Goal: Task Accomplishment & Management: Manage account settings

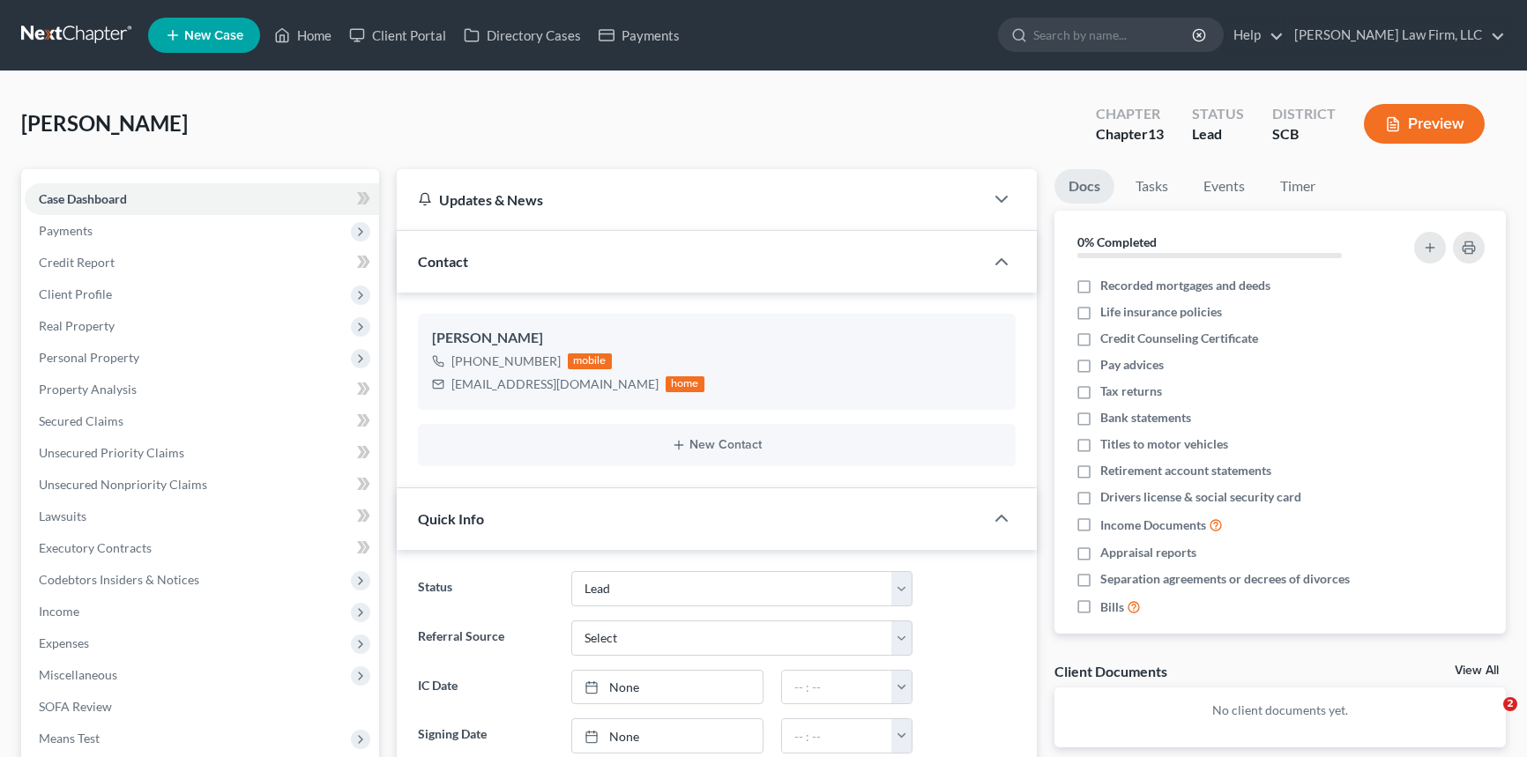
select select "4"
select select "0"
click at [319, 26] on link "Home" at bounding box center [302, 35] width 75 height 32
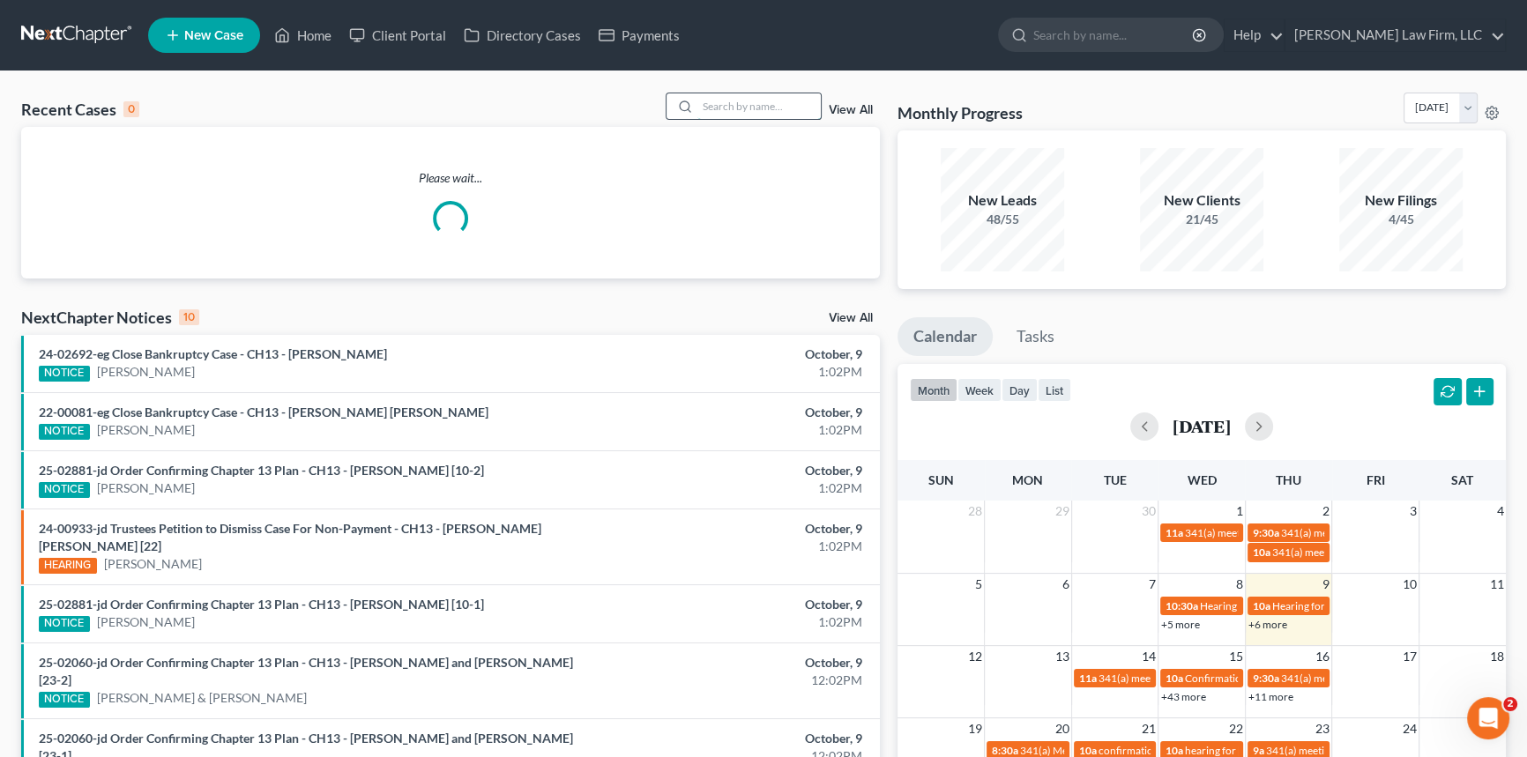
click at [705, 107] on input "search" at bounding box center [758, 106] width 123 height 26
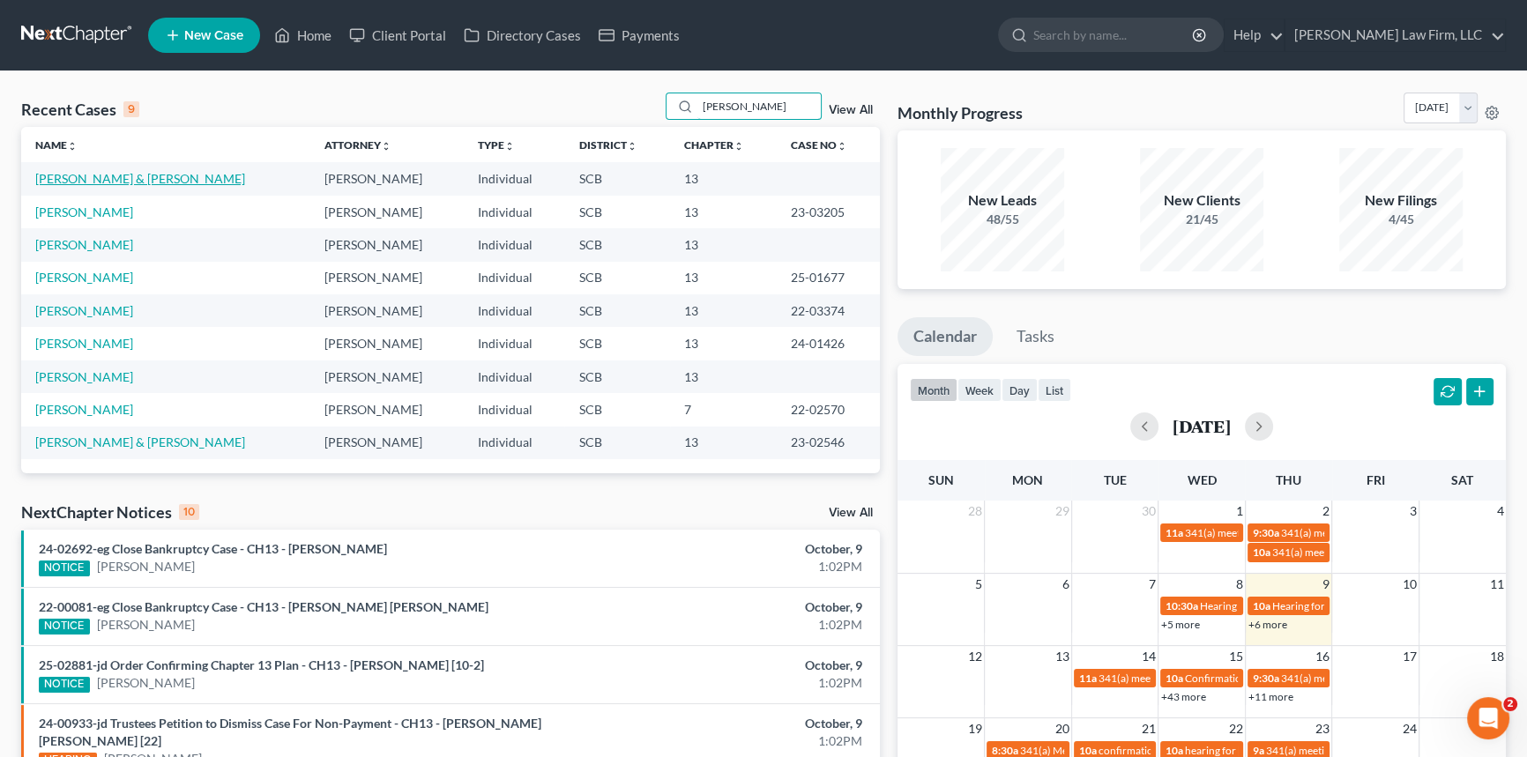
type input "[PERSON_NAME]"
click at [93, 180] on link "[PERSON_NAME] & [PERSON_NAME]" at bounding box center [140, 178] width 210 height 15
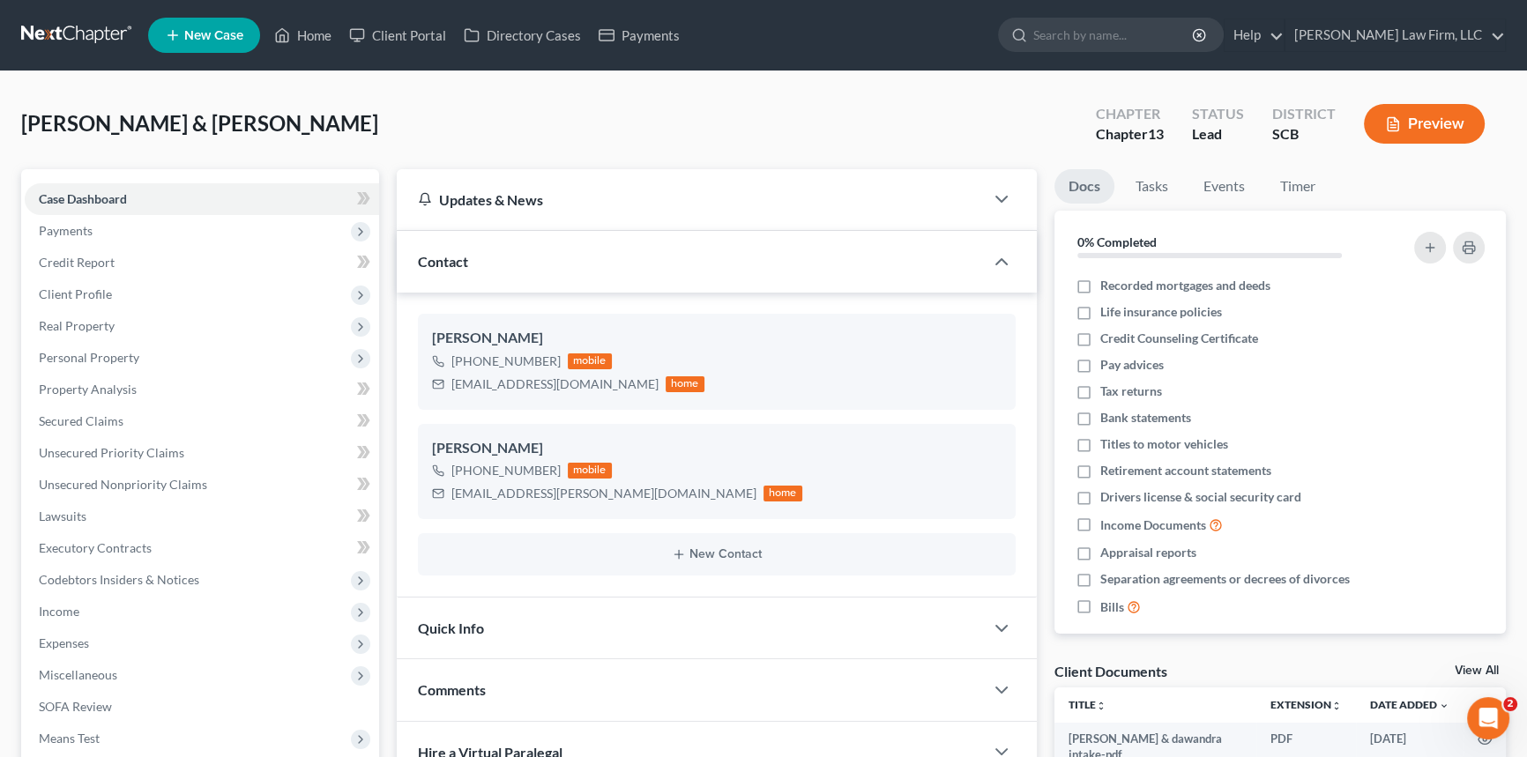
click at [449, 620] on span "Quick Info" at bounding box center [451, 628] width 66 height 17
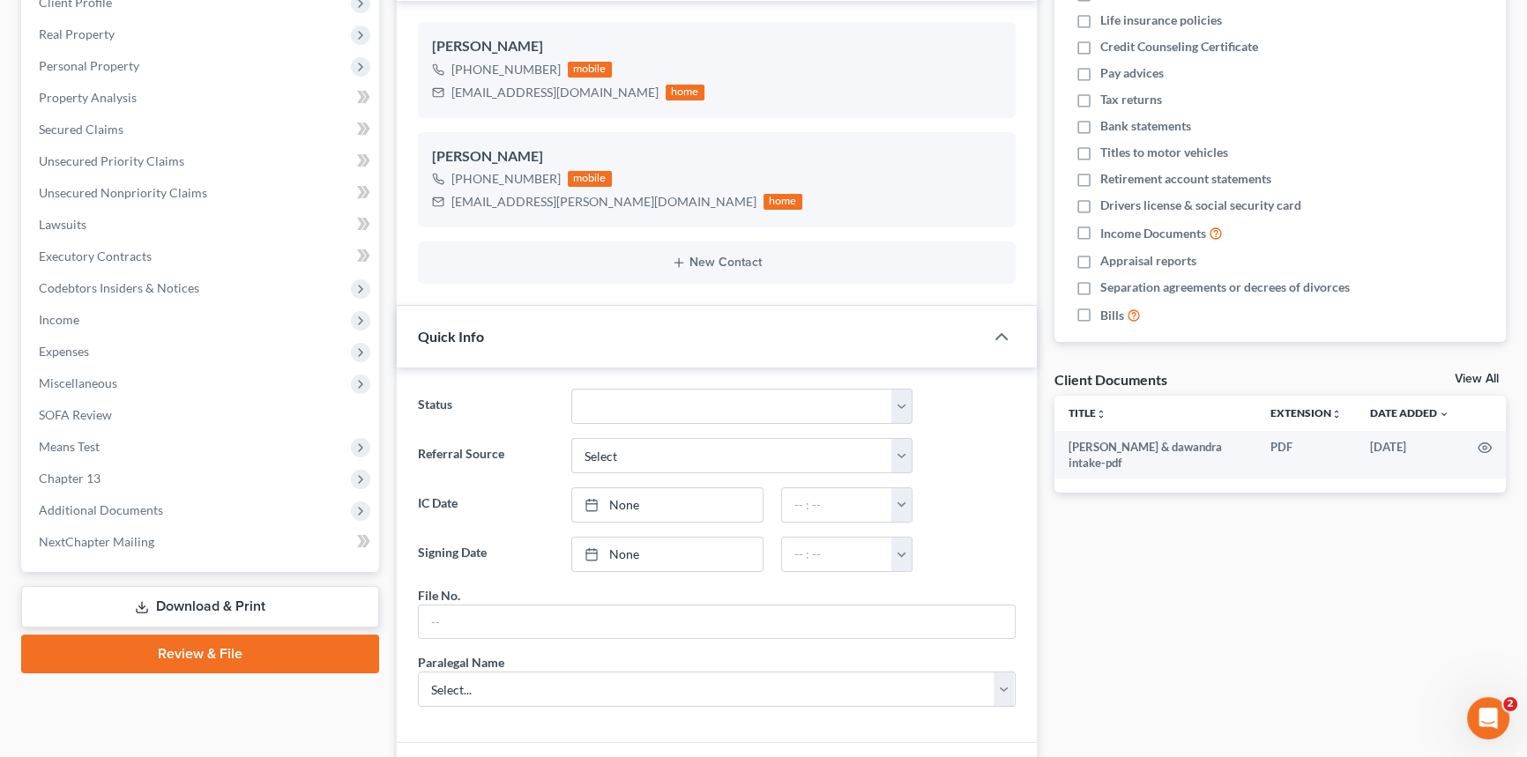
scroll to position [320, 0]
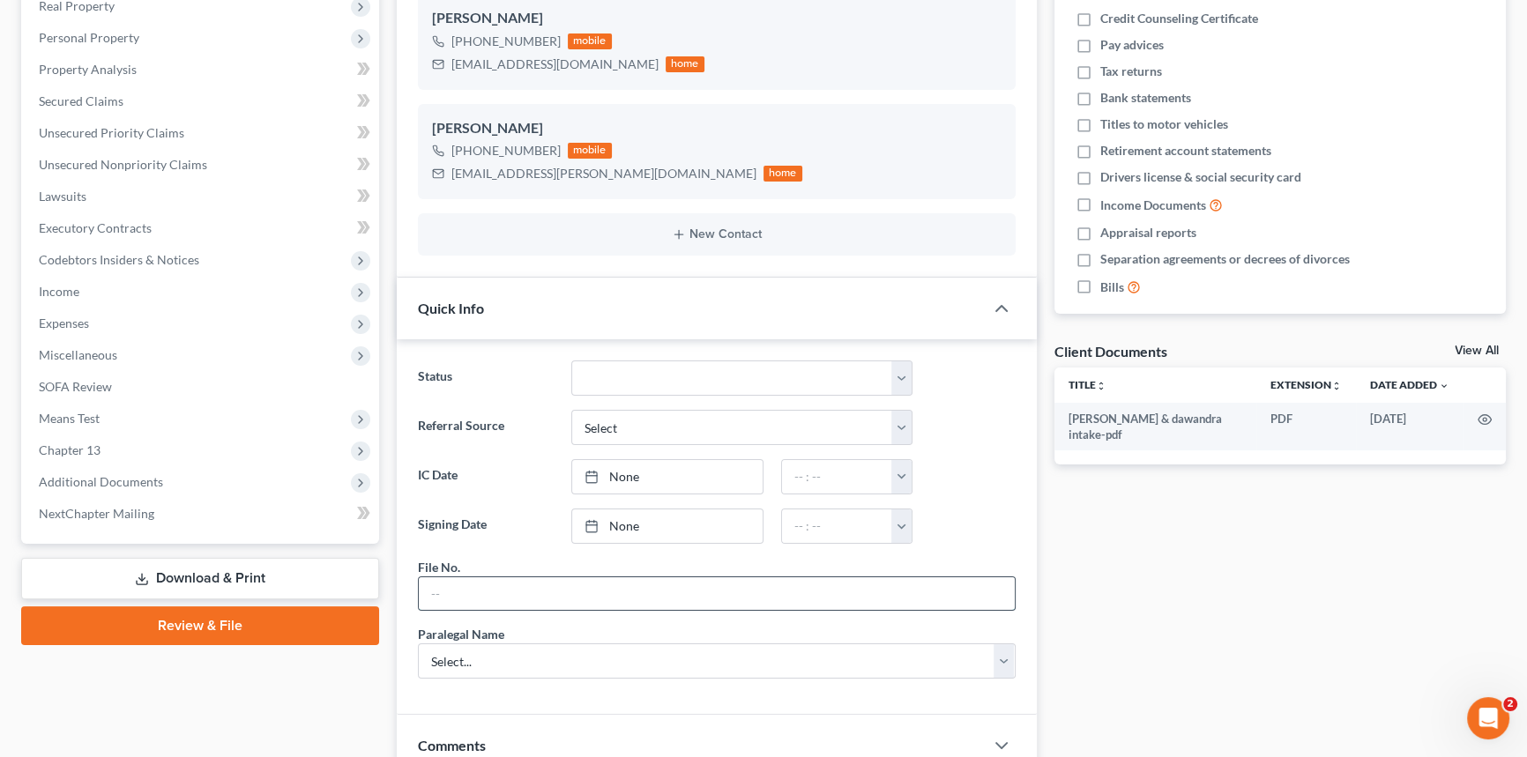
click at [436, 586] on input "text" at bounding box center [717, 593] width 596 height 33
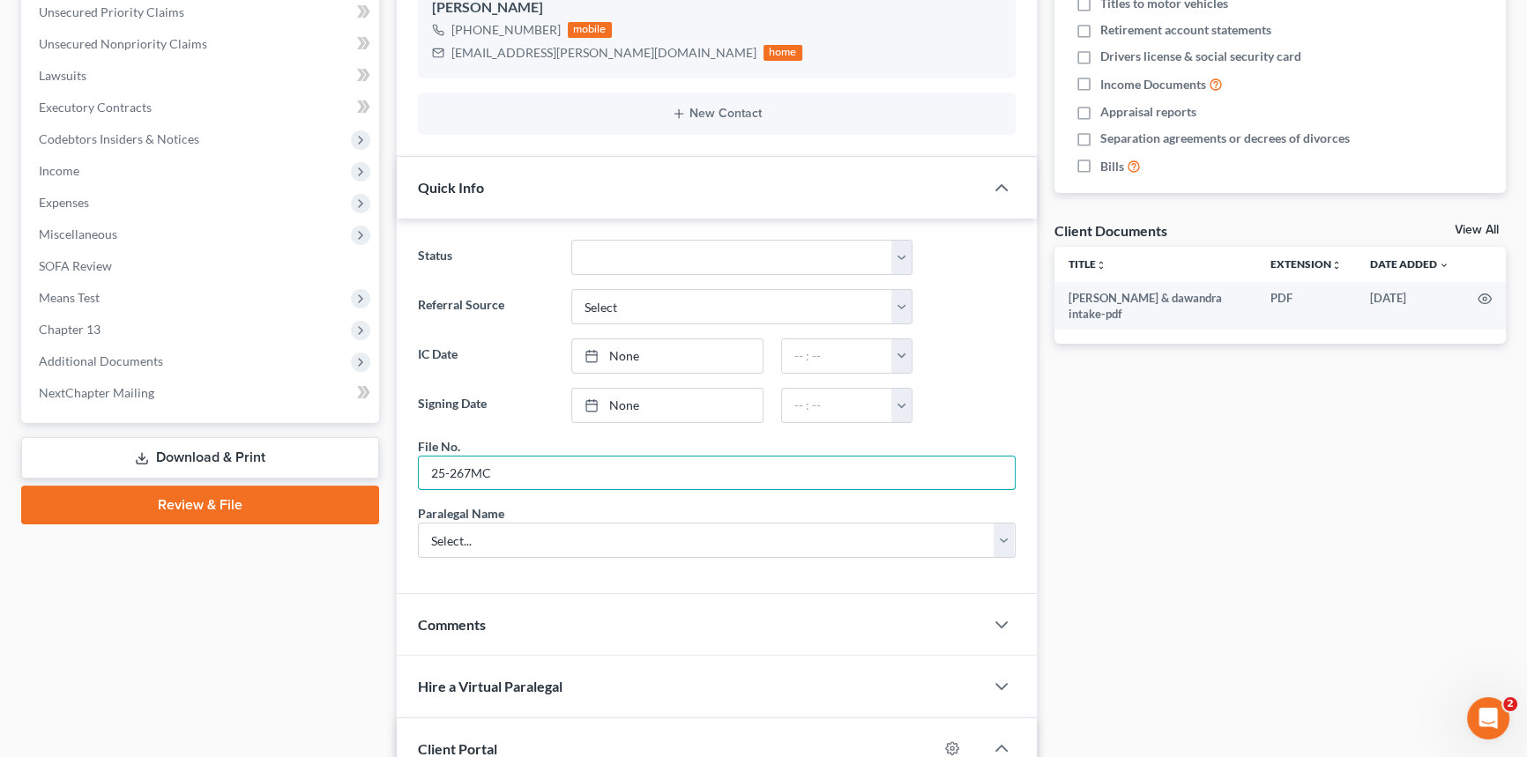
scroll to position [641, 0]
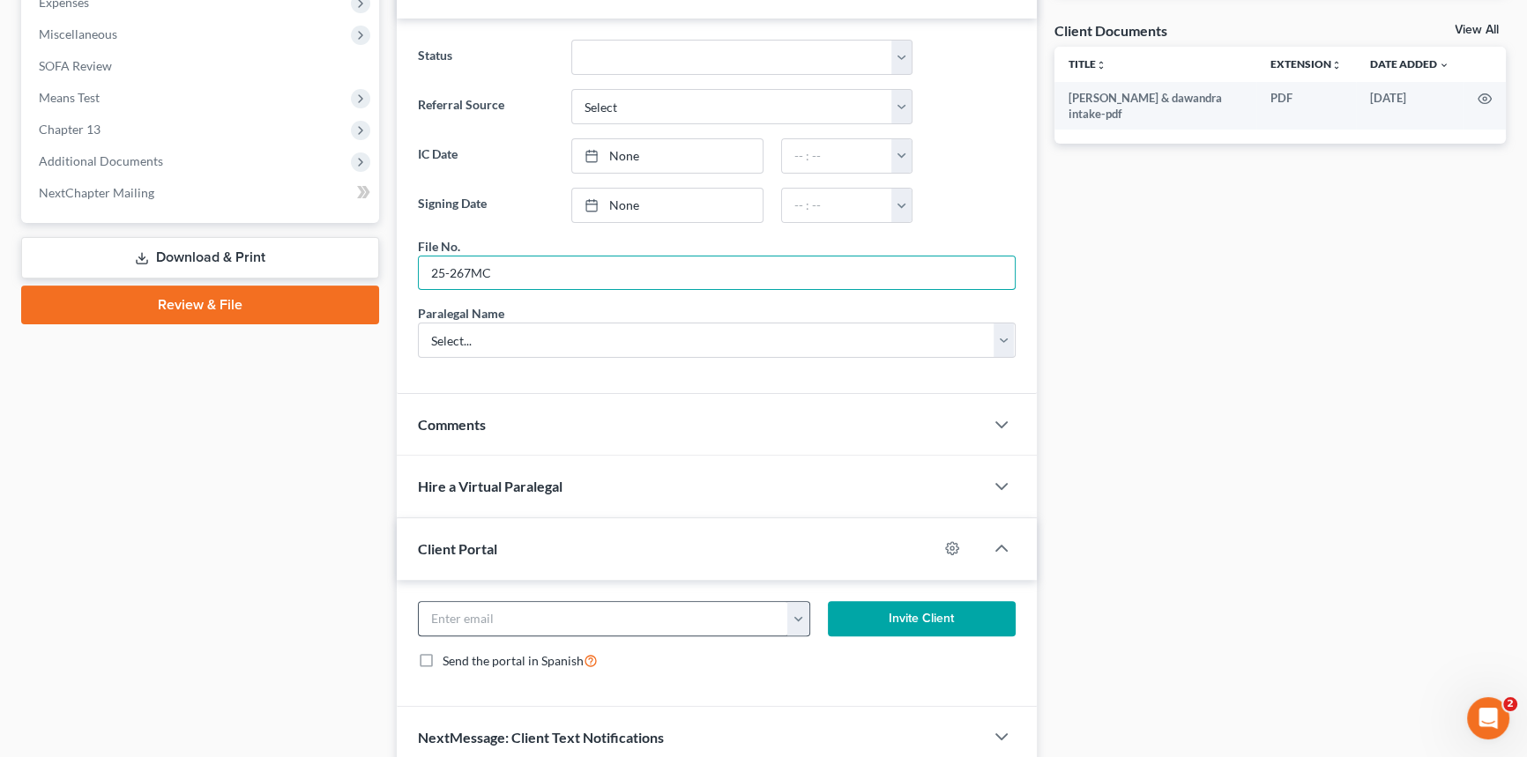
type input "25-267MC"
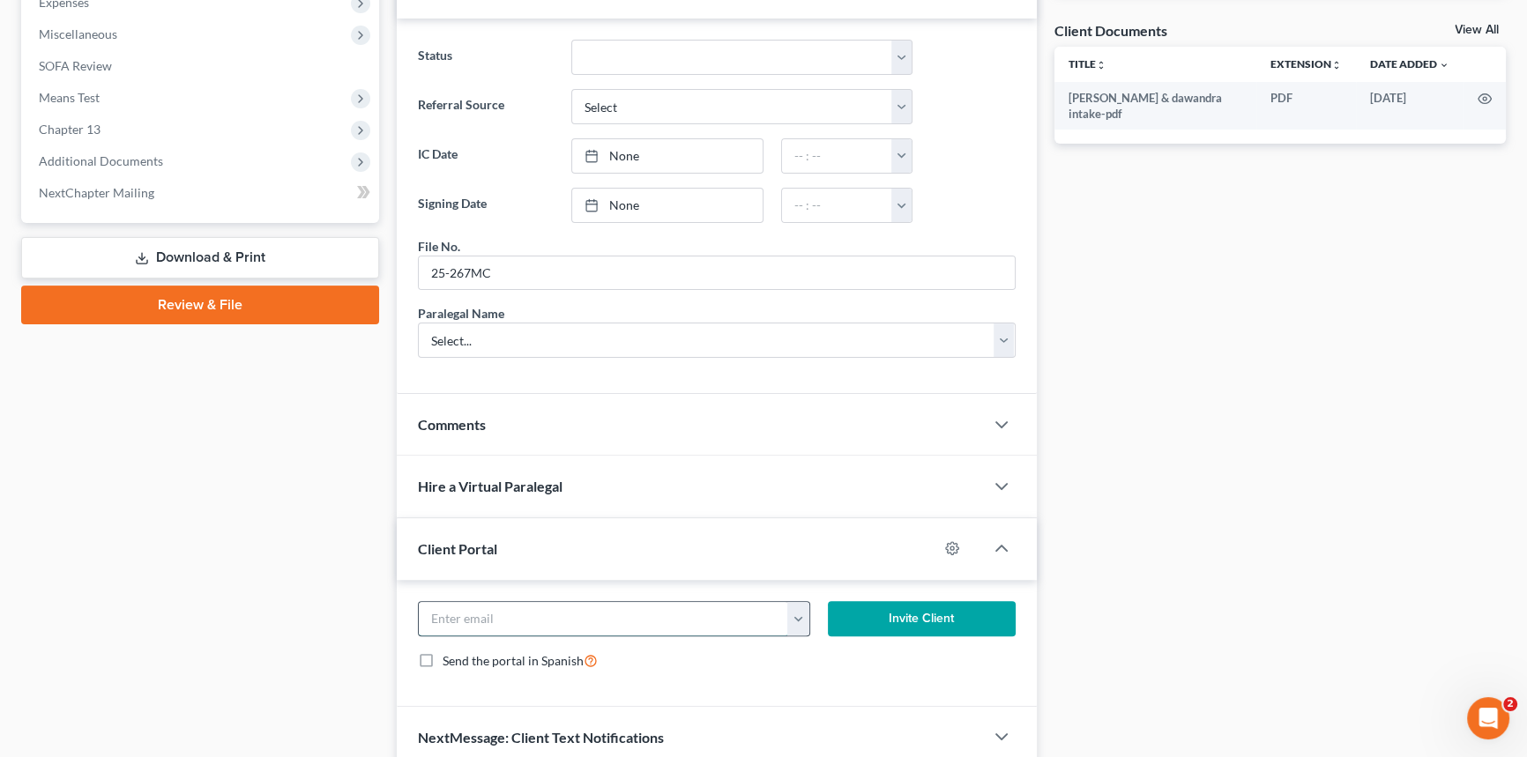
click at [465, 616] on input "email" at bounding box center [603, 618] width 369 height 33
type input "[EMAIL_ADDRESS][PERSON_NAME][DOMAIN_NAME]"
click at [913, 612] on button "Invite Client" at bounding box center [922, 618] width 188 height 35
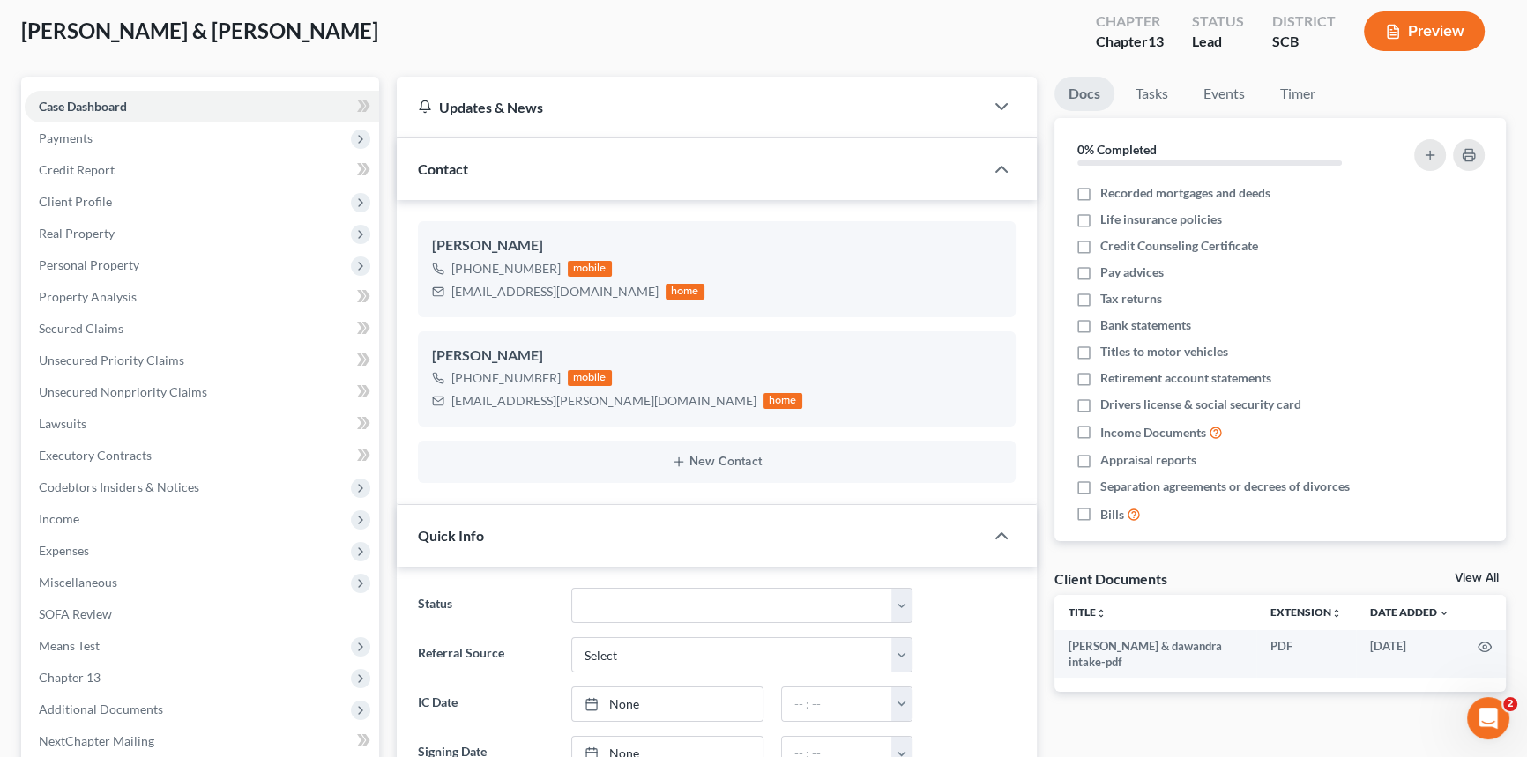
scroll to position [0, 0]
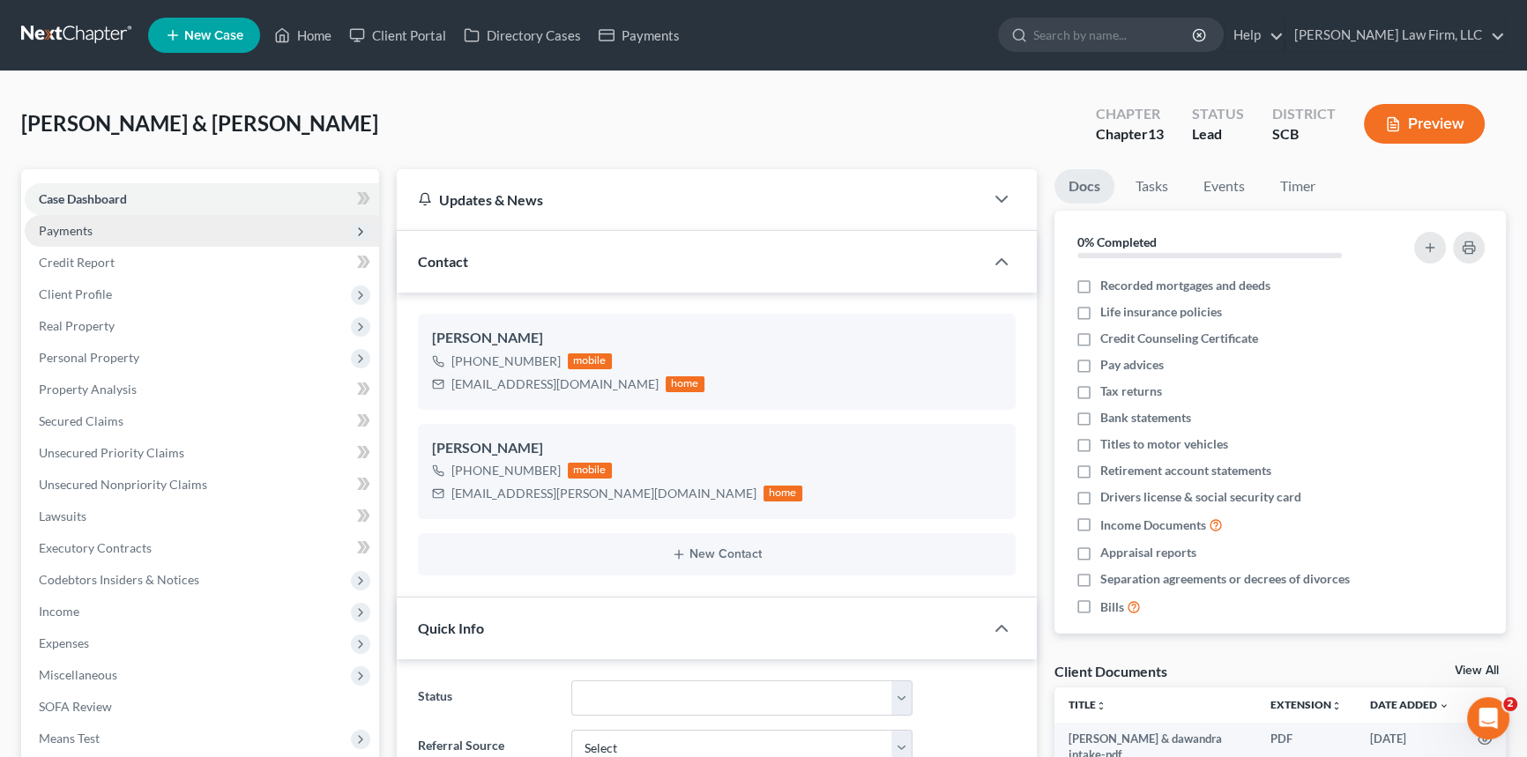
click at [60, 223] on span "Payments" at bounding box center [66, 230] width 54 height 15
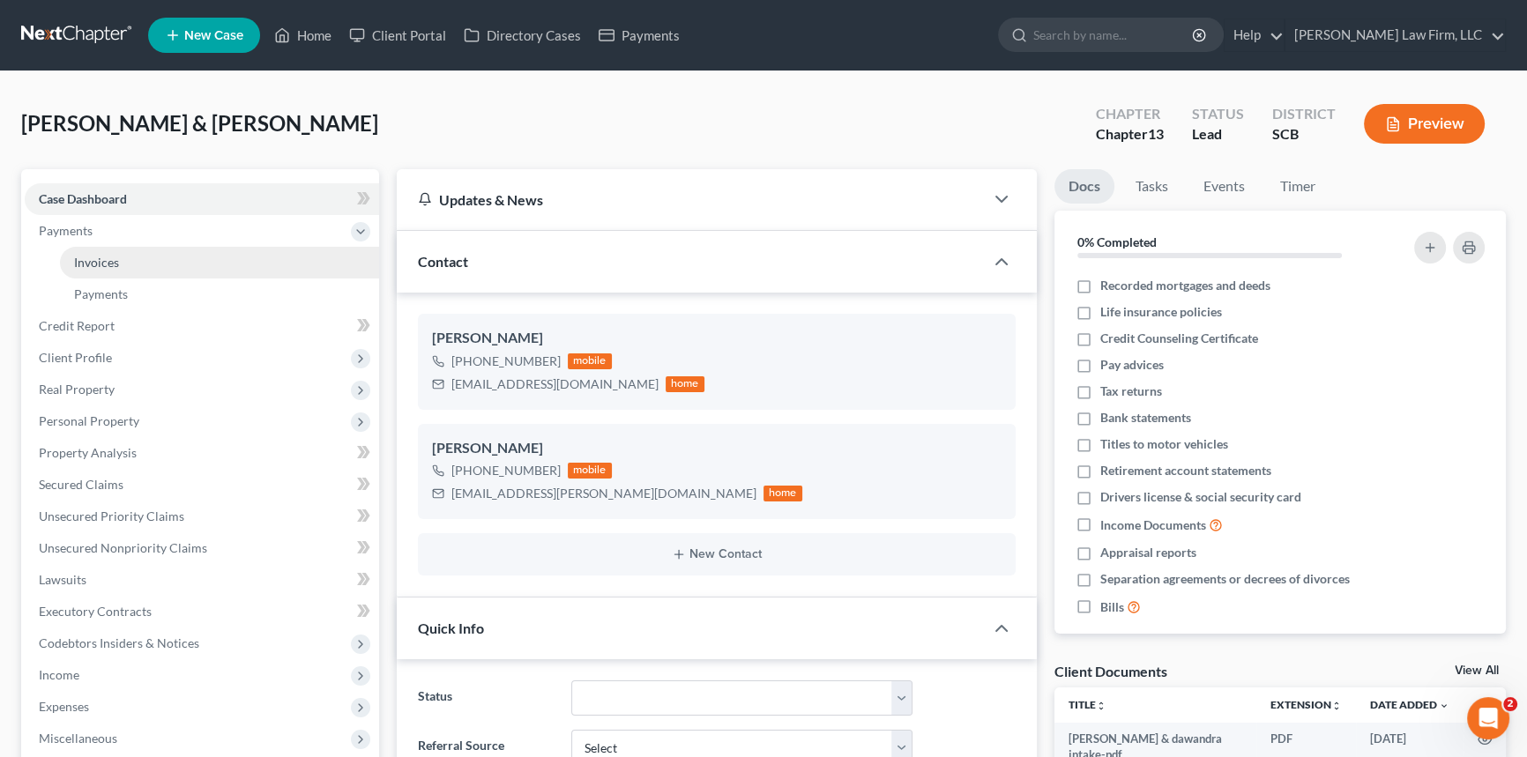
click at [108, 256] on span "Invoices" at bounding box center [96, 262] width 45 height 15
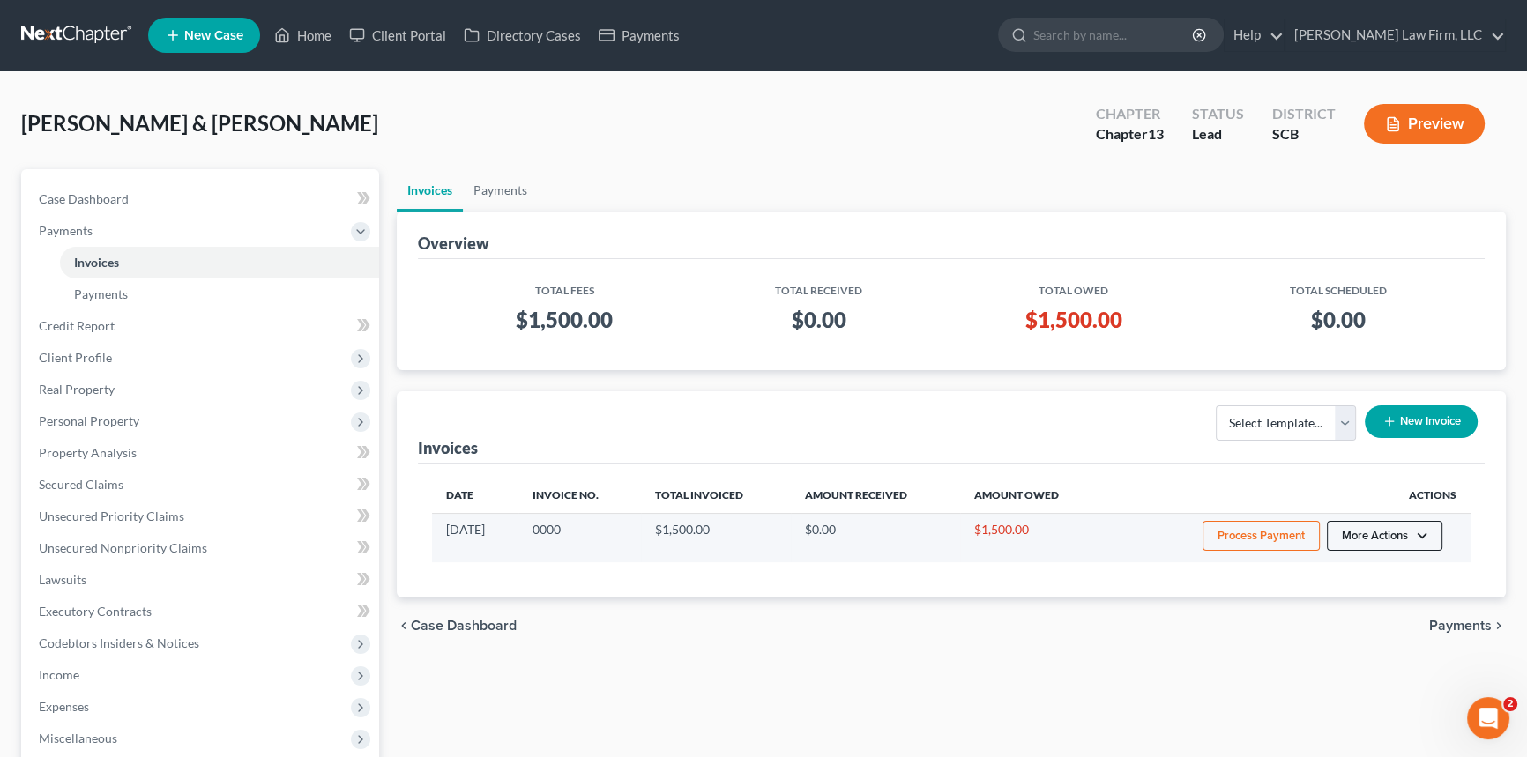
click at [1385, 533] on button "More Actions" at bounding box center [1384, 536] width 115 height 30
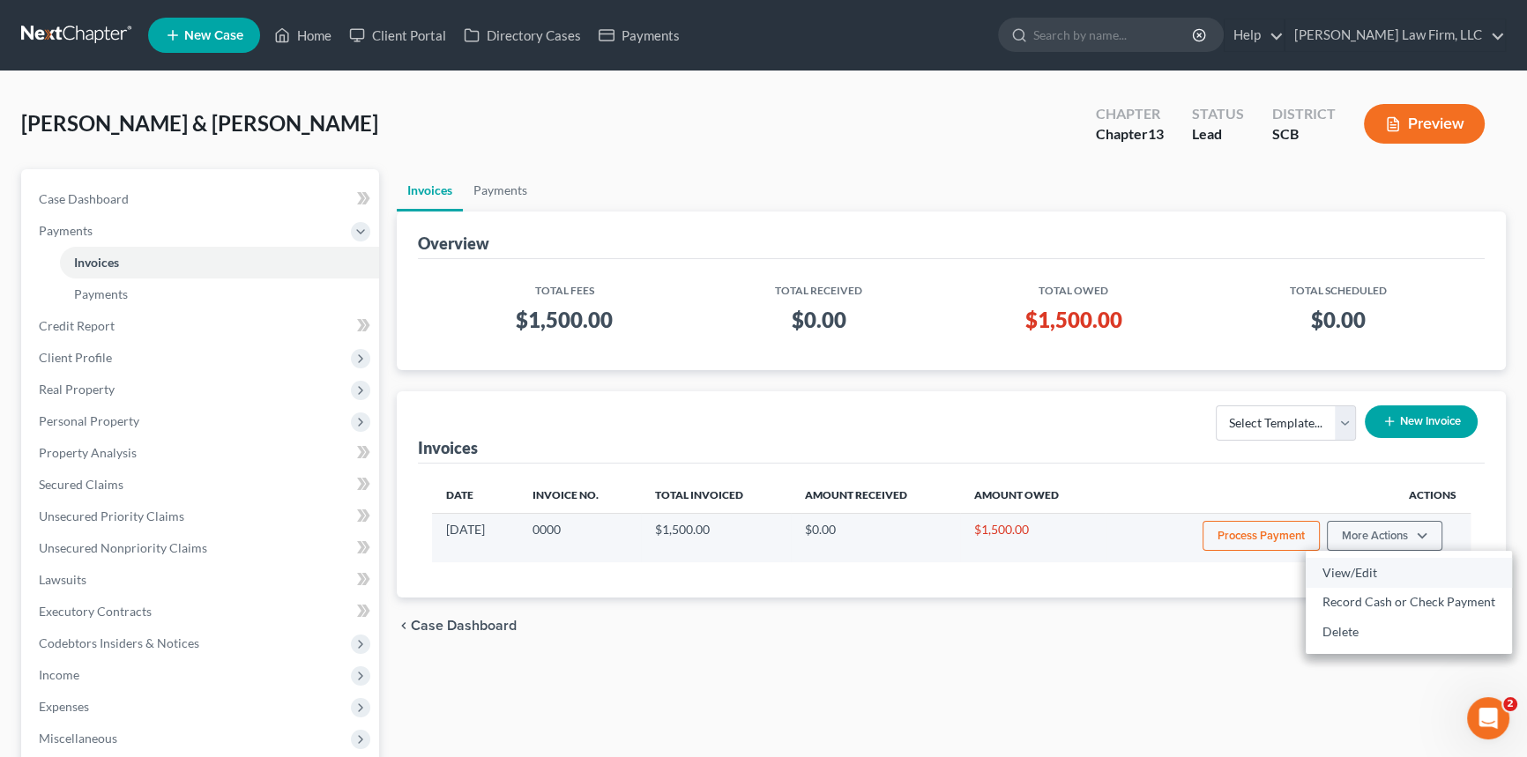
click at [1351, 567] on link "View/Edit" at bounding box center [1409, 573] width 206 height 30
select select "1"
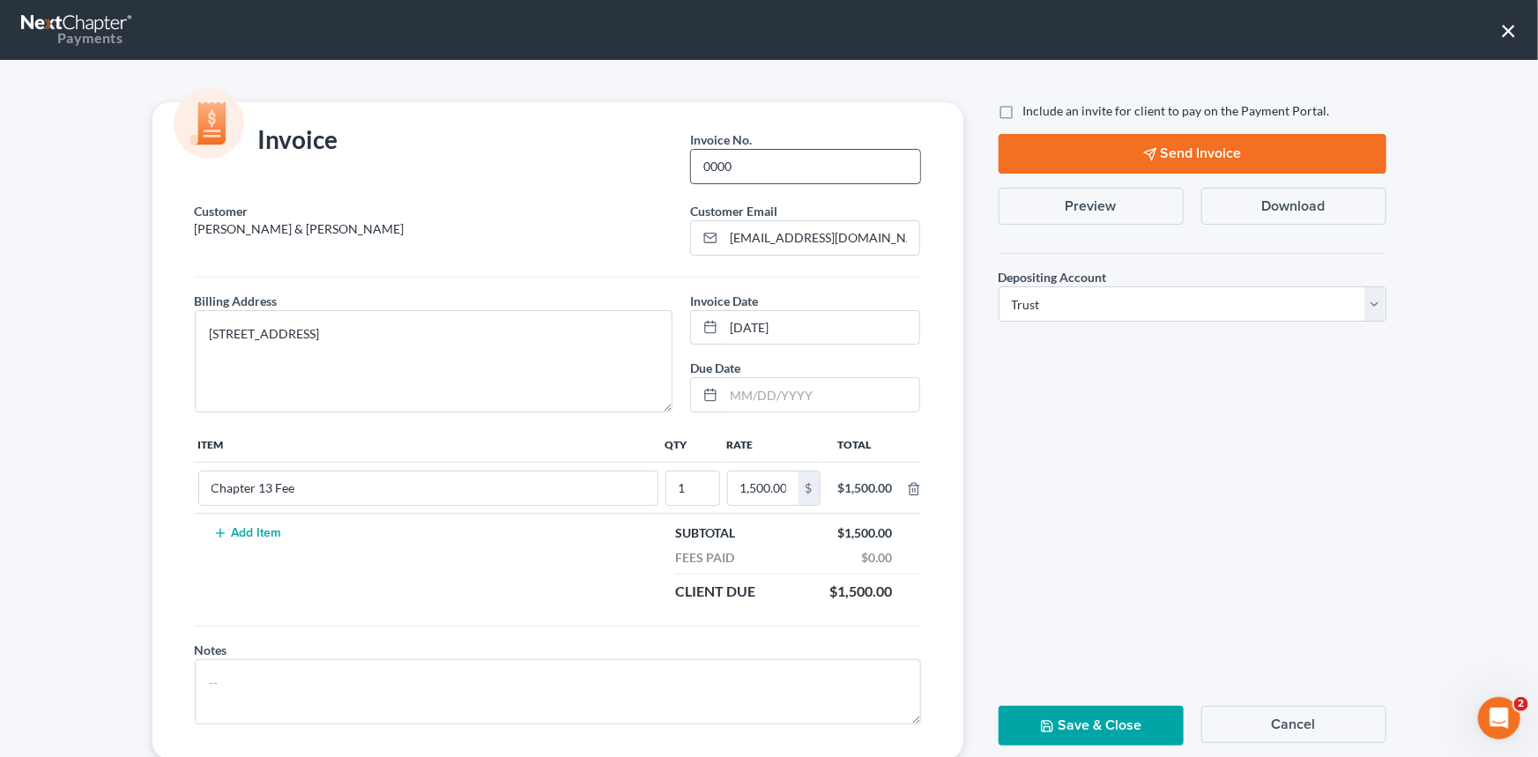
drag, startPoint x: 698, startPoint y: 160, endPoint x: 766, endPoint y: 160, distance: 67.9
click at [766, 160] on input "0000" at bounding box center [805, 166] width 228 height 33
type input "25-267MC"
click at [1084, 720] on button "Save & Close" at bounding box center [1091, 726] width 185 height 40
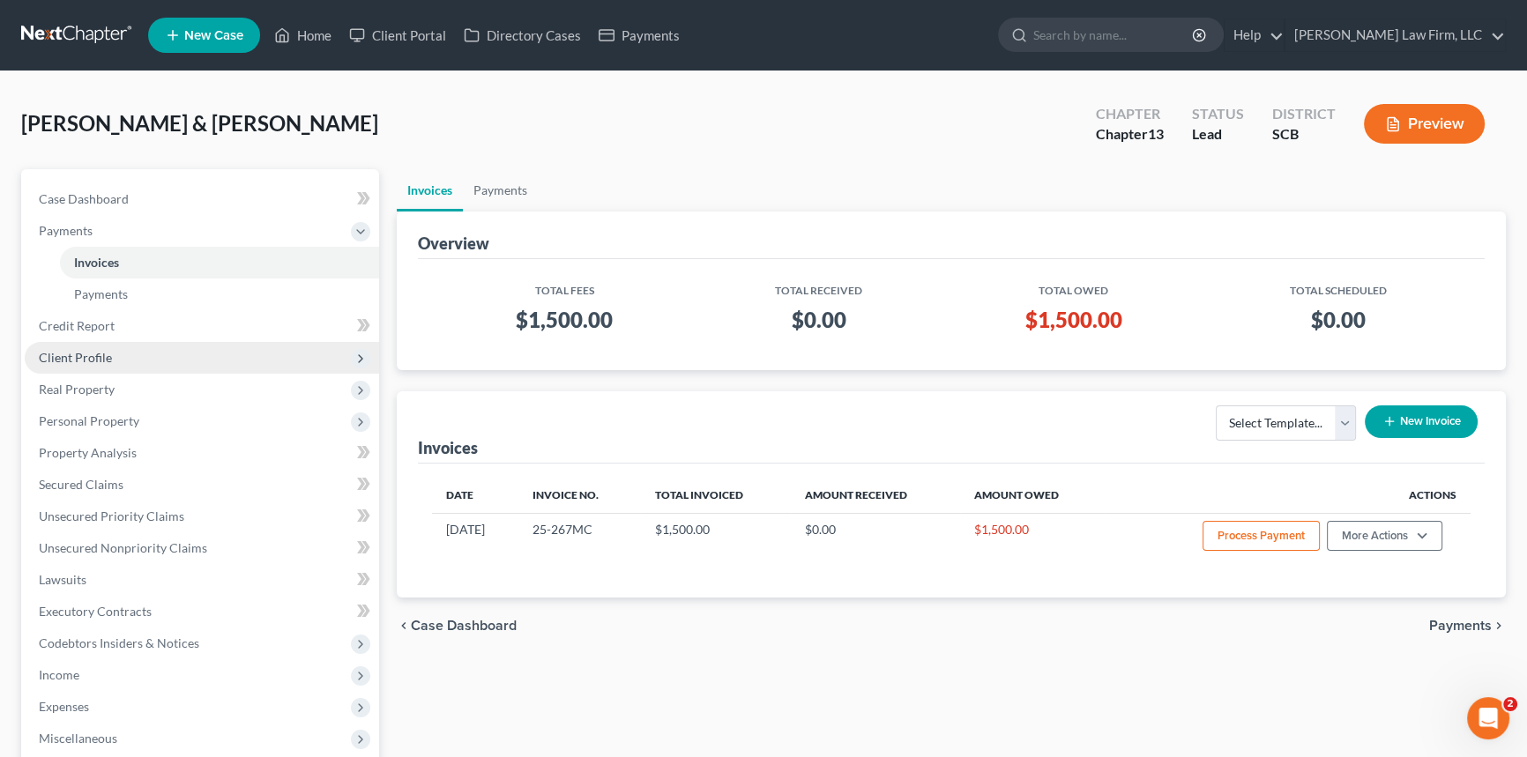
click at [81, 350] on span "Client Profile" at bounding box center [75, 357] width 73 height 15
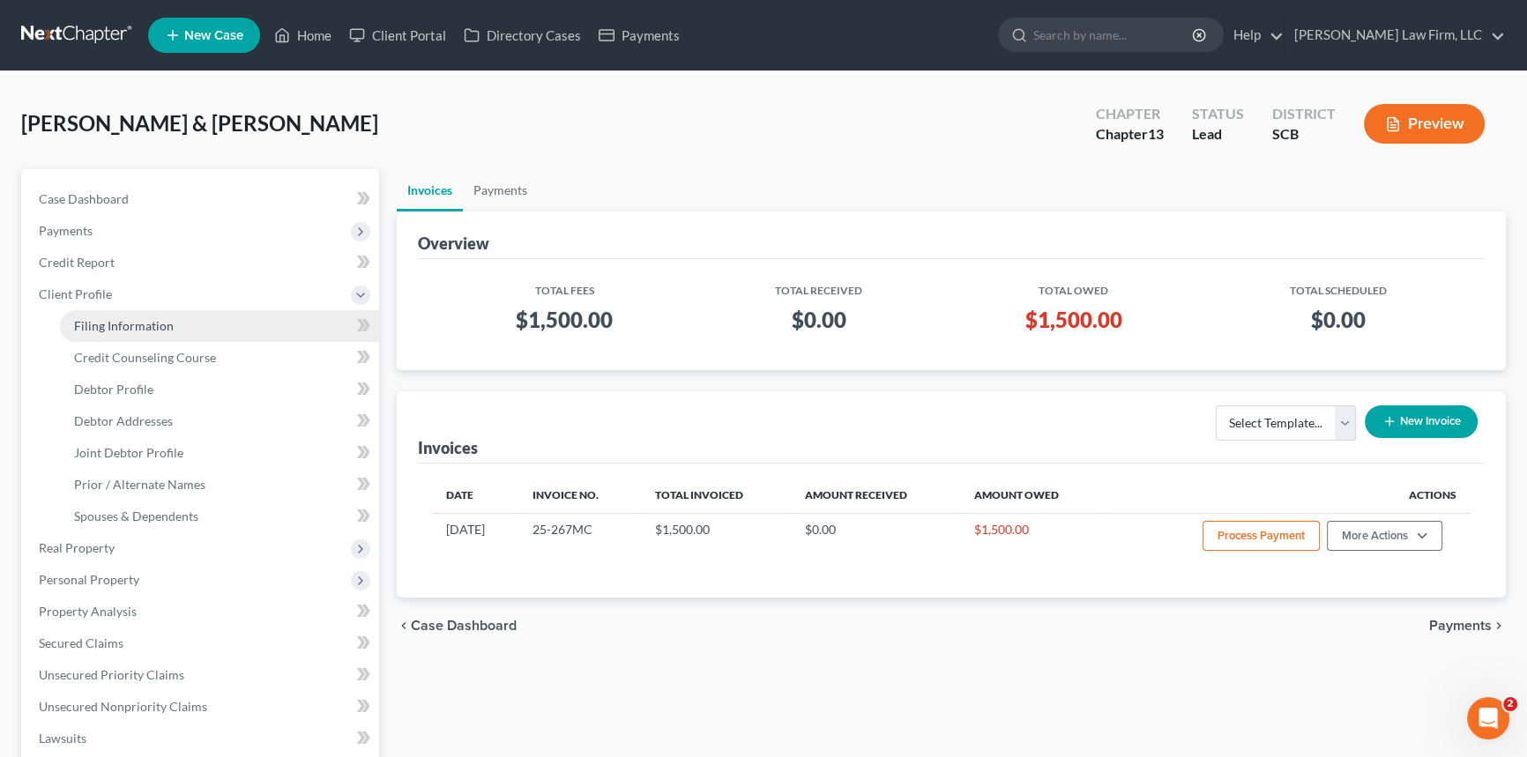
click at [141, 318] on span "Filing Information" at bounding box center [124, 325] width 100 height 15
select select "1"
select select "3"
select select "72"
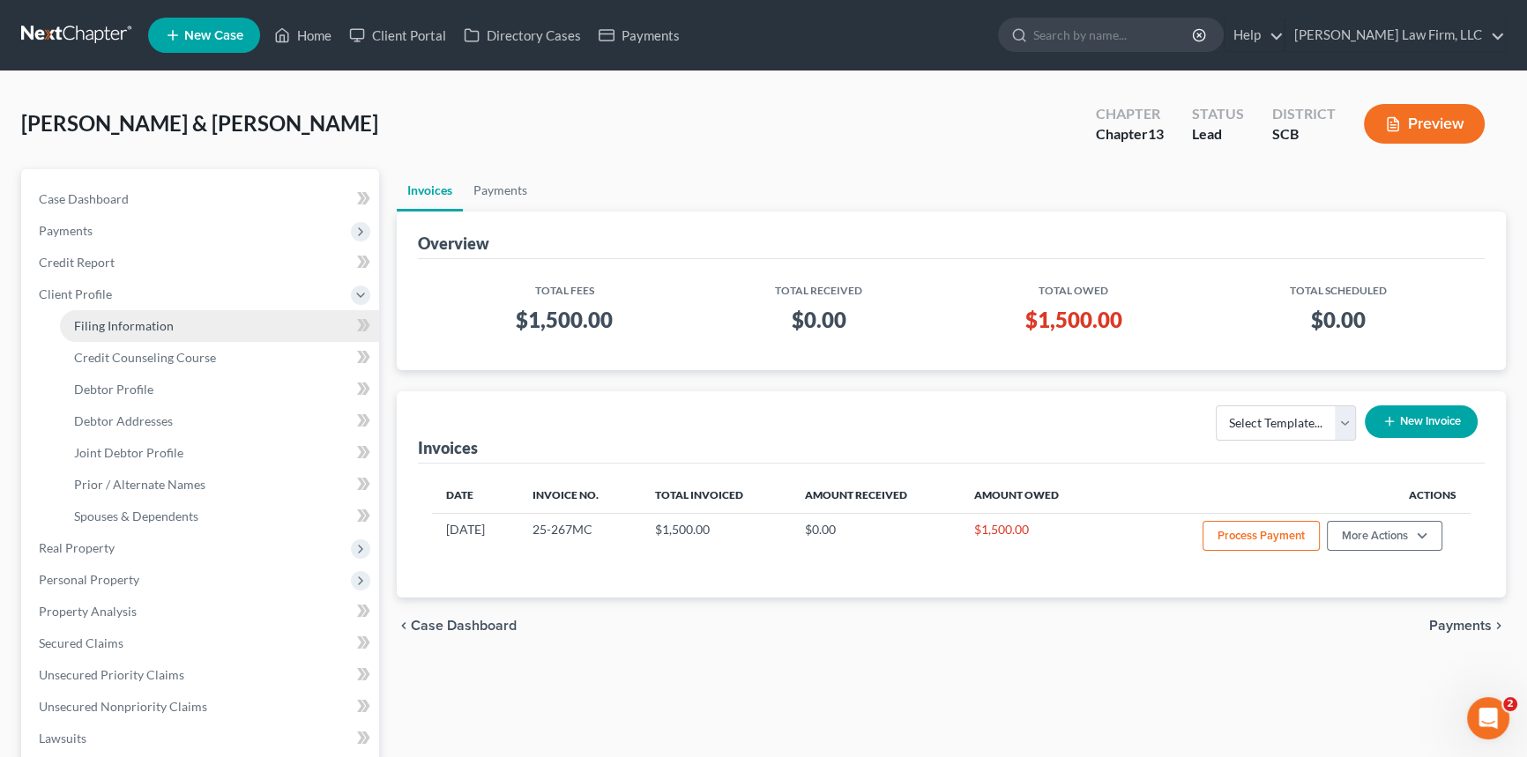
select select "0"
select select "42"
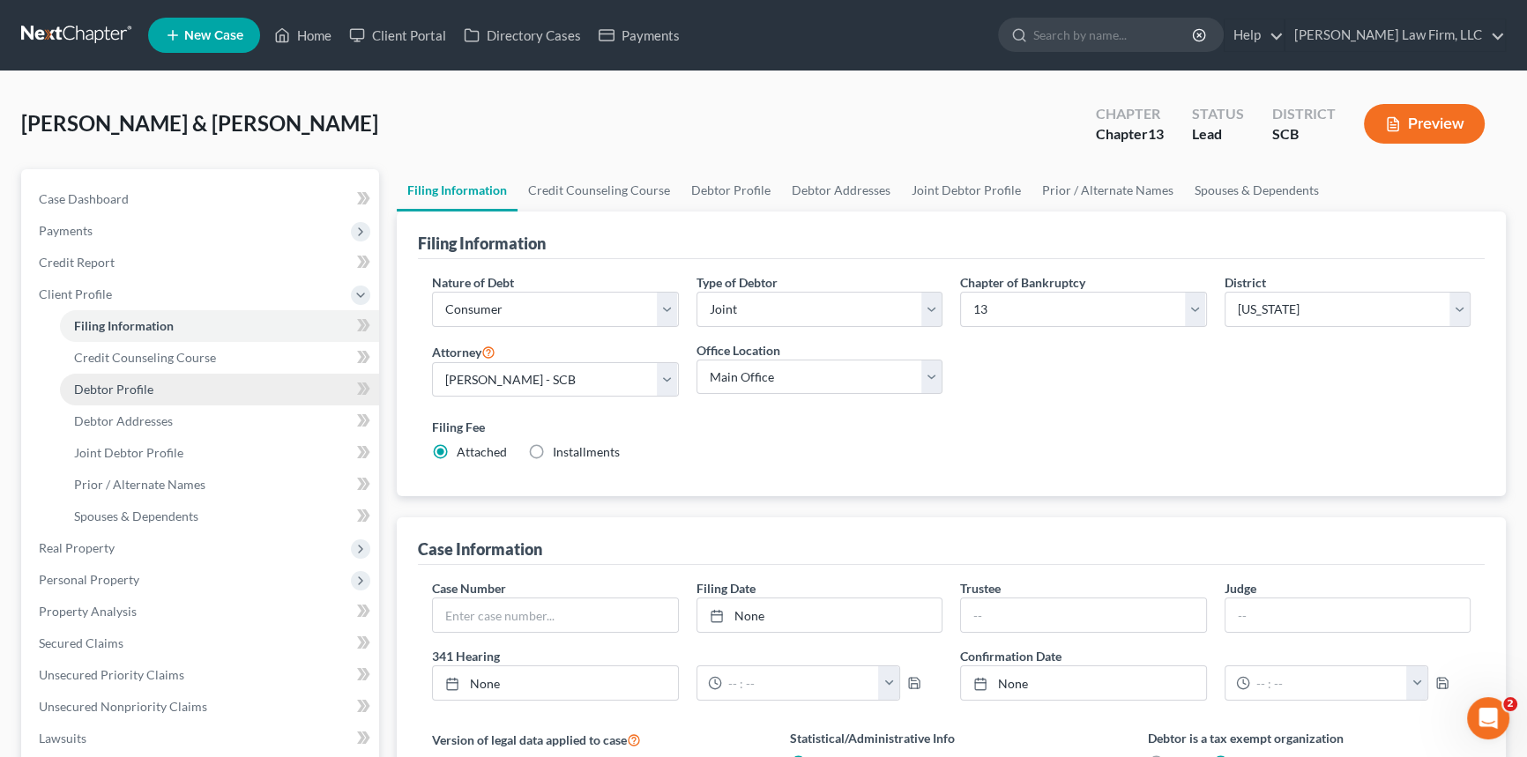
click at [130, 382] on span "Debtor Profile" at bounding box center [113, 389] width 79 height 15
select select "1"
select select "0"
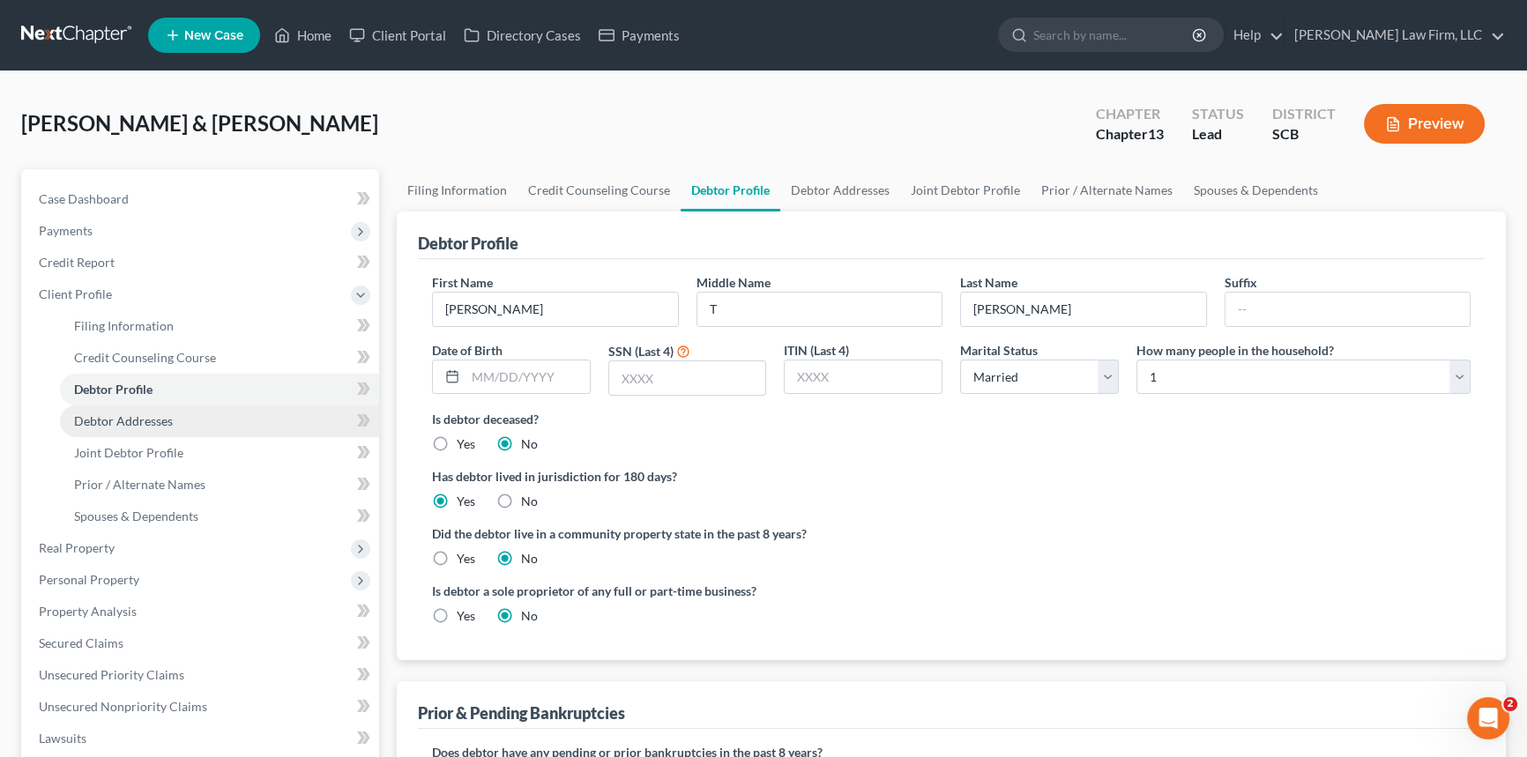
click at [141, 416] on span "Debtor Addresses" at bounding box center [123, 420] width 99 height 15
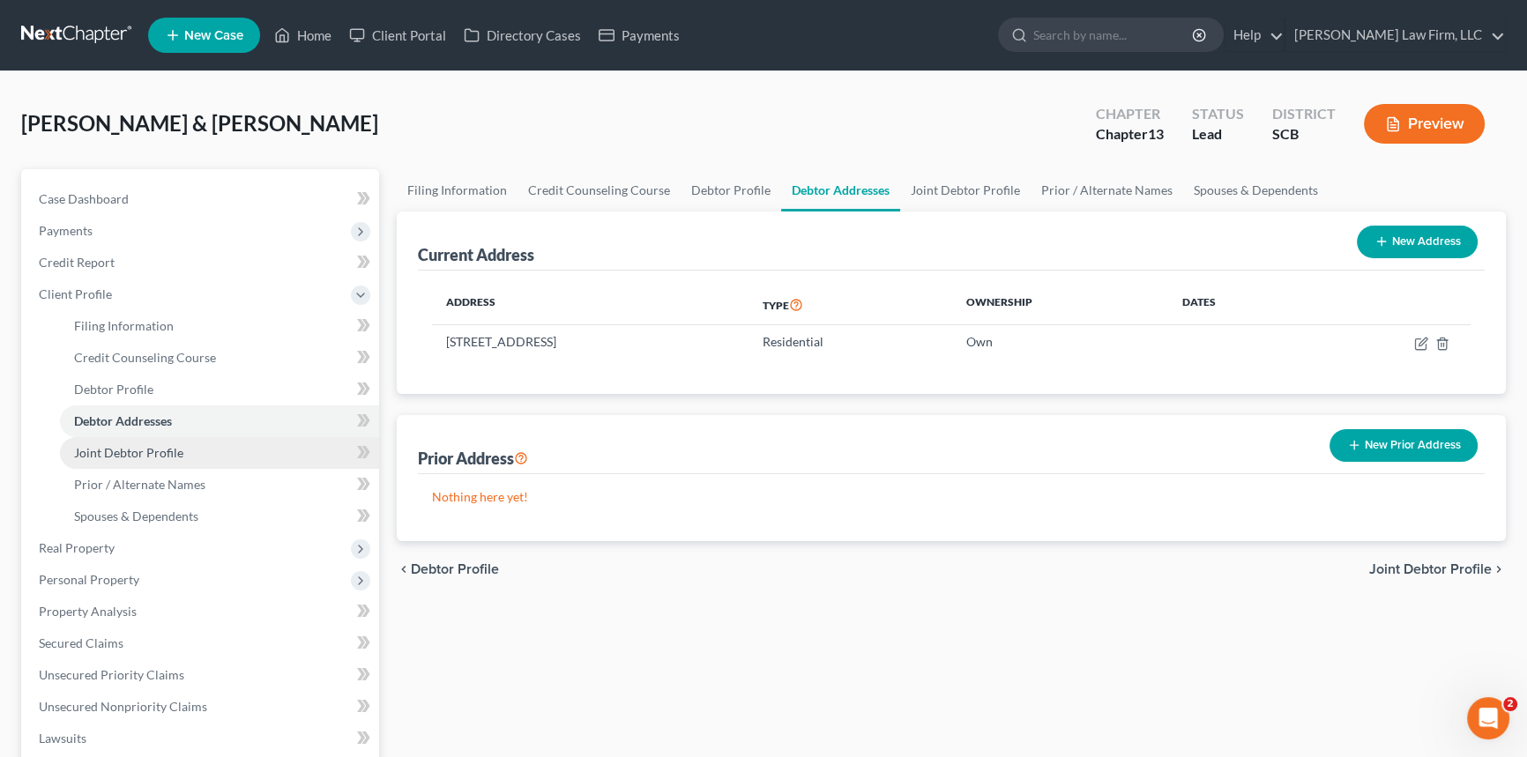
click at [125, 449] on span "Joint Debtor Profile" at bounding box center [128, 452] width 109 height 15
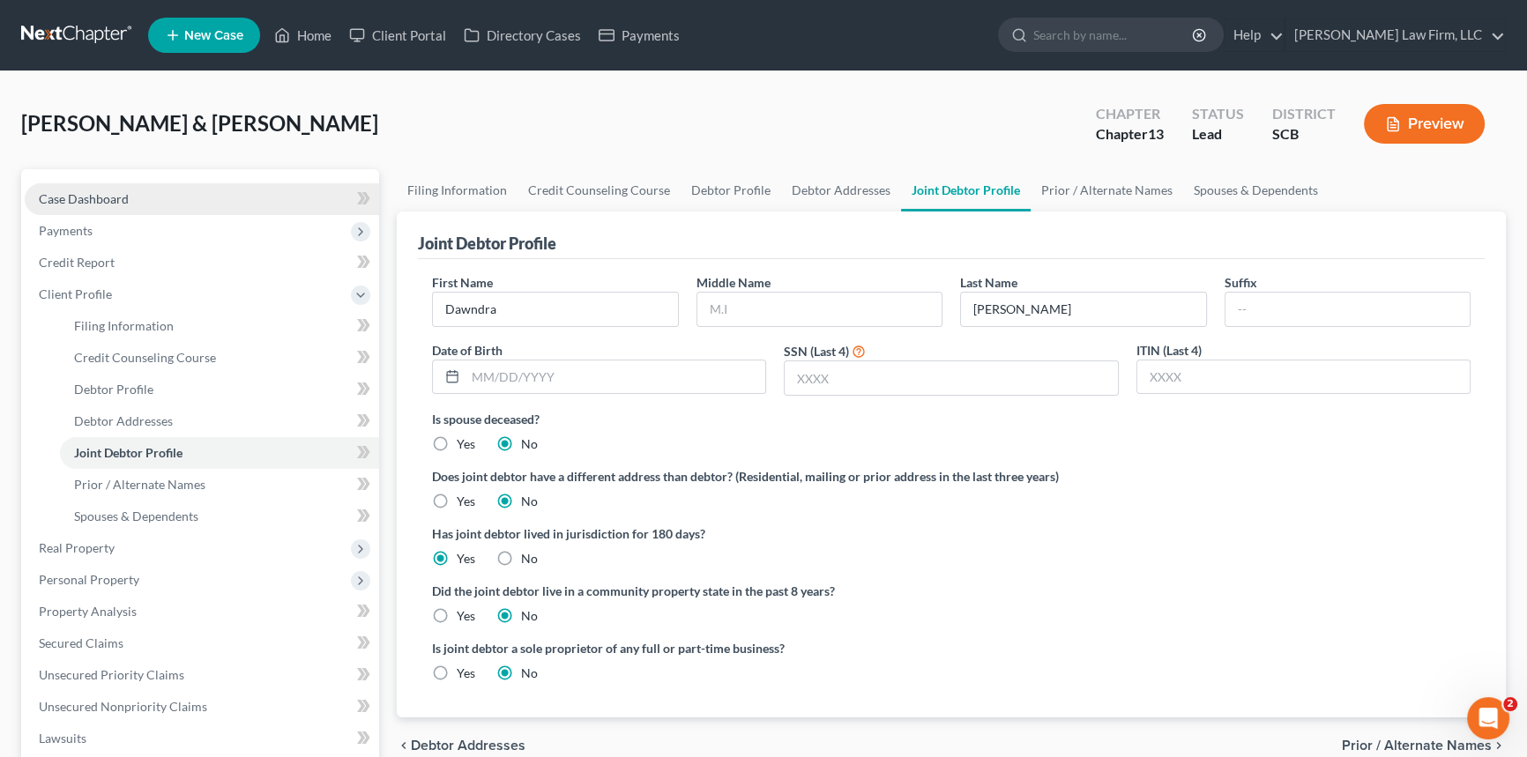
click at [97, 193] on span "Case Dashboard" at bounding box center [84, 198] width 90 height 15
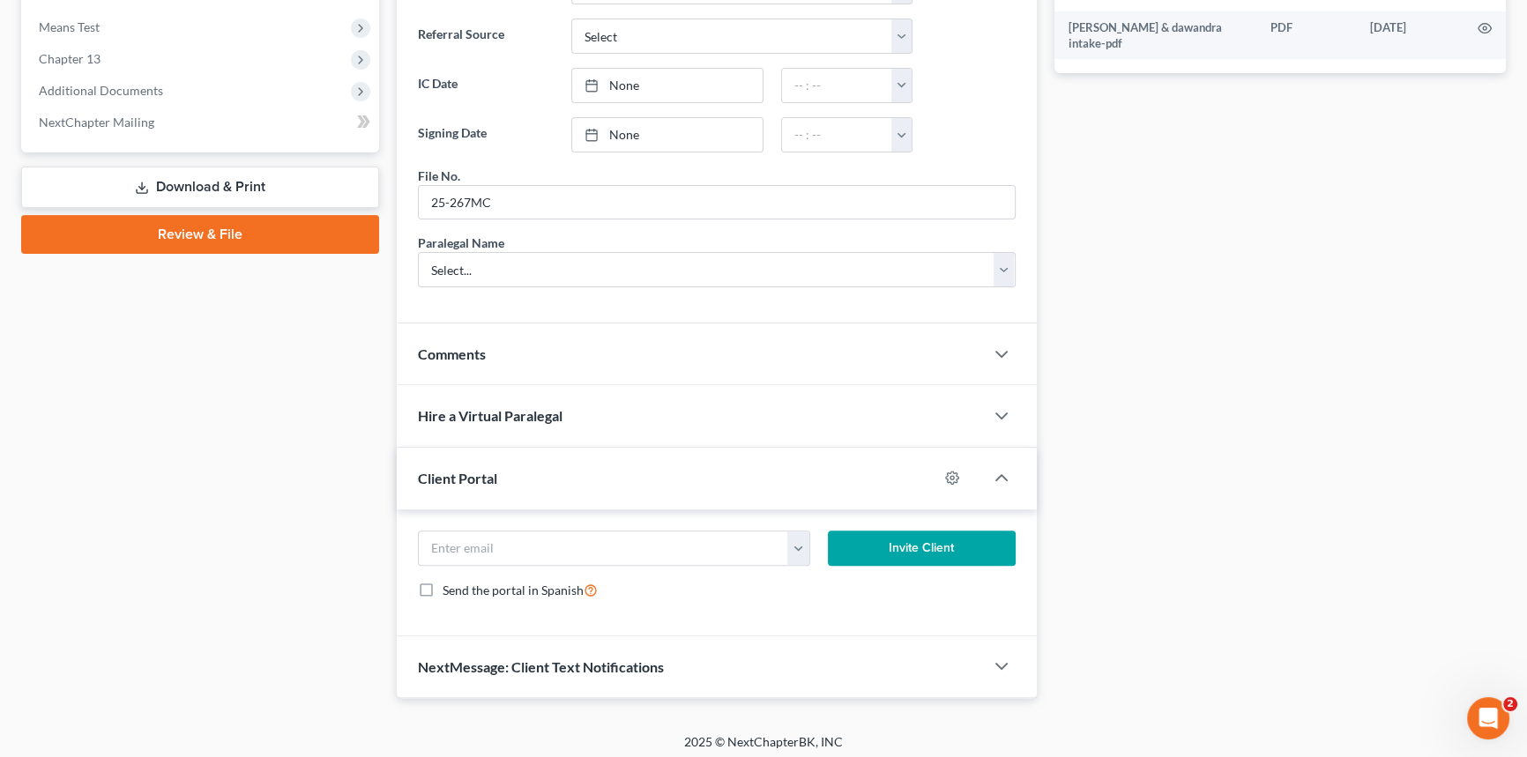
scroll to position [715, 0]
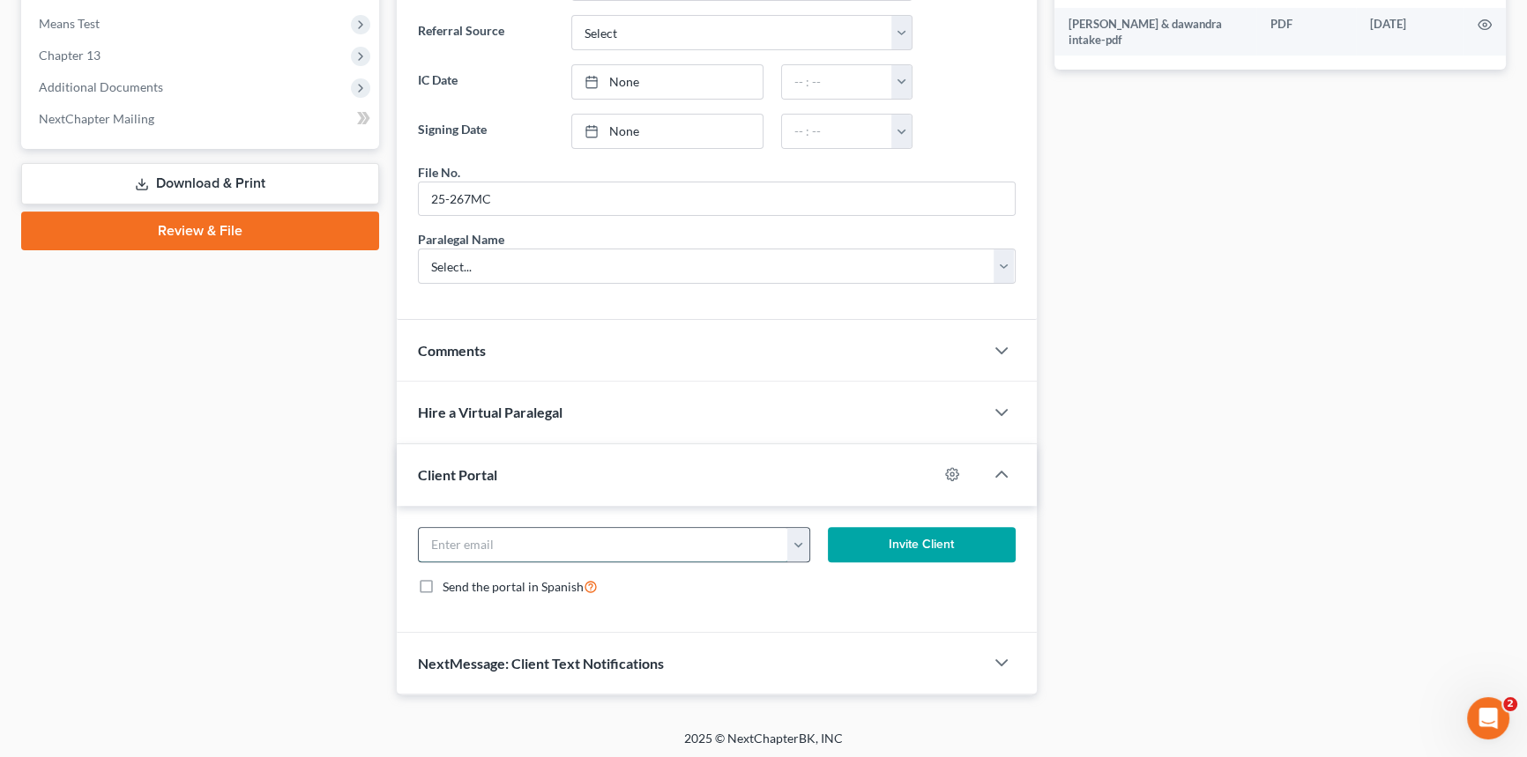
click at [437, 538] on input "email" at bounding box center [603, 544] width 369 height 33
type input "[EMAIL_ADDRESS][PERSON_NAME][DOMAIN_NAME]"
click at [917, 540] on button "Invite Client" at bounding box center [922, 544] width 188 height 35
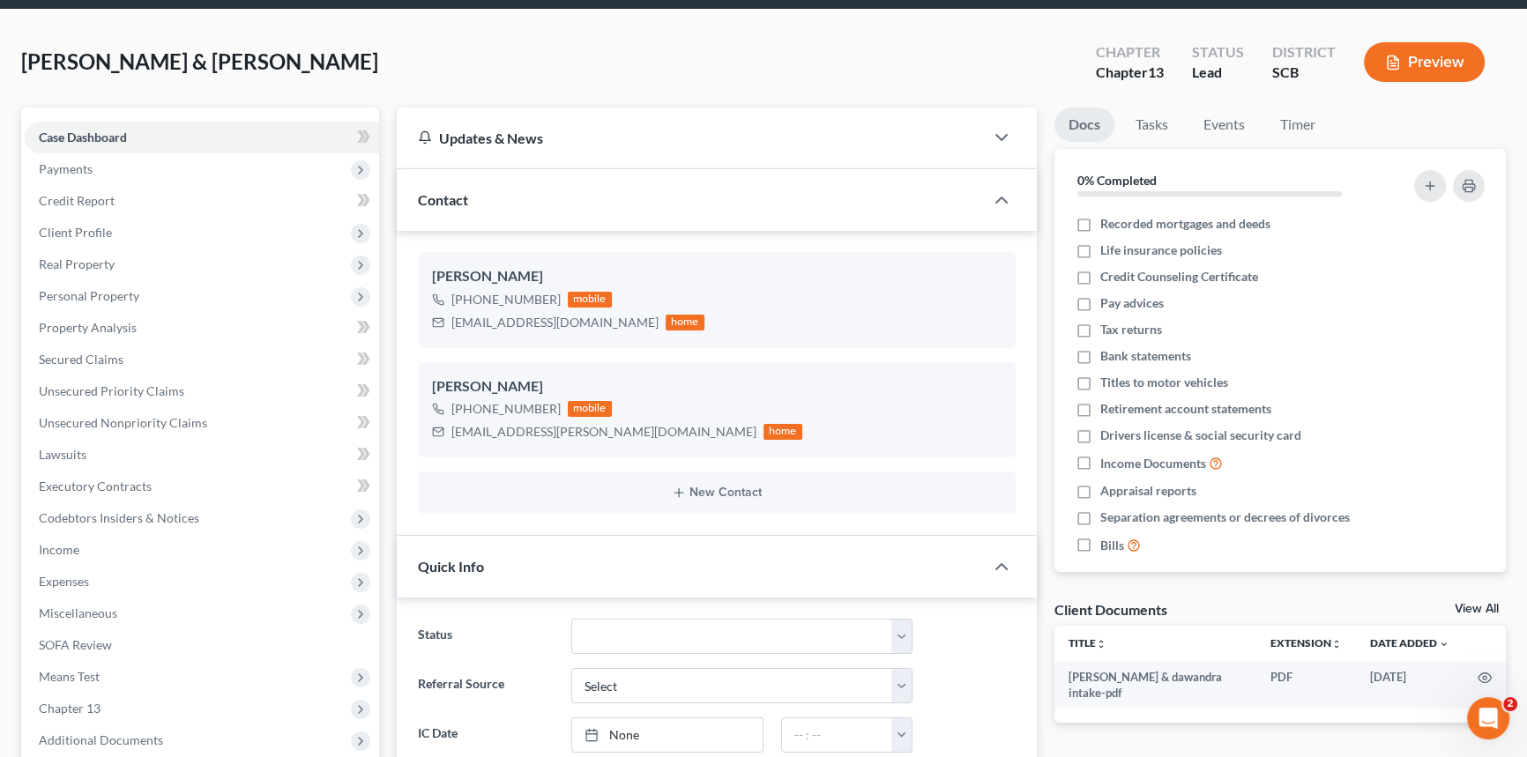
scroll to position [0, 0]
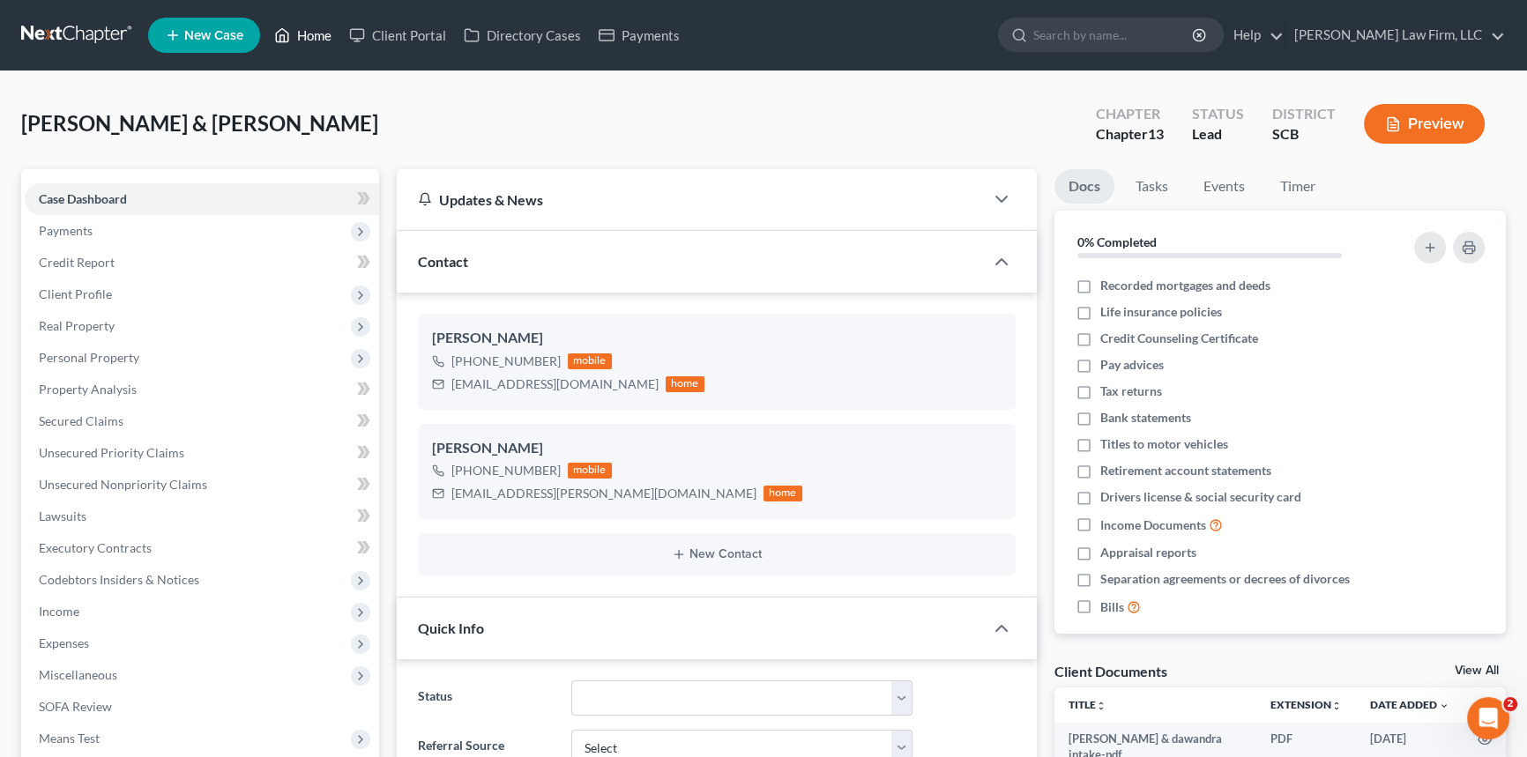
click at [316, 35] on link "Home" at bounding box center [302, 35] width 75 height 32
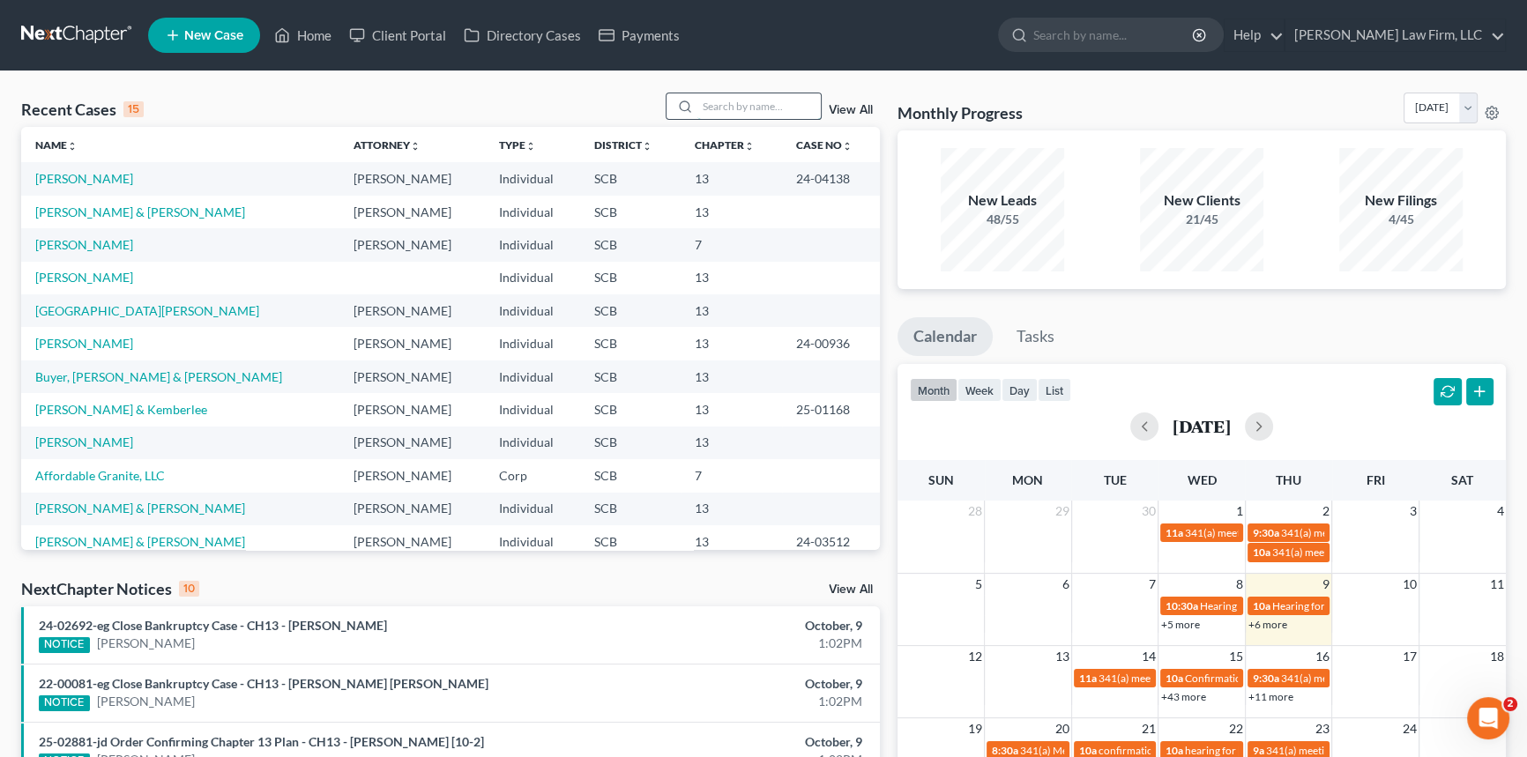
click at [730, 112] on input "search" at bounding box center [758, 106] width 123 height 26
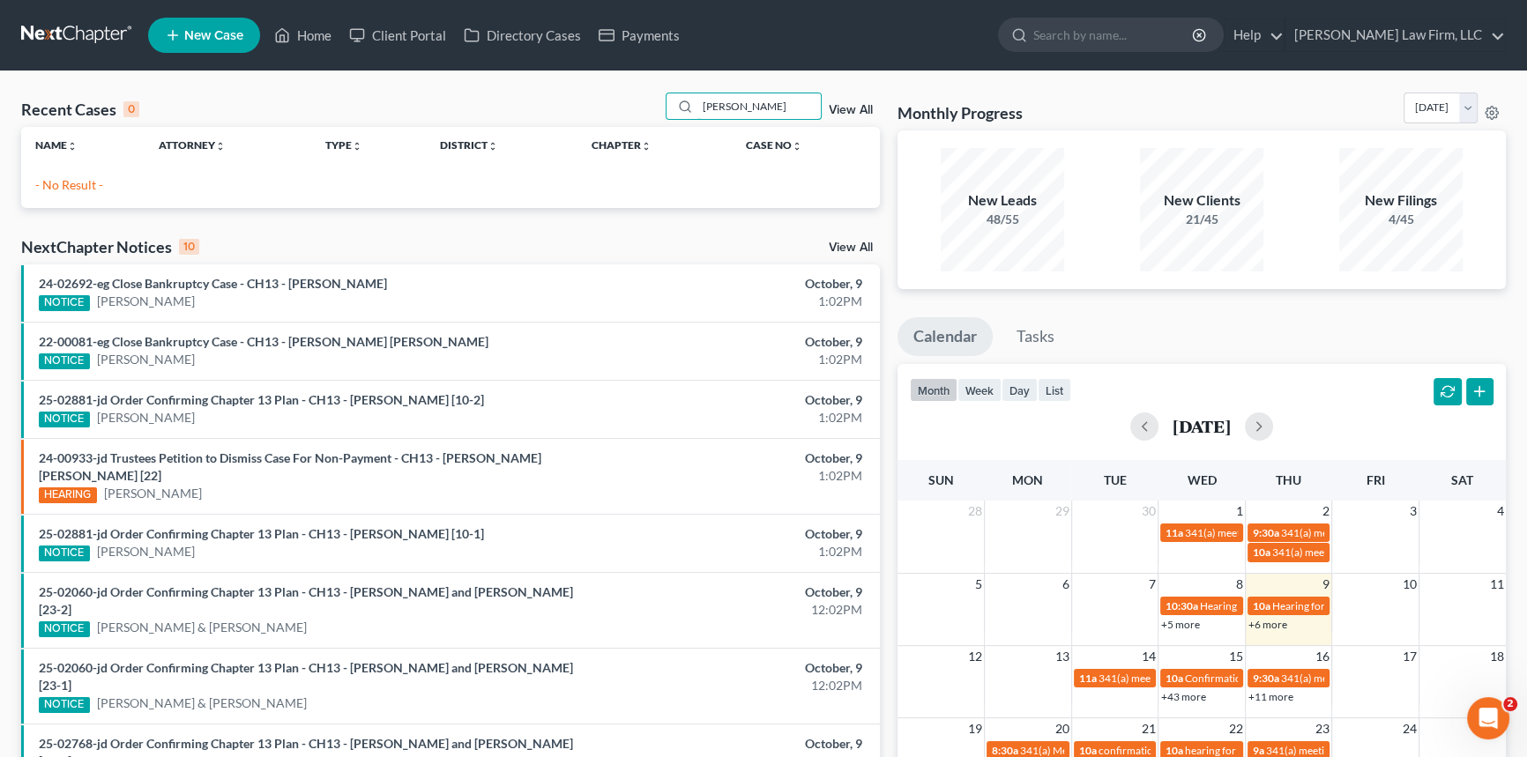
type input "[PERSON_NAME]"
click at [220, 36] on span "New Case" at bounding box center [213, 35] width 59 height 13
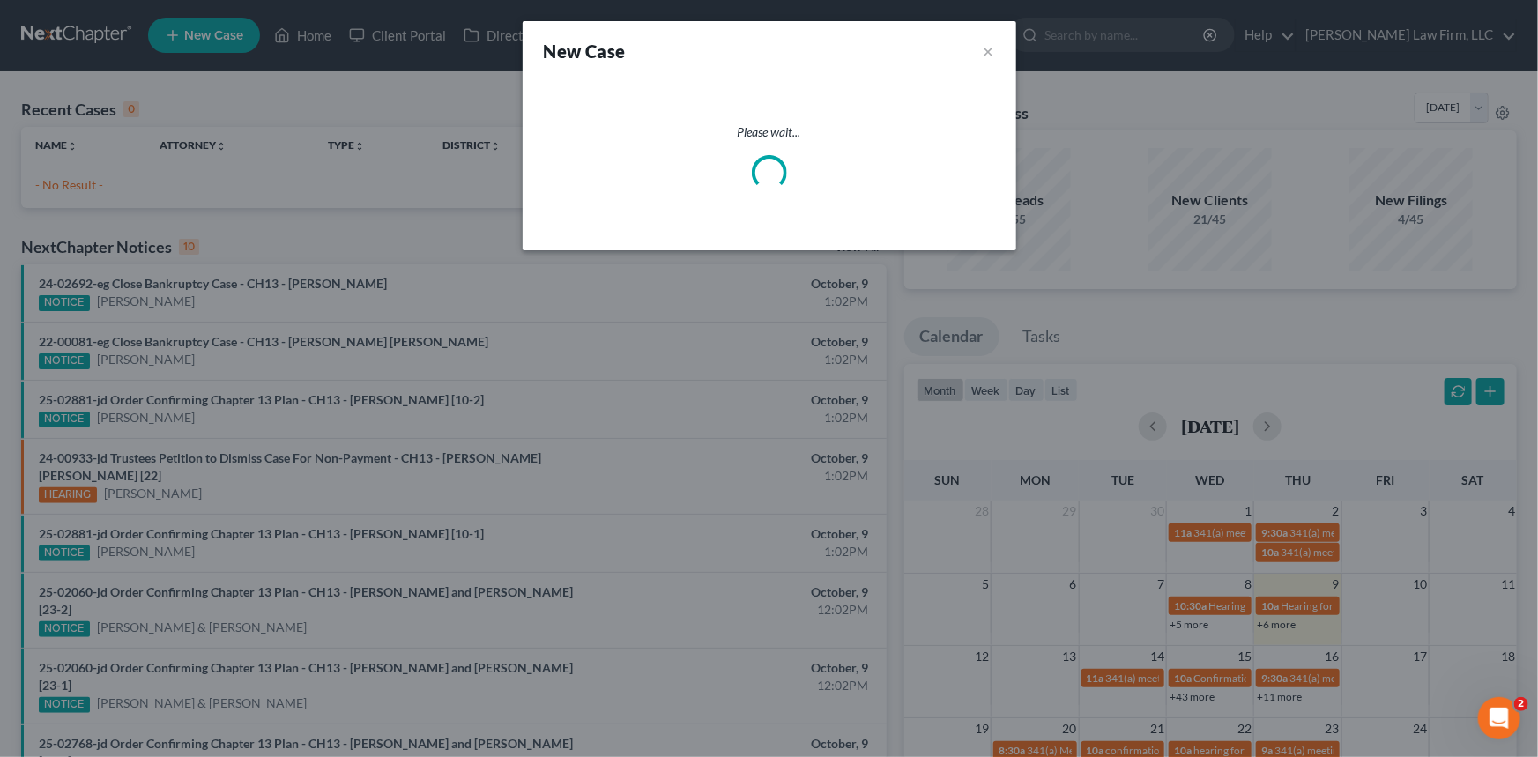
select select "72"
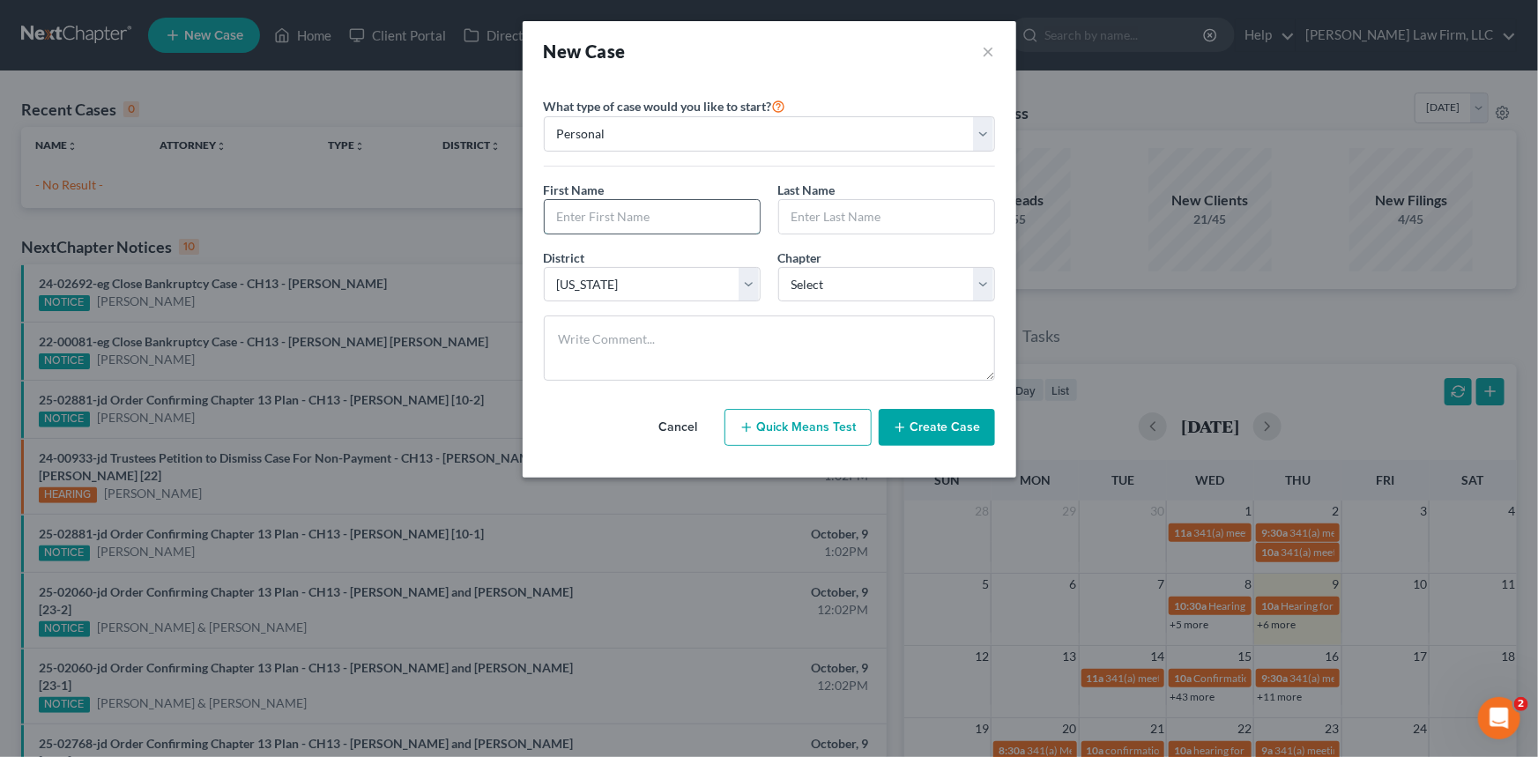
click at [573, 213] on input "text" at bounding box center [652, 216] width 215 height 33
type input "[PERSON_NAME]"
click at [861, 272] on select "Select 7 11 12 13" at bounding box center [886, 284] width 217 height 35
select select "0"
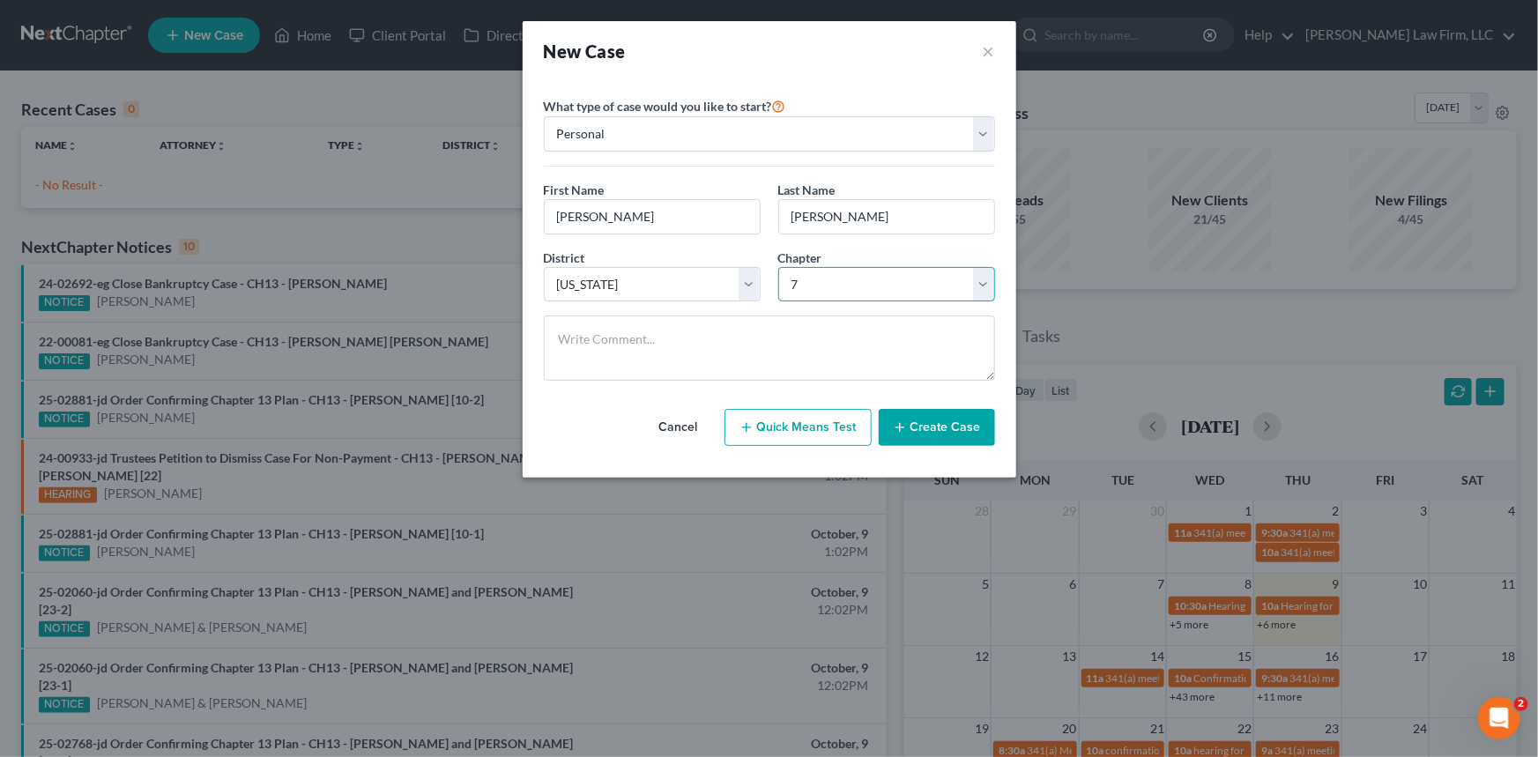
click at [778, 267] on select "Select 7 11 12 13" at bounding box center [886, 284] width 217 height 35
click at [946, 428] on button "Create Case" at bounding box center [937, 427] width 116 height 37
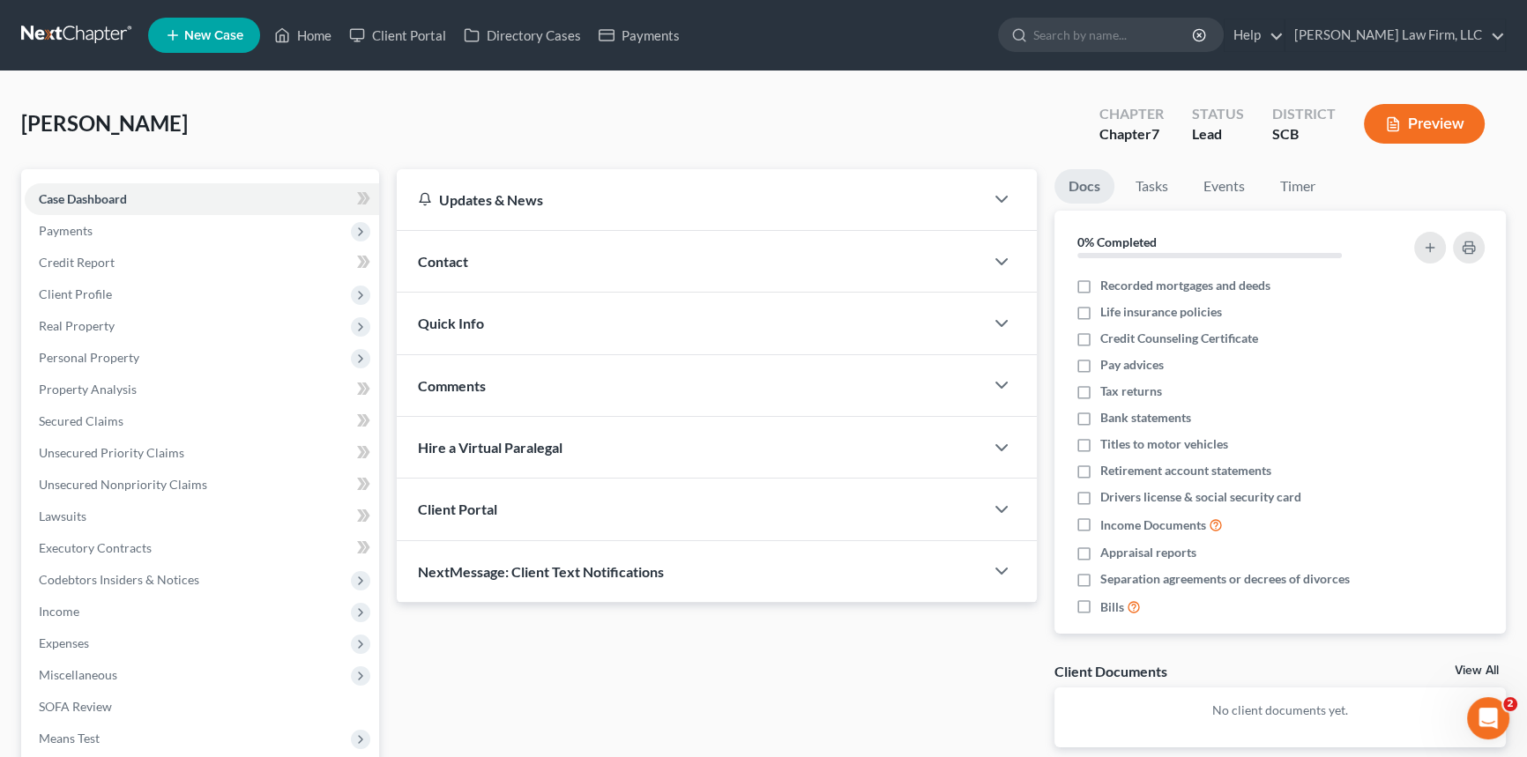
click at [449, 256] on span "Contact" at bounding box center [443, 261] width 50 height 17
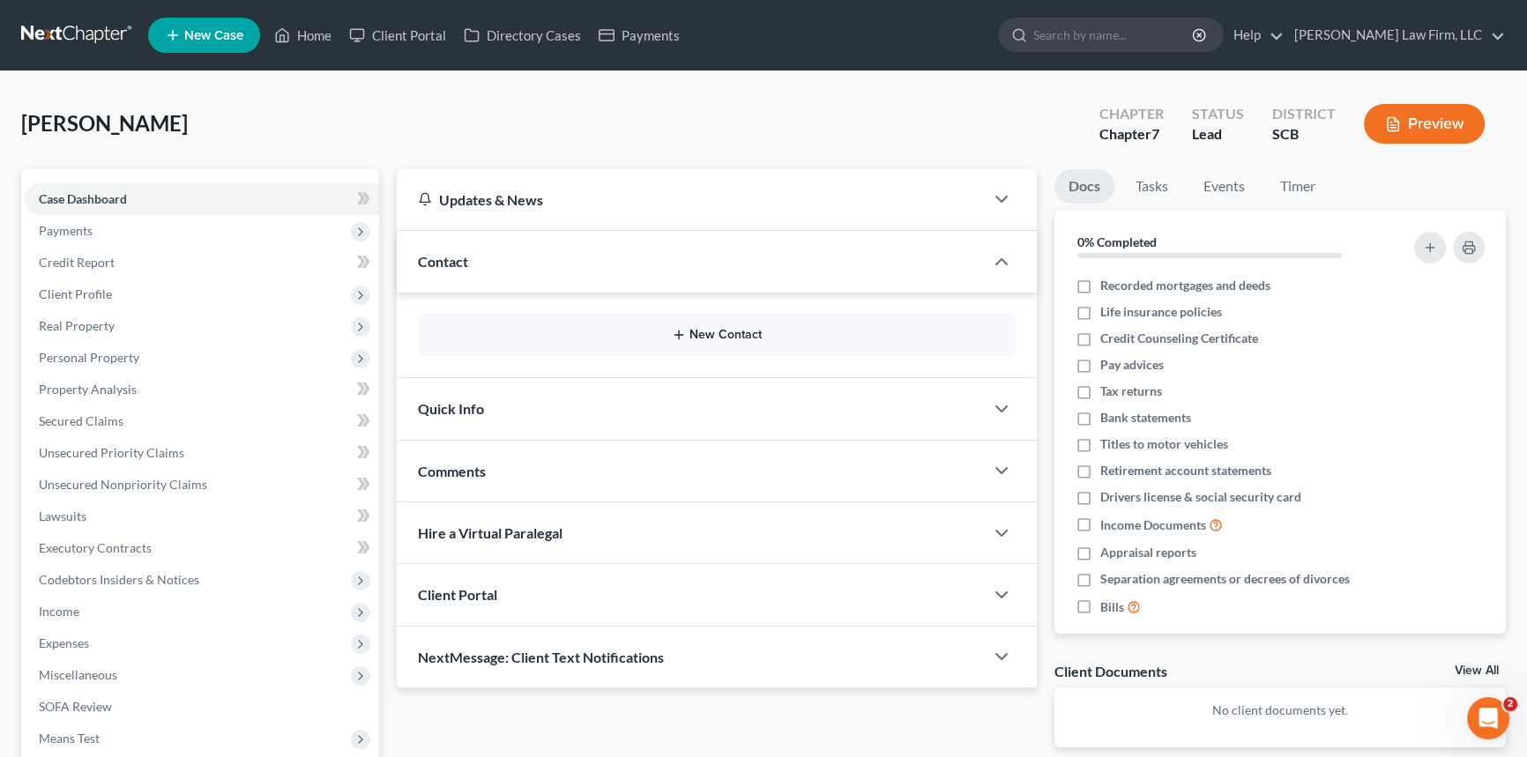
click at [703, 328] on button "New Contact" at bounding box center [716, 335] width 569 height 14
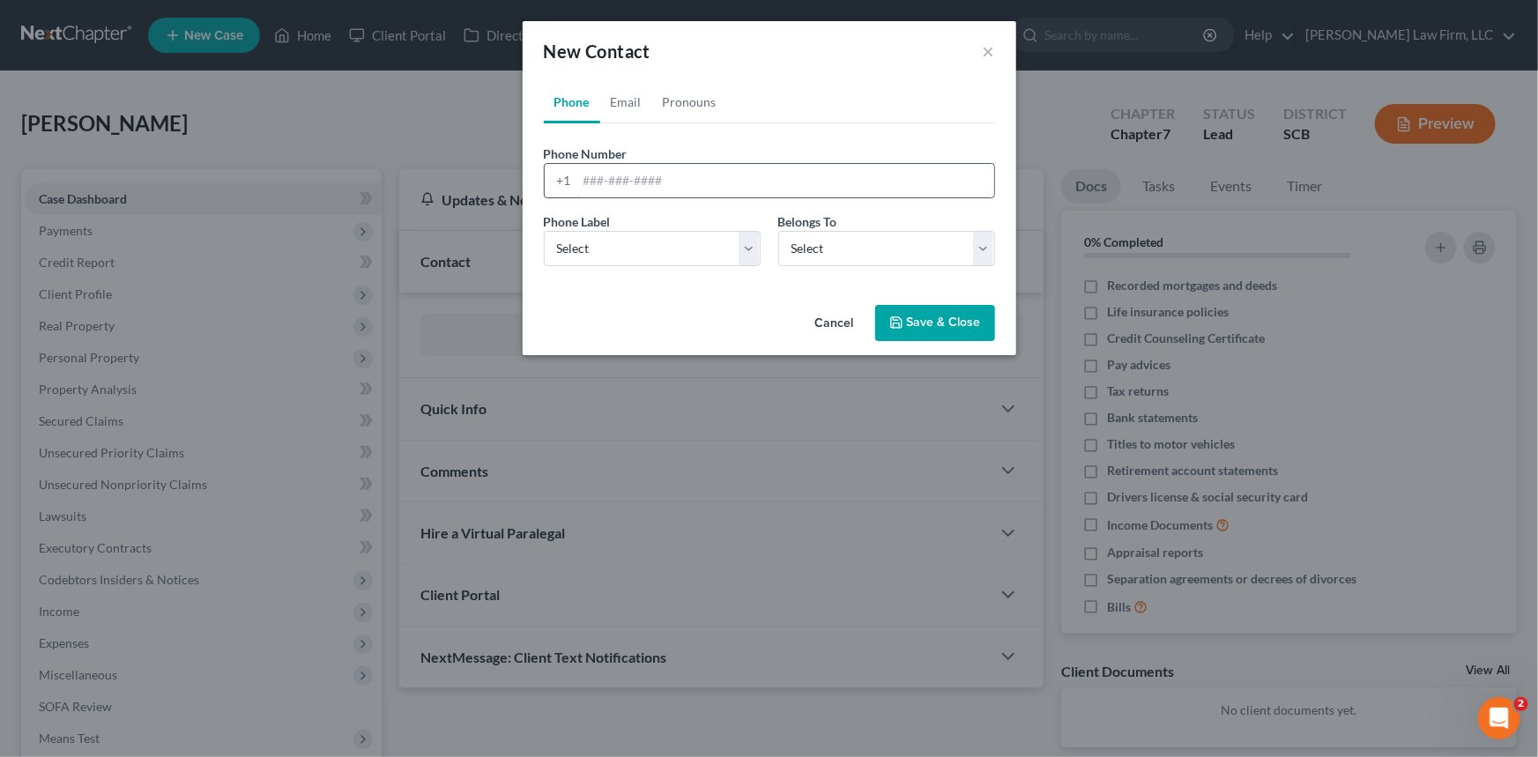
click at [580, 182] on input "tel" at bounding box center [785, 180] width 417 height 33
type input "[PHONE_NUMBER]"
drag, startPoint x: 592, startPoint y: 249, endPoint x: 593, endPoint y: 264, distance: 15.1
click at [592, 248] on select "Select Mobile Home Work Other" at bounding box center [652, 248] width 217 height 35
select select "0"
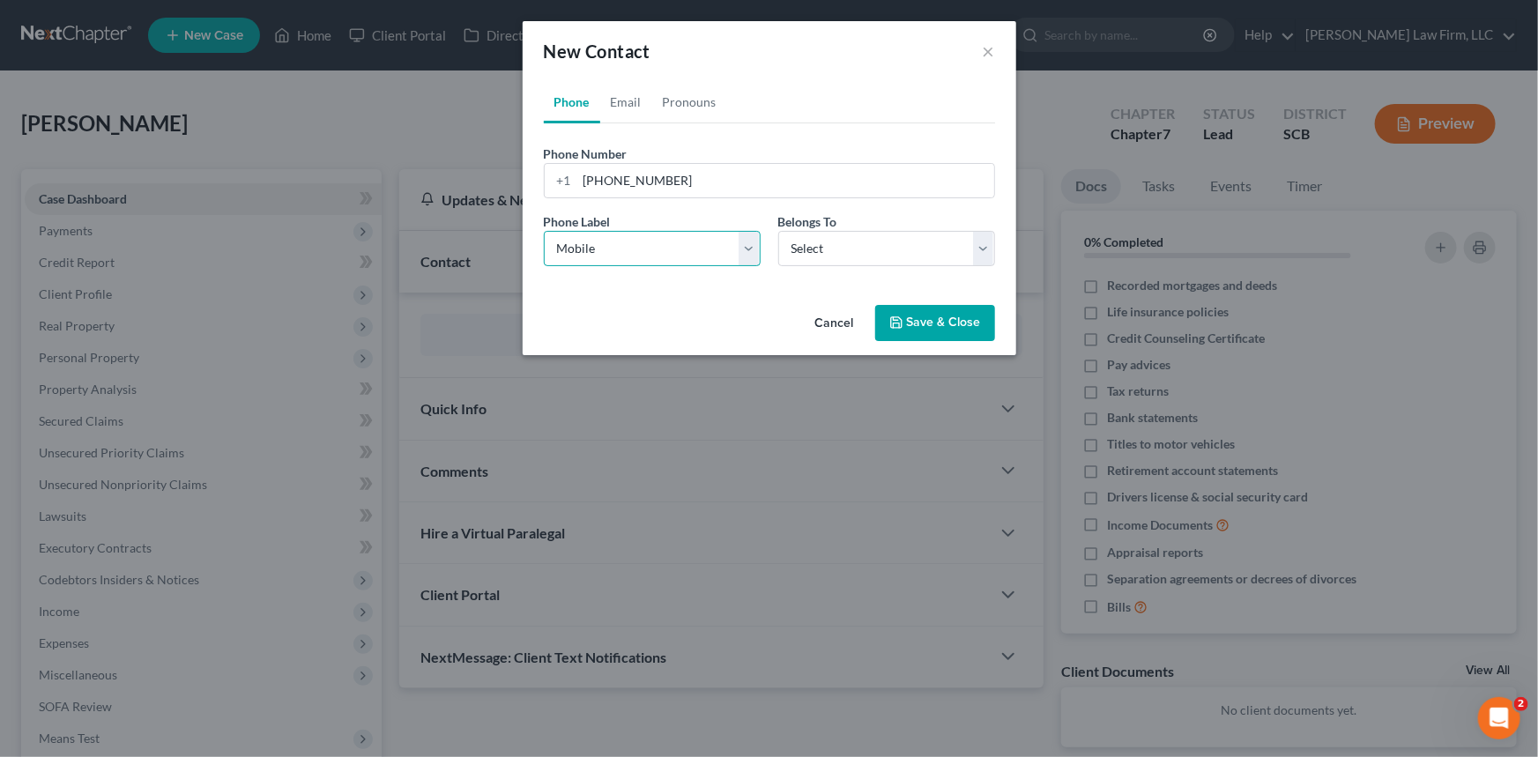
click at [544, 231] on select "Select Mobile Home Work Other" at bounding box center [652, 248] width 217 height 35
click at [905, 260] on select "Select Client Other" at bounding box center [886, 248] width 217 height 35
select select "0"
click at [778, 231] on select "Select Client Other" at bounding box center [886, 248] width 217 height 35
select select "0"
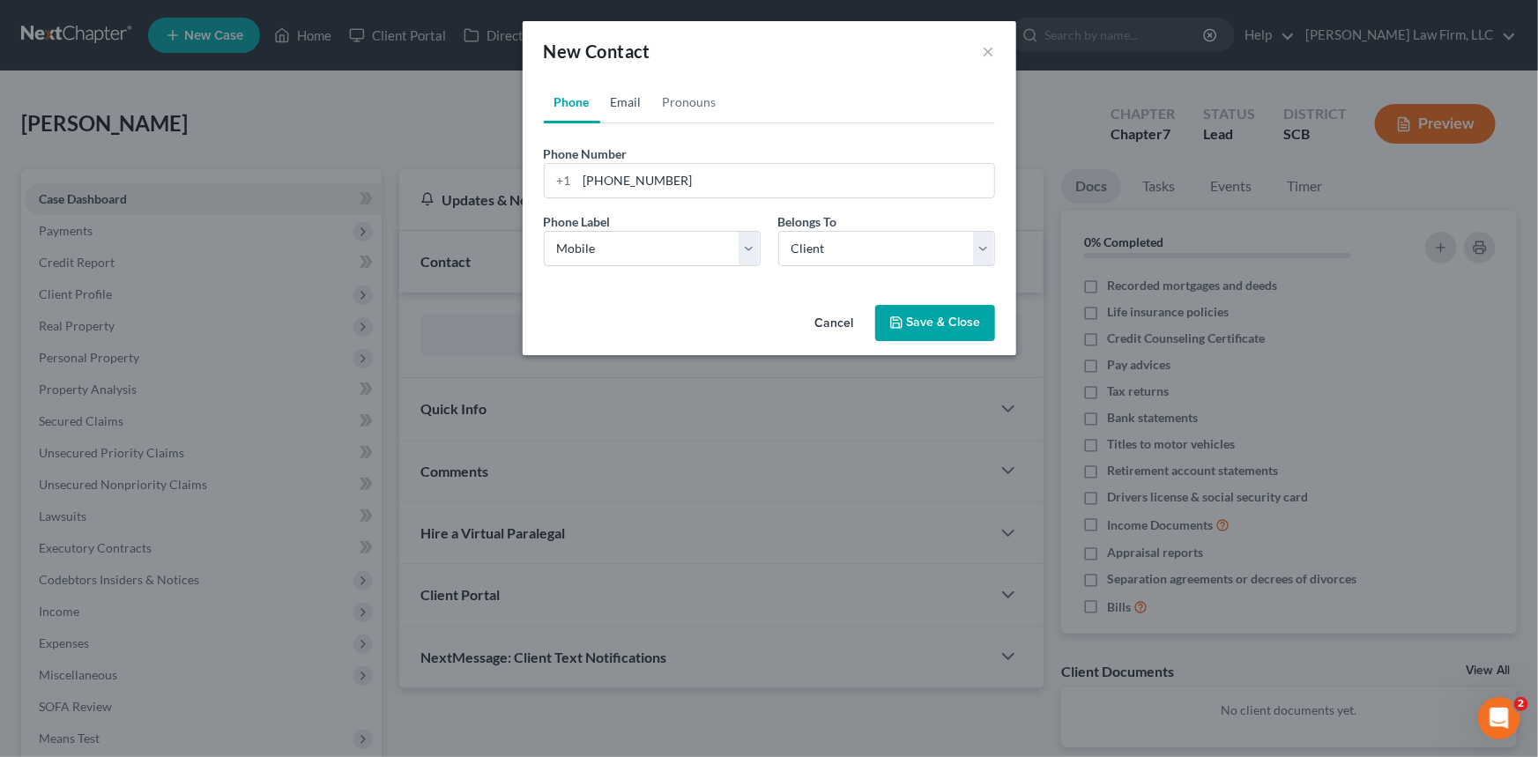
drag, startPoint x: 632, startPoint y: 97, endPoint x: 587, endPoint y: 175, distance: 90.4
click at [631, 97] on link "Email" at bounding box center [626, 102] width 52 height 42
click at [584, 172] on input "email" at bounding box center [785, 180] width 417 height 33
type input "[EMAIL_ADDRESS][DOMAIN_NAME]"
drag, startPoint x: 575, startPoint y: 244, endPoint x: 581, endPoint y: 264, distance: 21.2
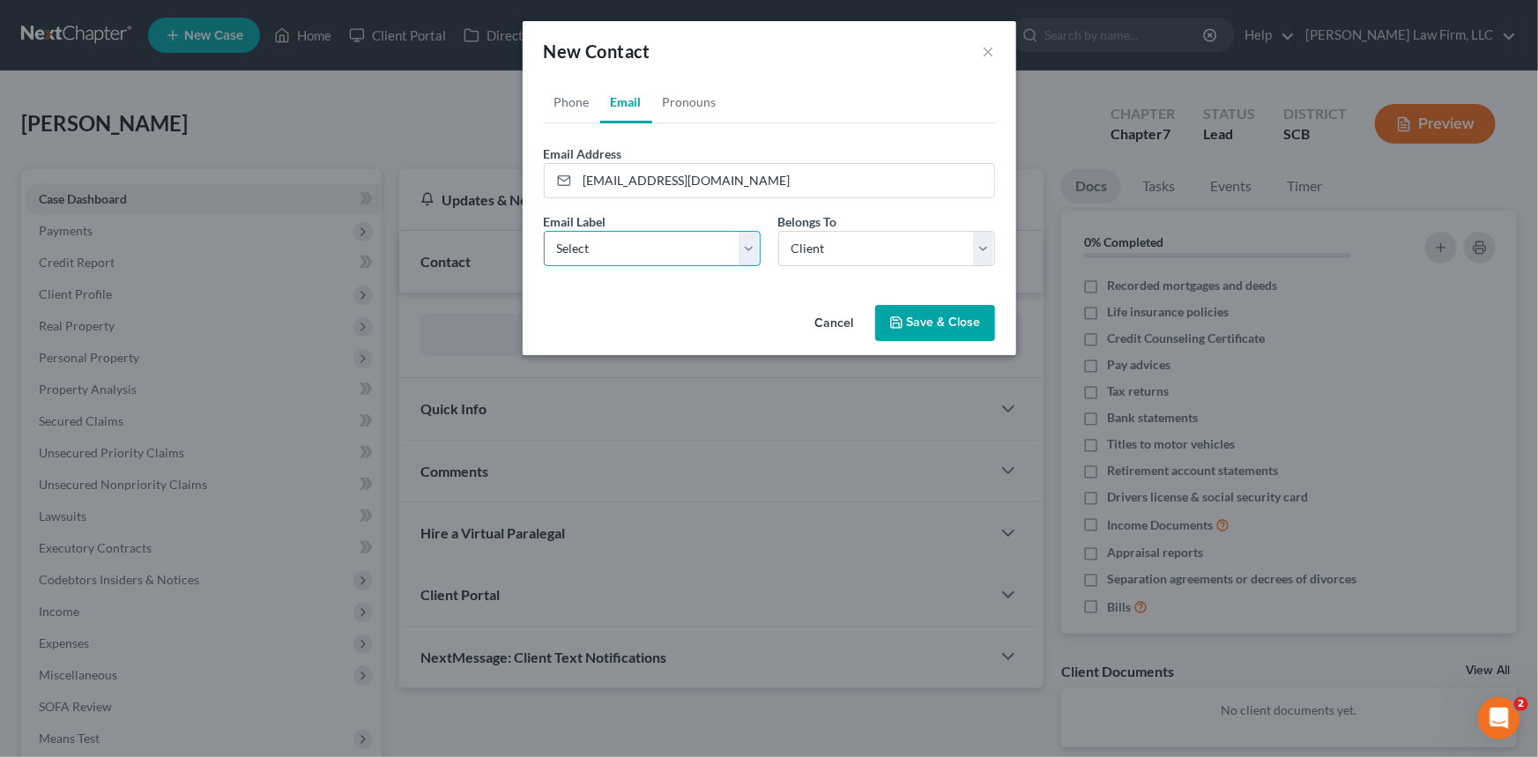
click at [575, 244] on select "Select Home Work Other" at bounding box center [652, 248] width 217 height 35
select select "0"
click at [544, 231] on select "Select Home Work Other" at bounding box center [652, 248] width 217 height 35
click at [826, 252] on select "Select Client Other" at bounding box center [886, 248] width 217 height 35
click at [778, 231] on select "Select Client Other" at bounding box center [886, 248] width 217 height 35
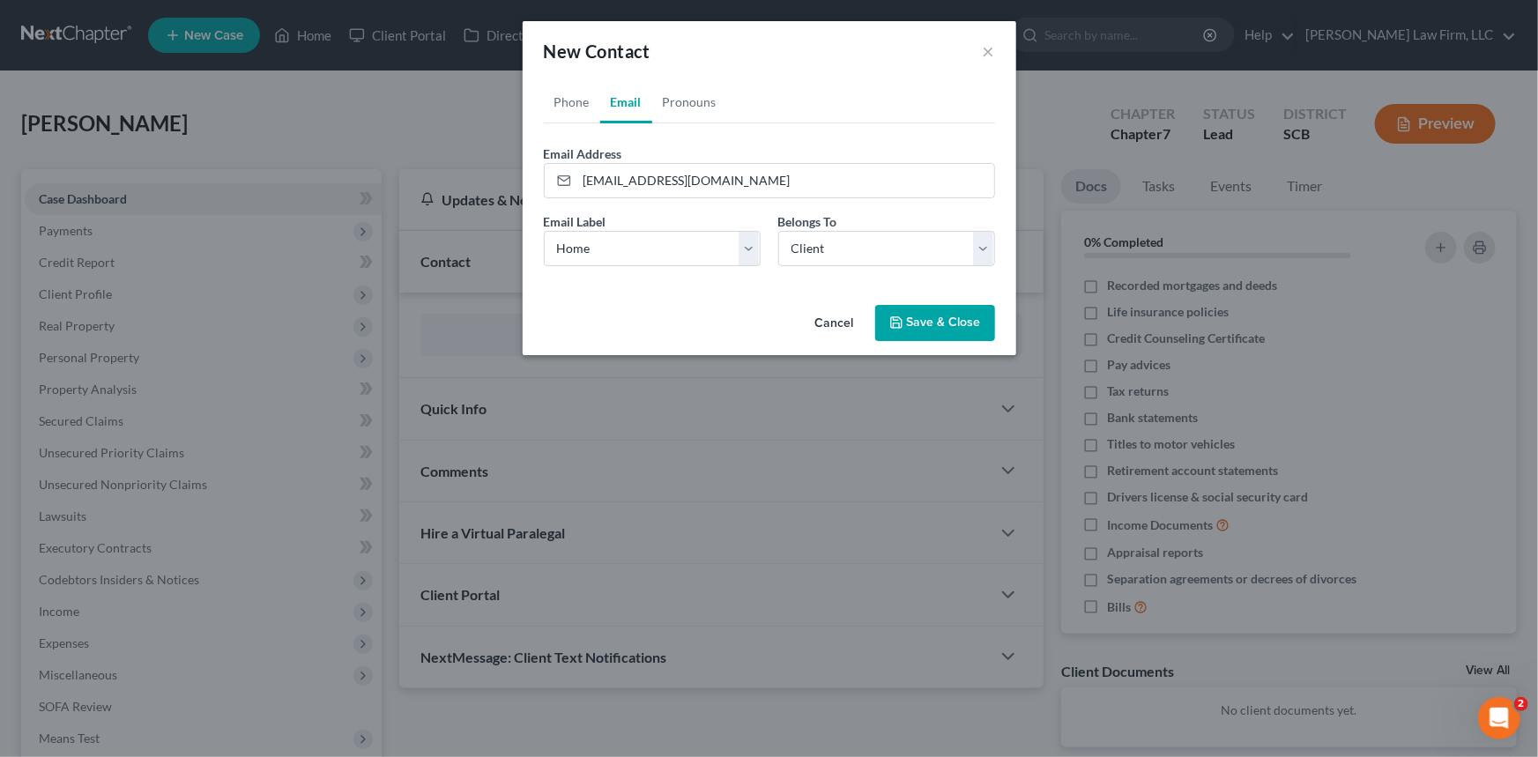
drag, startPoint x: 945, startPoint y: 321, endPoint x: 316, endPoint y: 478, distance: 647.8
click at [946, 320] on button "Save & Close" at bounding box center [935, 323] width 120 height 37
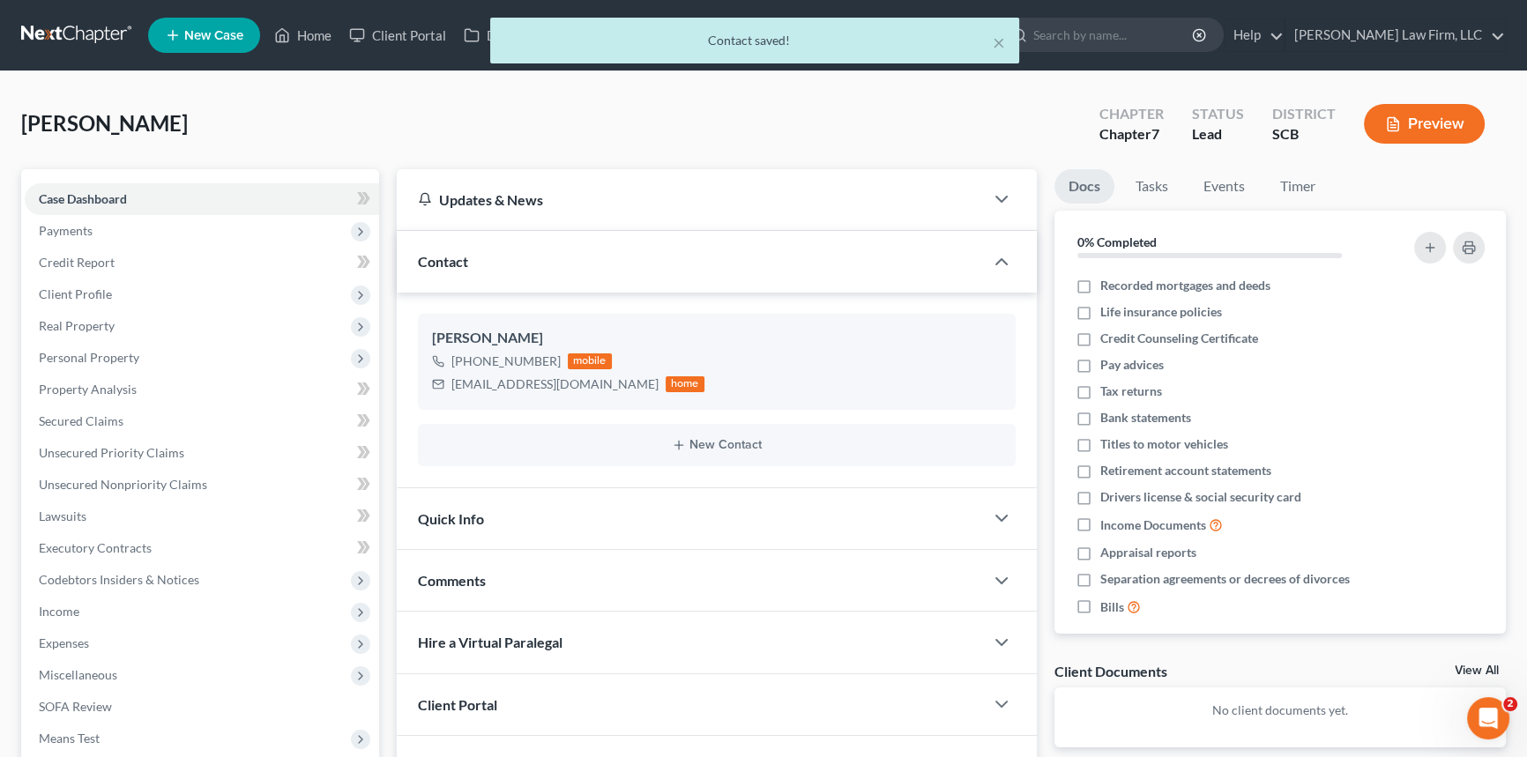
click at [457, 510] on span "Quick Info" at bounding box center [451, 518] width 66 height 17
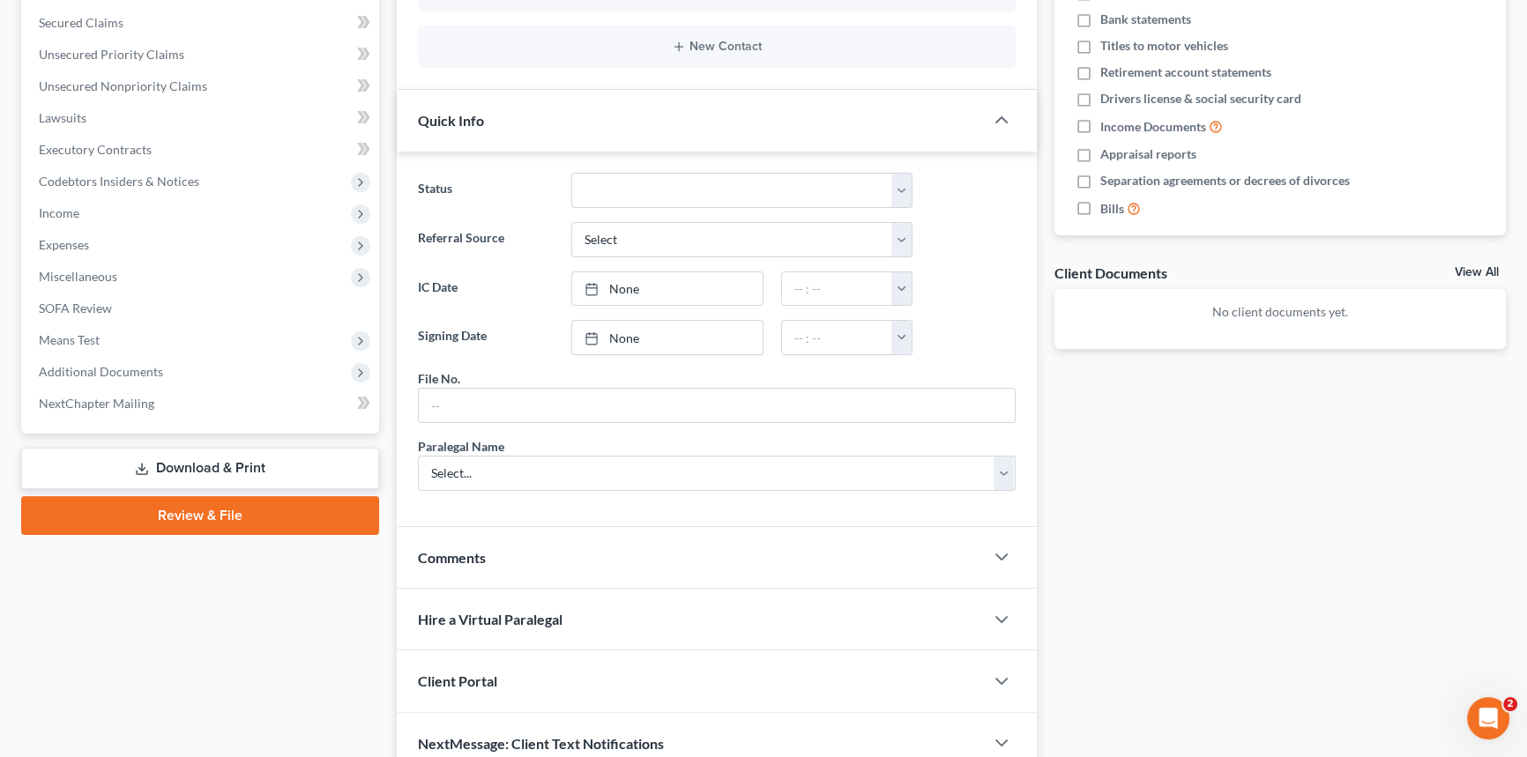
scroll to position [400, 0]
click at [449, 406] on input "text" at bounding box center [717, 403] width 596 height 33
click at [492, 396] on input "25-268SE" at bounding box center [717, 403] width 596 height 33
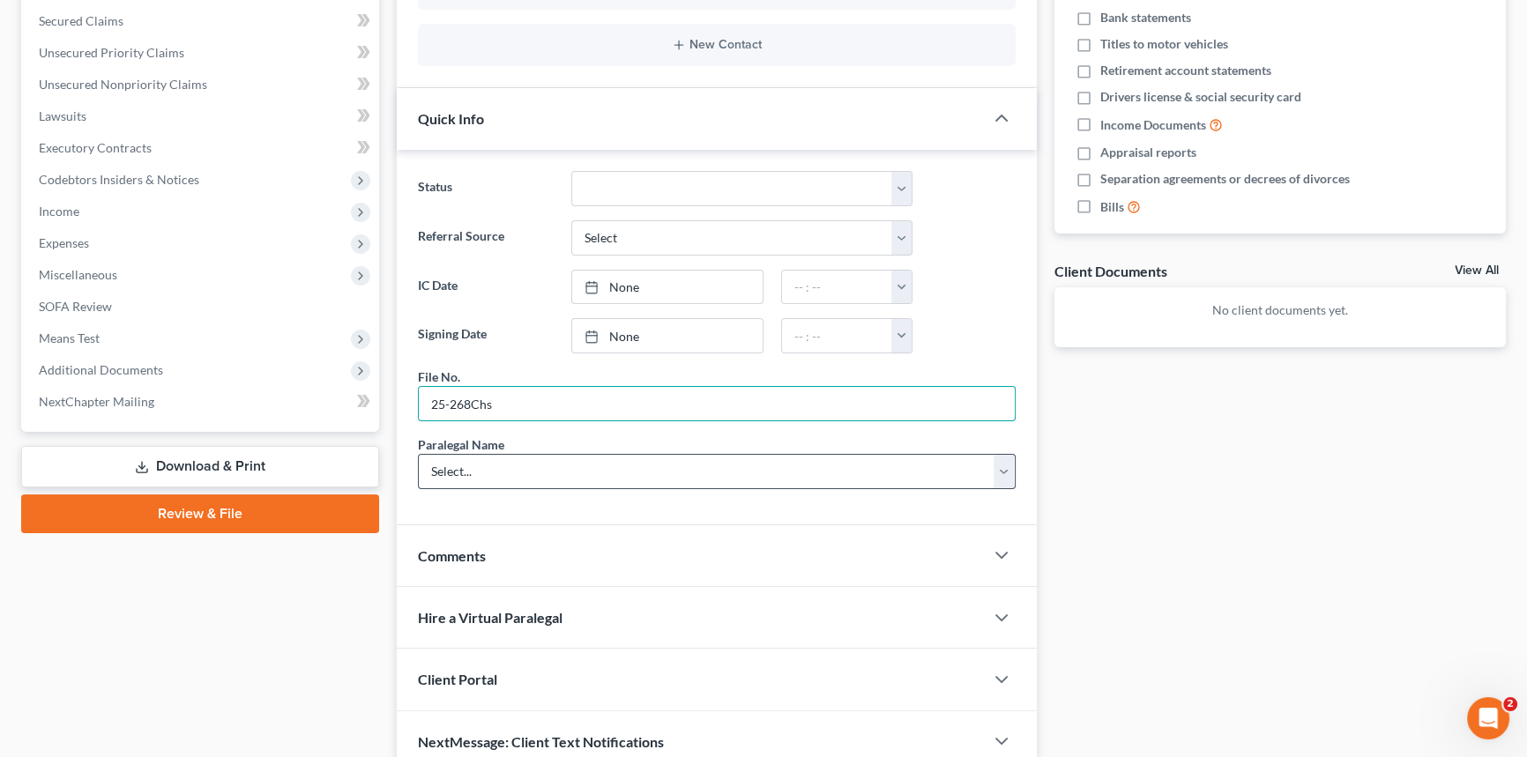
type input "25-268Chs"
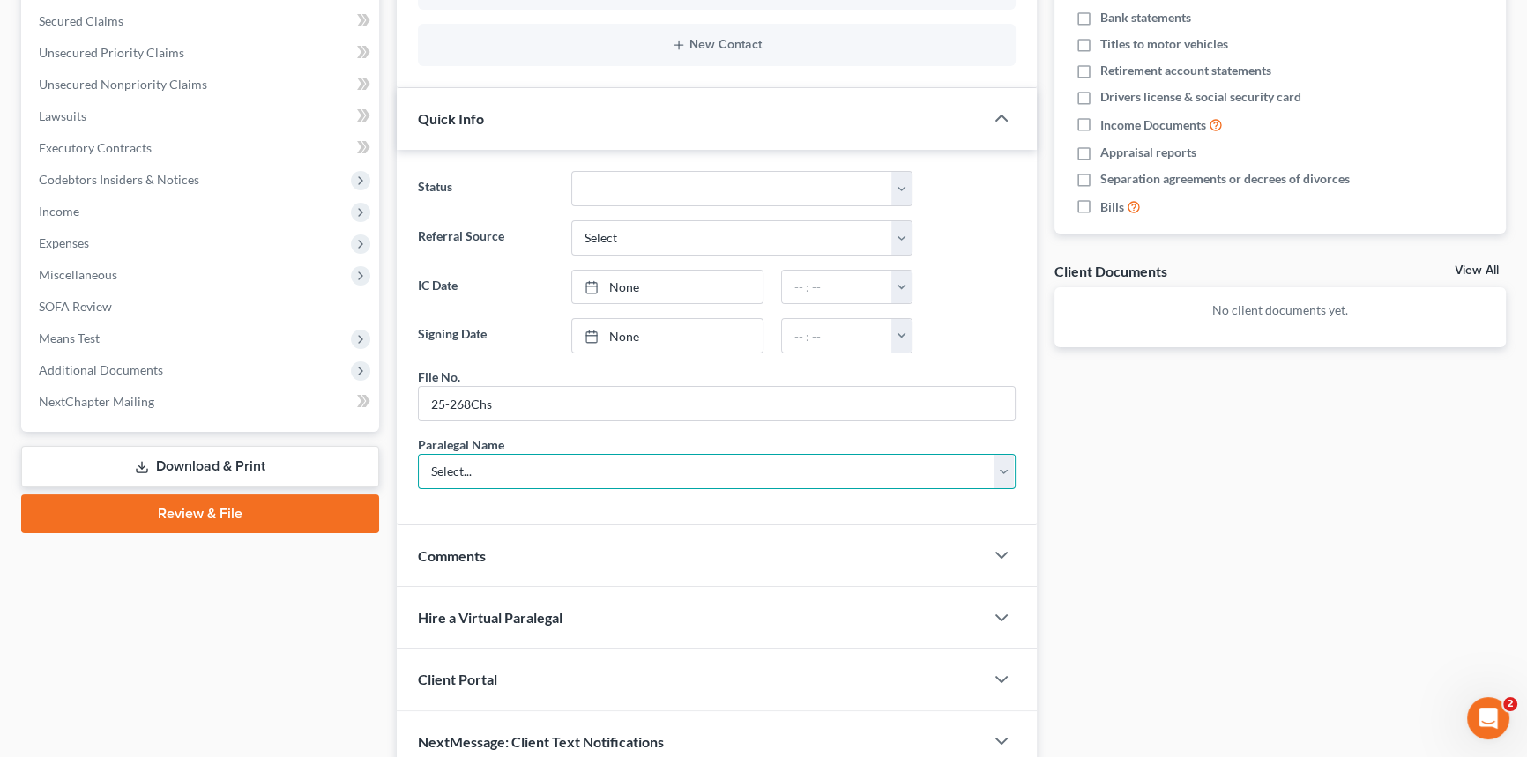
click at [443, 464] on select "Select... [PERSON_NAME] [PERSON_NAME] [PERSON_NAME] [PERSON_NAME]" at bounding box center [717, 471] width 598 height 35
select select "0"
click at [418, 454] on select "Select... [PERSON_NAME] [PERSON_NAME] [PERSON_NAME] [PERSON_NAME]" at bounding box center [717, 471] width 598 height 35
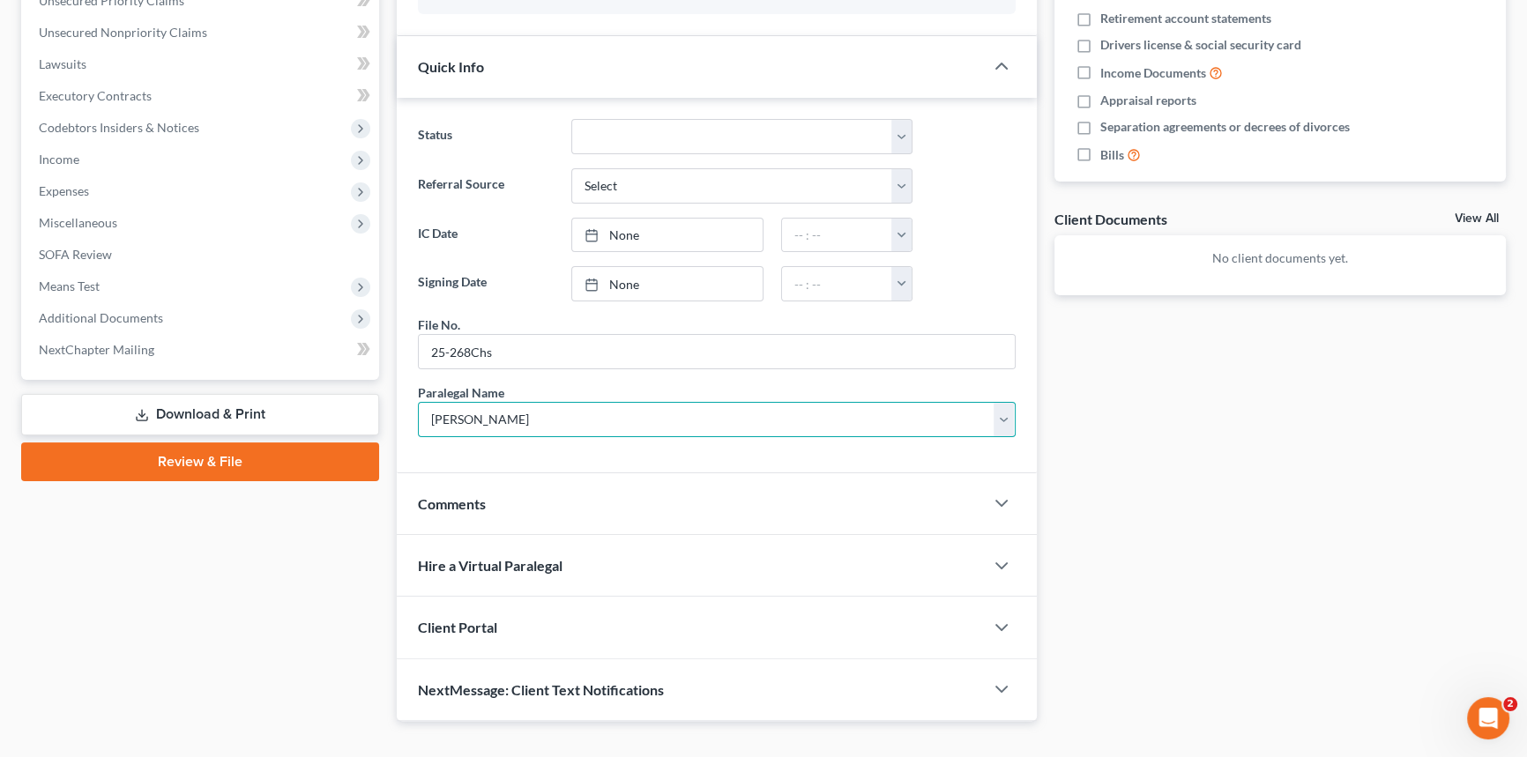
scroll to position [480, 0]
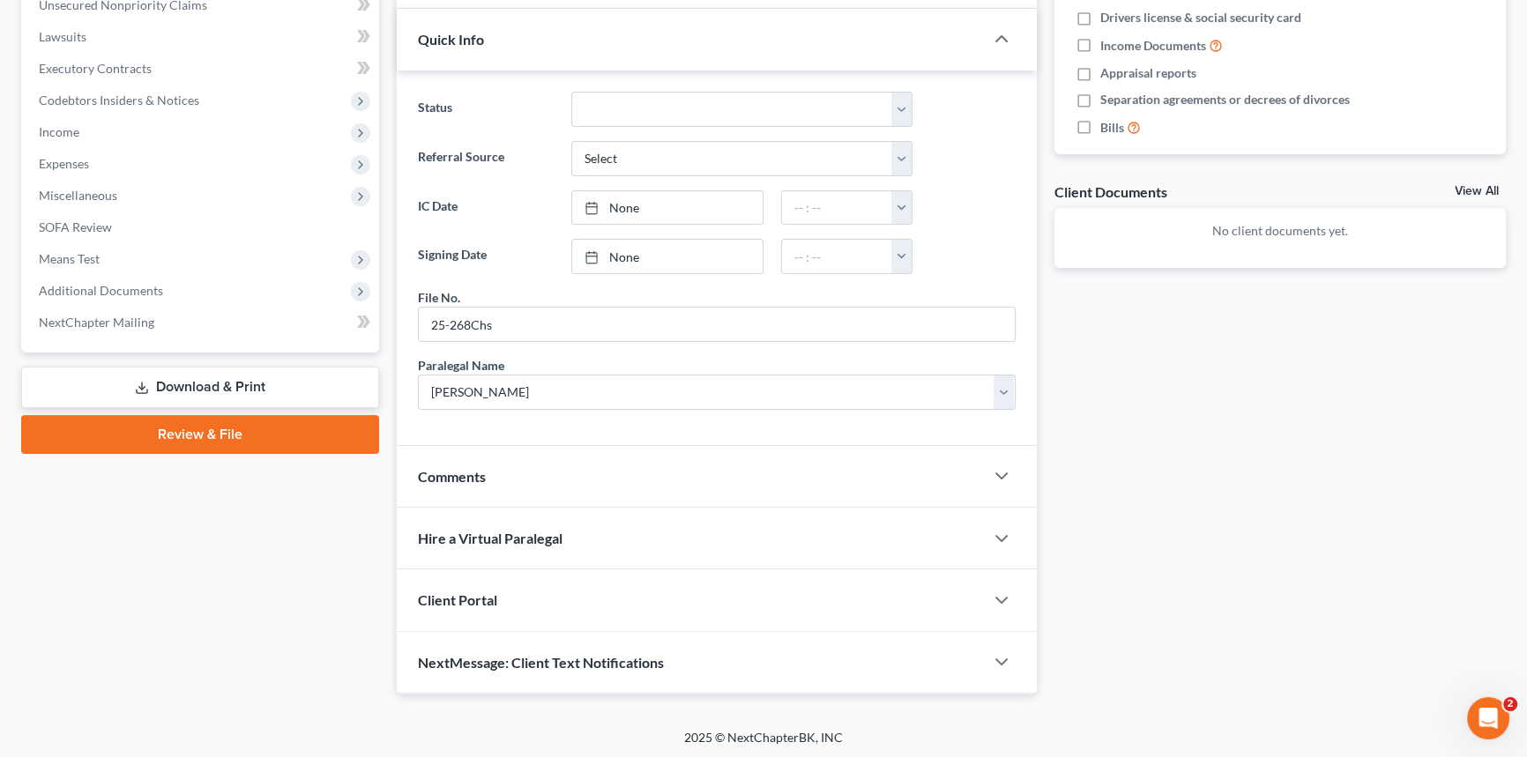
click at [452, 596] on span "Client Portal" at bounding box center [457, 600] width 79 height 17
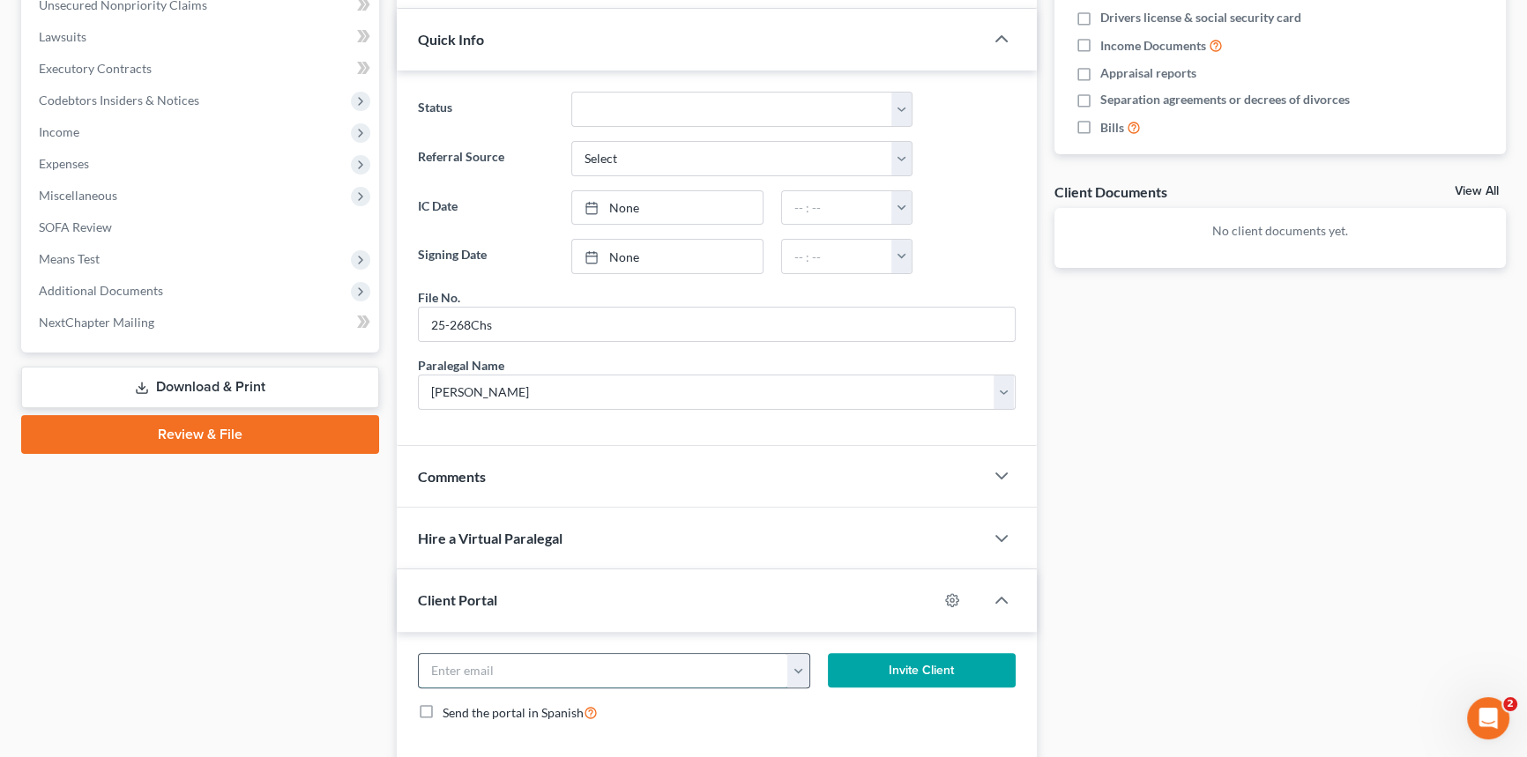
click at [438, 661] on input "email" at bounding box center [603, 670] width 369 height 33
click at [583, 666] on input "[EMAIL_ADDRESS][DOMAIN_NAME]" at bounding box center [603, 670] width 369 height 33
type input "[EMAIL_ADDRESS][DOMAIN_NAME]"
click at [898, 664] on button "Invite Client" at bounding box center [922, 670] width 188 height 35
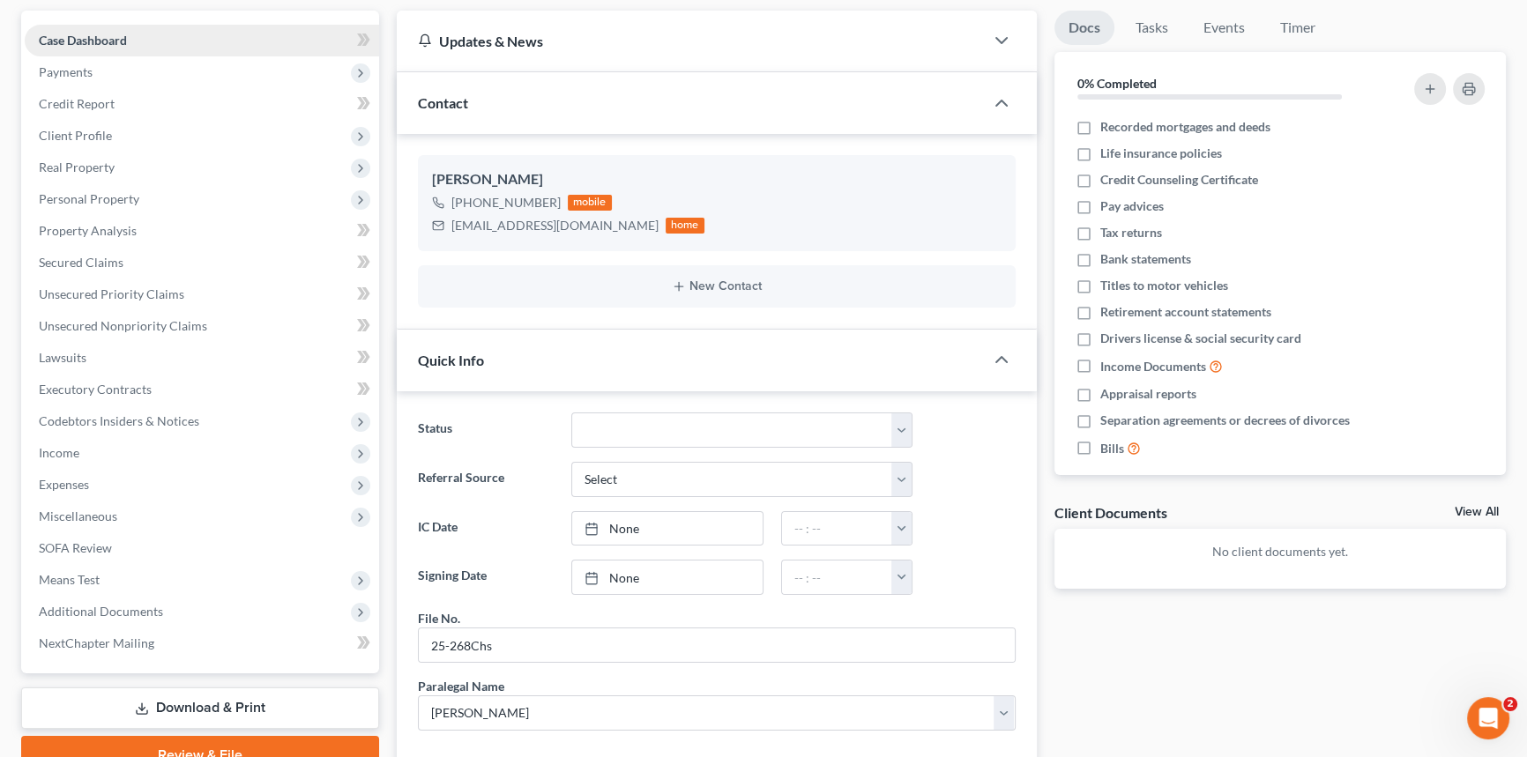
scroll to position [0, 0]
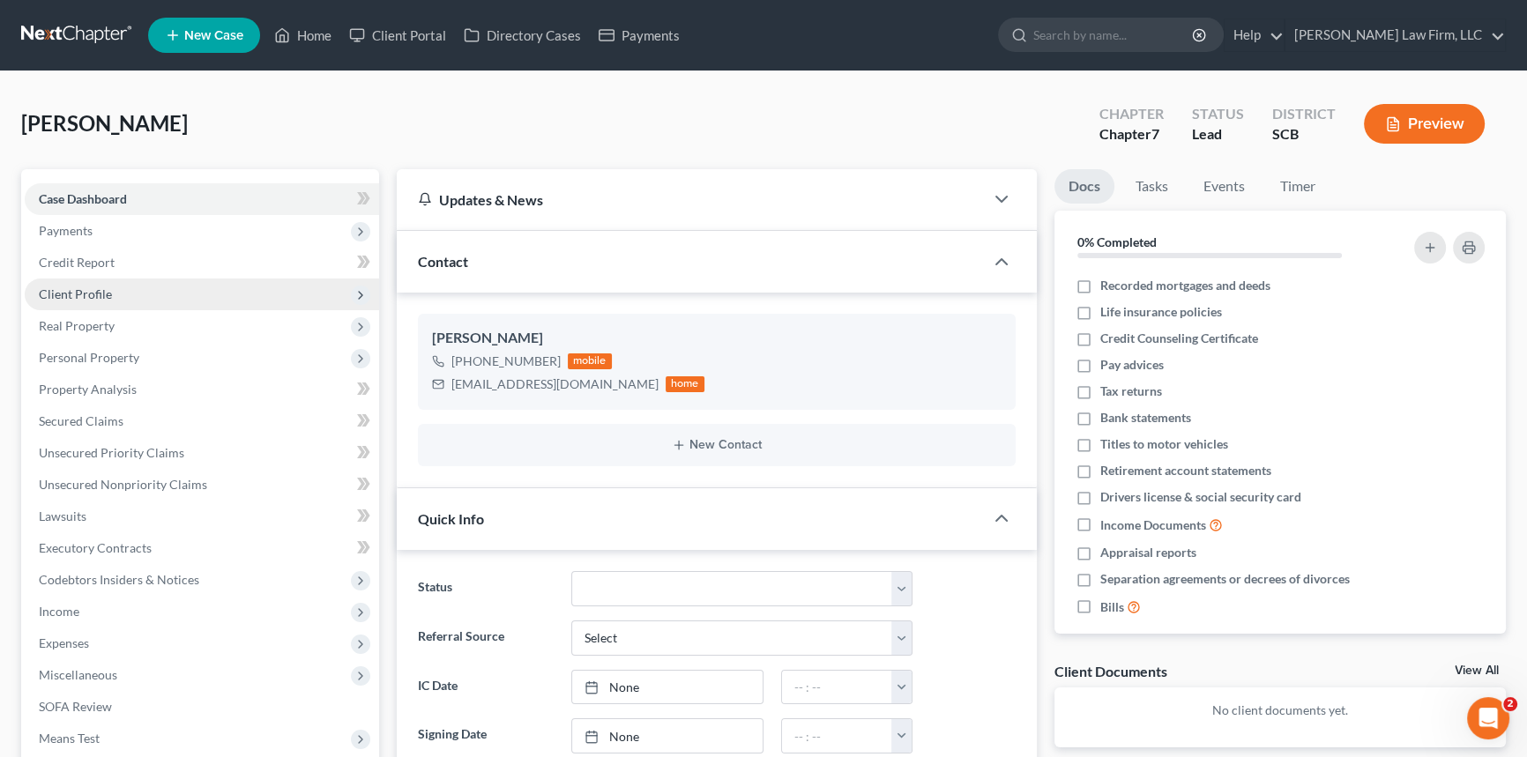
click at [90, 291] on span "Client Profile" at bounding box center [75, 294] width 73 height 15
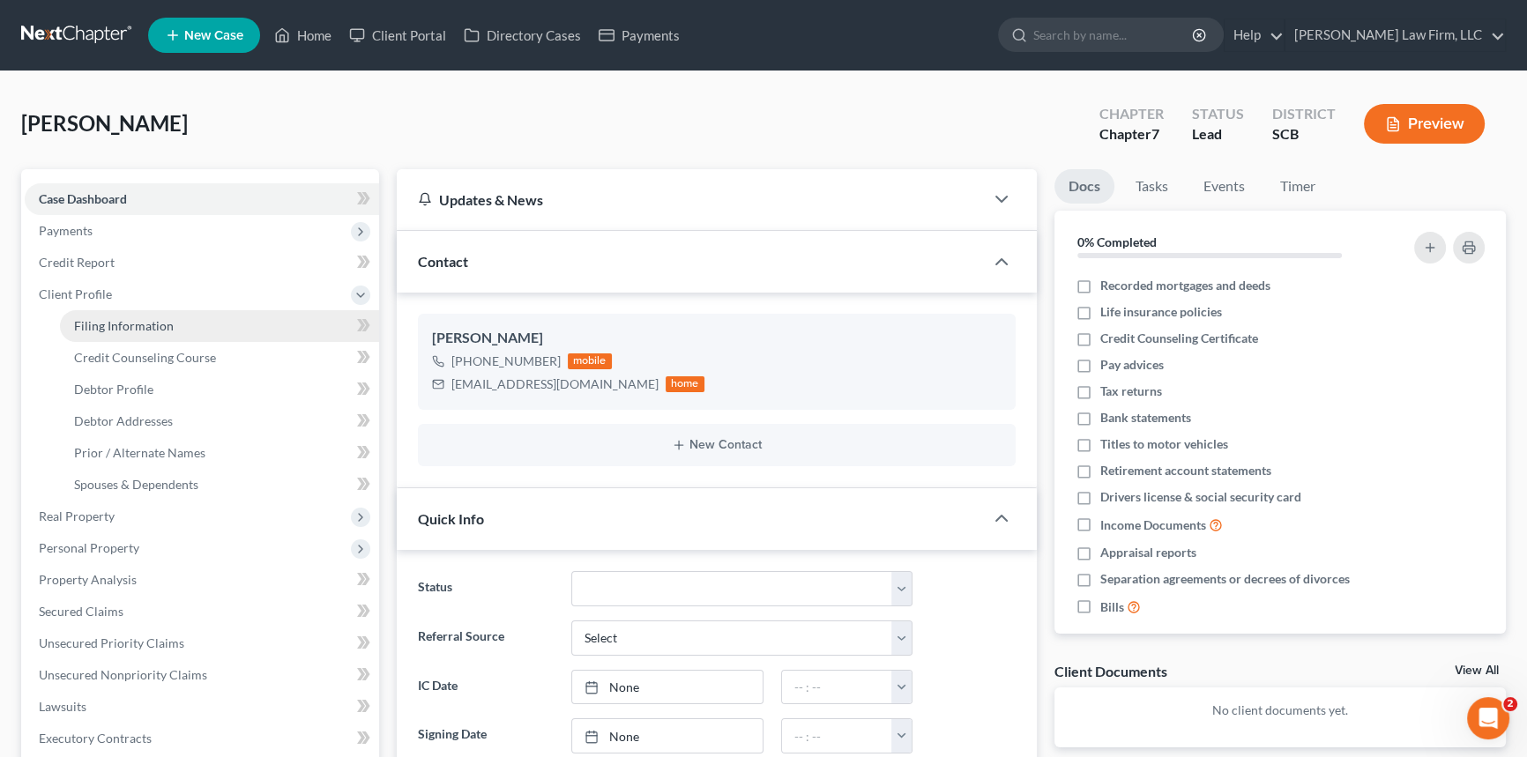
click at [103, 318] on span "Filing Information" at bounding box center [124, 325] width 100 height 15
select select "1"
select select "0"
select select "72"
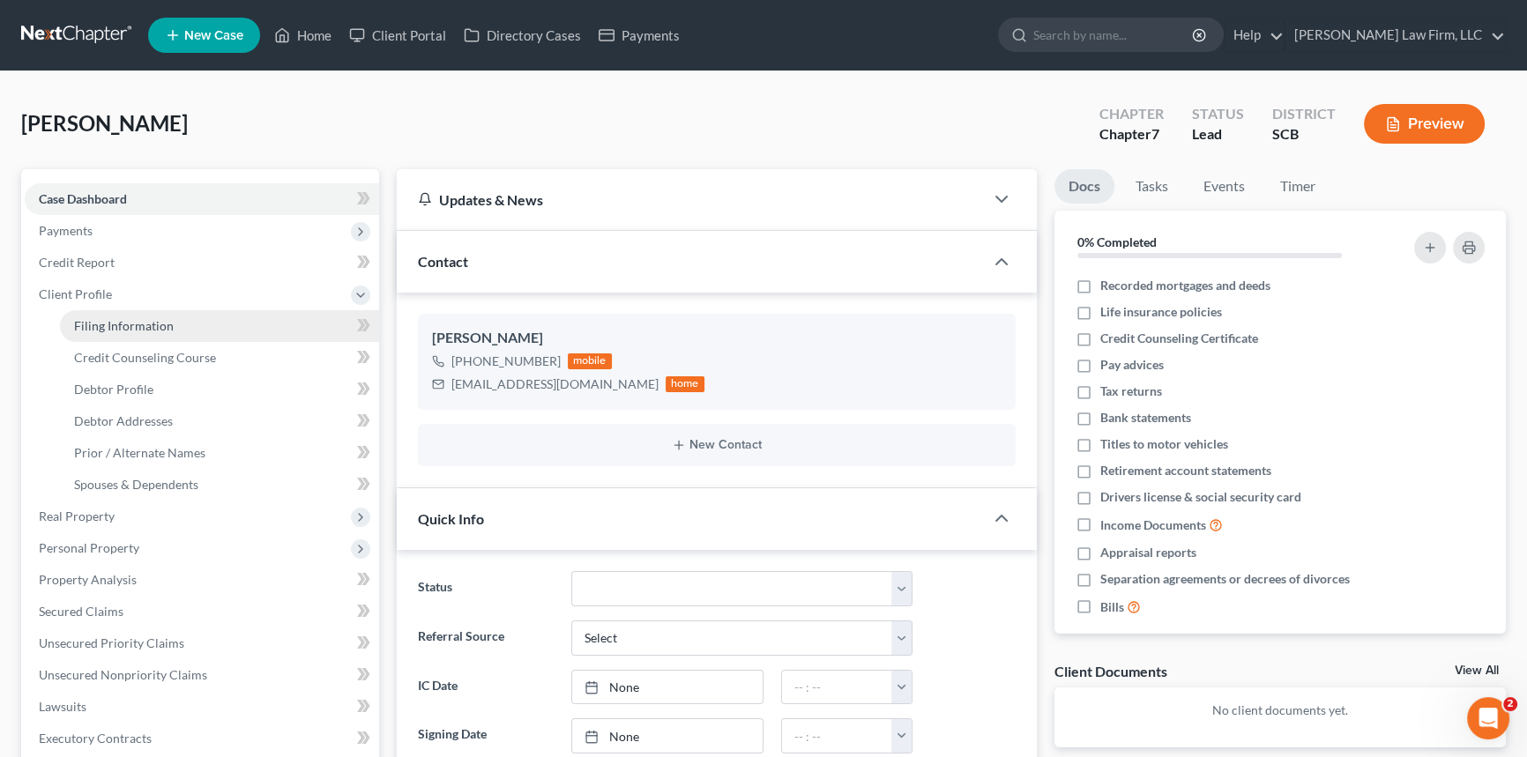
select select "42"
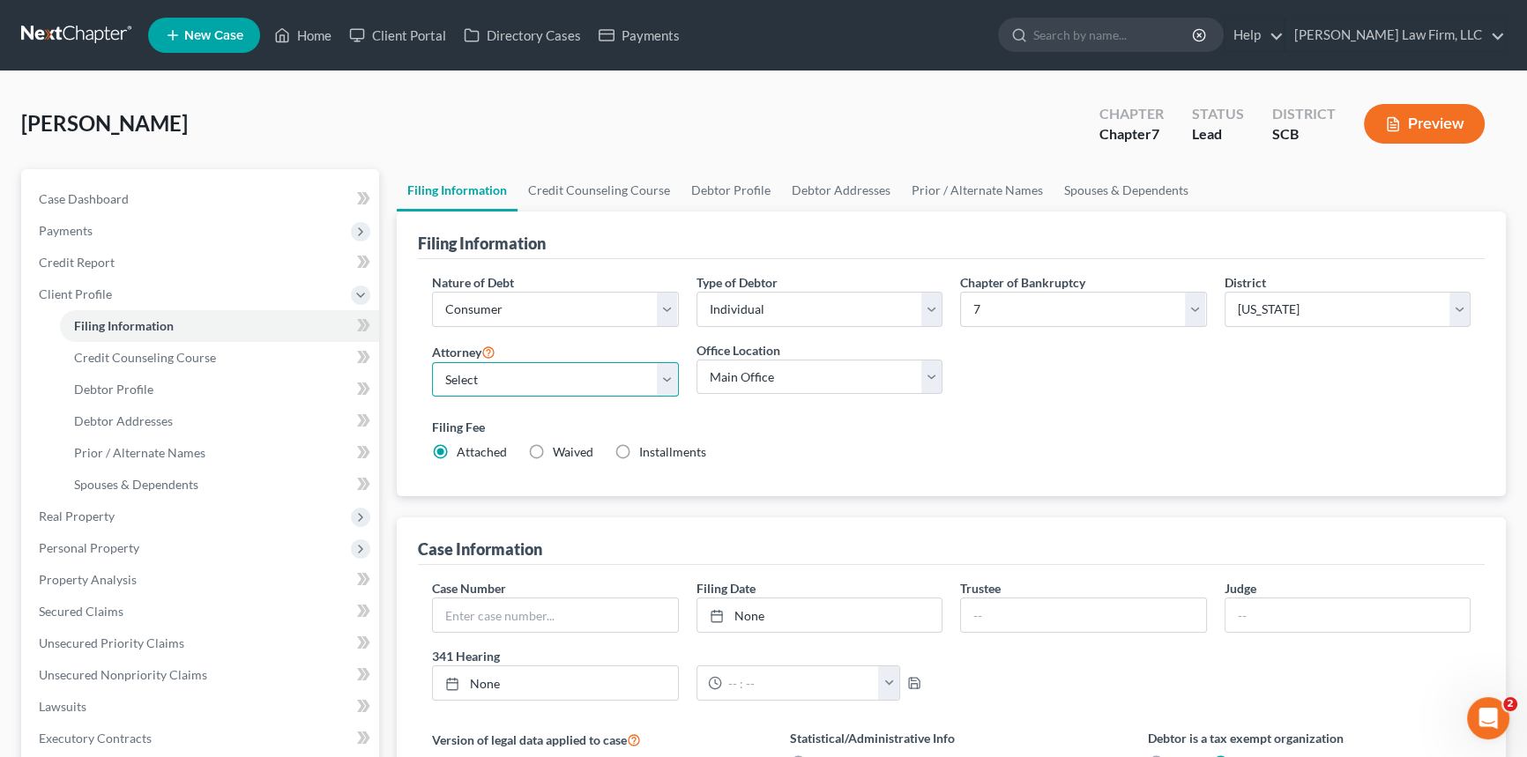
click at [666, 374] on select "Select [PERSON_NAME] - SCB [PERSON_NAME] - SCB" at bounding box center [555, 379] width 247 height 35
select select "0"
click at [432, 362] on select "Select [PERSON_NAME] - SCB [PERSON_NAME] - SCB" at bounding box center [555, 379] width 247 height 35
click at [114, 383] on span "Debtor Profile" at bounding box center [113, 389] width 79 height 15
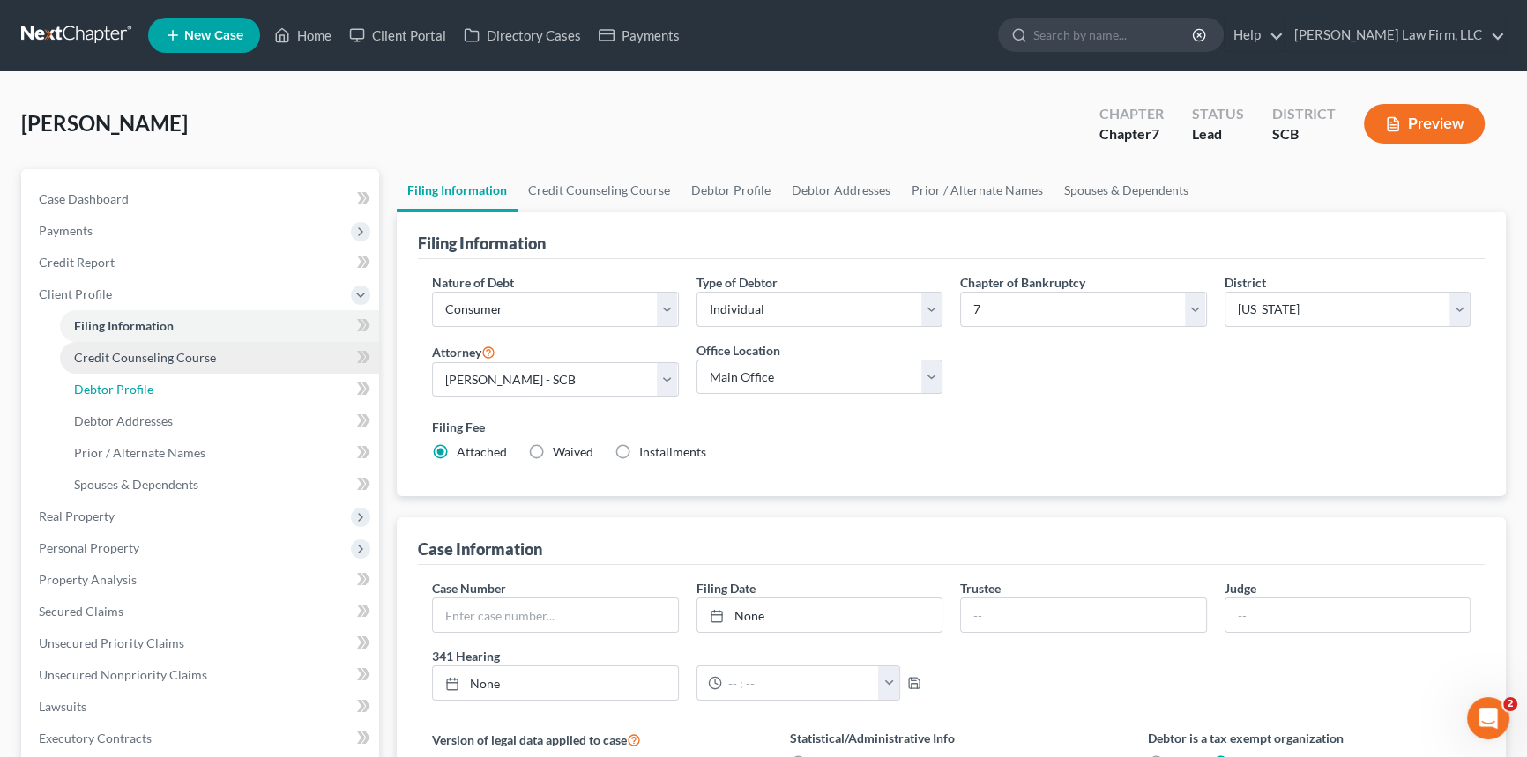
select select "0"
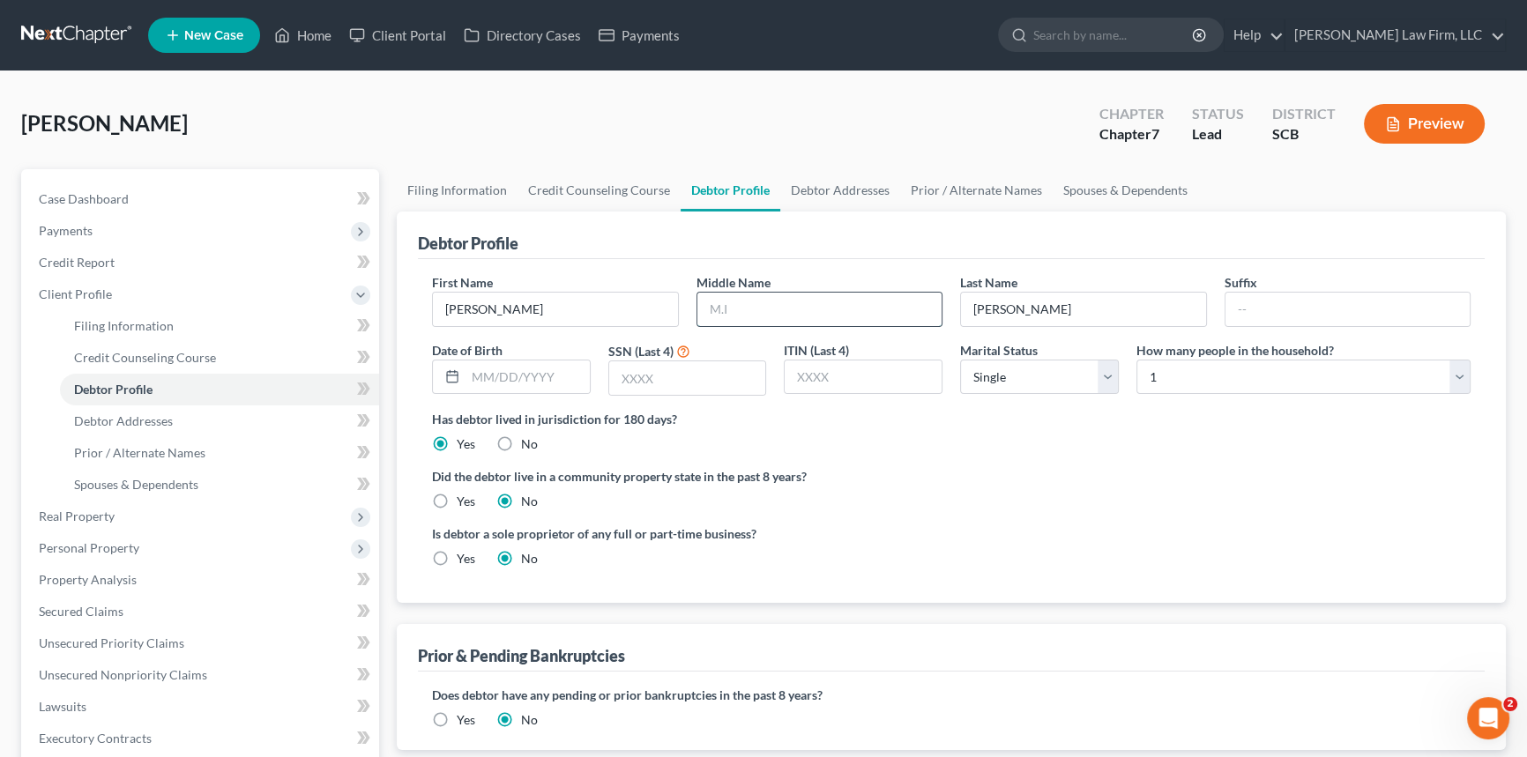
click at [713, 310] on input "text" at bounding box center [819, 309] width 245 height 33
type input "[PERSON_NAME]"
drag, startPoint x: 132, startPoint y: 410, endPoint x: 380, endPoint y: 321, distance: 263.2
click at [135, 412] on link "Debtor Addresses" at bounding box center [219, 422] width 319 height 32
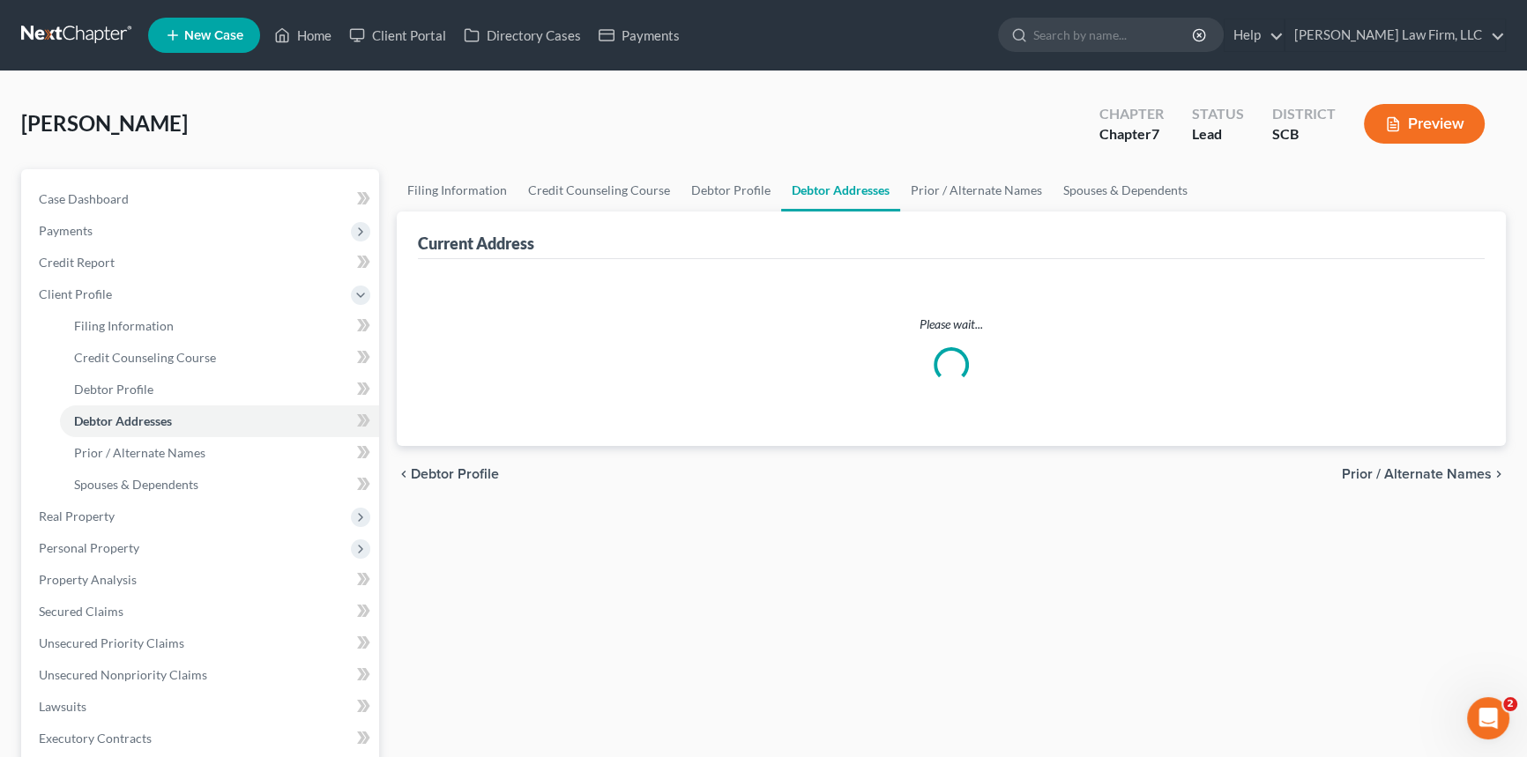
select select "0"
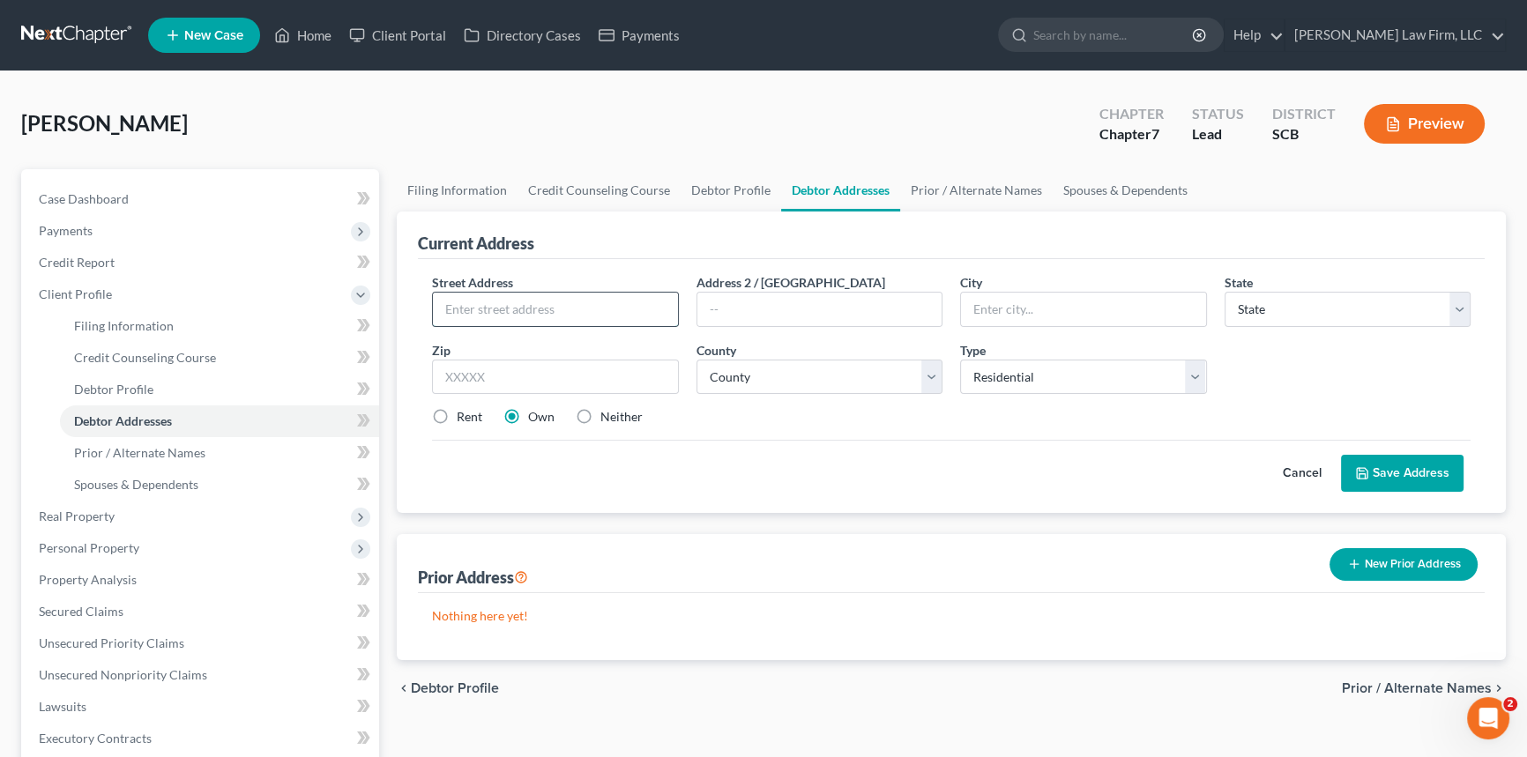
click at [453, 309] on input "text" at bounding box center [555, 309] width 245 height 33
type input "520 [GEOGRAPHIC_DATA]"
click at [979, 314] on input "text" at bounding box center [1083, 309] width 245 height 33
type input "[GEOGRAPHIC_DATA]"
select select "42"
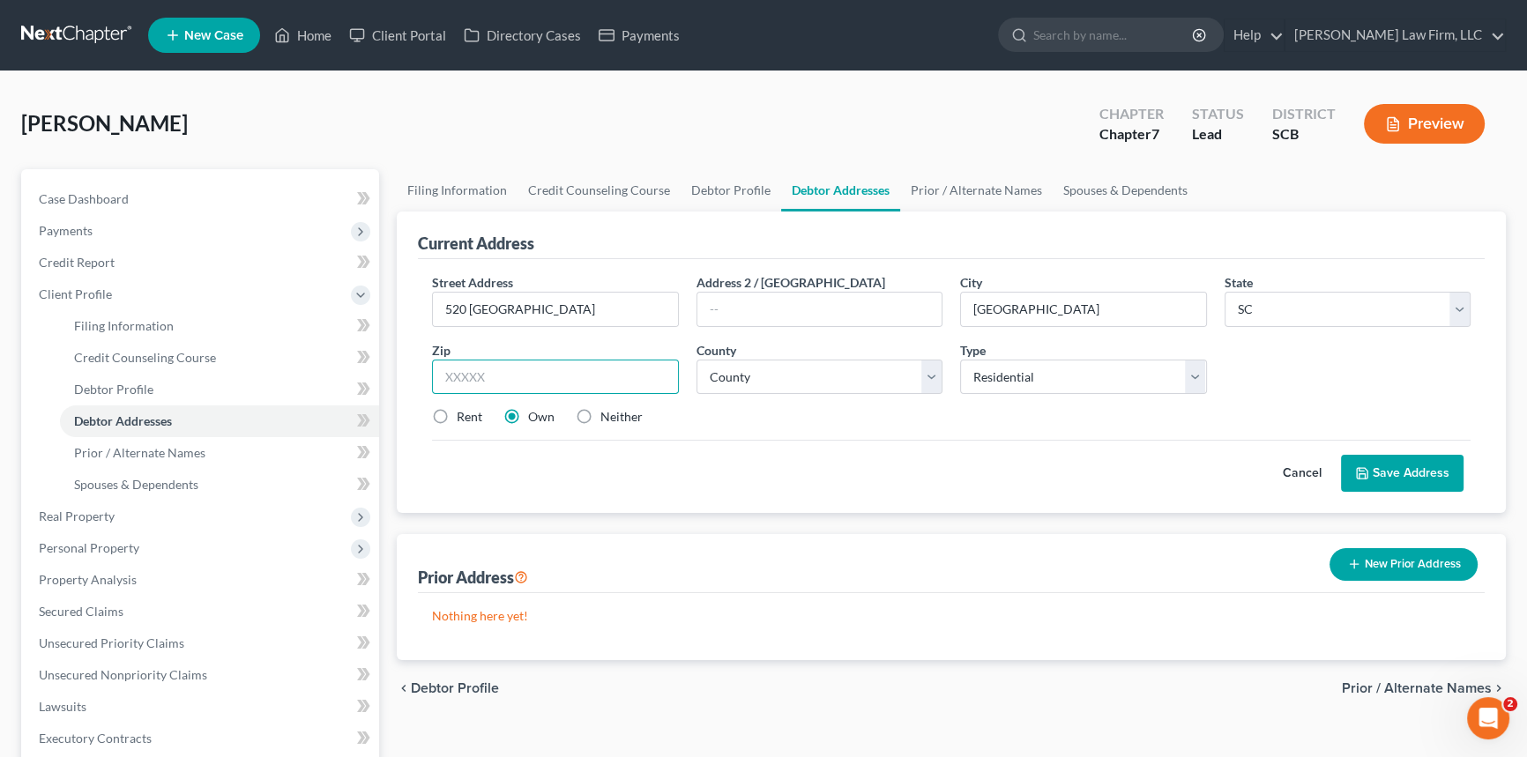
click at [449, 376] on input "text" at bounding box center [555, 377] width 247 height 35
type input "29414"
click at [738, 376] on select "County [GEOGRAPHIC_DATA] [GEOGRAPHIC_DATA] [GEOGRAPHIC_DATA] [GEOGRAPHIC_DATA] …" at bounding box center [819, 377] width 247 height 35
select select "9"
click at [696, 360] on select "County [GEOGRAPHIC_DATA] [GEOGRAPHIC_DATA] [GEOGRAPHIC_DATA] [GEOGRAPHIC_DATA] …" at bounding box center [819, 377] width 247 height 35
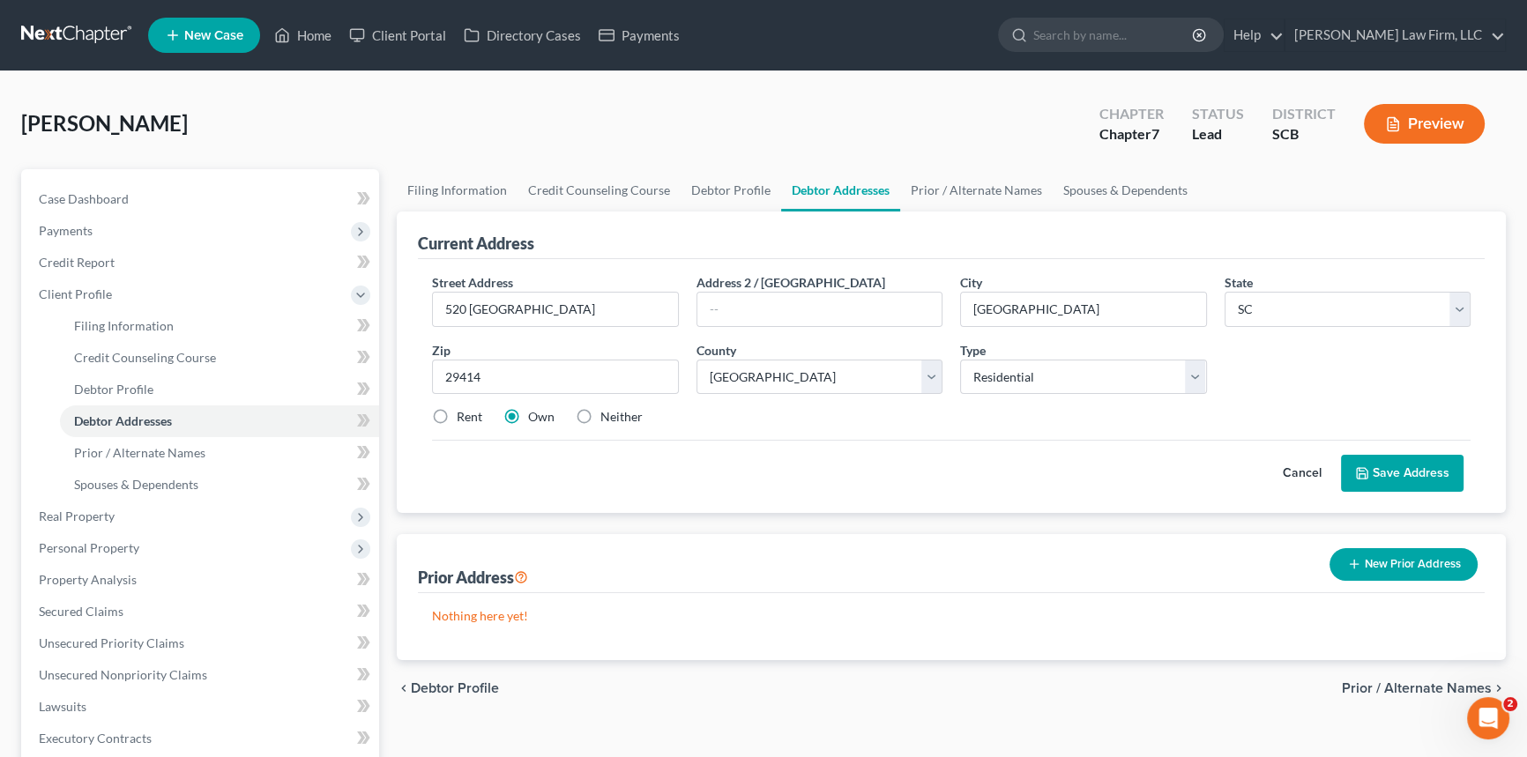
click at [457, 411] on label "Rent" at bounding box center [470, 417] width 26 height 18
click at [464, 411] on input "Rent" at bounding box center [469, 413] width 11 height 11
radio input "true"
click at [1403, 461] on button "Save Address" at bounding box center [1402, 473] width 123 height 37
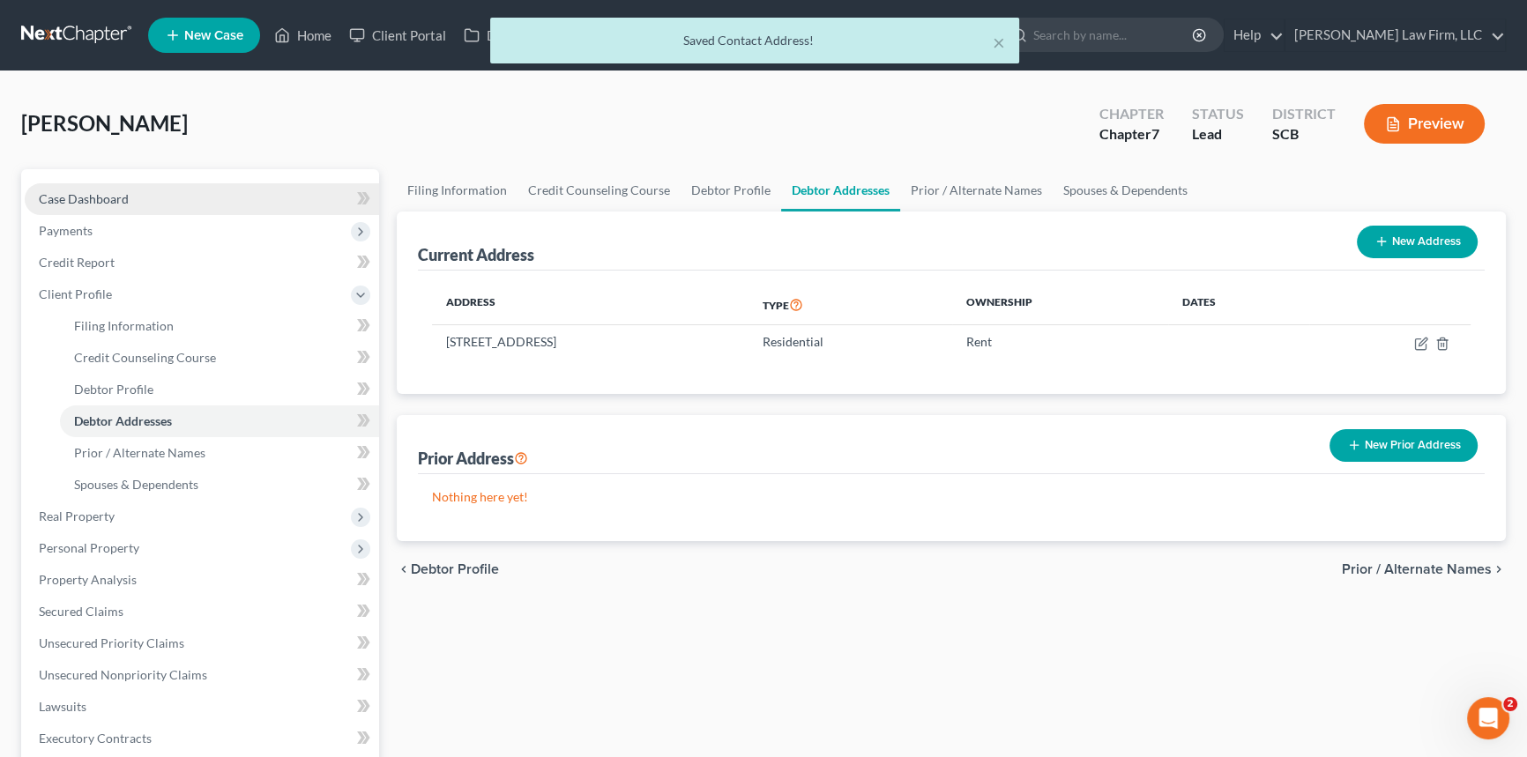
click at [89, 191] on span "Case Dashboard" at bounding box center [84, 198] width 90 height 15
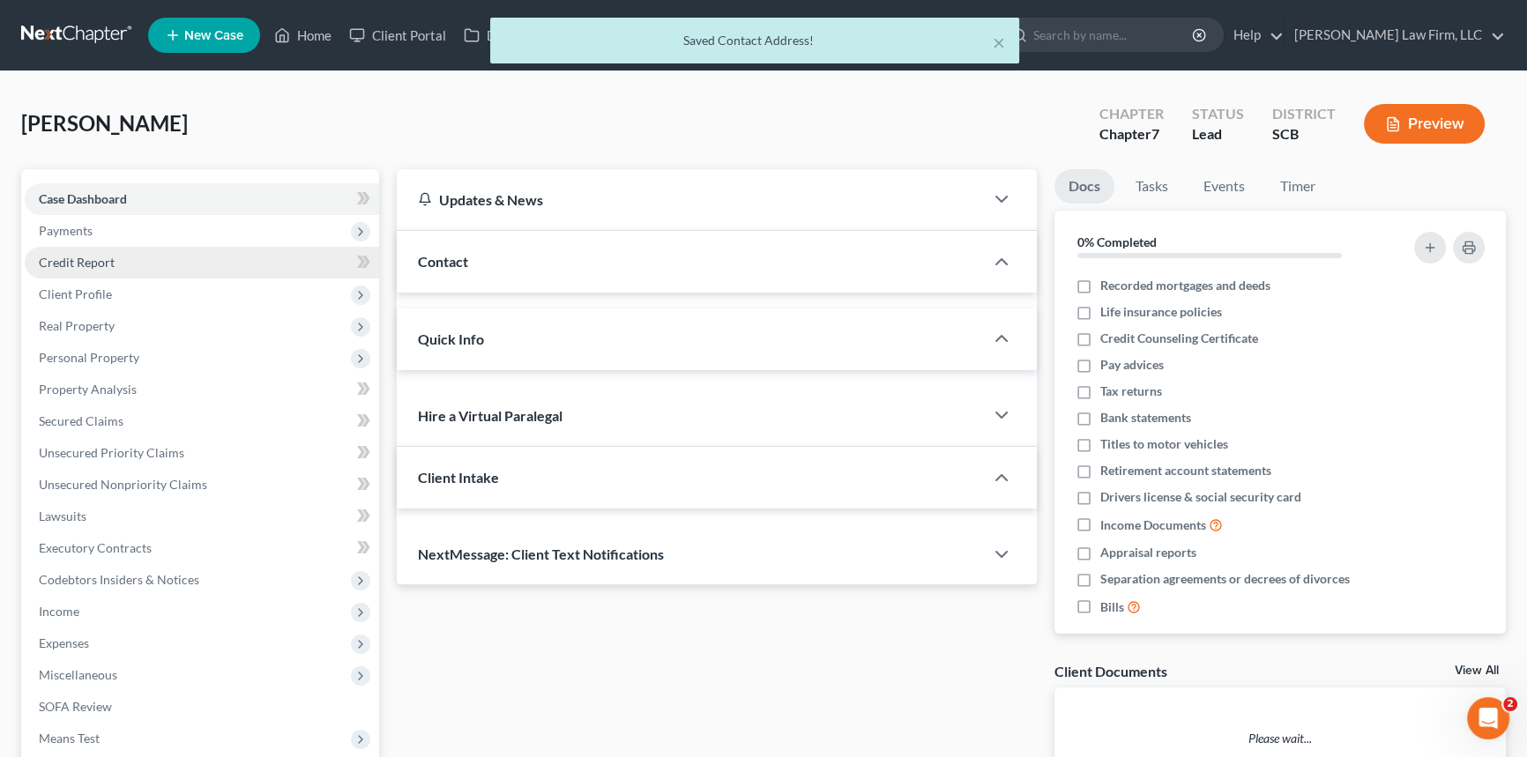
select select "0"
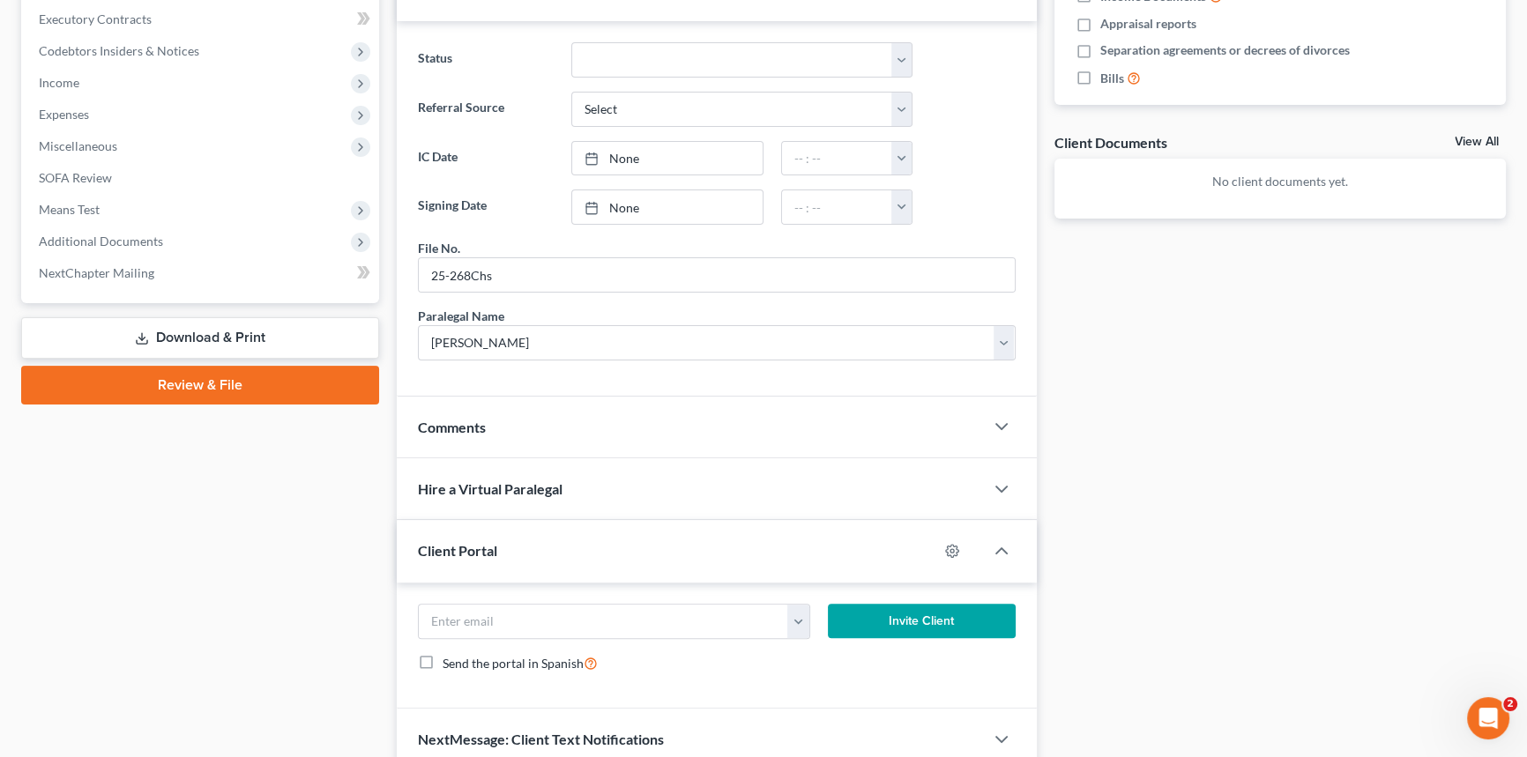
scroll to position [606, 0]
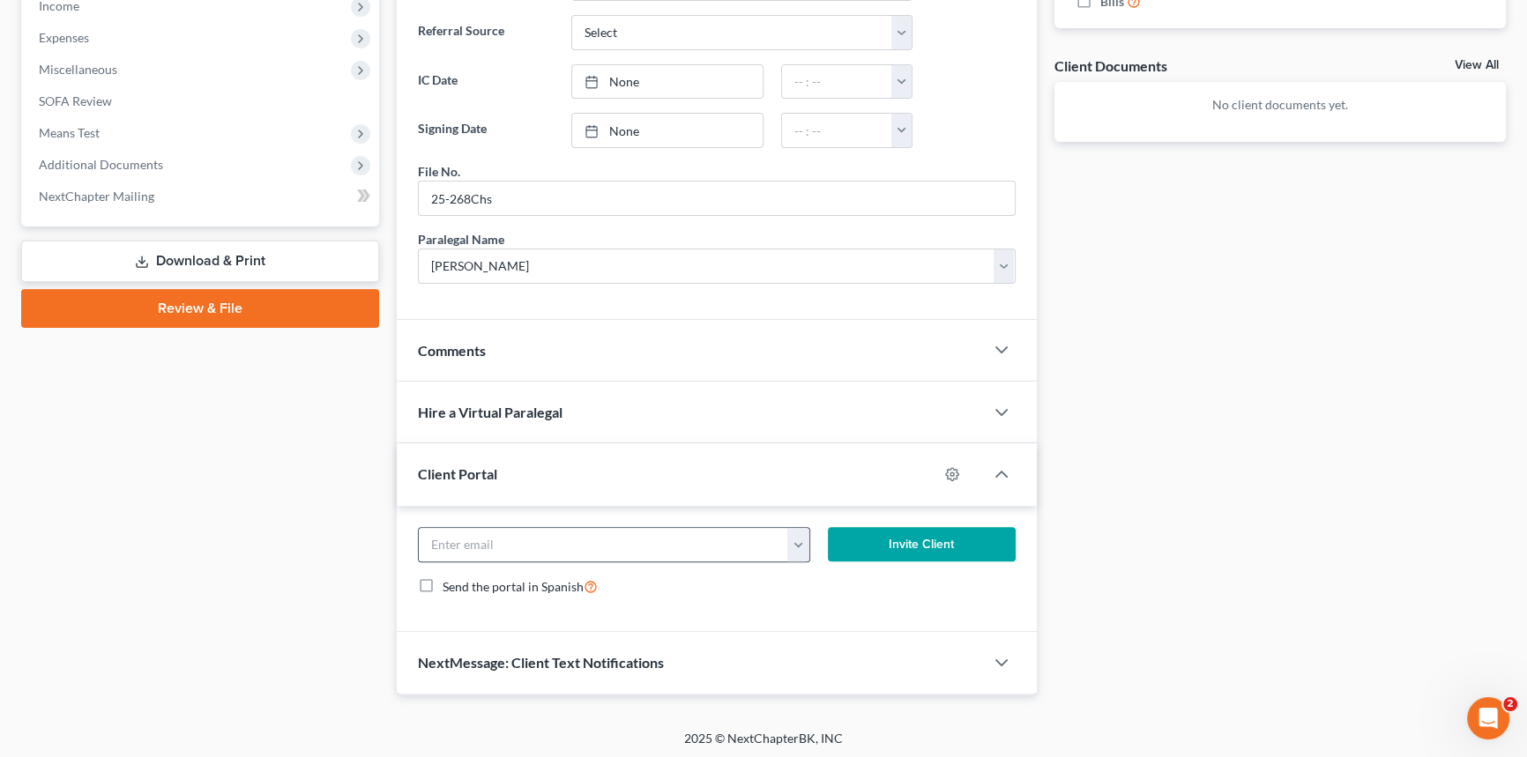
click at [458, 527] on div "[EMAIL_ADDRESS][DOMAIN_NAME]" at bounding box center [614, 544] width 392 height 35
drag, startPoint x: 458, startPoint y: 523, endPoint x: 425, endPoint y: 551, distance: 43.1
click at [435, 540] on div "[EMAIL_ADDRESS][DOMAIN_NAME]" at bounding box center [614, 544] width 392 height 35
click at [425, 551] on input "email" at bounding box center [603, 544] width 369 height 33
type input "[EMAIL_ADDRESS][DOMAIN_NAME]"
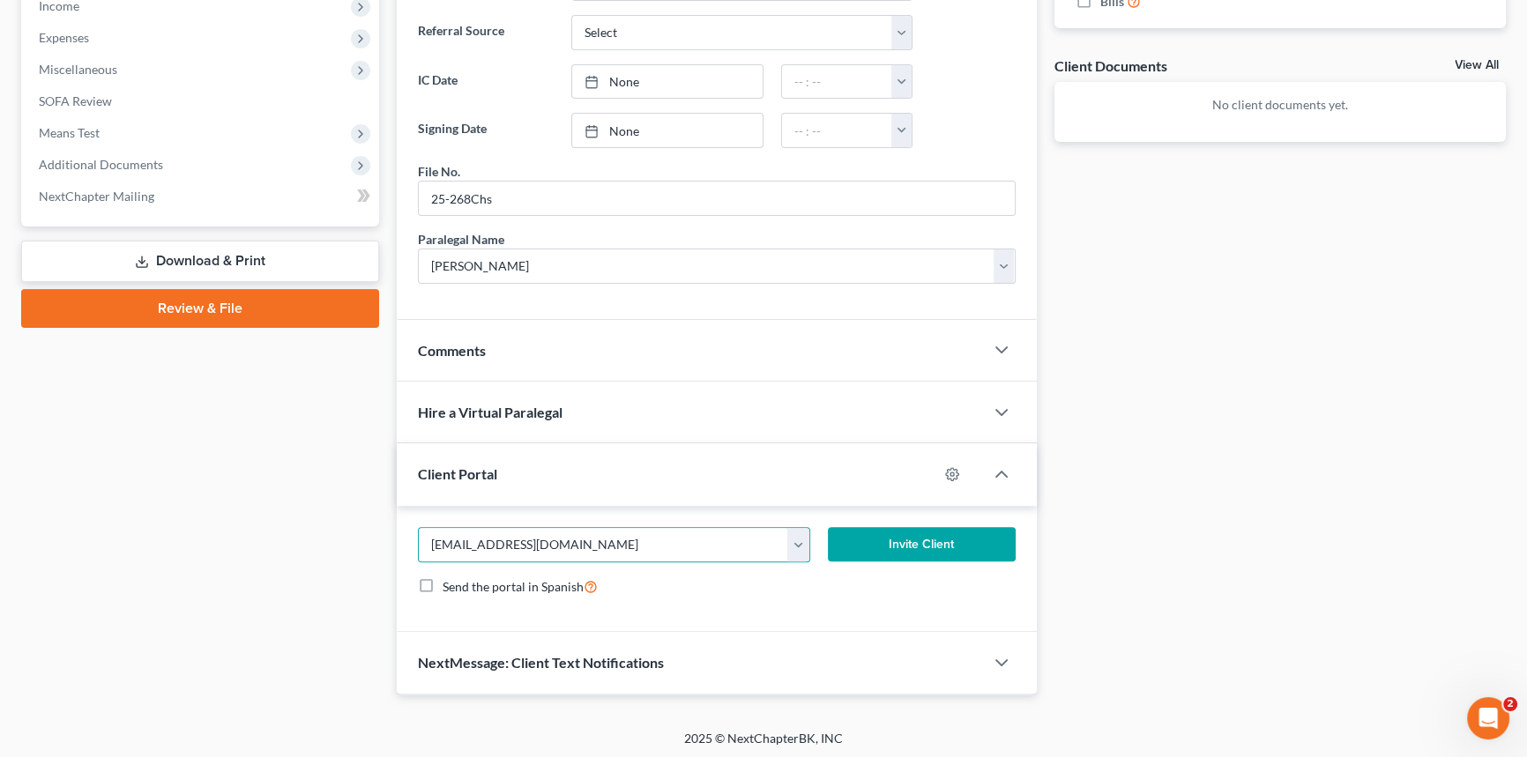
drag, startPoint x: 886, startPoint y: 531, endPoint x: 819, endPoint y: 515, distance: 68.9
click at [886, 531] on button "Invite Client" at bounding box center [922, 544] width 188 height 35
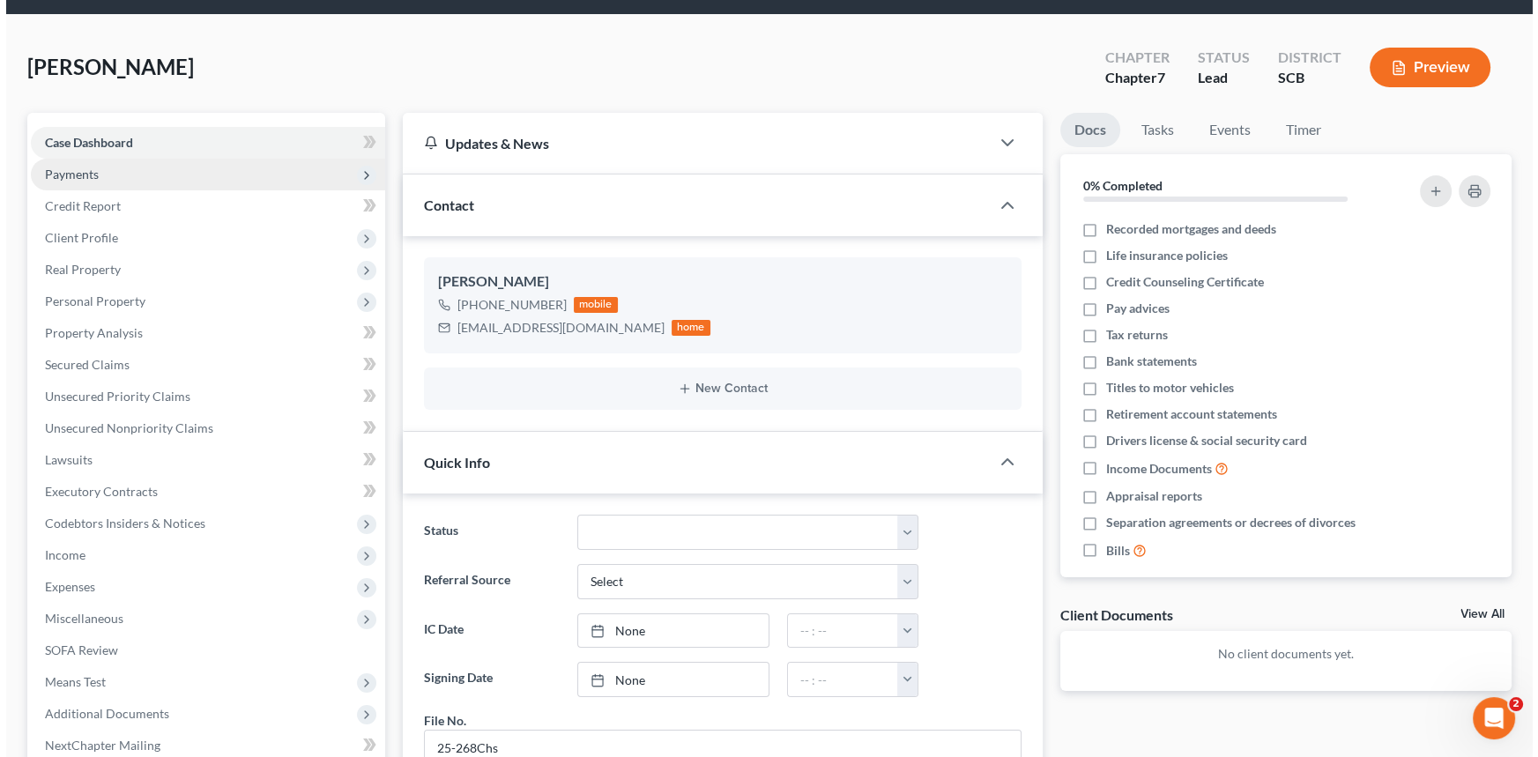
scroll to position [0, 0]
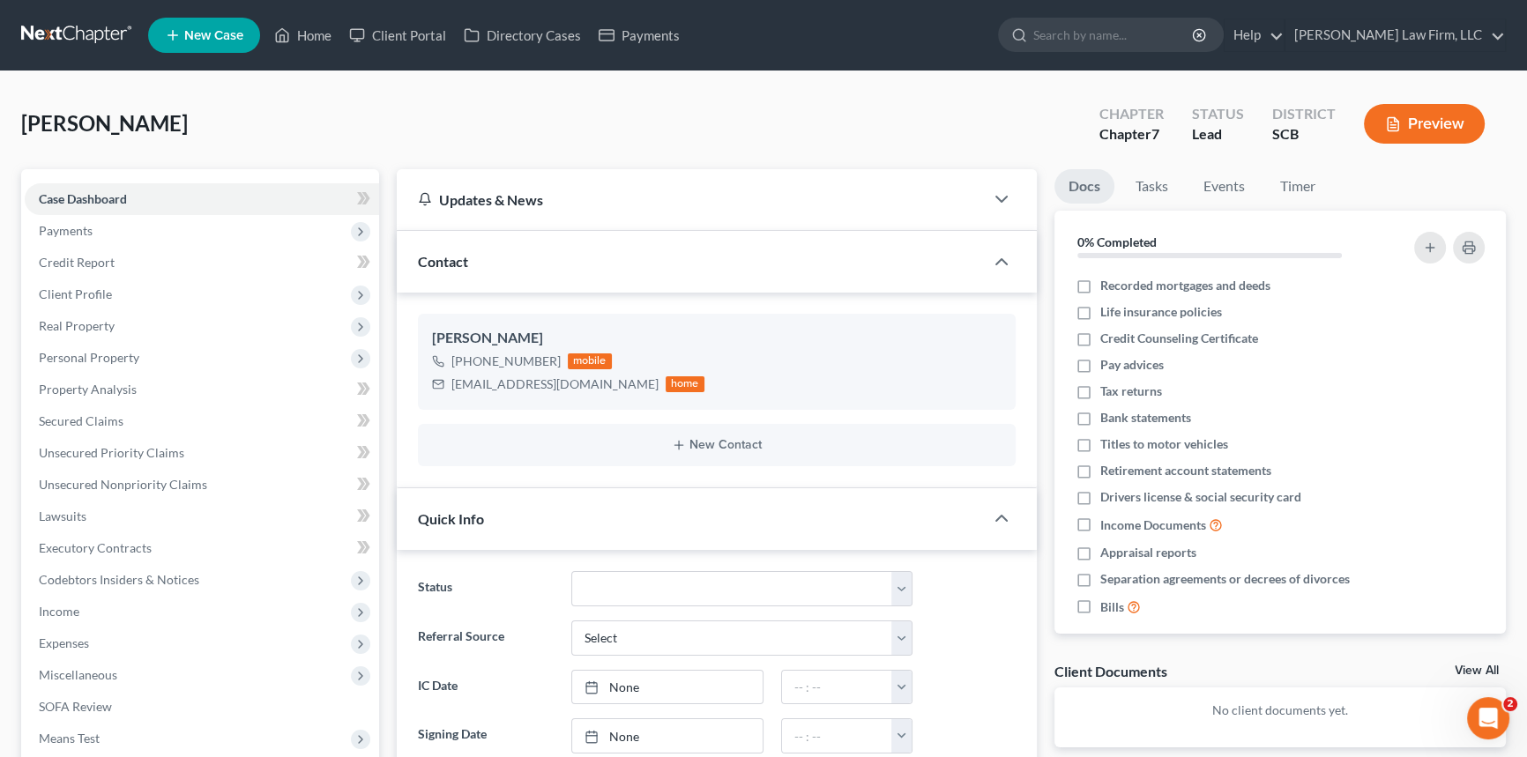
drag, startPoint x: 65, startPoint y: 225, endPoint x: 569, endPoint y: 421, distance: 541.2
click at [67, 224] on span "Payments" at bounding box center [66, 230] width 54 height 15
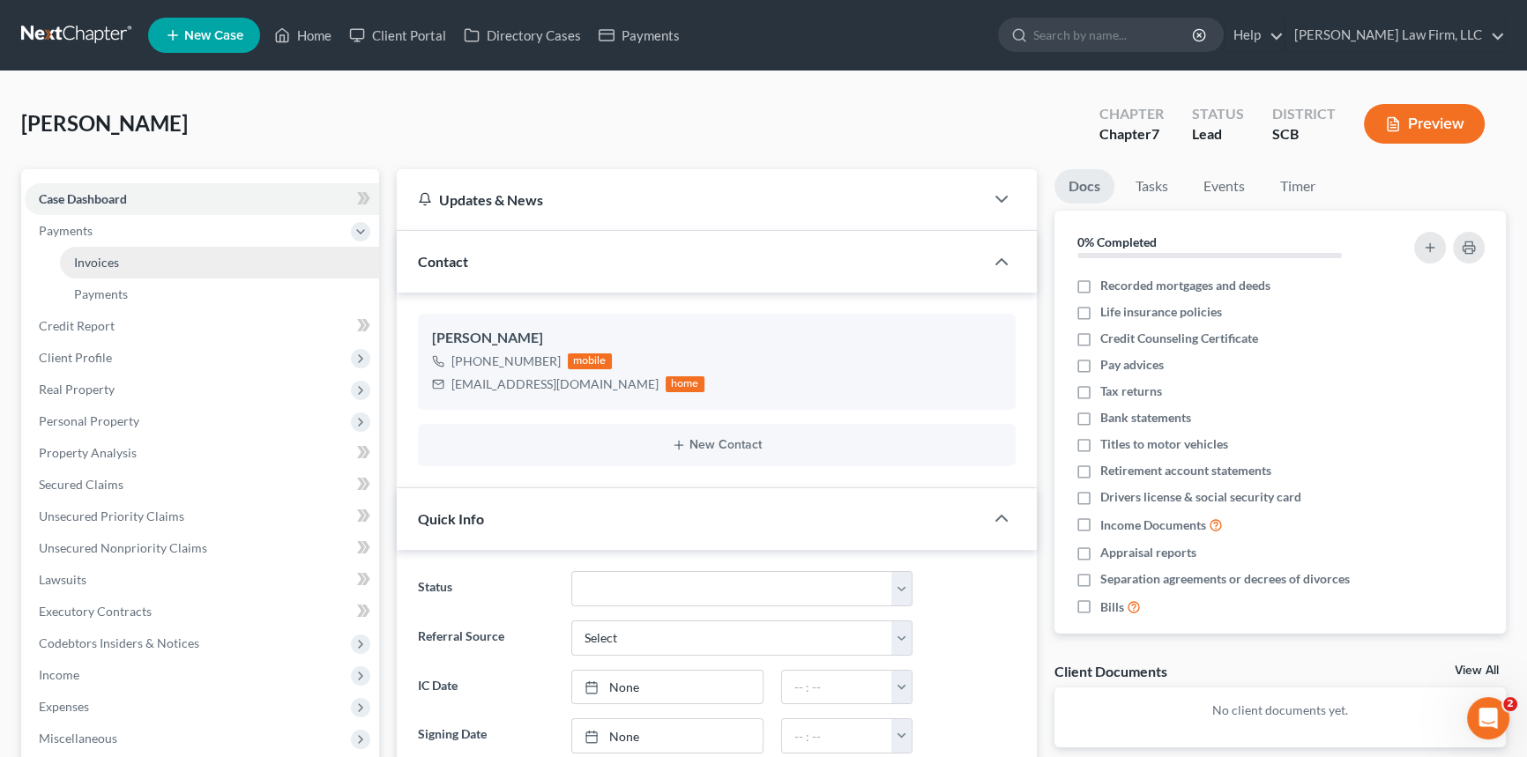
click at [75, 261] on span "Invoices" at bounding box center [96, 262] width 45 height 15
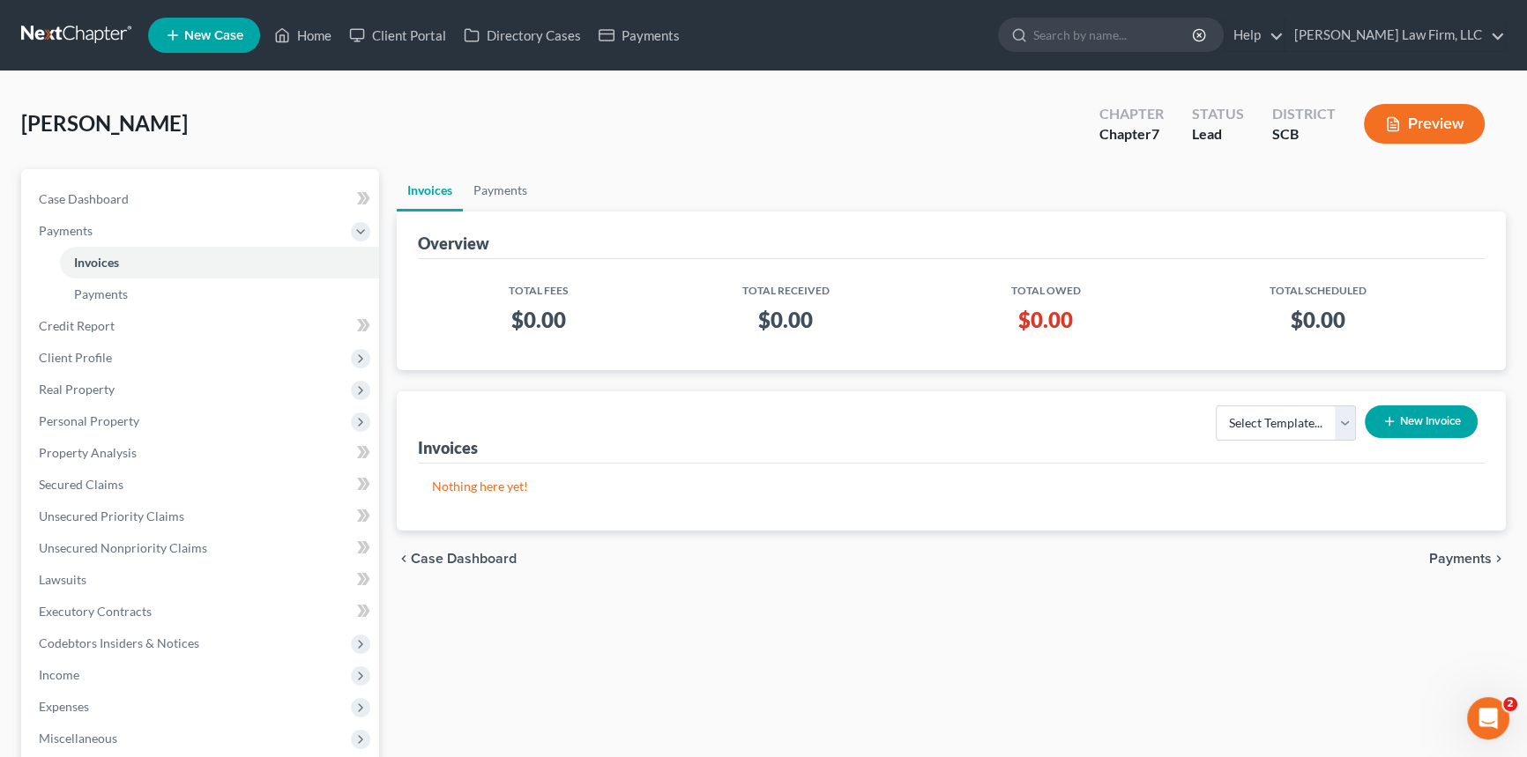
click at [1407, 419] on button "New Invoice" at bounding box center [1421, 422] width 113 height 33
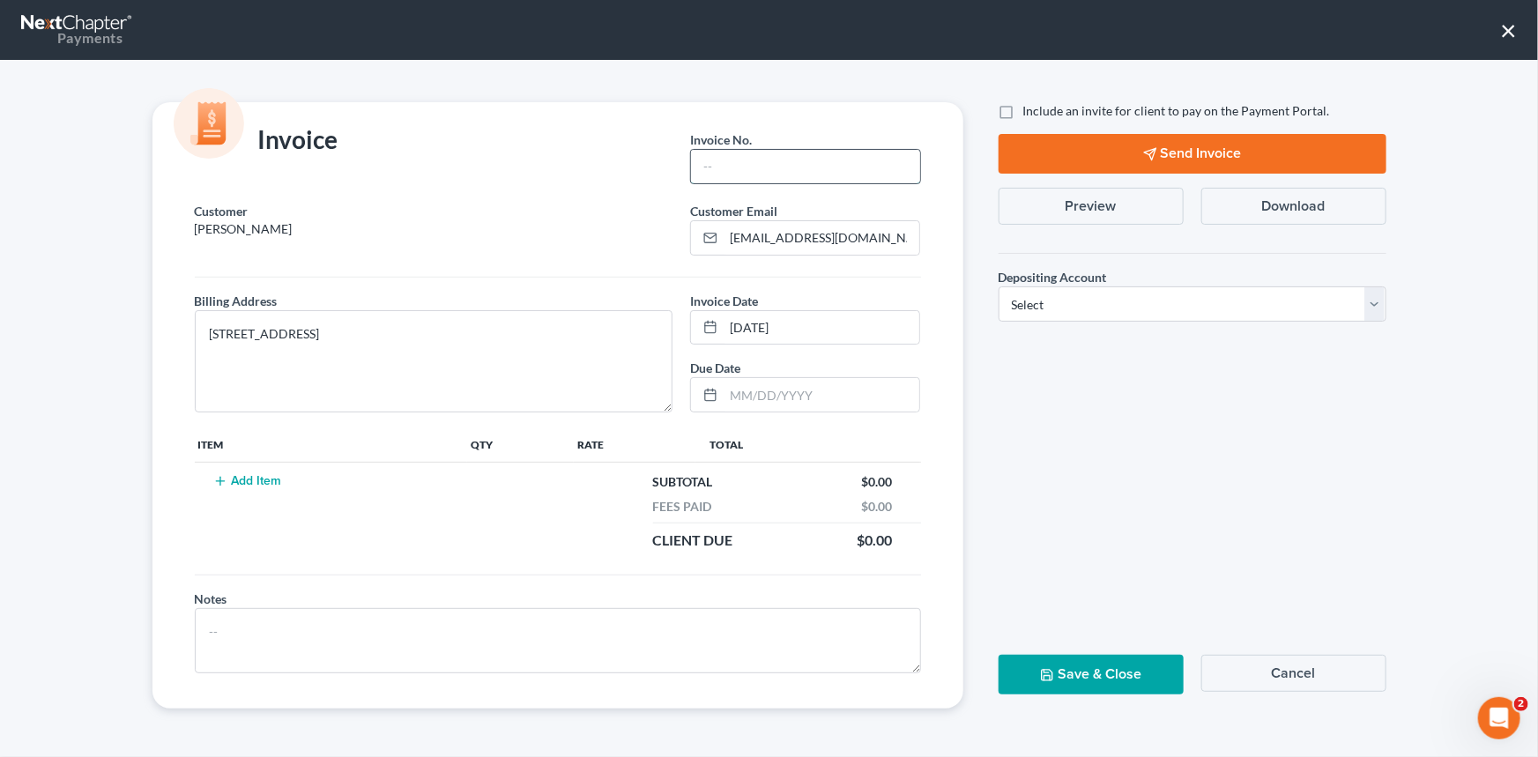
click at [722, 170] on input "text" at bounding box center [805, 166] width 228 height 33
type input "25-268CHS"
click at [247, 479] on button "Add Item" at bounding box center [248, 481] width 78 height 14
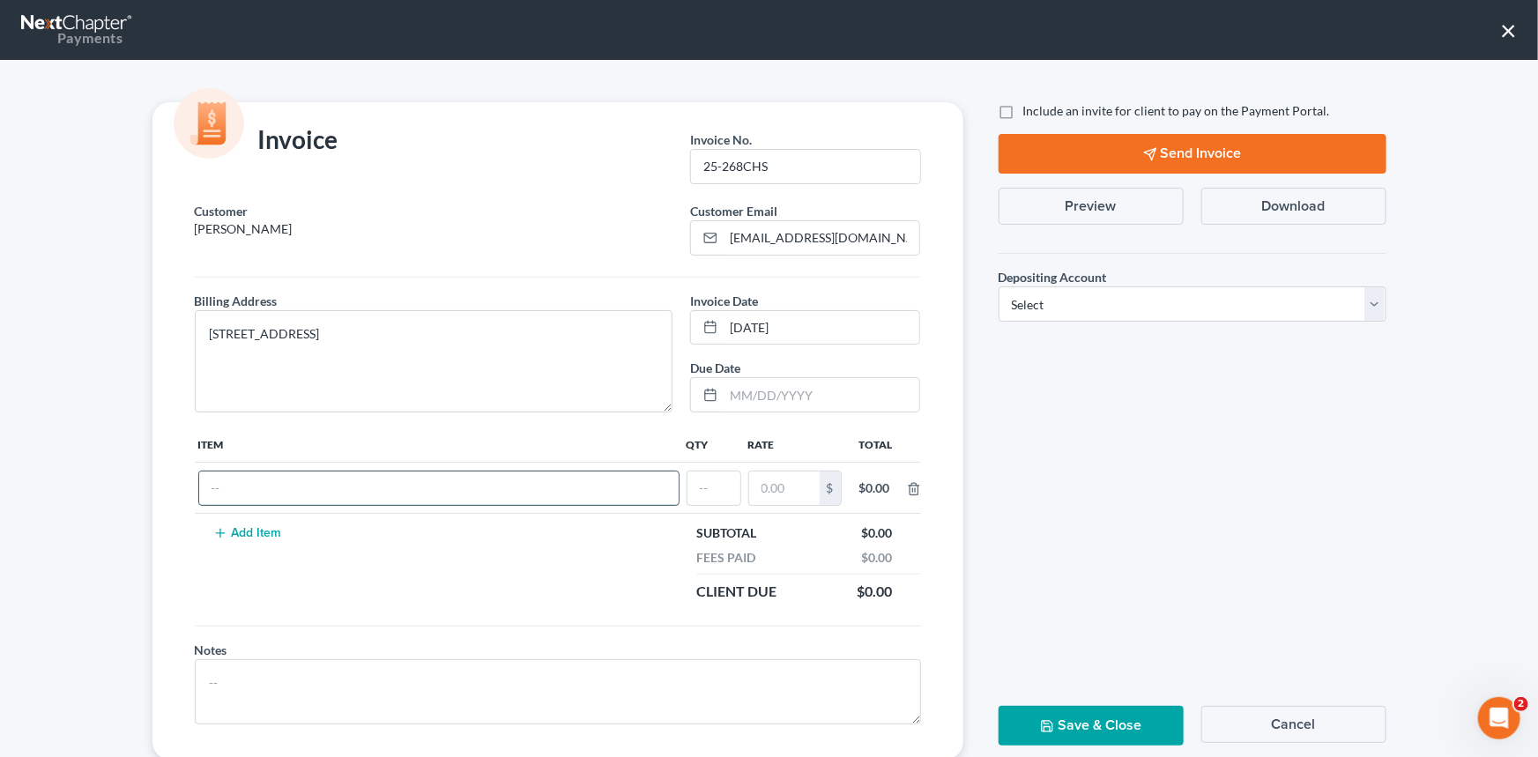
click at [261, 487] on input "text" at bounding box center [439, 488] width 480 height 33
type input "Chapter 7 fees"
click at [704, 500] on input "text" at bounding box center [714, 488] width 53 height 33
type input "1"
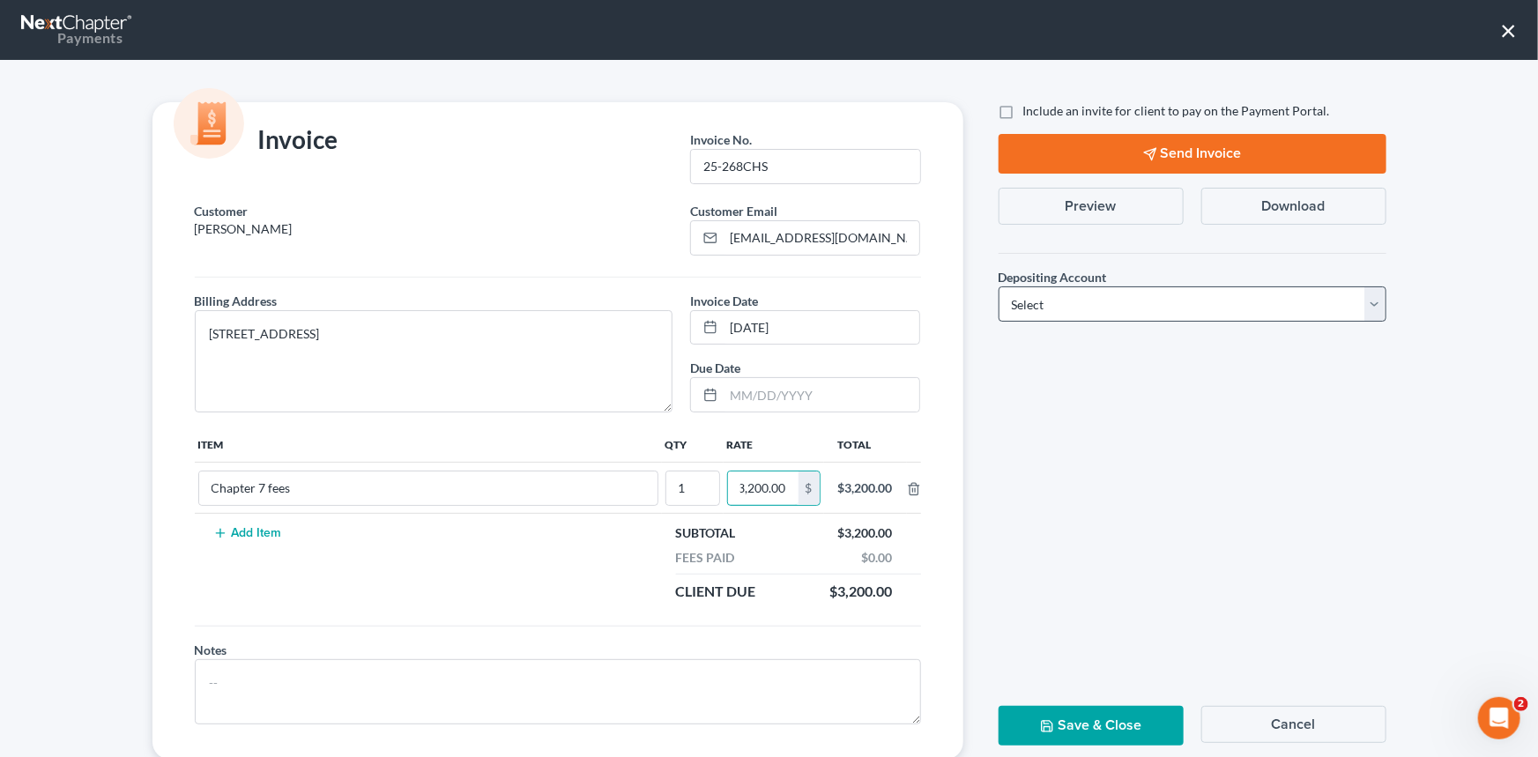
type input "3,200.00"
click at [1369, 302] on select "Select Operation Trust" at bounding box center [1193, 304] width 388 height 35
select select "1"
click at [999, 287] on select "Select Operation Trust" at bounding box center [1193, 304] width 388 height 35
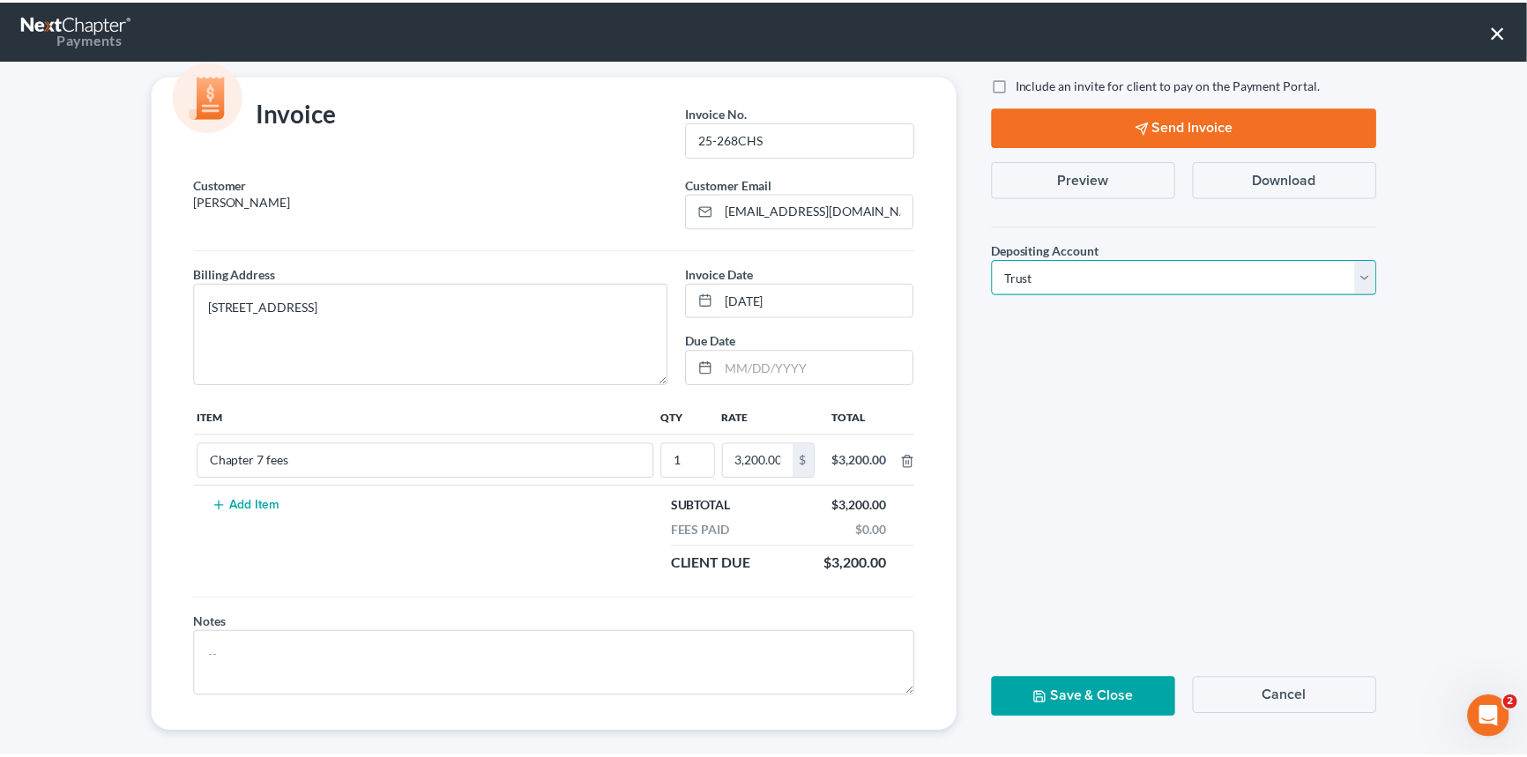
scroll to position [43, 0]
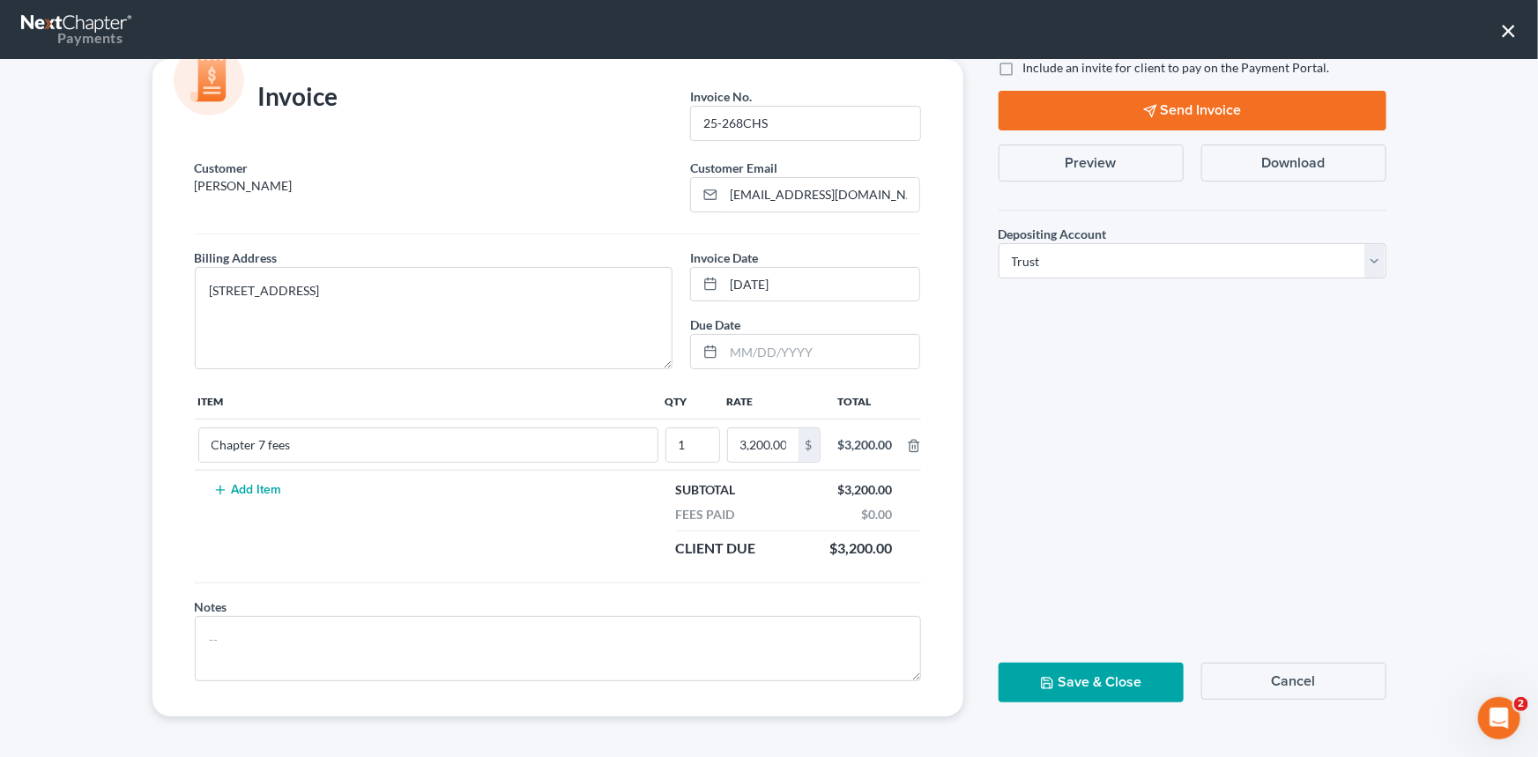
click at [1083, 675] on button "Save & Close" at bounding box center [1091, 683] width 185 height 40
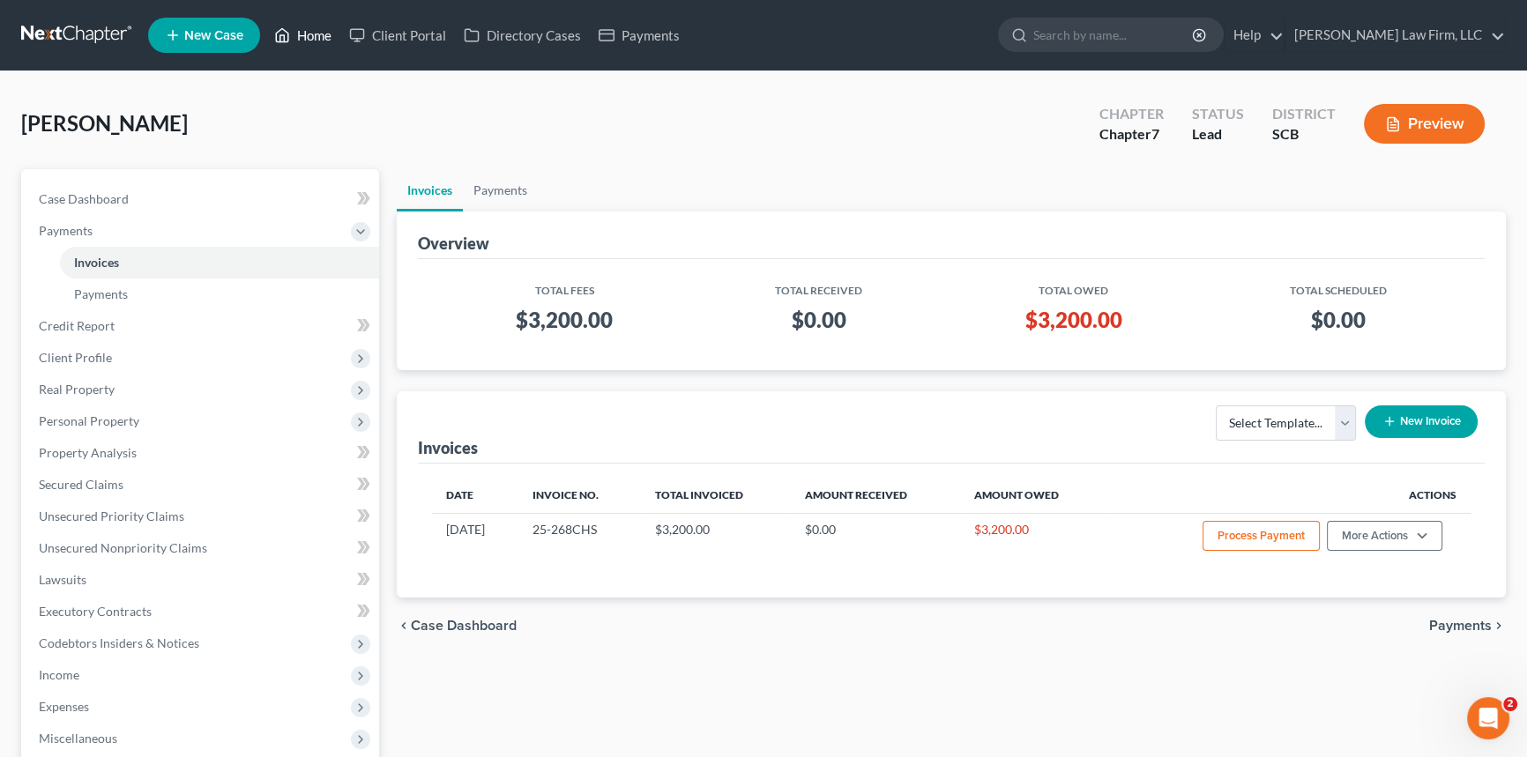
click at [316, 27] on link "Home" at bounding box center [302, 35] width 75 height 32
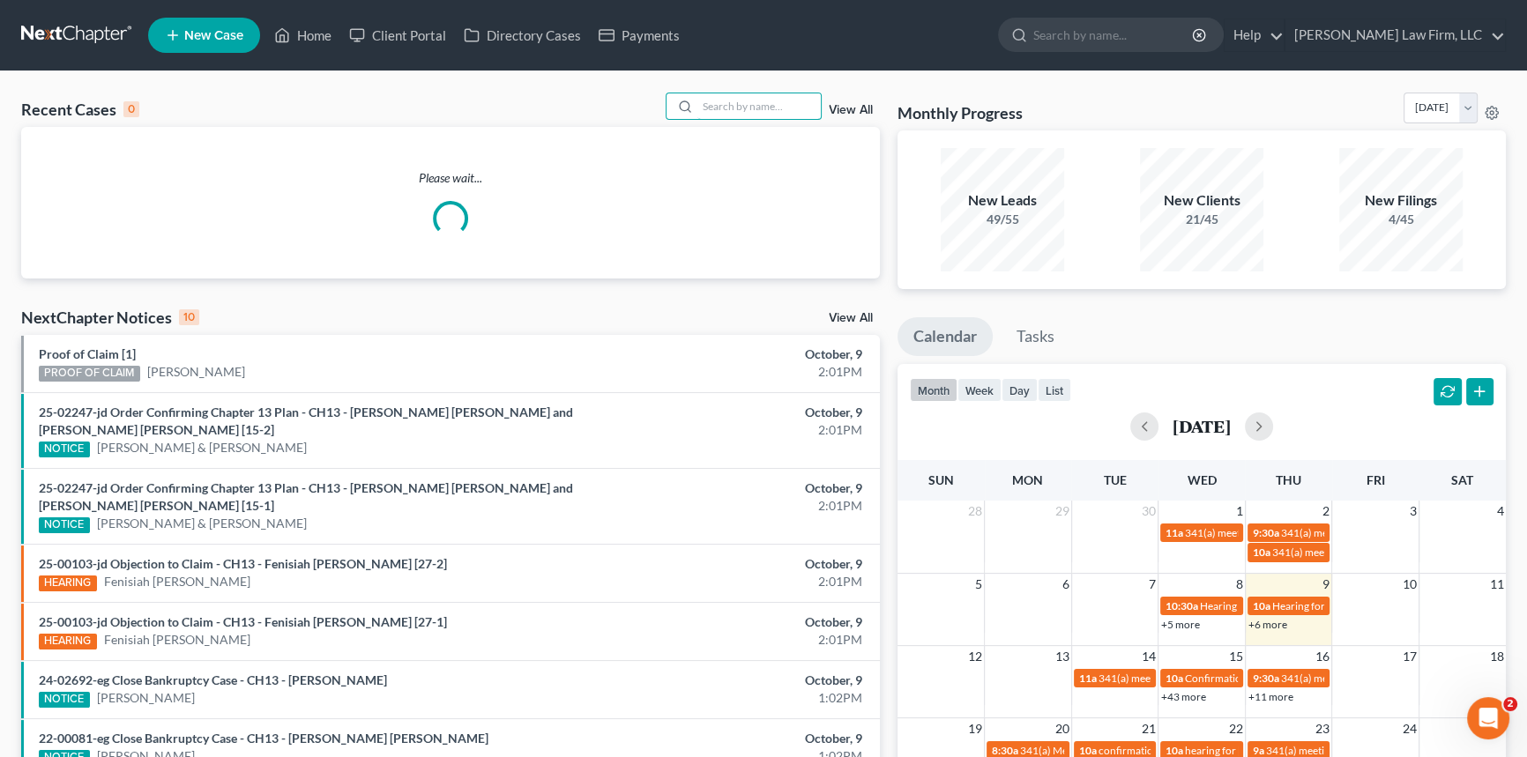
drag, startPoint x: 704, startPoint y: 109, endPoint x: 730, endPoint y: 87, distance: 33.8
click at [705, 110] on input "search" at bounding box center [758, 106] width 123 height 26
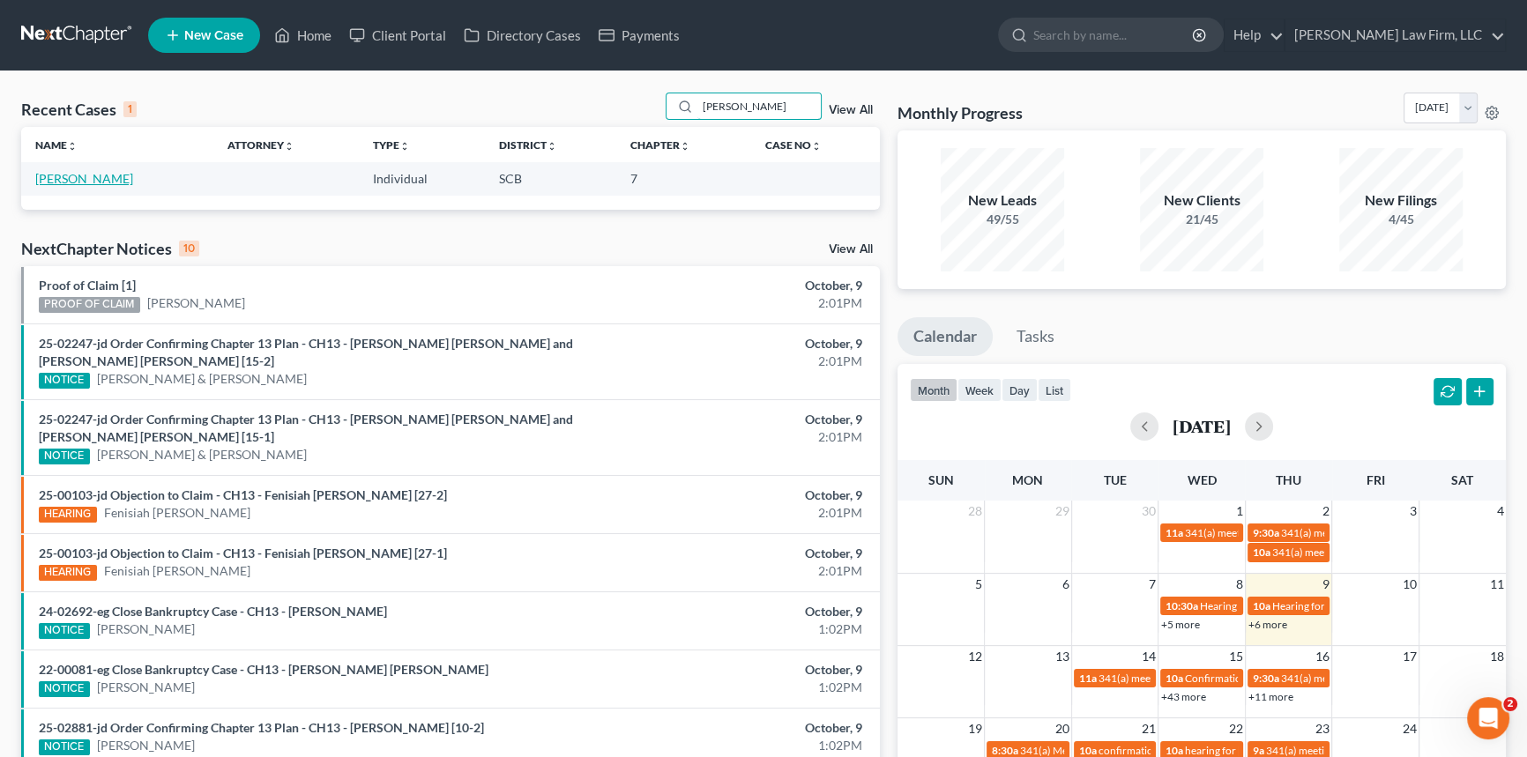
type input "[PERSON_NAME]"
click at [60, 175] on link "[PERSON_NAME]" at bounding box center [84, 178] width 98 height 15
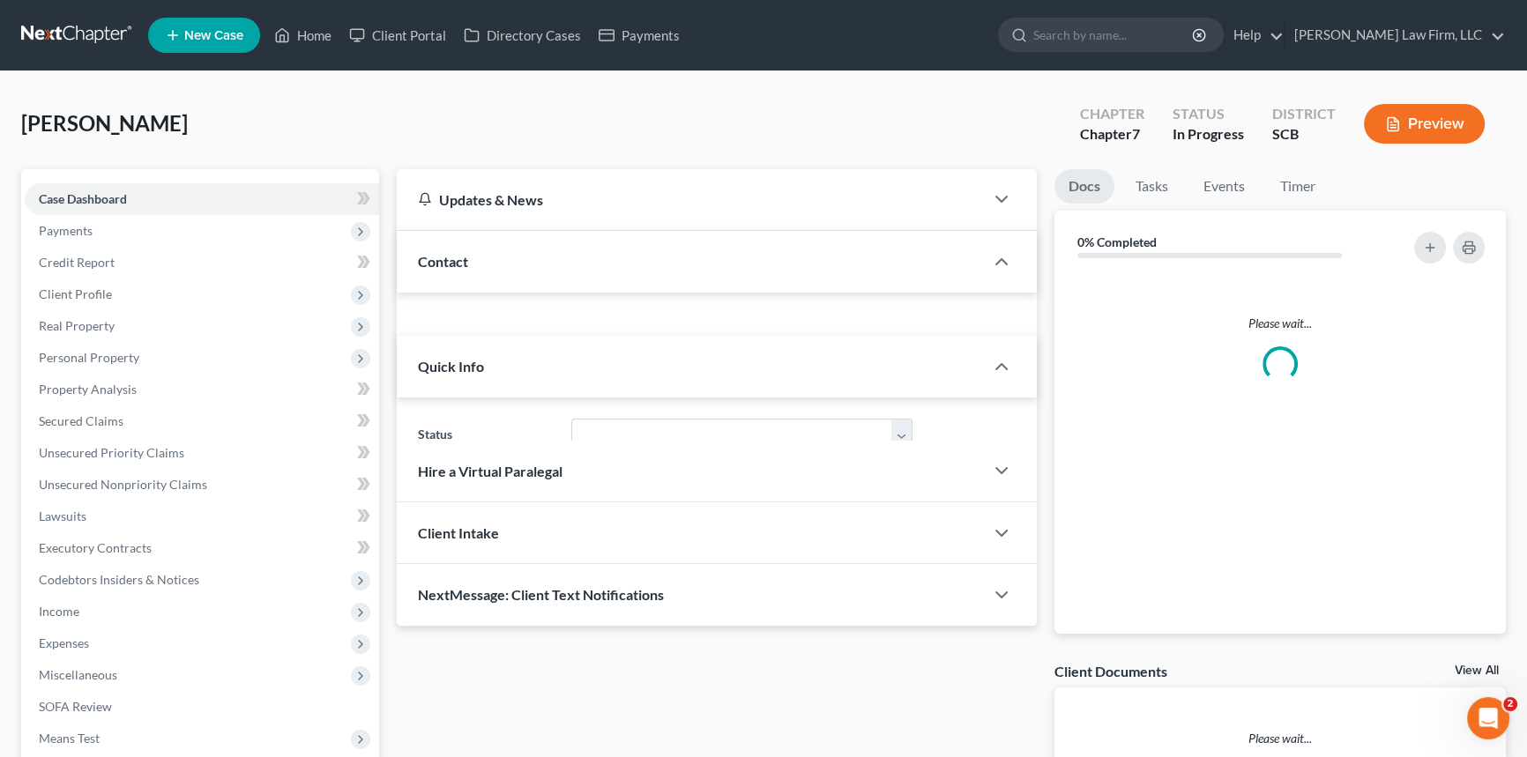
select select "1"
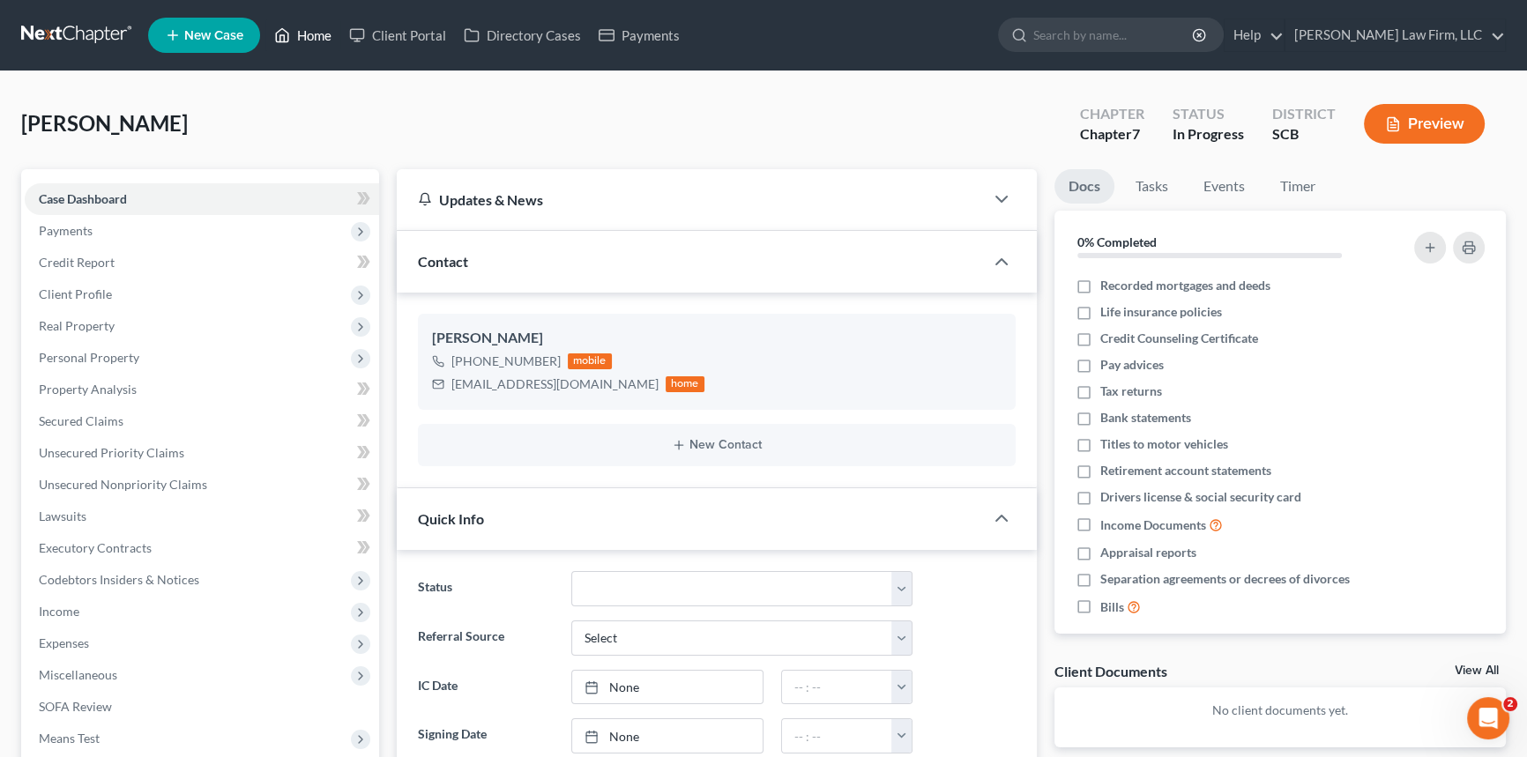
click at [323, 26] on link "Home" at bounding box center [302, 35] width 75 height 32
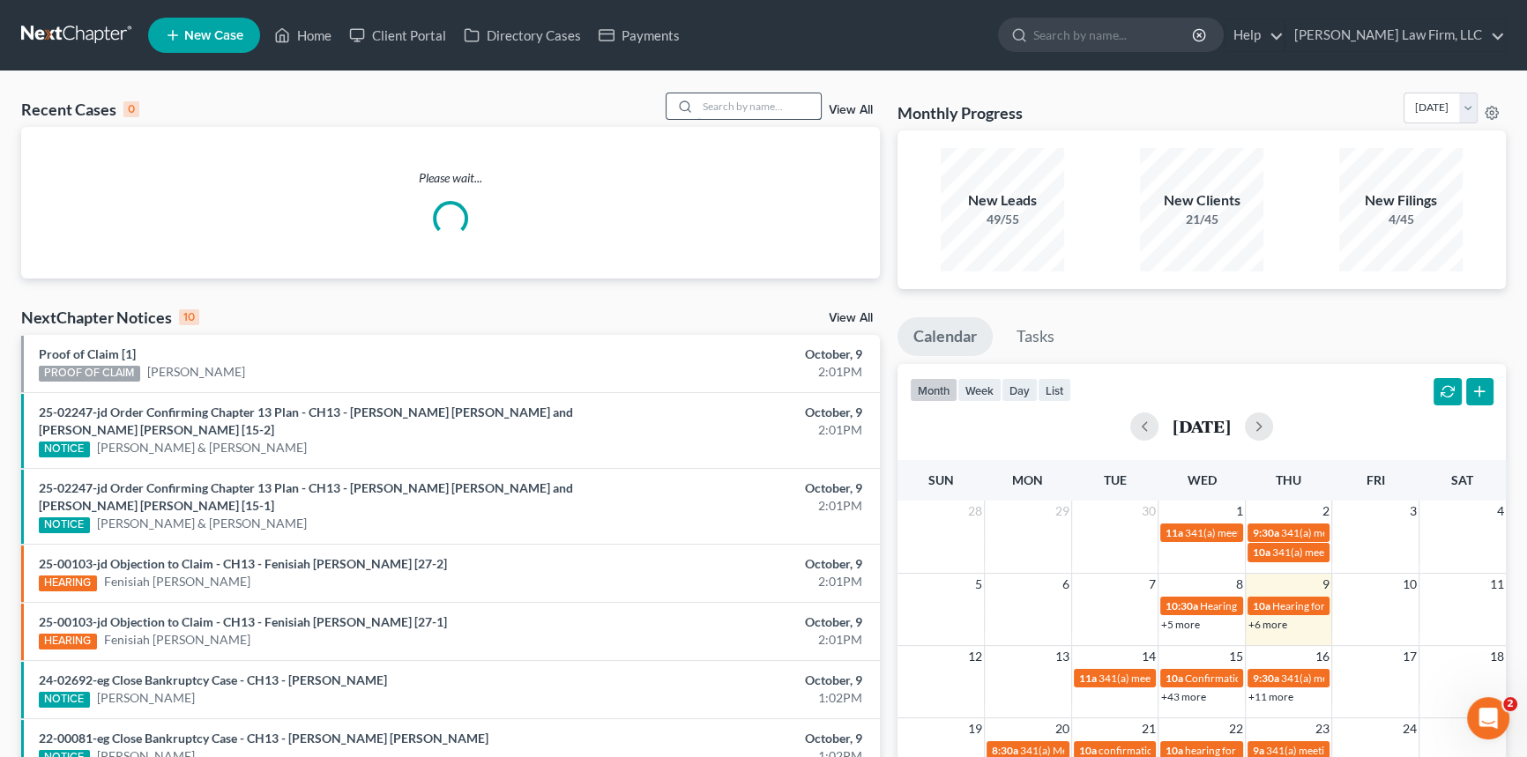
click at [701, 112] on input "search" at bounding box center [758, 106] width 123 height 26
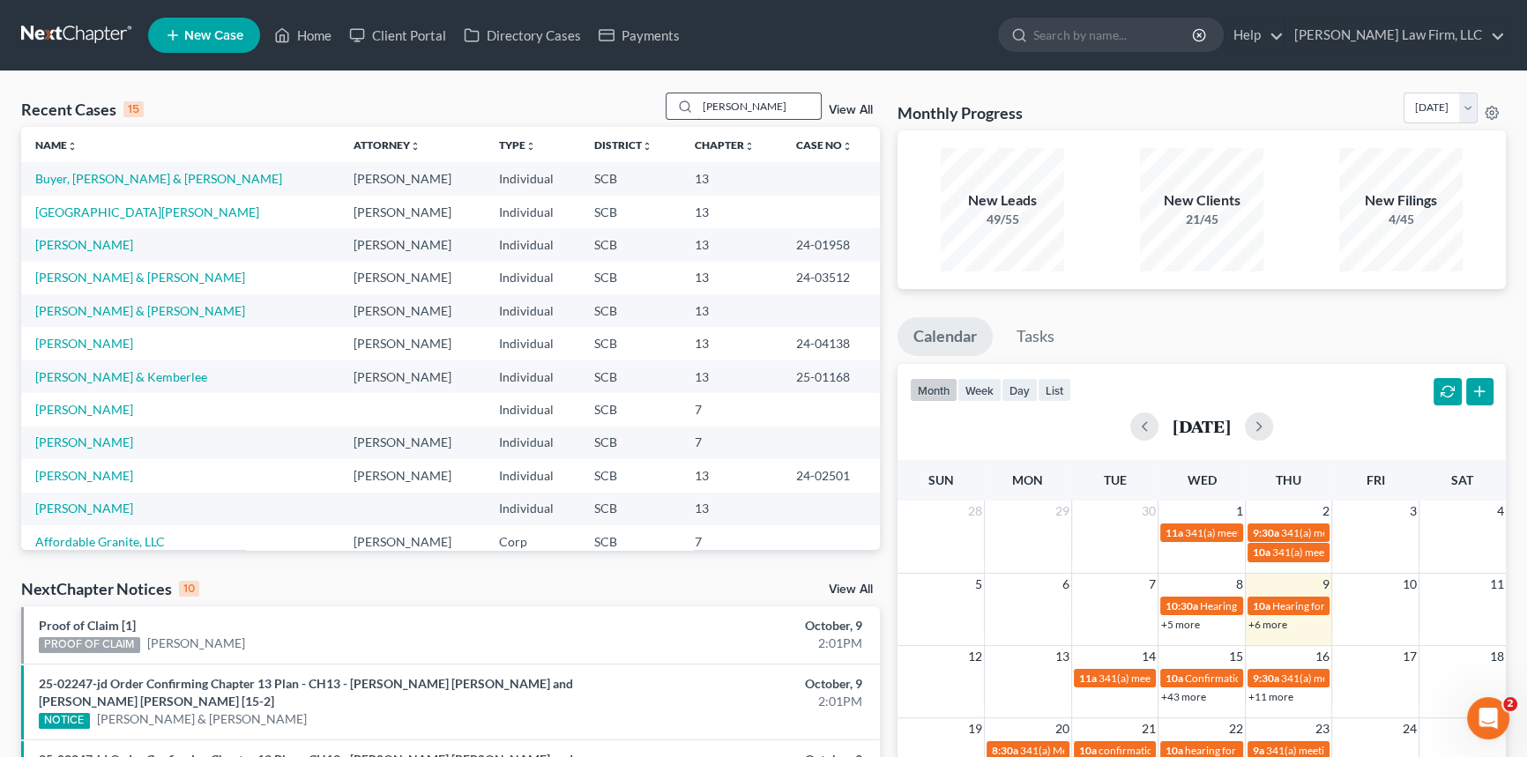
type input "[PERSON_NAME]"
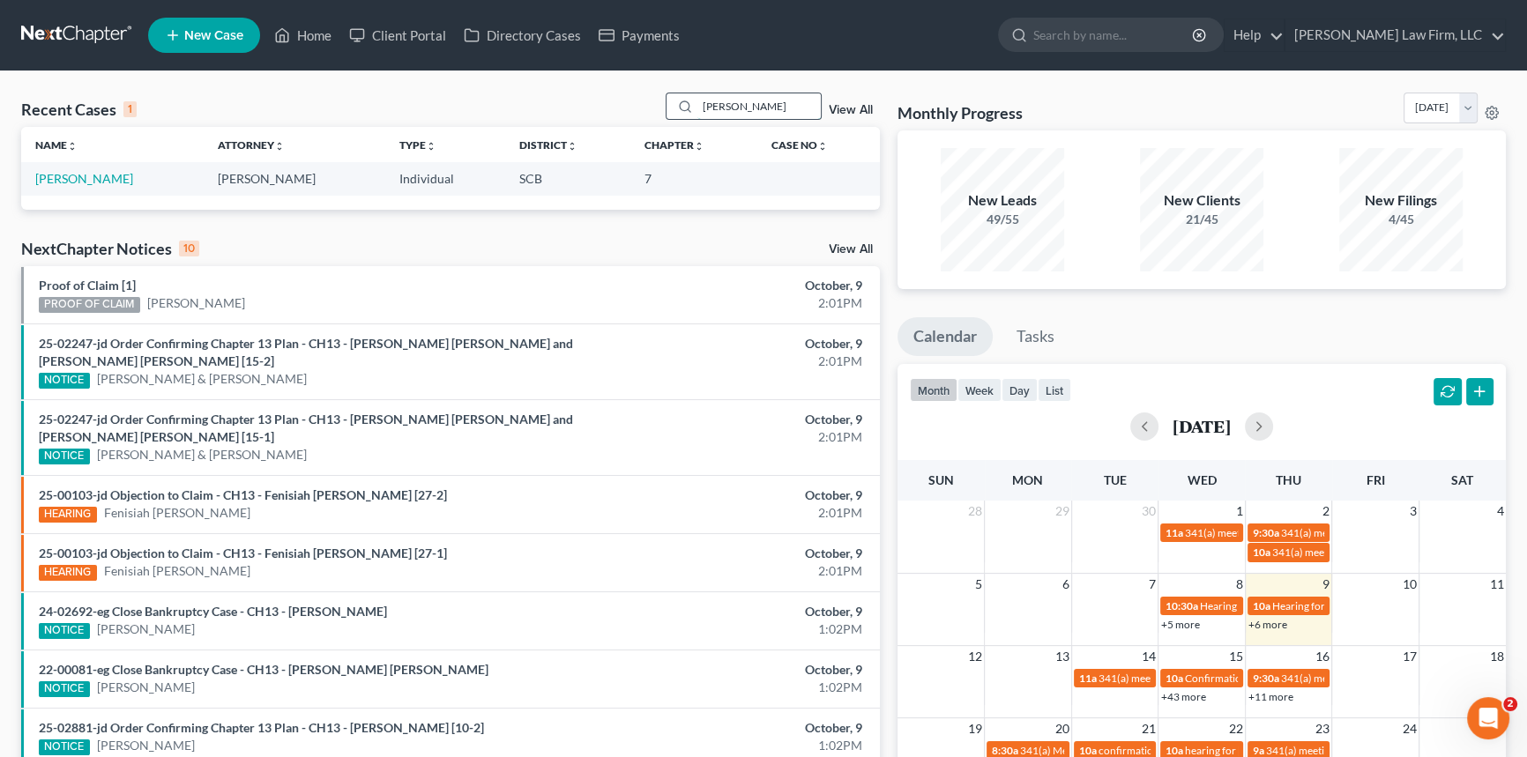
drag, startPoint x: 732, startPoint y: 102, endPoint x: 677, endPoint y: 96, distance: 55.0
click at [677, 96] on div "[PERSON_NAME]" at bounding box center [744, 106] width 157 height 27
type input "[PERSON_NAME]"
click at [75, 179] on link "[PERSON_NAME]" at bounding box center [84, 178] width 98 height 15
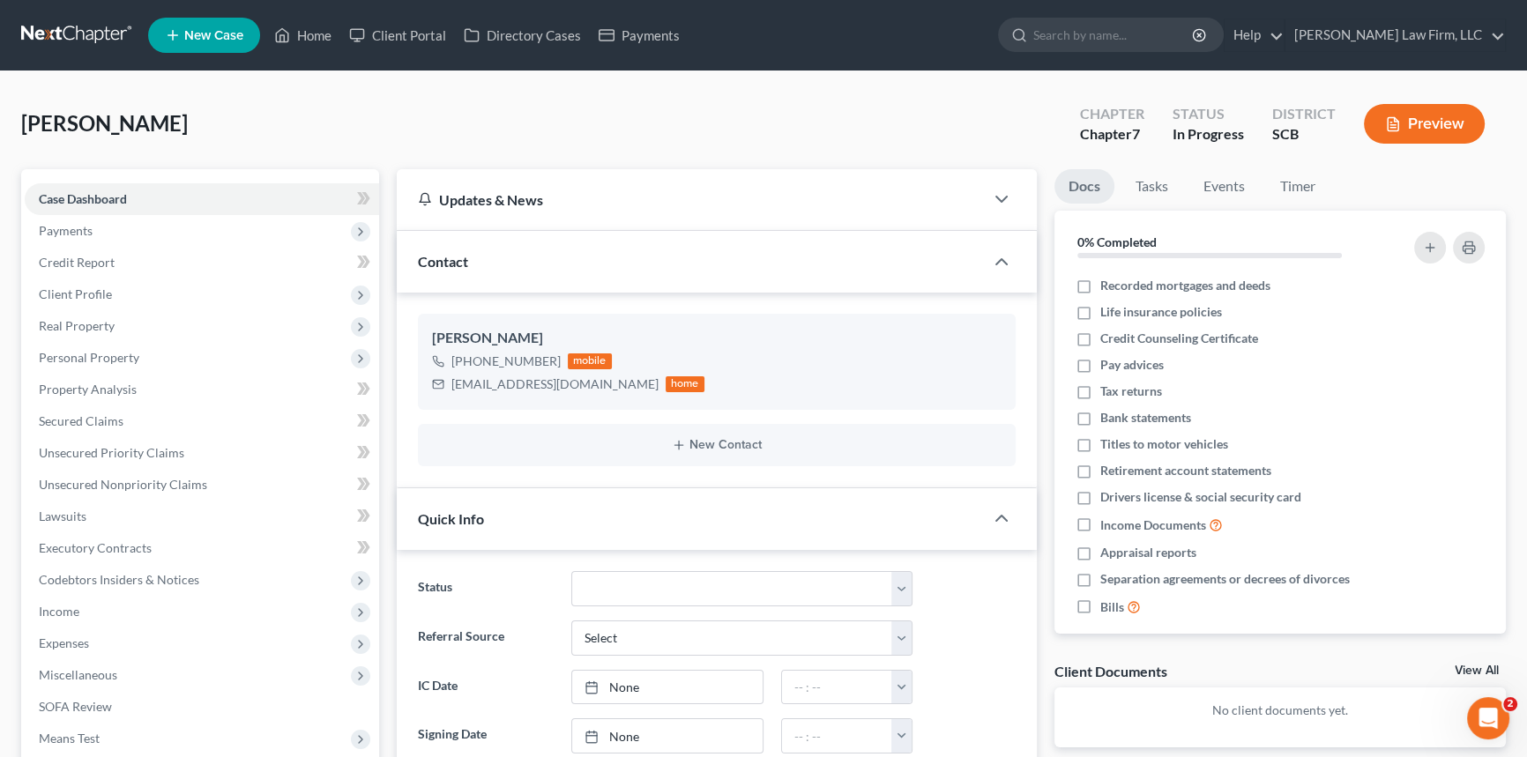
scroll to position [227, 0]
click at [67, 220] on span "Payments" at bounding box center [202, 231] width 354 height 32
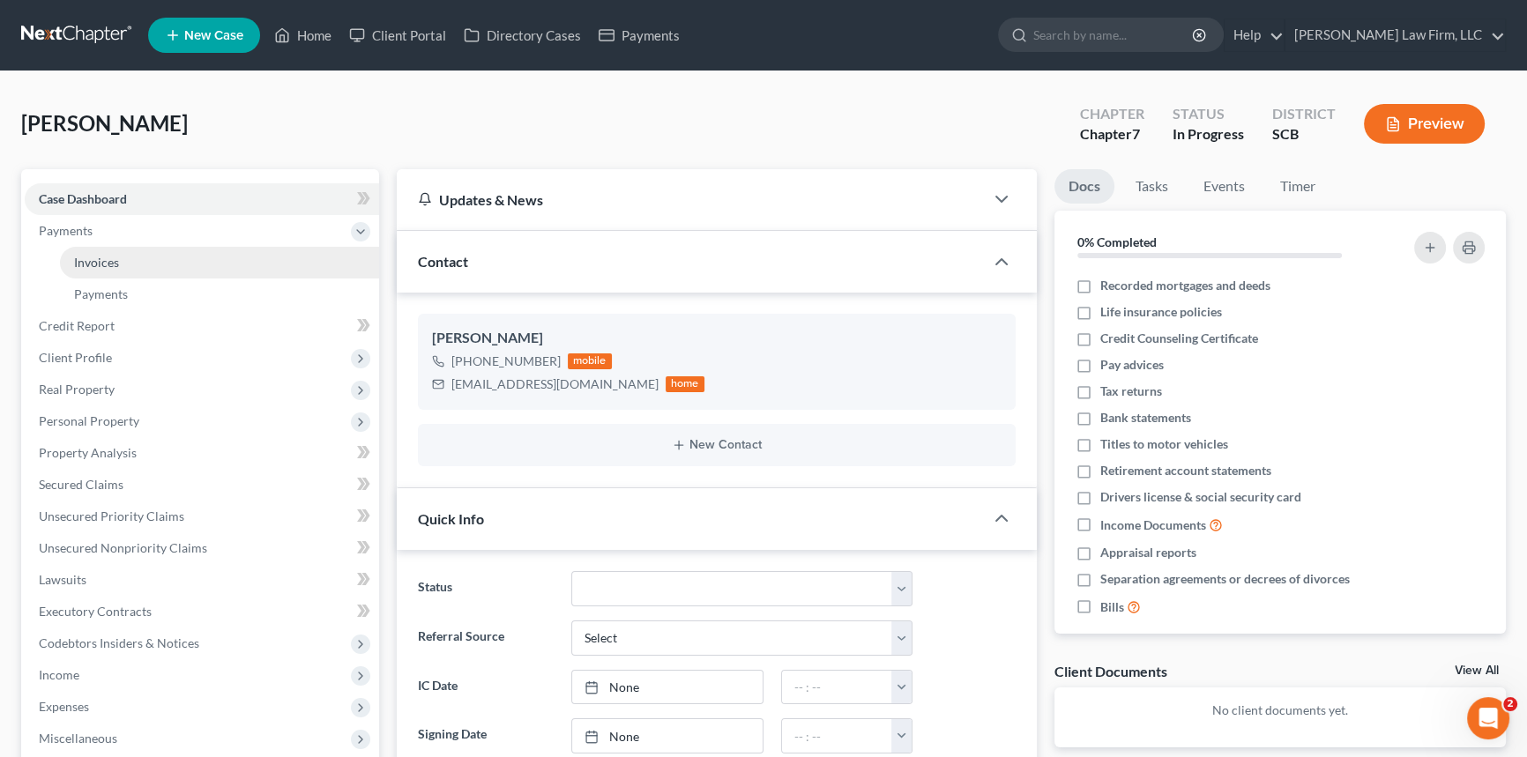
click at [103, 257] on span "Invoices" at bounding box center [96, 262] width 45 height 15
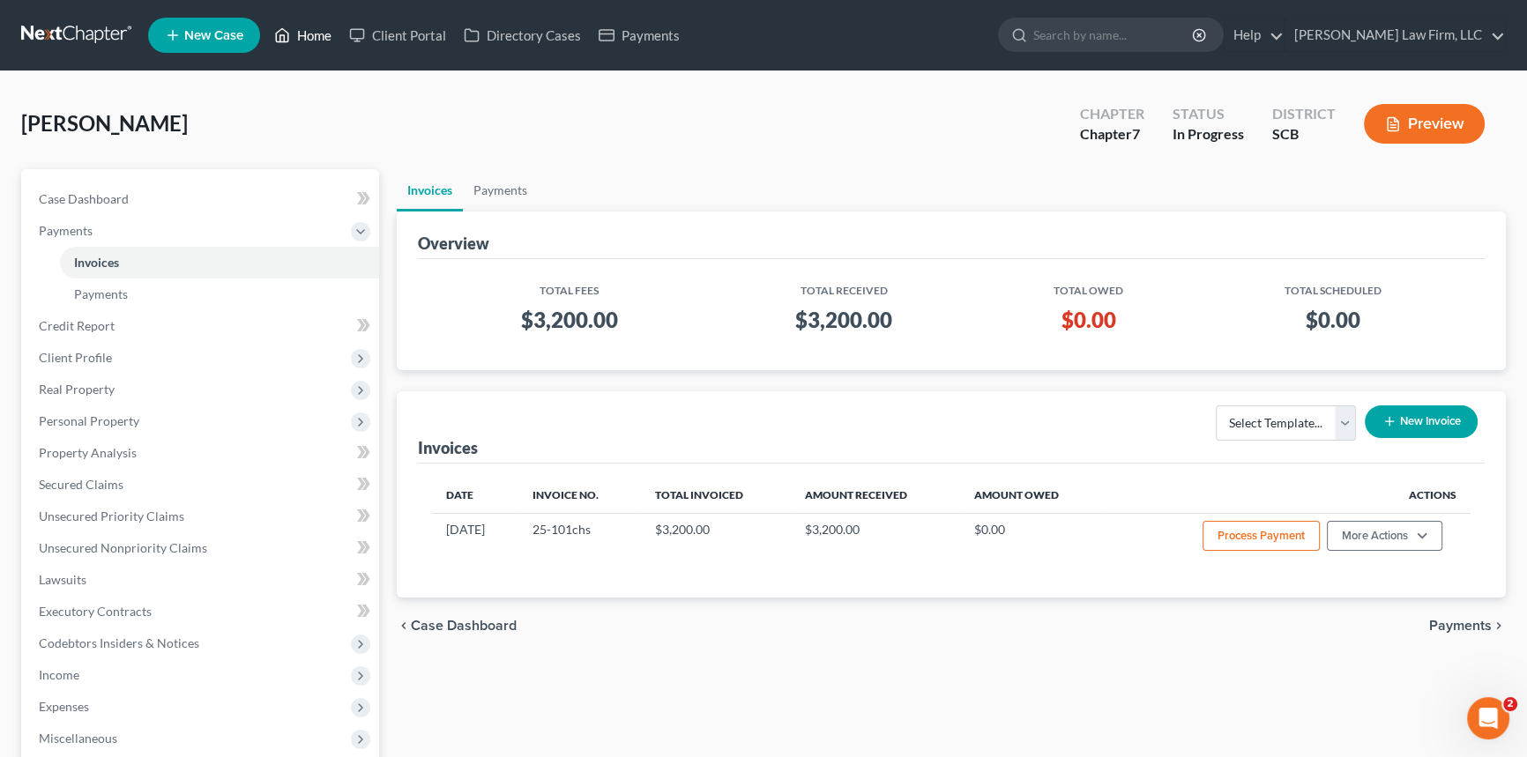
click at [322, 27] on link "Home" at bounding box center [302, 35] width 75 height 32
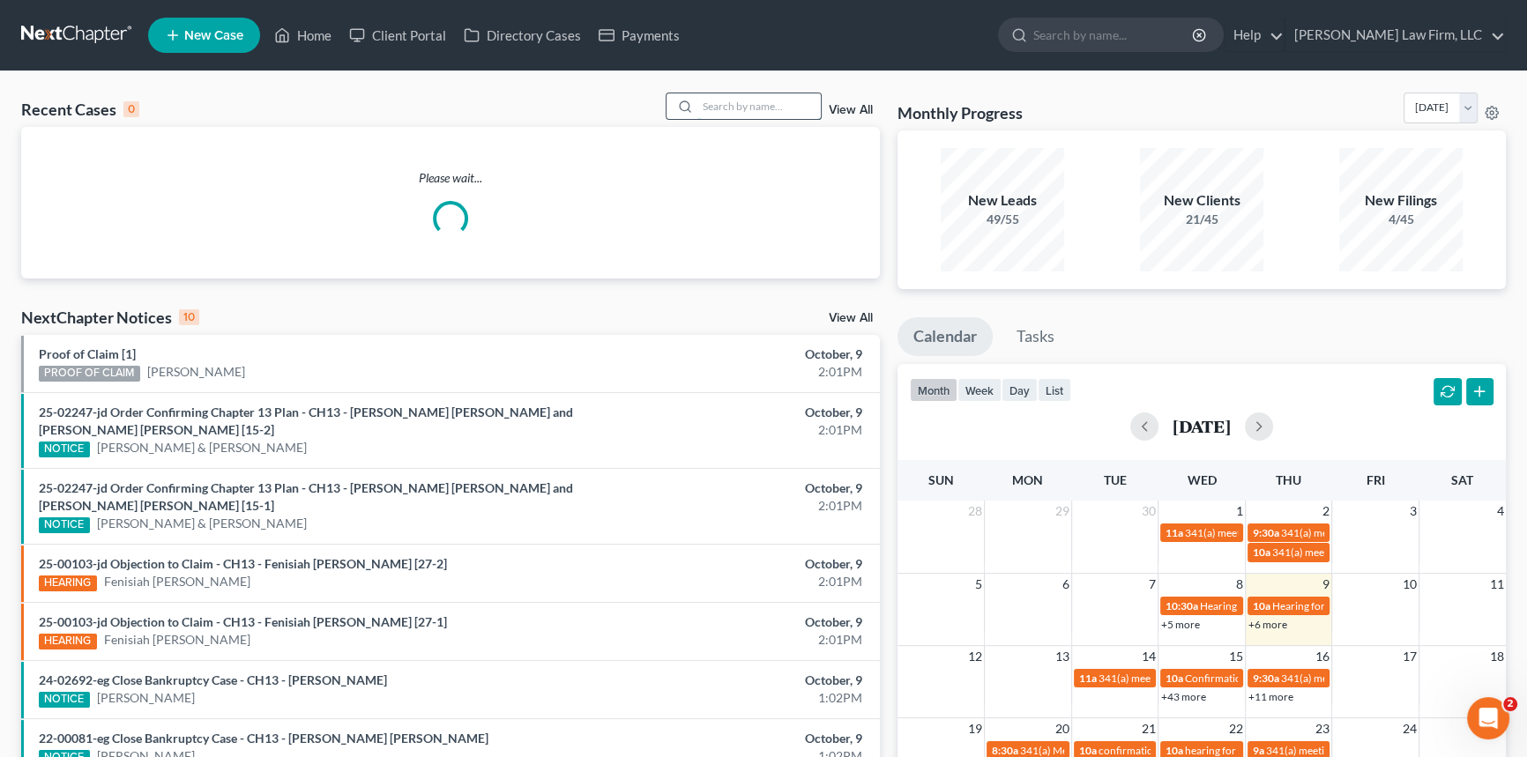
click at [738, 108] on input "search" at bounding box center [758, 106] width 123 height 26
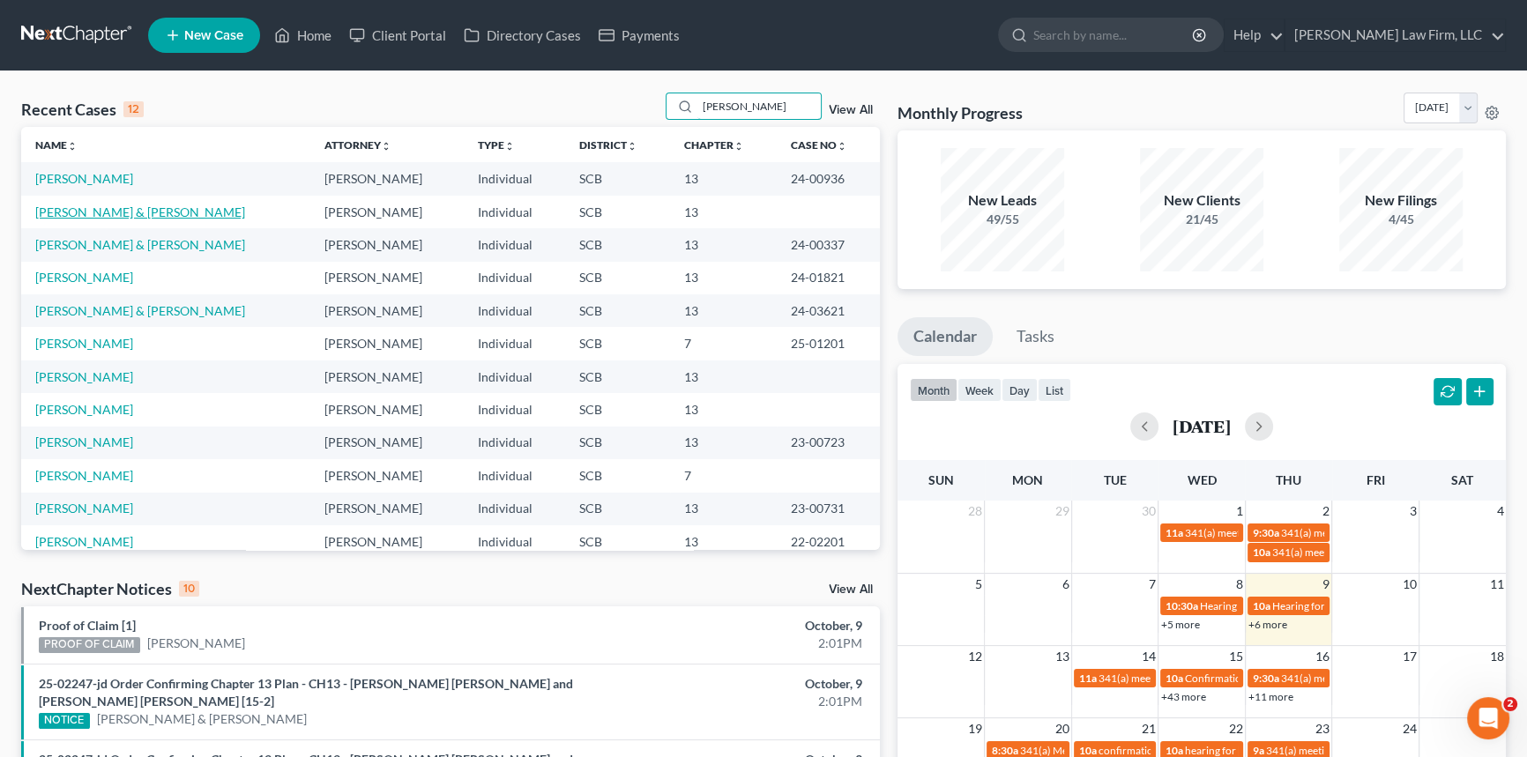
type input "[PERSON_NAME]"
click at [125, 207] on link "[PERSON_NAME] & [PERSON_NAME]" at bounding box center [140, 212] width 210 height 15
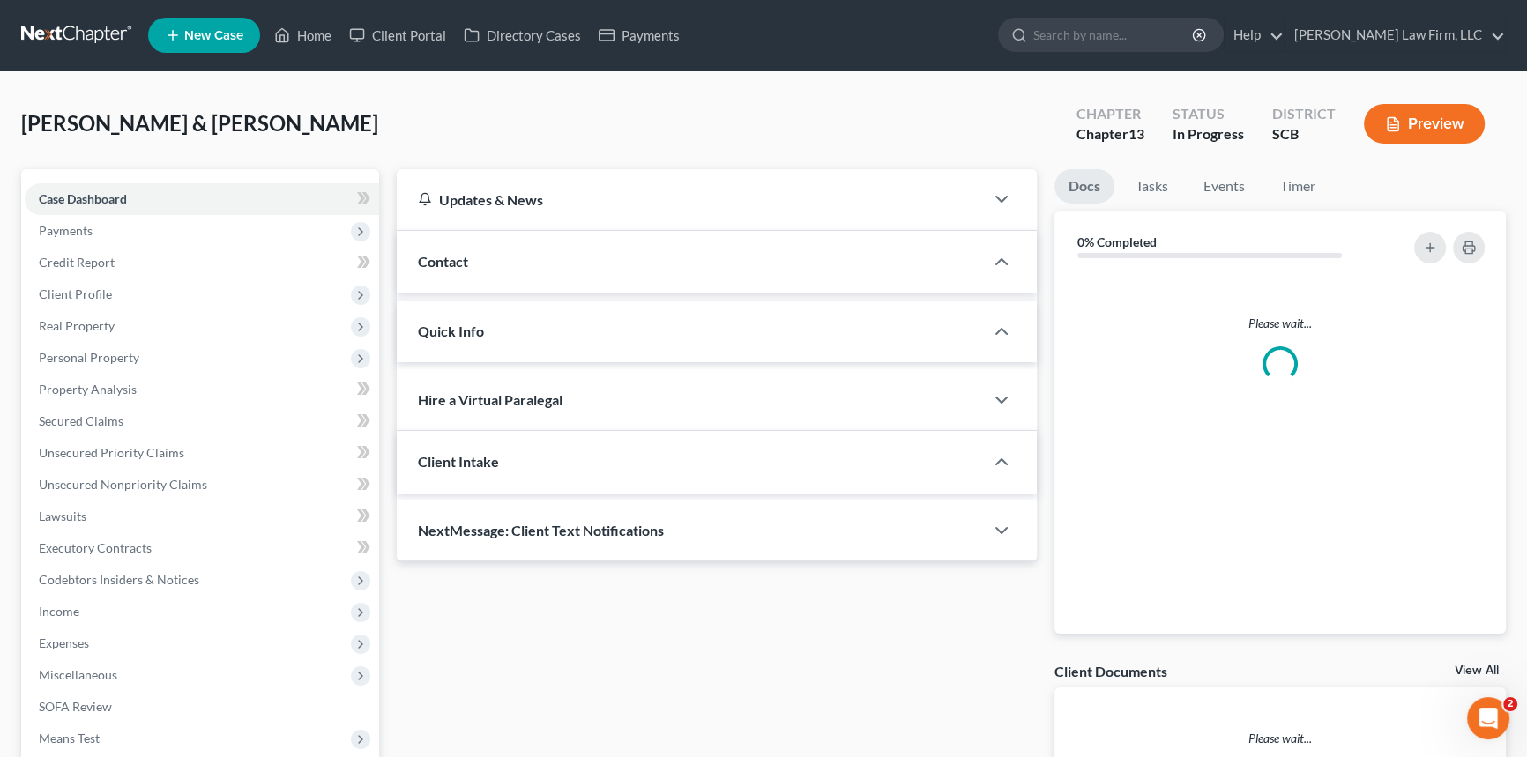
select select "0"
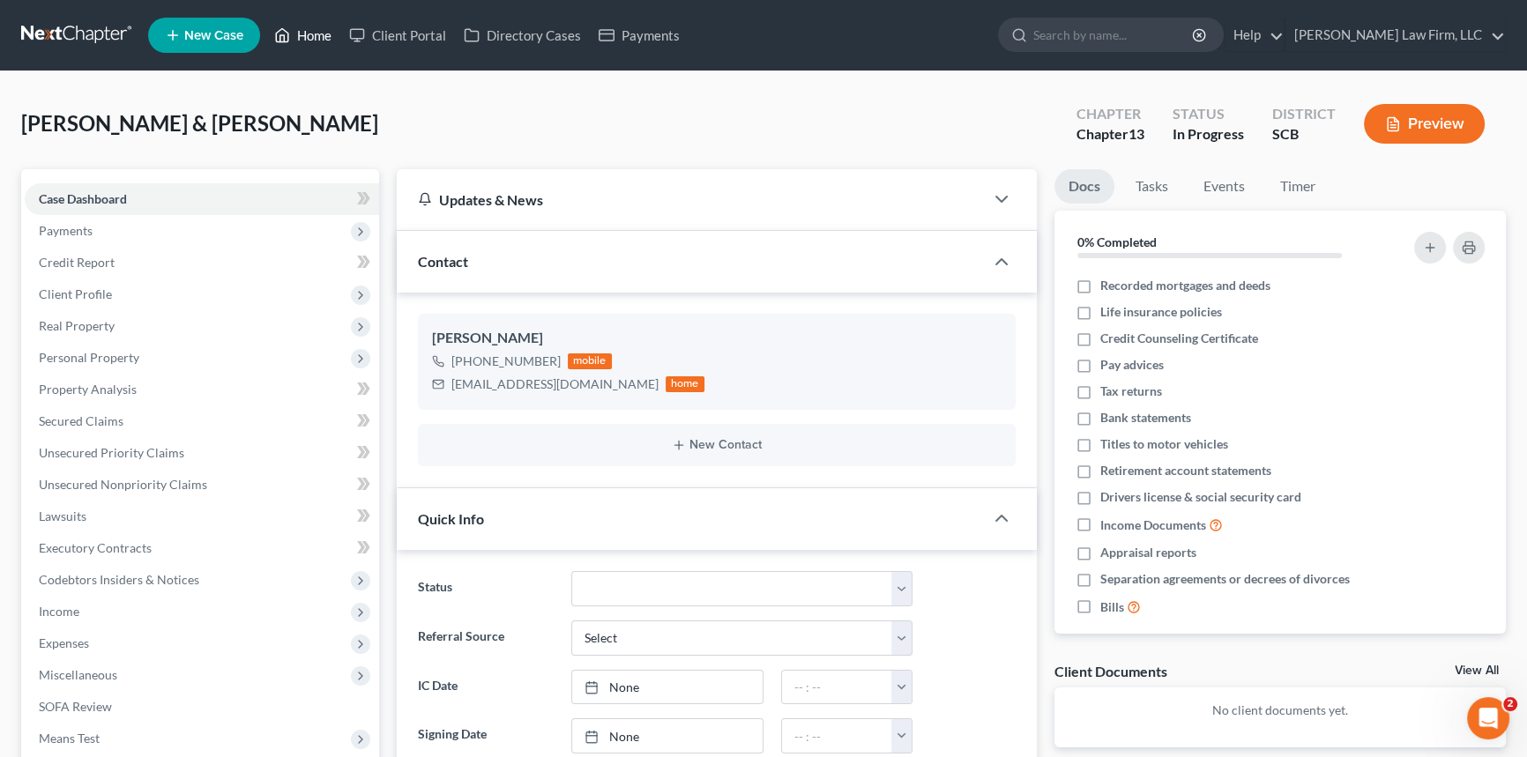
click at [316, 33] on link "Home" at bounding box center [302, 35] width 75 height 32
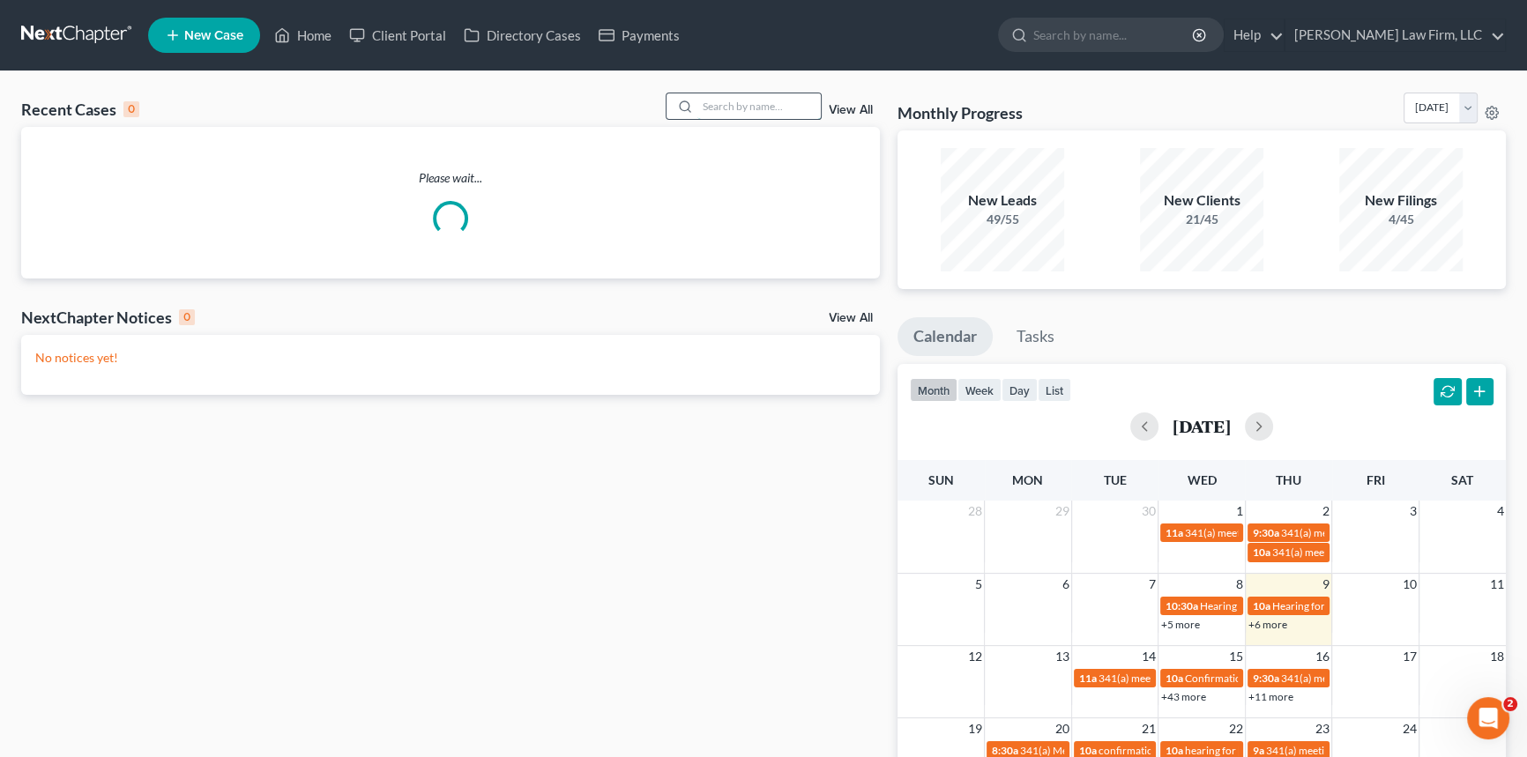
click at [719, 105] on input "search" at bounding box center [758, 106] width 123 height 26
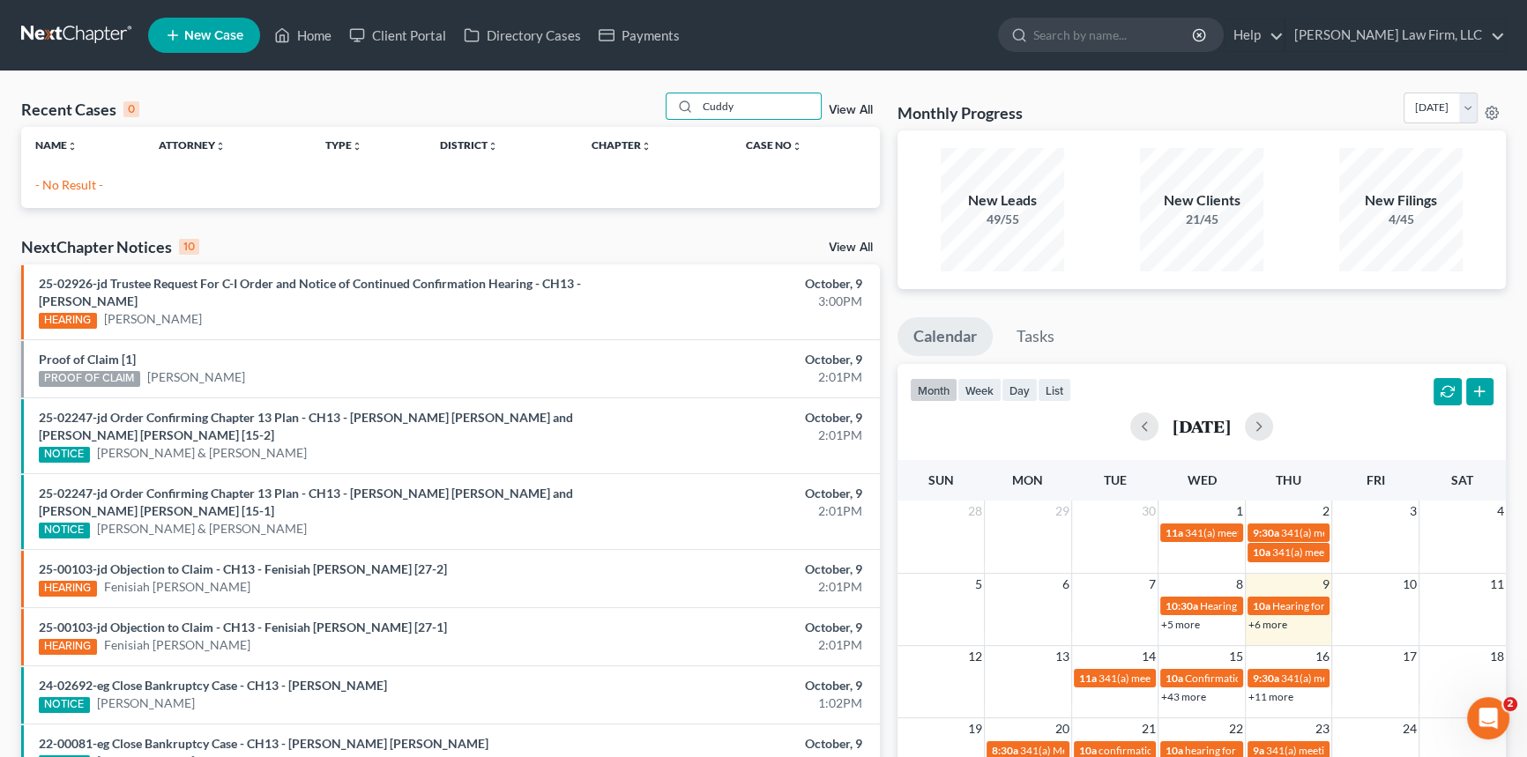
type input "Cuddy"
click at [220, 33] on span "New Case" at bounding box center [213, 35] width 59 height 13
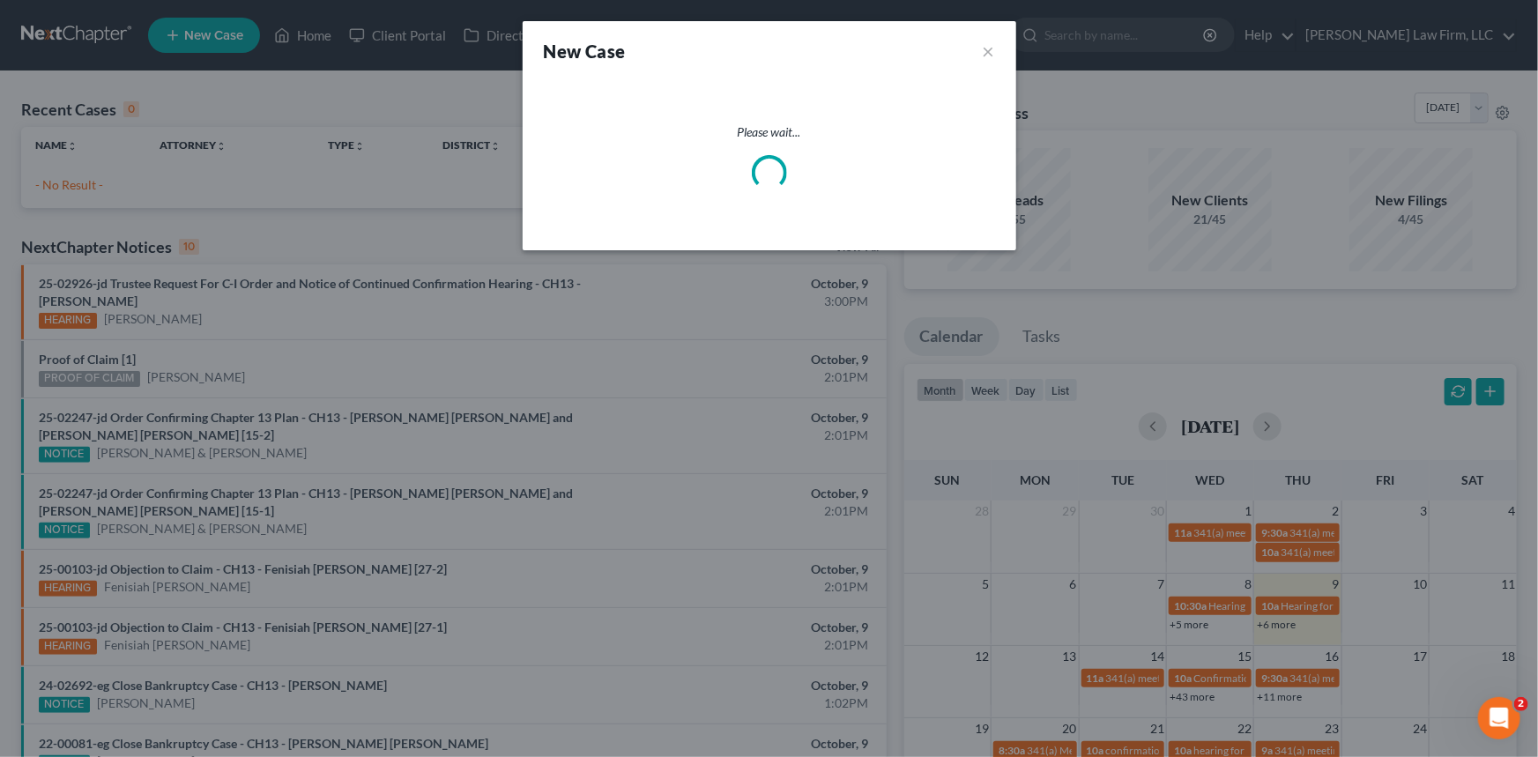
select select "72"
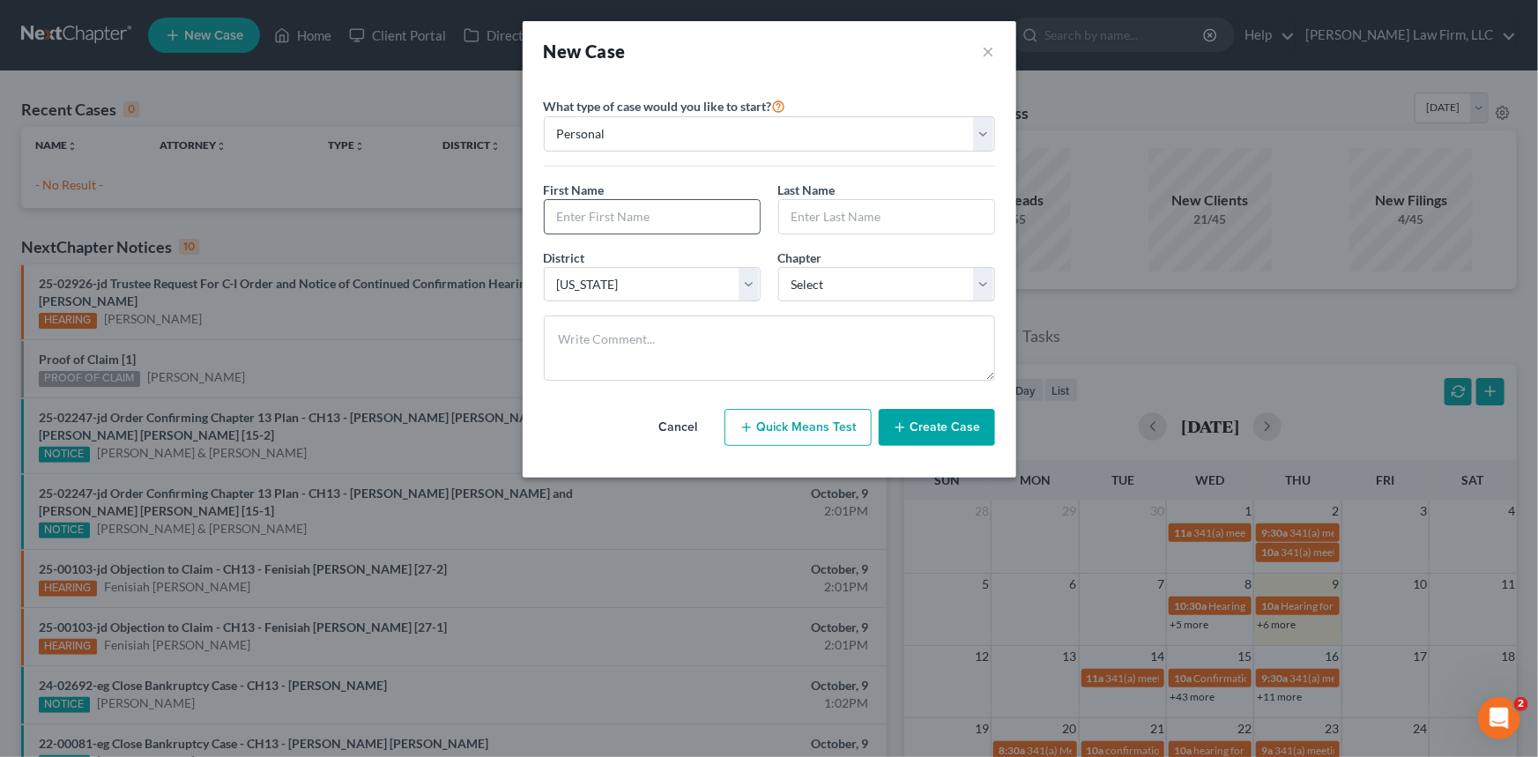
click at [568, 209] on input "text" at bounding box center [652, 216] width 215 height 33
type input "[PERSON_NAME]"
type input "Cuddy"
click at [854, 271] on select "Select 7 11 12 13" at bounding box center [886, 284] width 217 height 35
select select "3"
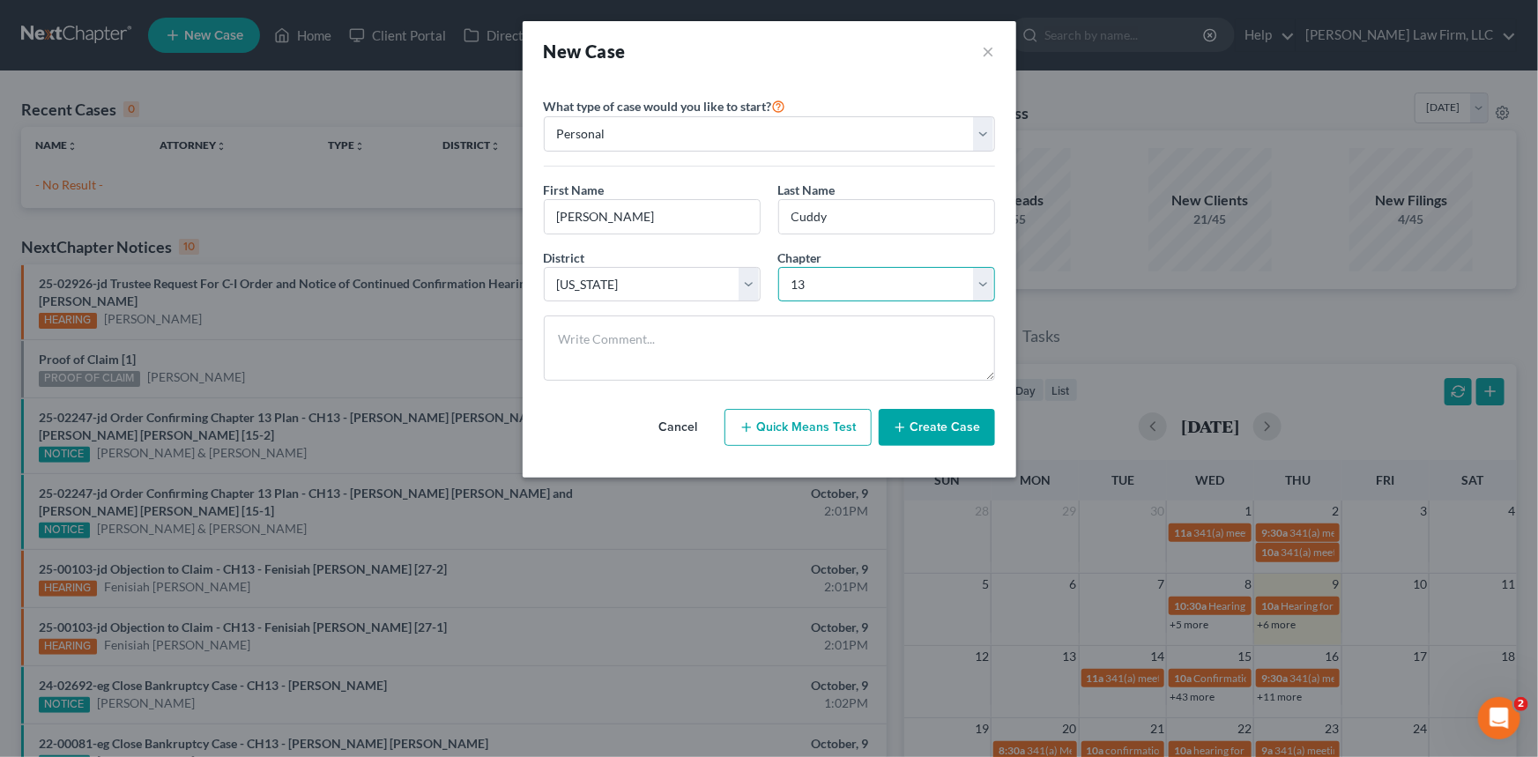
click at [778, 267] on select "Select 7 11 12 13" at bounding box center [886, 284] width 217 height 35
click at [937, 428] on button "Create Case" at bounding box center [937, 427] width 116 height 37
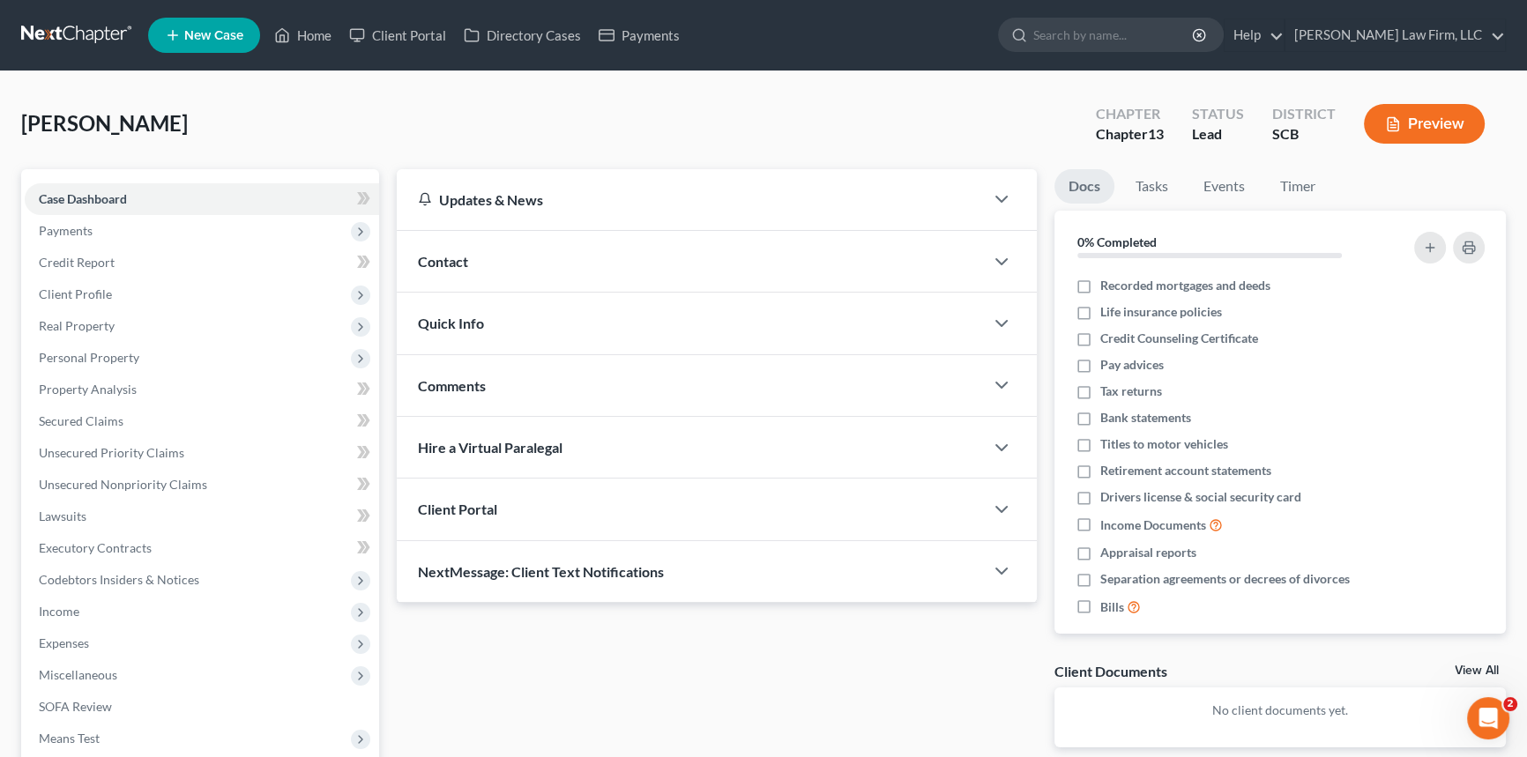
drag, startPoint x: 467, startPoint y: 256, endPoint x: 673, endPoint y: 333, distance: 219.6
click at [467, 256] on span "Contact" at bounding box center [443, 261] width 50 height 17
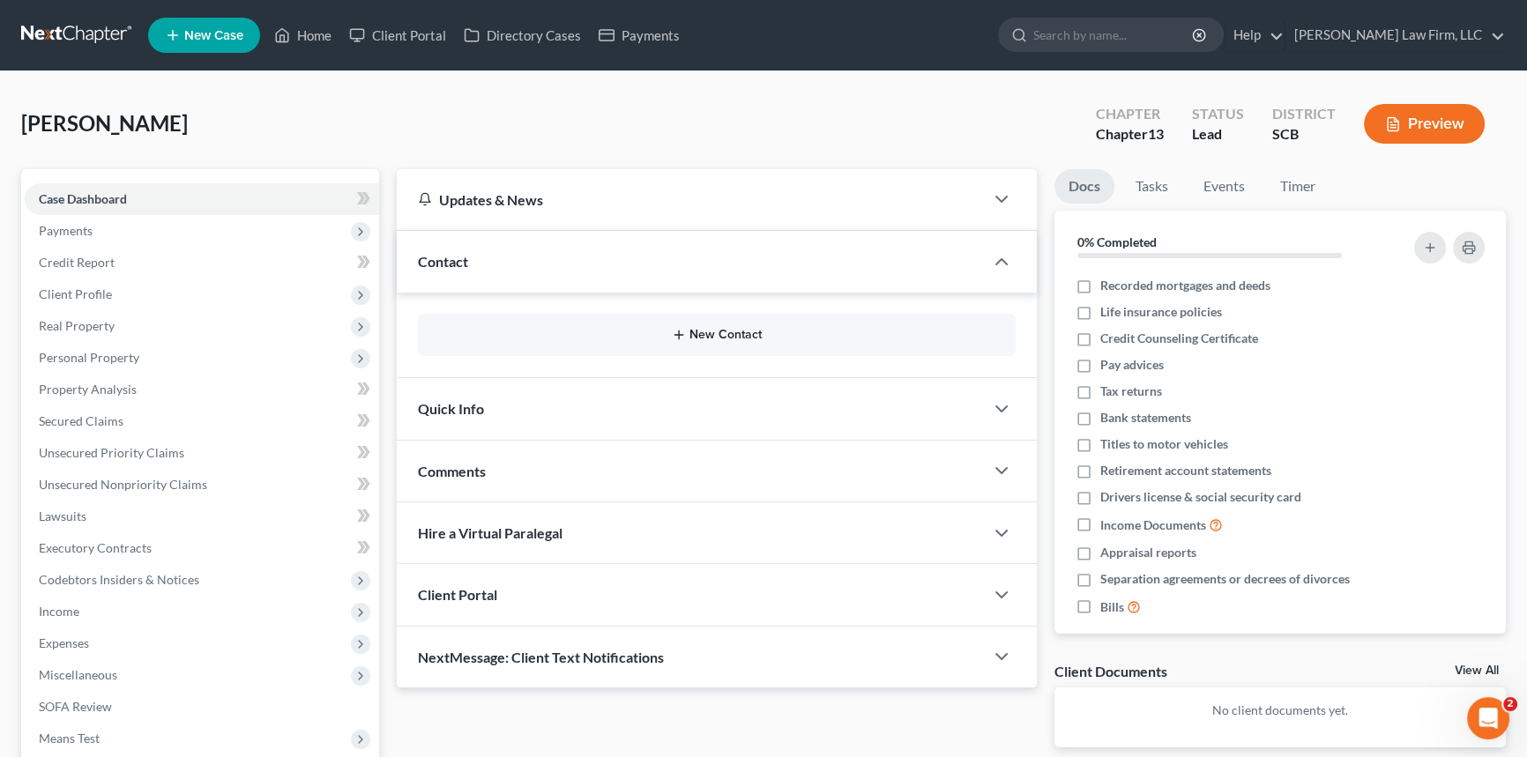
click at [726, 331] on button "New Contact" at bounding box center [716, 335] width 569 height 14
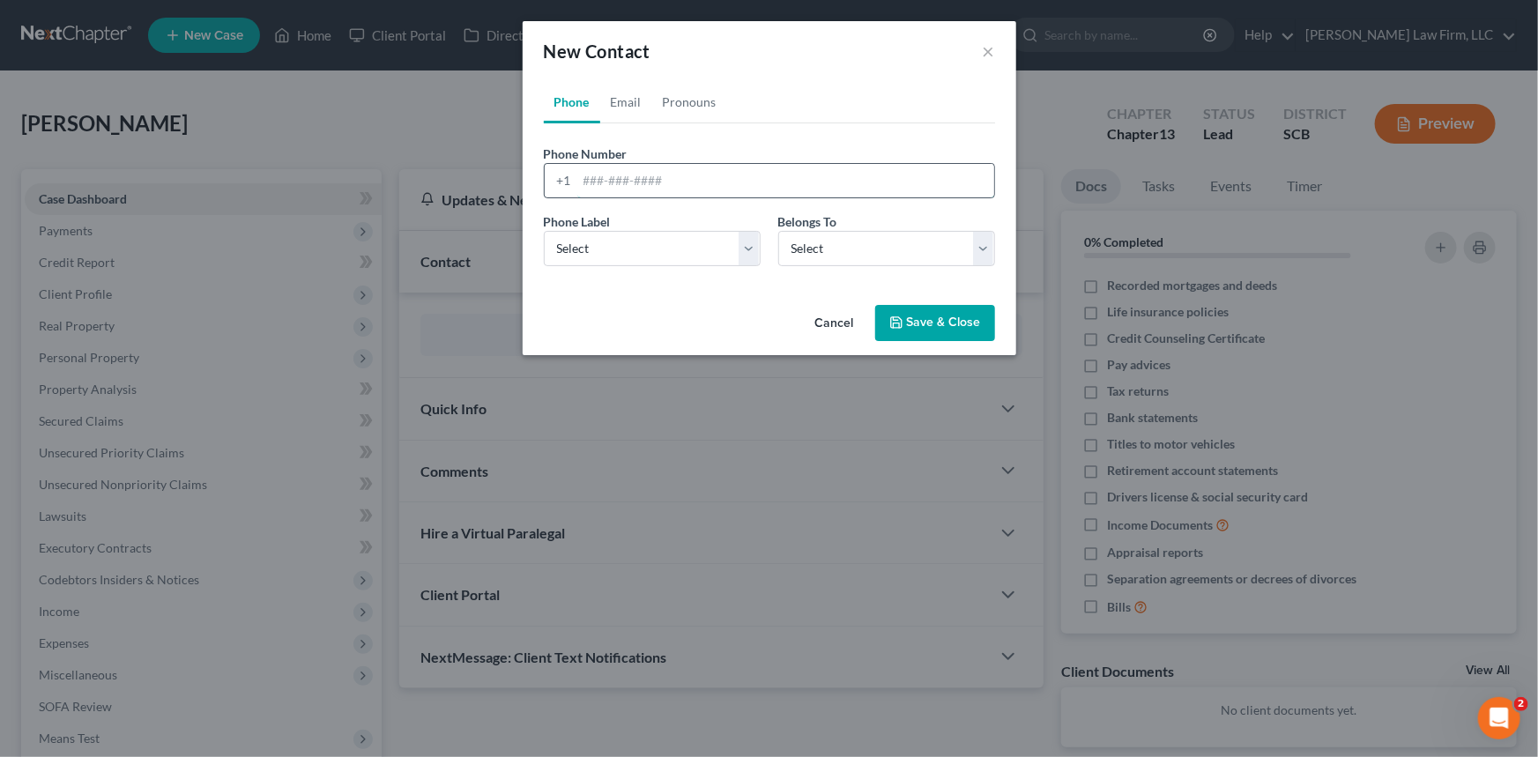
click at [586, 181] on input "tel" at bounding box center [785, 180] width 417 height 33
type input "[PHONE_NUMBER]"
drag, startPoint x: 592, startPoint y: 246, endPoint x: 582, endPoint y: 264, distance: 21.3
click at [592, 246] on select "Select Mobile Home Work Other" at bounding box center [652, 248] width 217 height 35
select select "0"
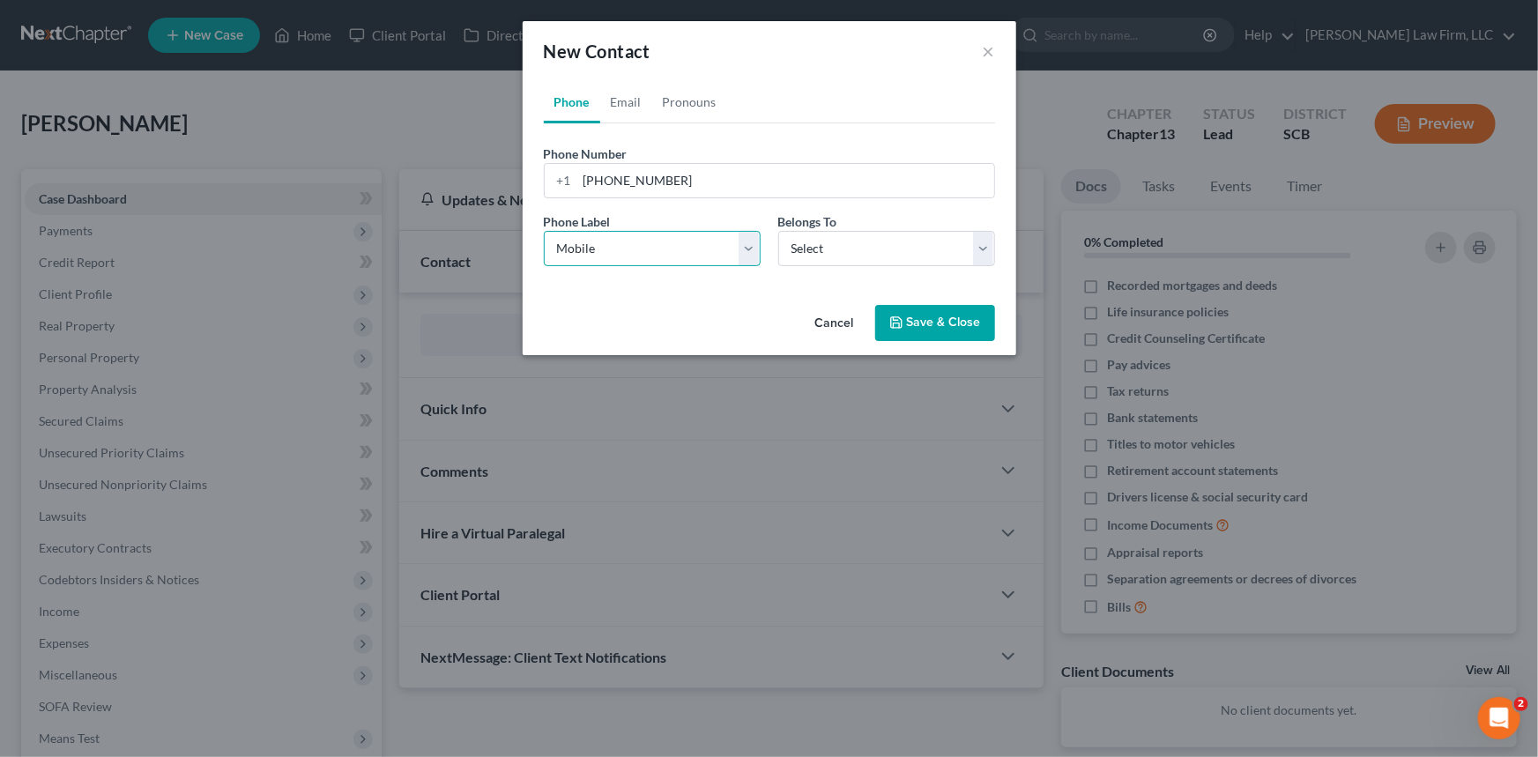
click at [544, 231] on select "Select Mobile Home Work Other" at bounding box center [652, 248] width 217 height 35
drag, startPoint x: 828, startPoint y: 243, endPoint x: 830, endPoint y: 264, distance: 21.3
click at [828, 243] on select "Select Client Other" at bounding box center [886, 248] width 217 height 35
select select "0"
click at [778, 231] on select "Select Client Other" at bounding box center [886, 248] width 217 height 35
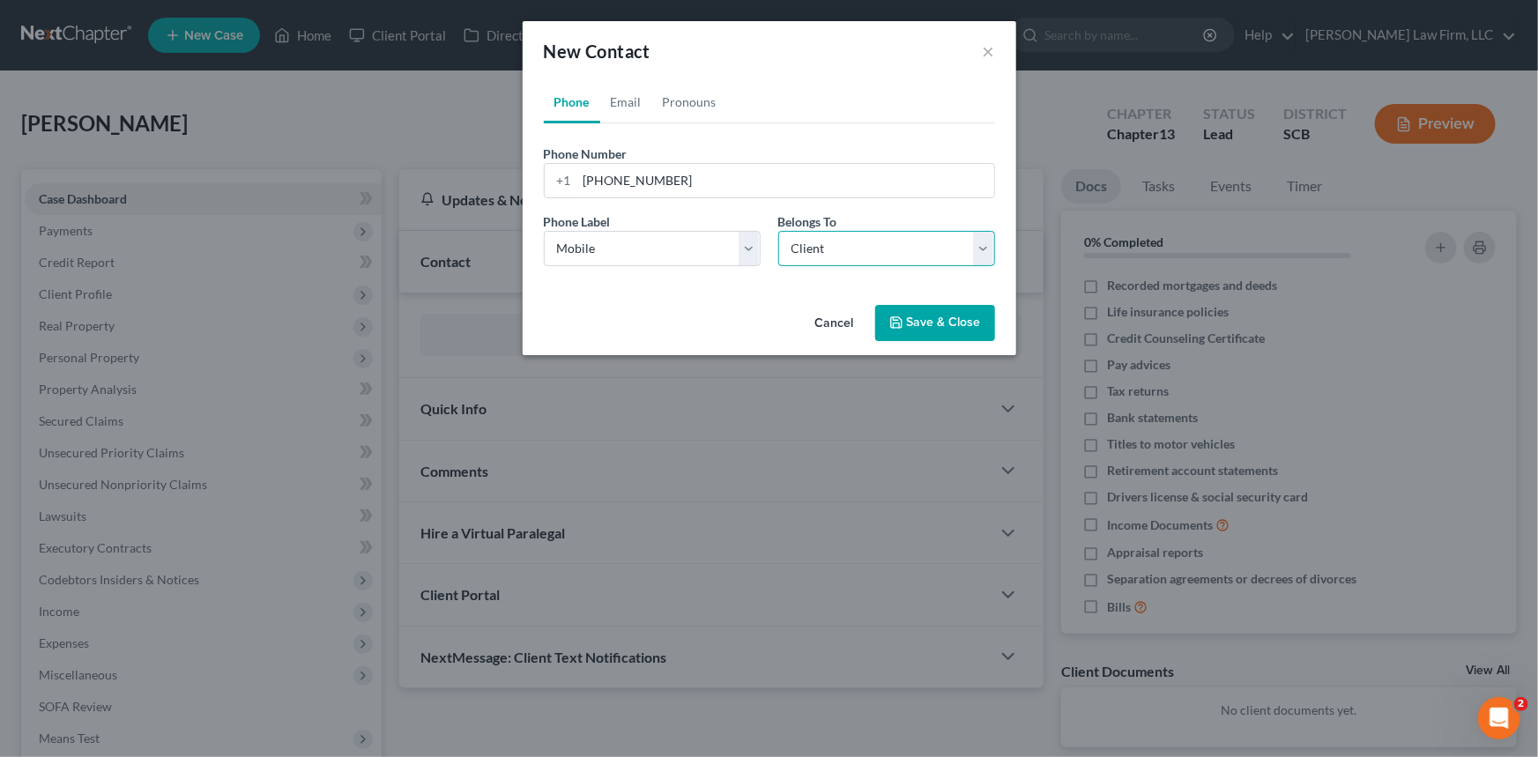
select select "0"
click at [630, 94] on link "Email" at bounding box center [626, 102] width 52 height 42
click at [582, 184] on input "email" at bounding box center [785, 180] width 417 height 33
type input "[EMAIL_ADDRESS][DOMAIN_NAME]"
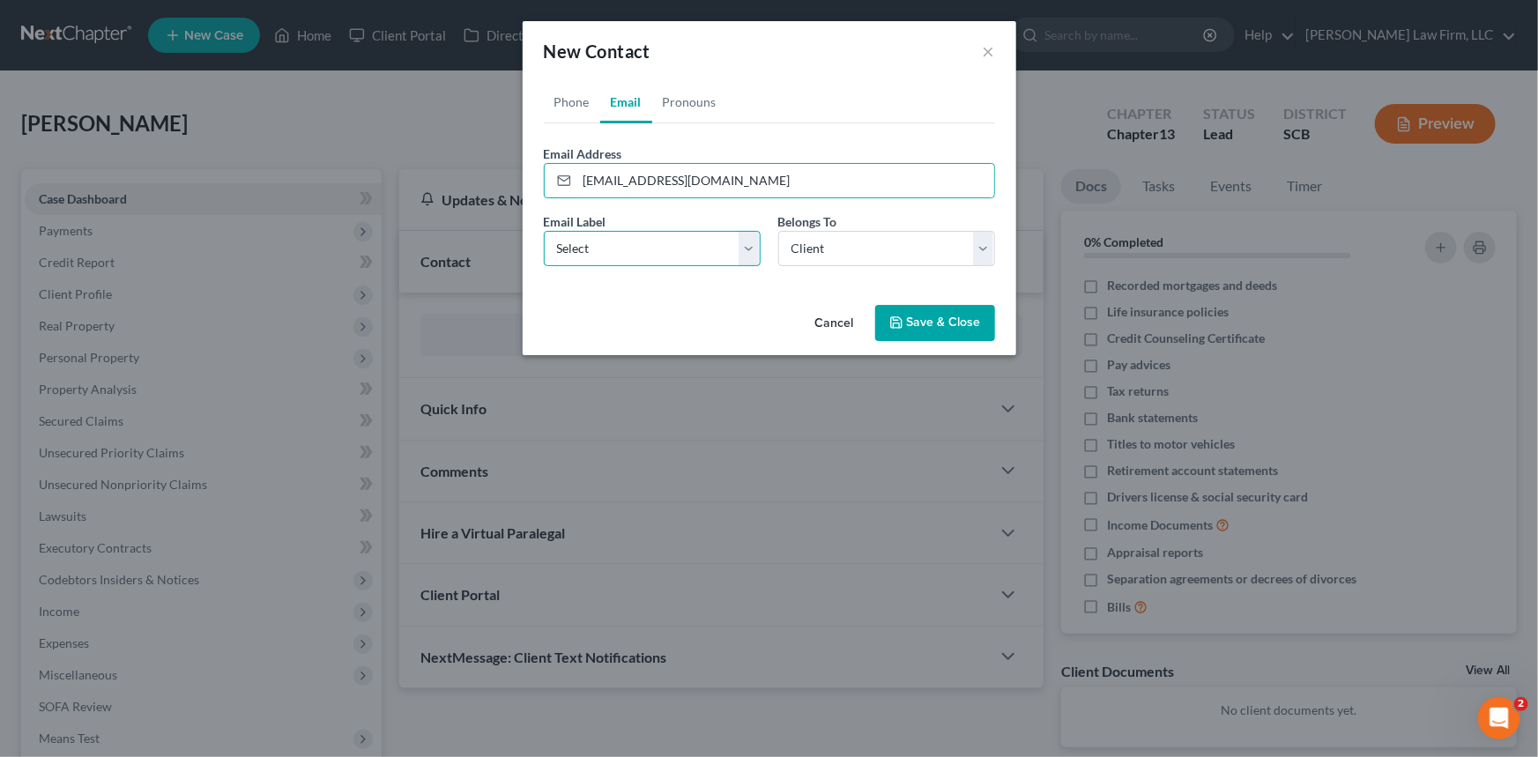
click at [574, 252] on select "Select Home Work Other" at bounding box center [652, 248] width 217 height 35
select select "0"
click at [544, 231] on select "Select Home Work Other" at bounding box center [652, 248] width 217 height 35
click at [815, 250] on select "Select Client Other" at bounding box center [886, 248] width 217 height 35
click at [778, 231] on select "Select Client Other" at bounding box center [886, 248] width 217 height 35
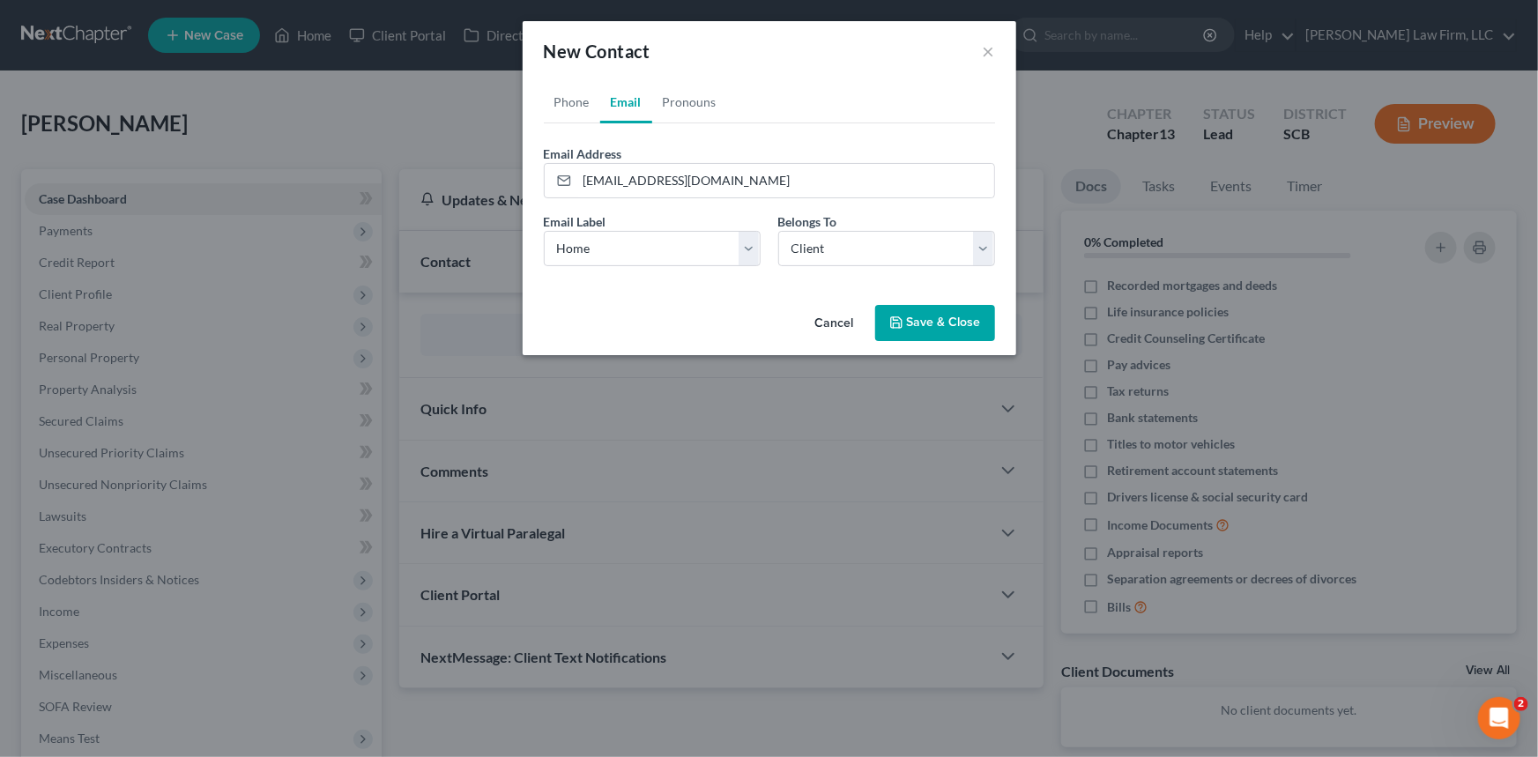
click at [940, 321] on button "Save & Close" at bounding box center [935, 323] width 120 height 37
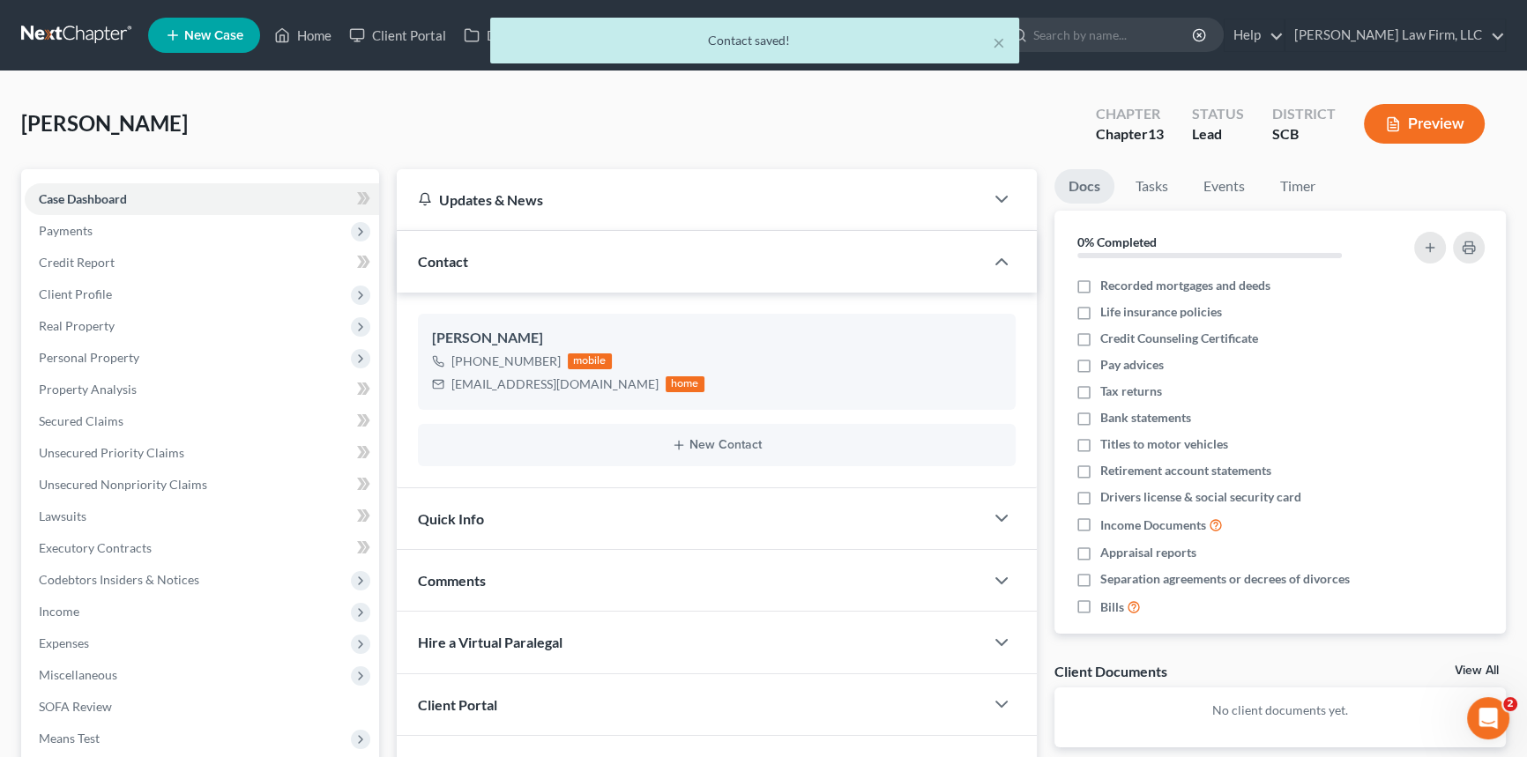
click at [461, 510] on span "Quick Info" at bounding box center [451, 518] width 66 height 17
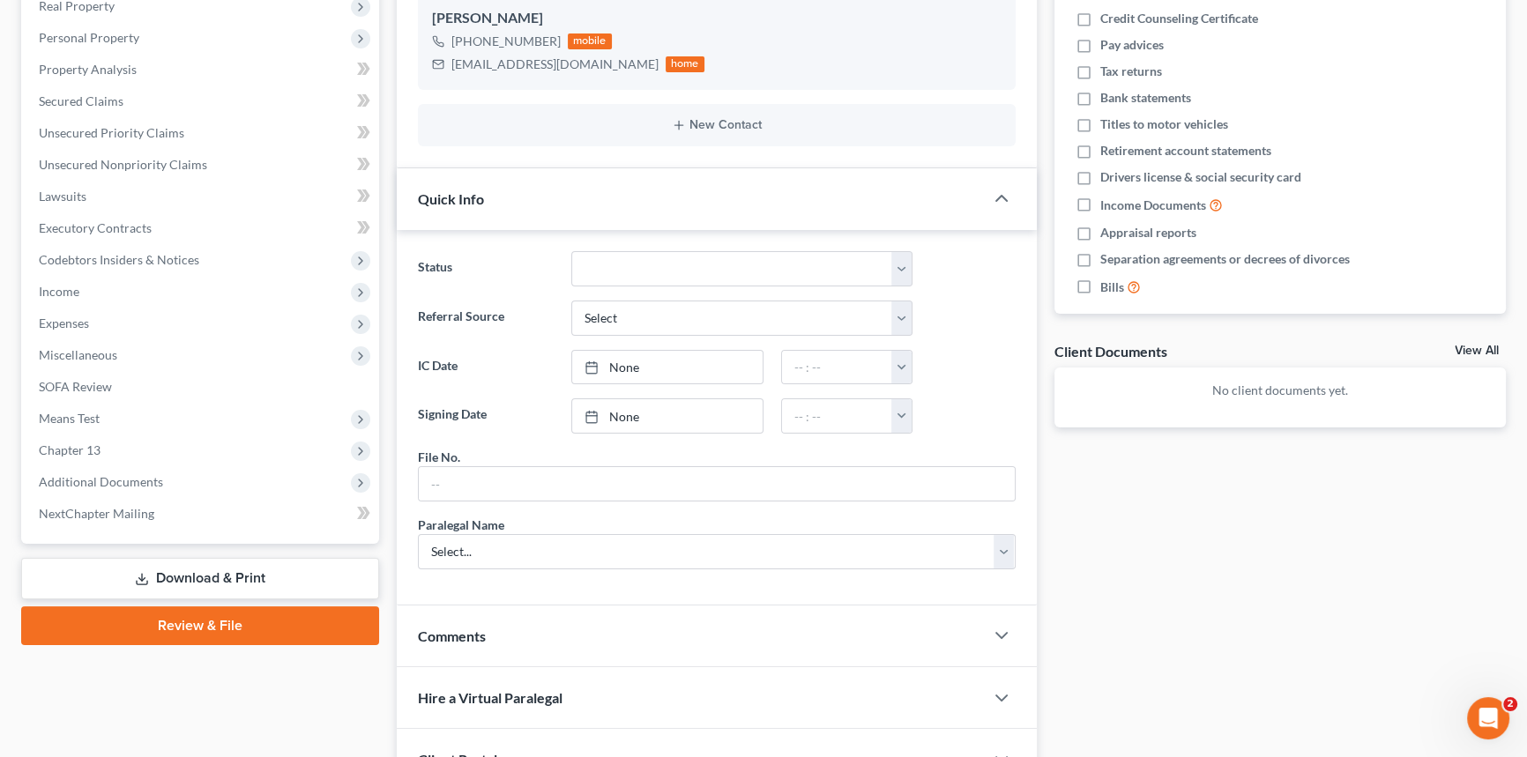
scroll to position [480, 0]
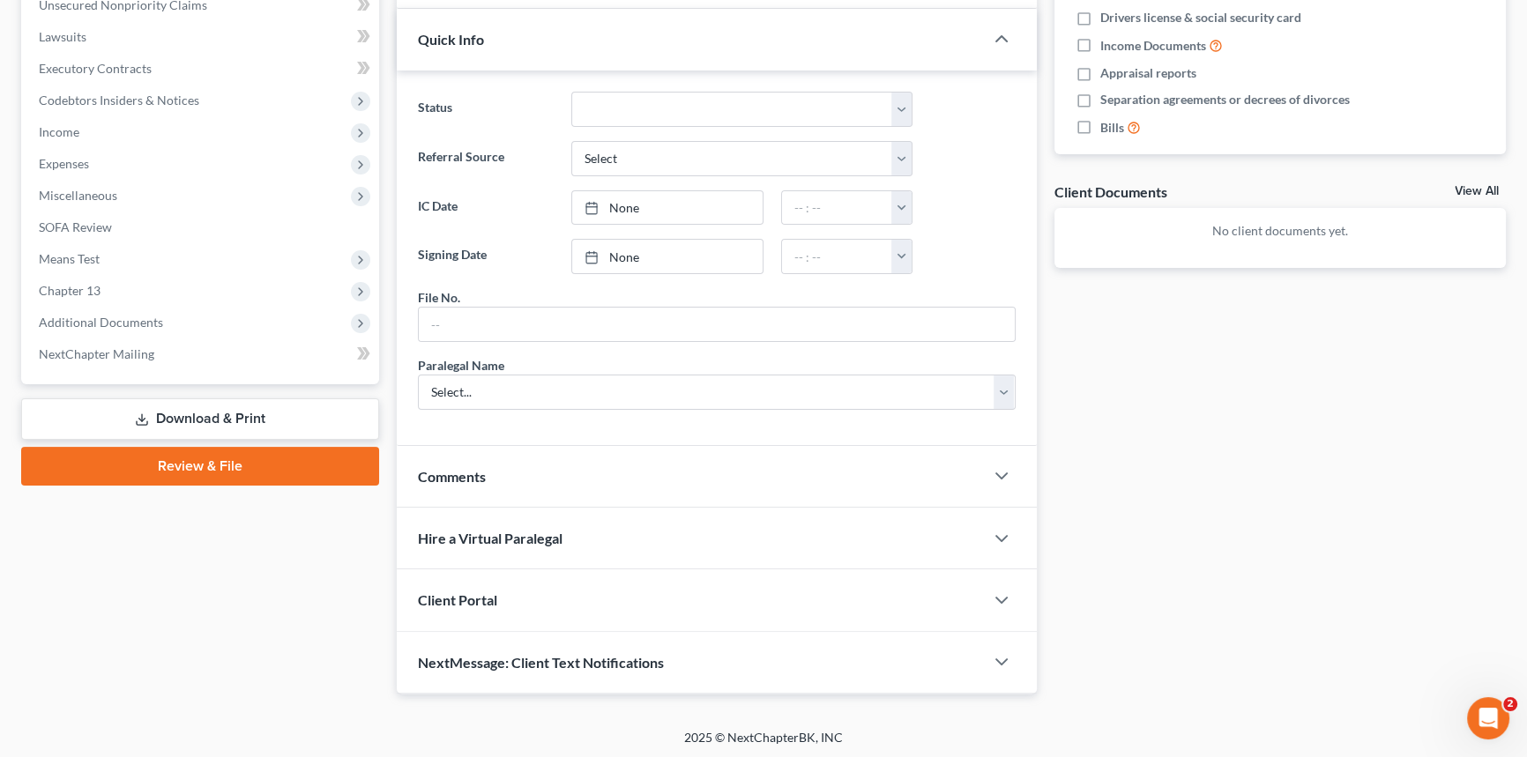
click at [452, 601] on span "Client Portal" at bounding box center [457, 600] width 79 height 17
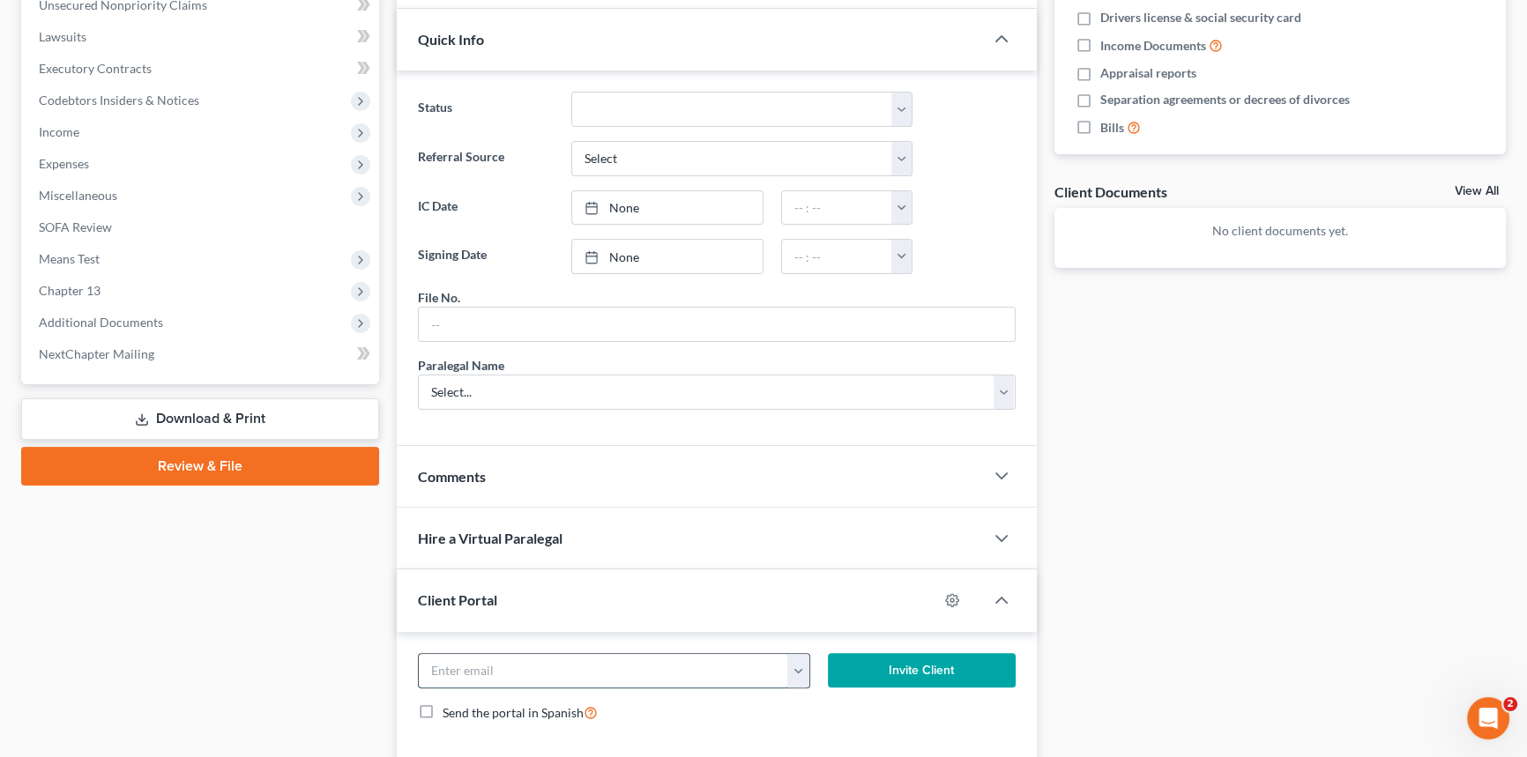
click at [460, 666] on input "email" at bounding box center [603, 670] width 369 height 33
type input "[EMAIL_ADDRESS][DOMAIN_NAME]"
drag, startPoint x: 874, startPoint y: 651, endPoint x: 475, endPoint y: 420, distance: 461.3
click at [879, 653] on button "Invite Client" at bounding box center [922, 670] width 188 height 35
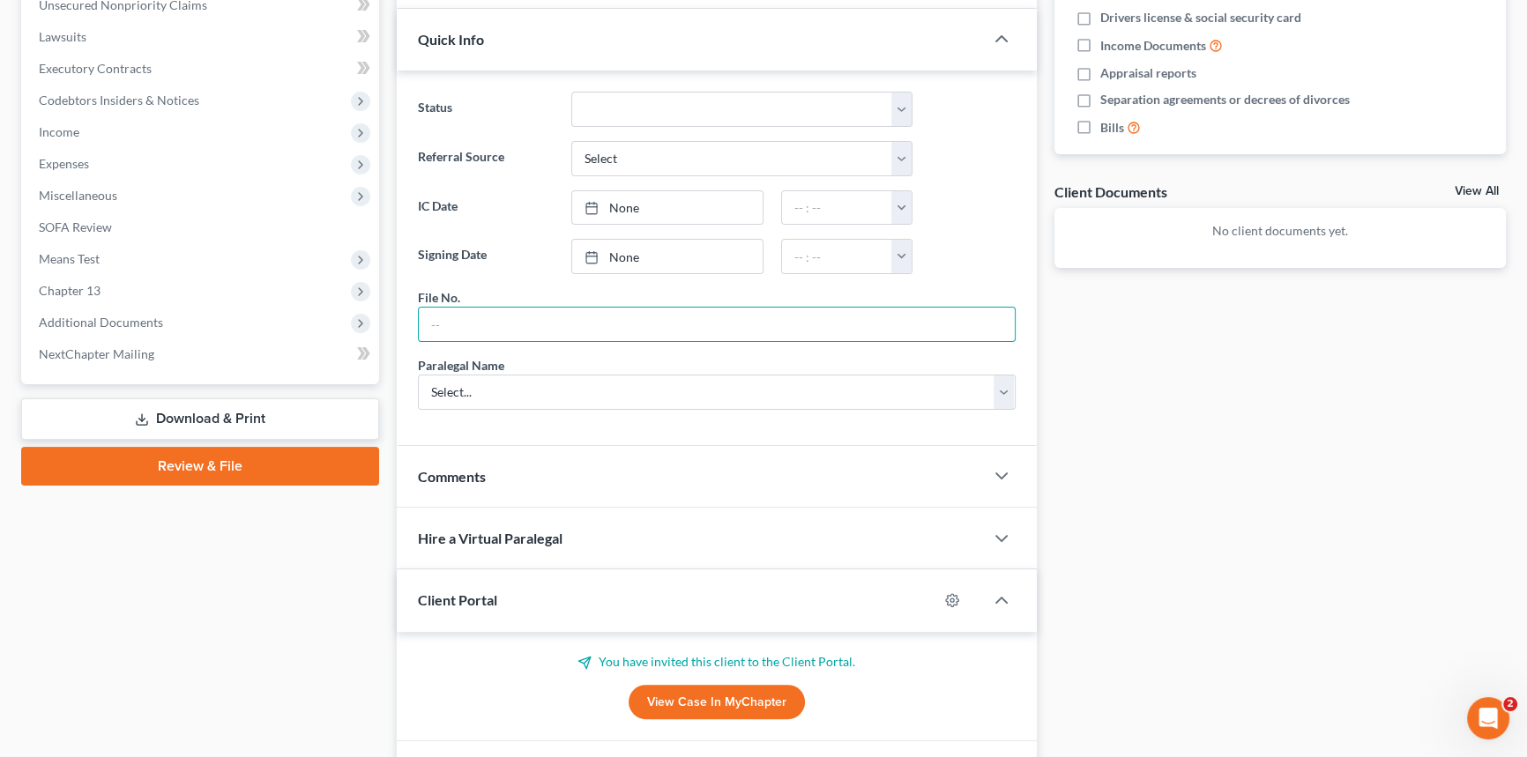
drag, startPoint x: 434, startPoint y: 328, endPoint x: 45, endPoint y: 395, distance: 394.5
click at [430, 328] on input "text" at bounding box center [717, 324] width 596 height 33
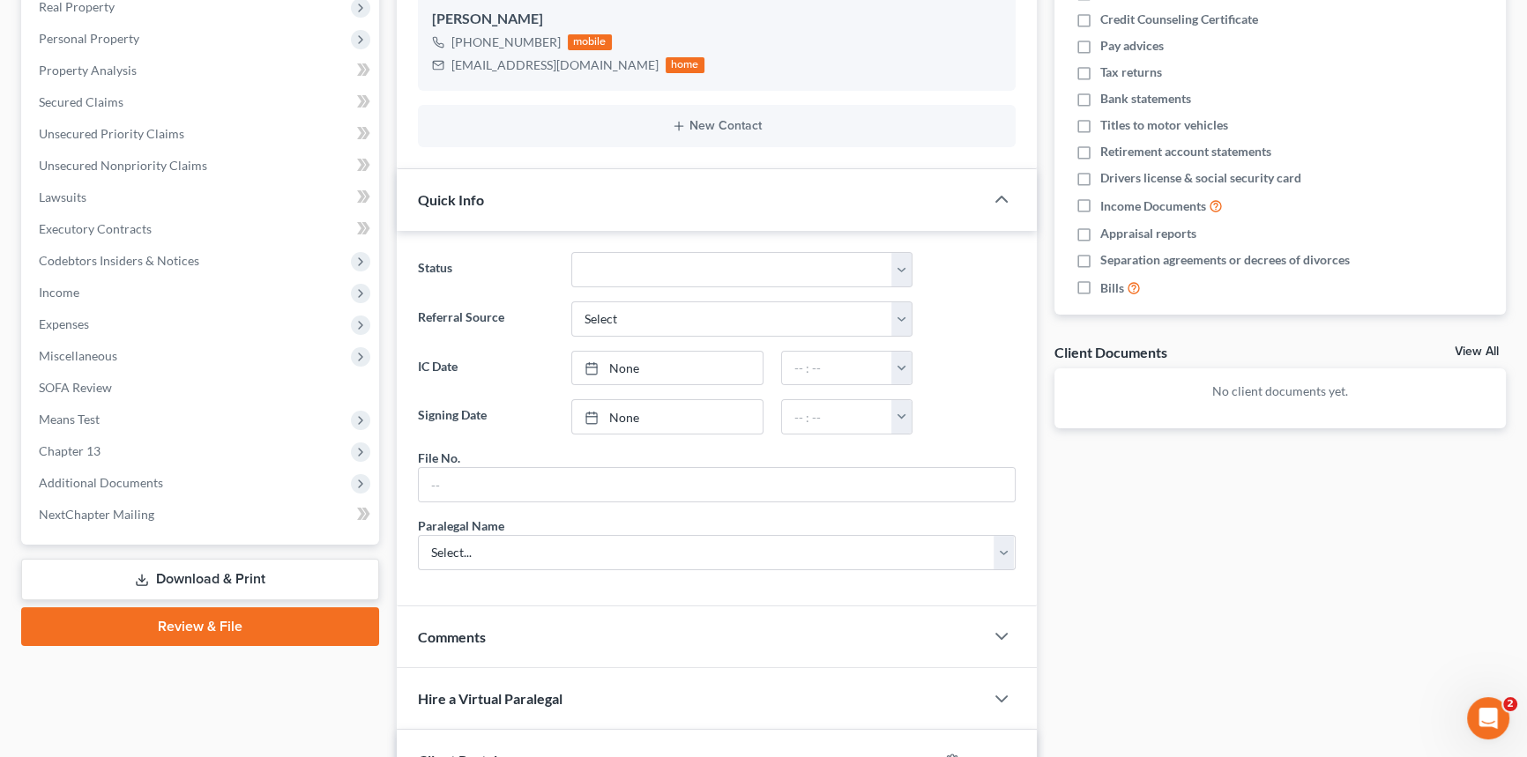
scroll to position [399, 0]
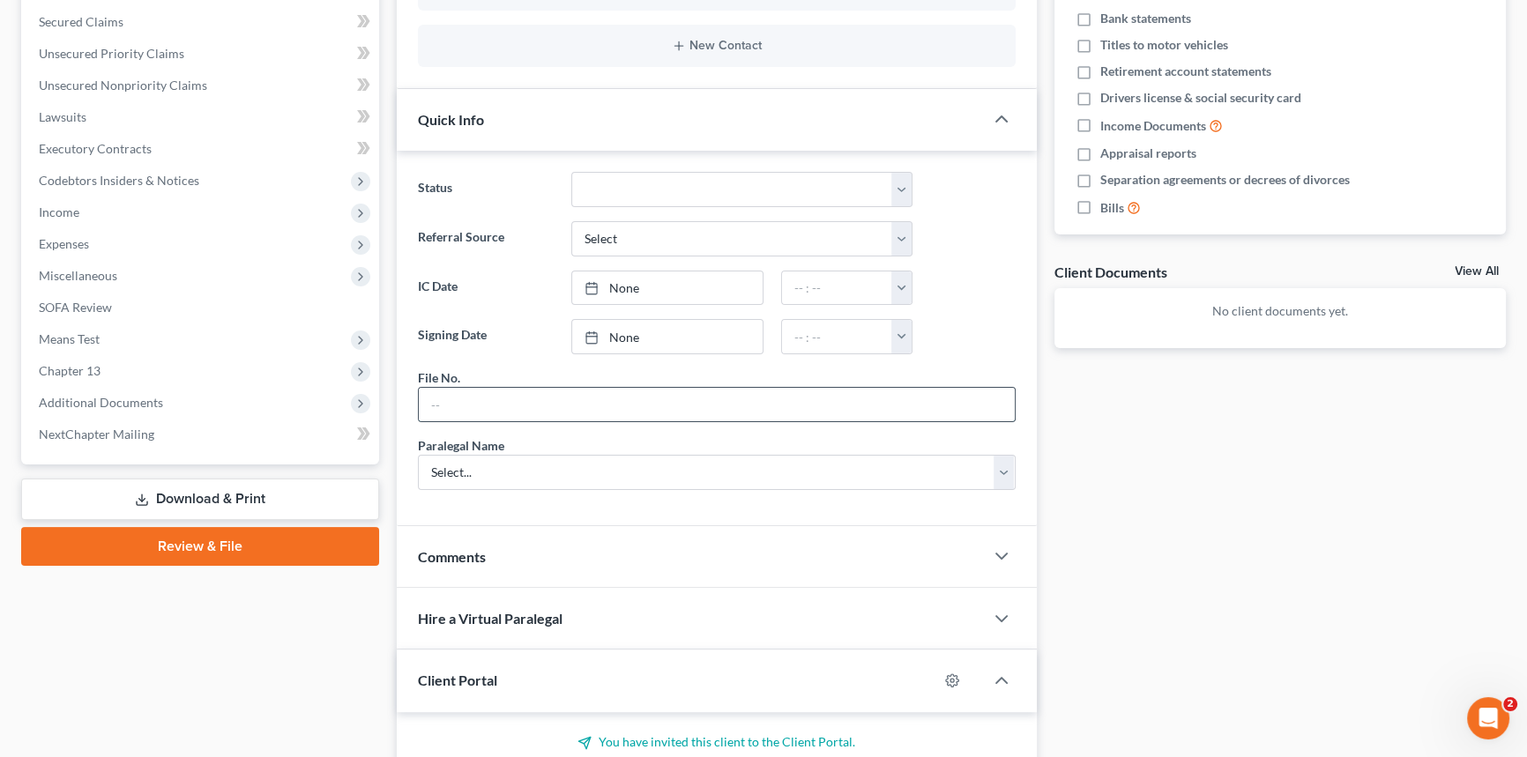
click at [473, 405] on input "text" at bounding box center [717, 404] width 596 height 33
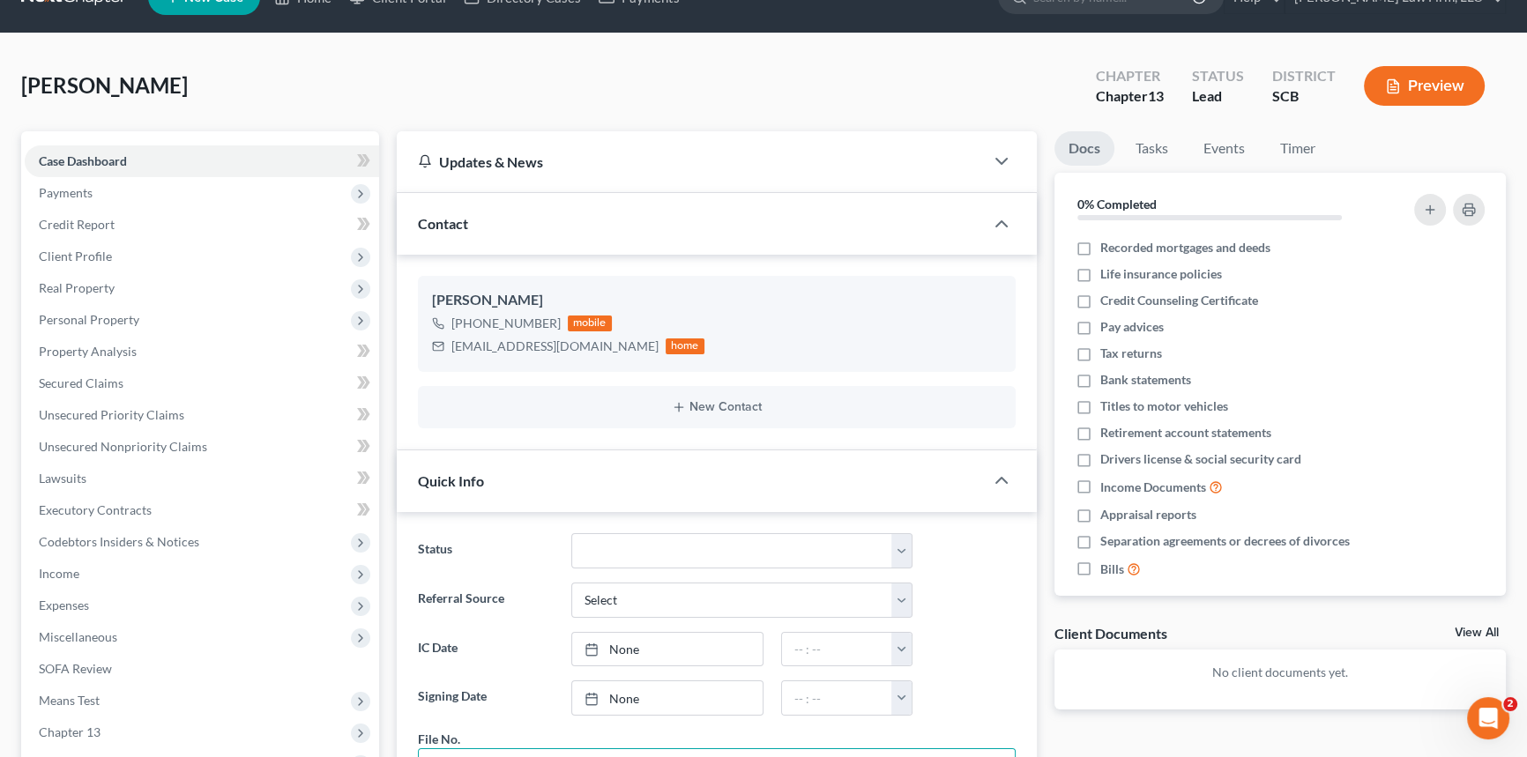
scroll to position [0, 0]
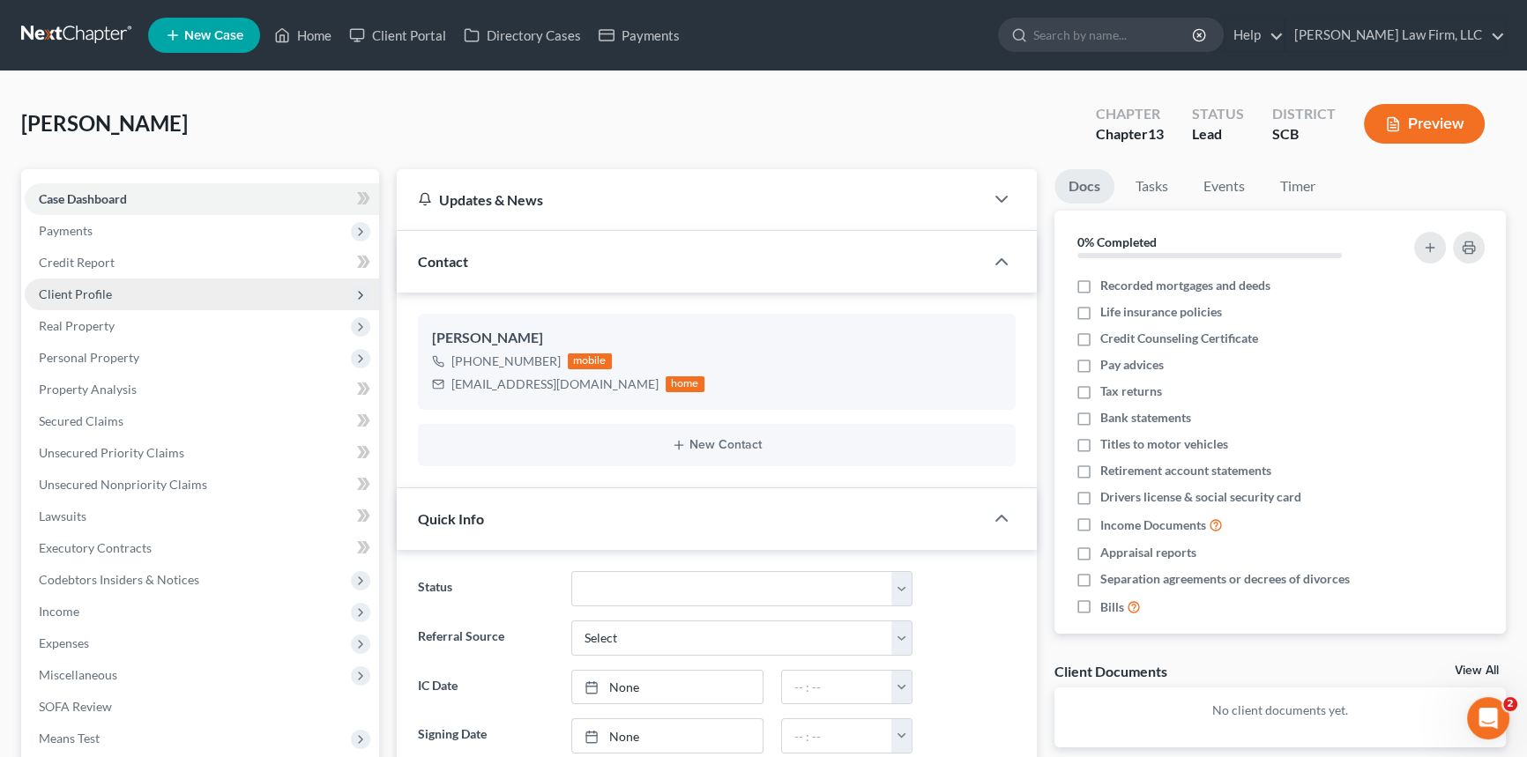
type input "25-269MC"
drag, startPoint x: 88, startPoint y: 285, endPoint x: 112, endPoint y: 300, distance: 28.1
click at [88, 287] on span "Client Profile" at bounding box center [75, 294] width 73 height 15
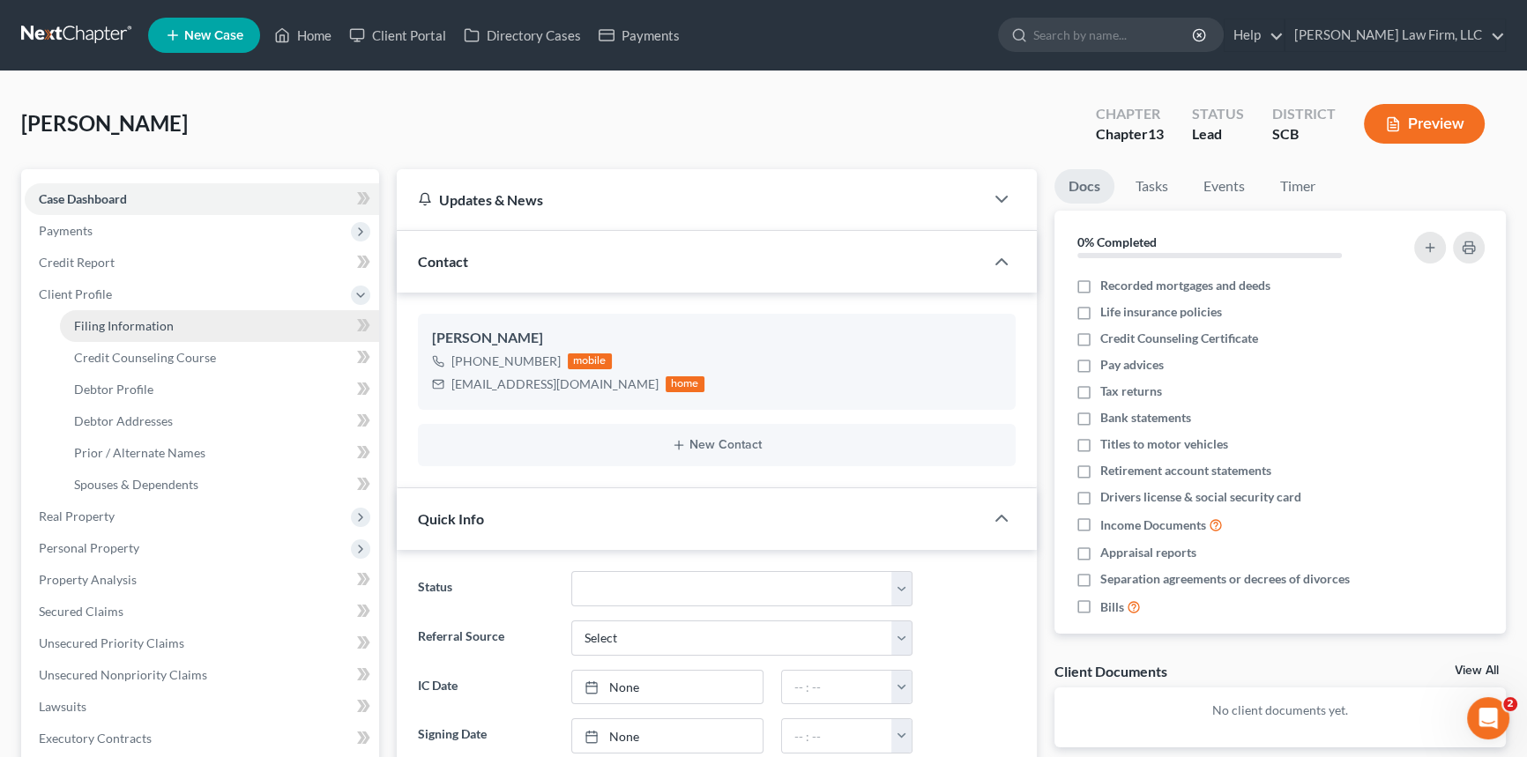
click at [131, 324] on span "Filing Information" at bounding box center [124, 325] width 100 height 15
select select "1"
select select "0"
select select "3"
select select "72"
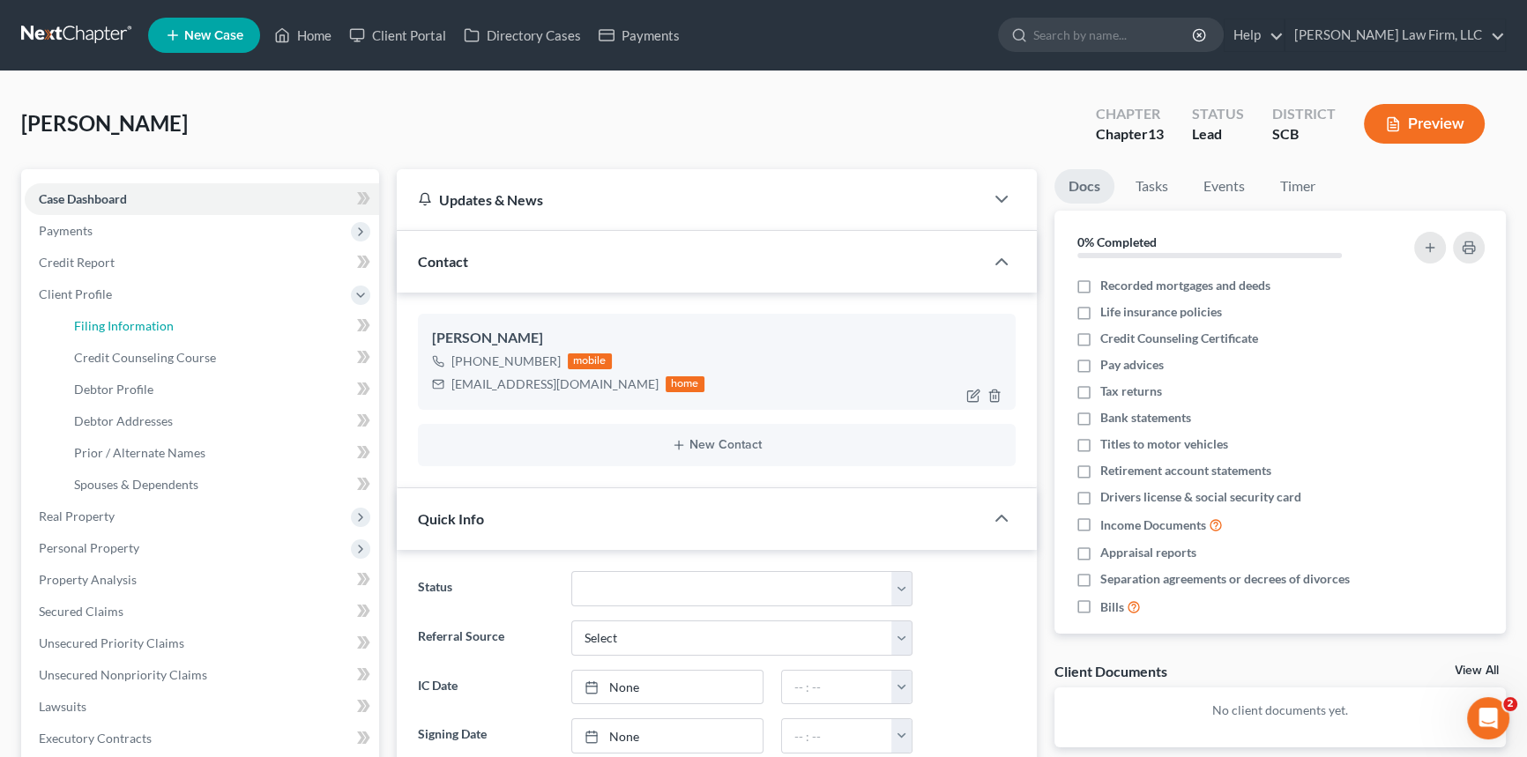
select select "42"
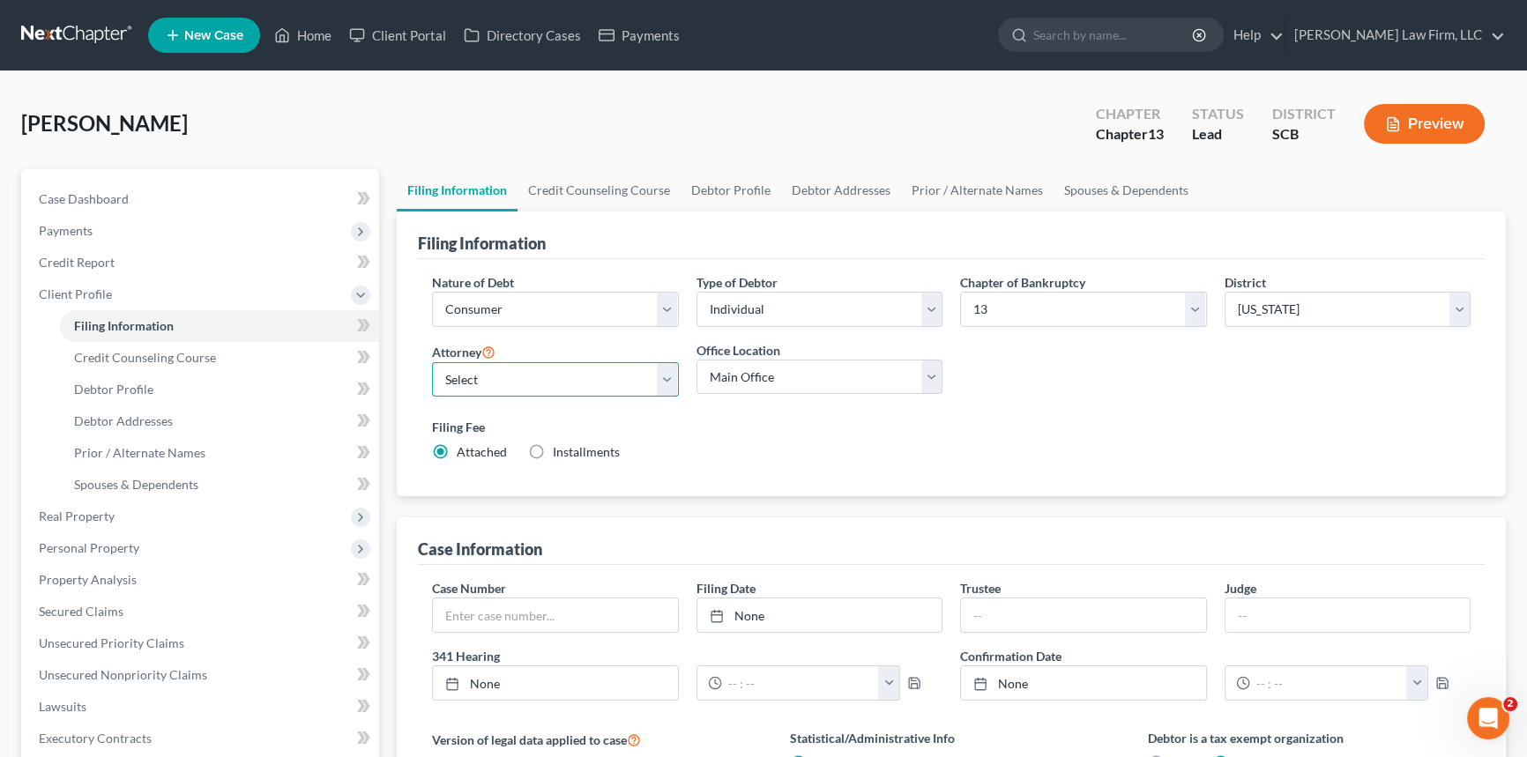
drag, startPoint x: 669, startPoint y: 375, endPoint x: 563, endPoint y: 392, distance: 107.2
click at [669, 375] on select "Select [PERSON_NAME] - SCB [PERSON_NAME] - SCB" at bounding box center [555, 379] width 247 height 35
select select "1"
click at [432, 362] on select "Select [PERSON_NAME] - SCB [PERSON_NAME] - SCB" at bounding box center [555, 379] width 247 height 35
click at [100, 388] on span "Debtor Profile" at bounding box center [113, 389] width 79 height 15
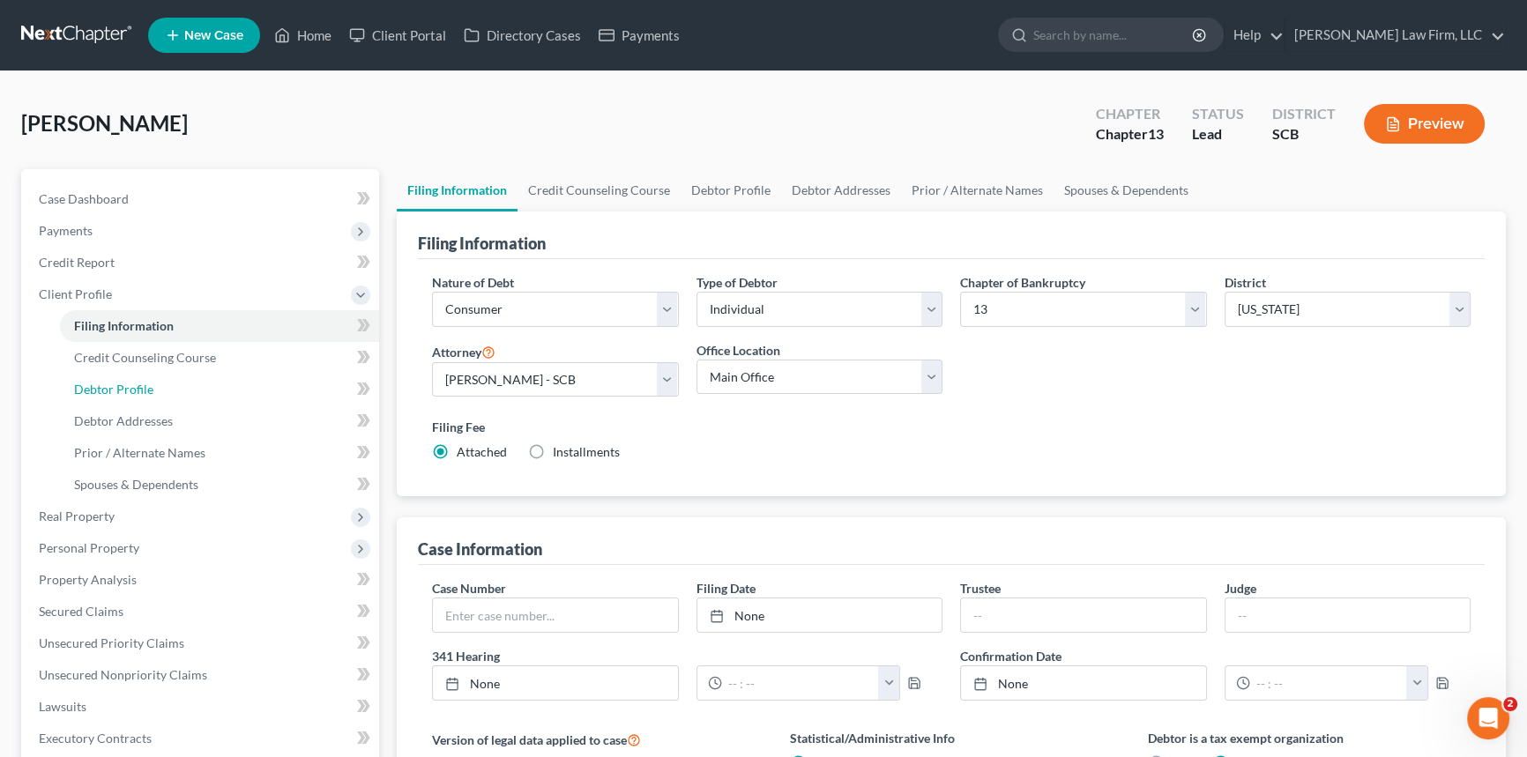
select select "0"
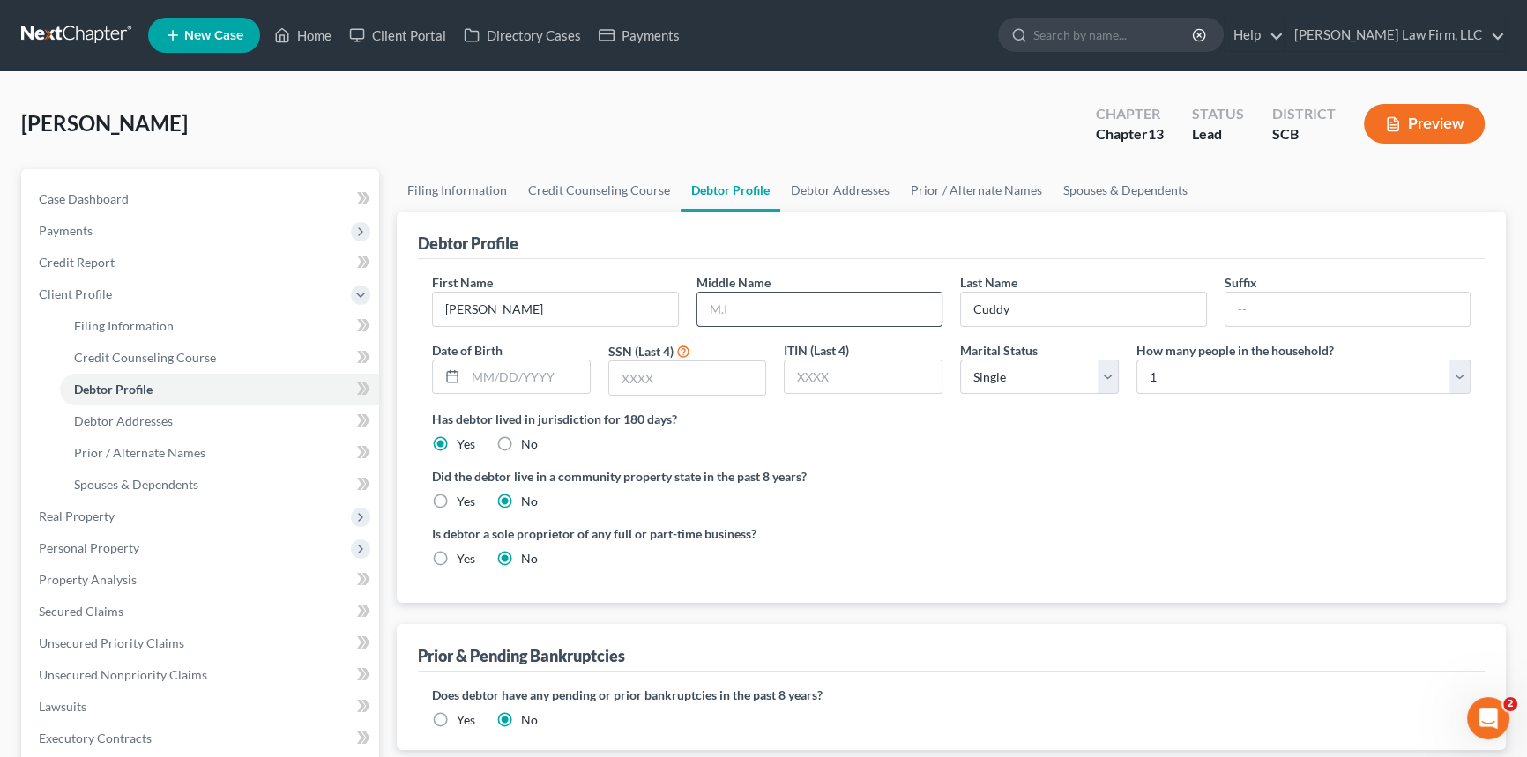
click at [717, 301] on input "text" at bounding box center [819, 309] width 245 height 33
type input "[PERSON_NAME]"
click at [102, 416] on span "Debtor Addresses" at bounding box center [123, 420] width 99 height 15
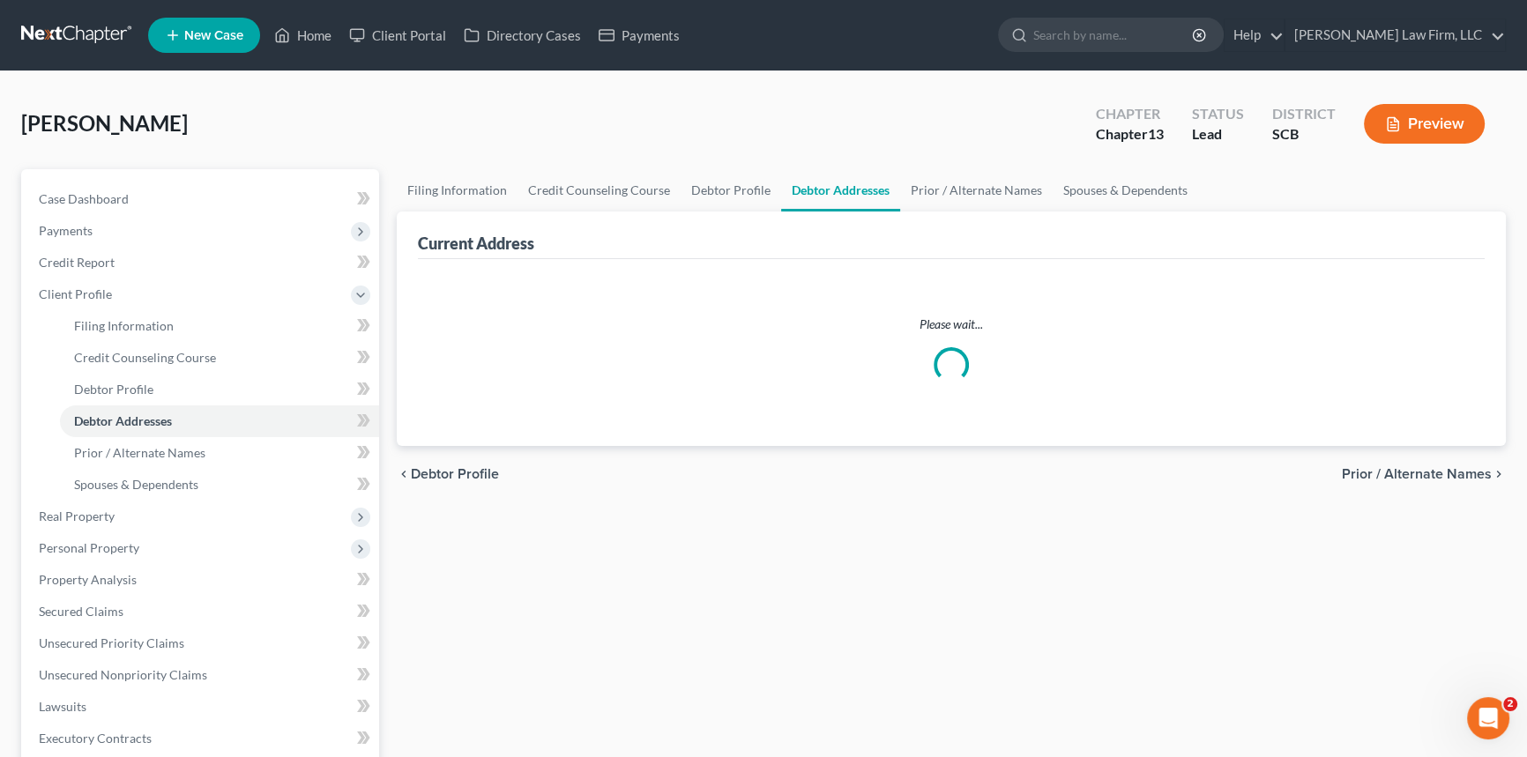
select select "0"
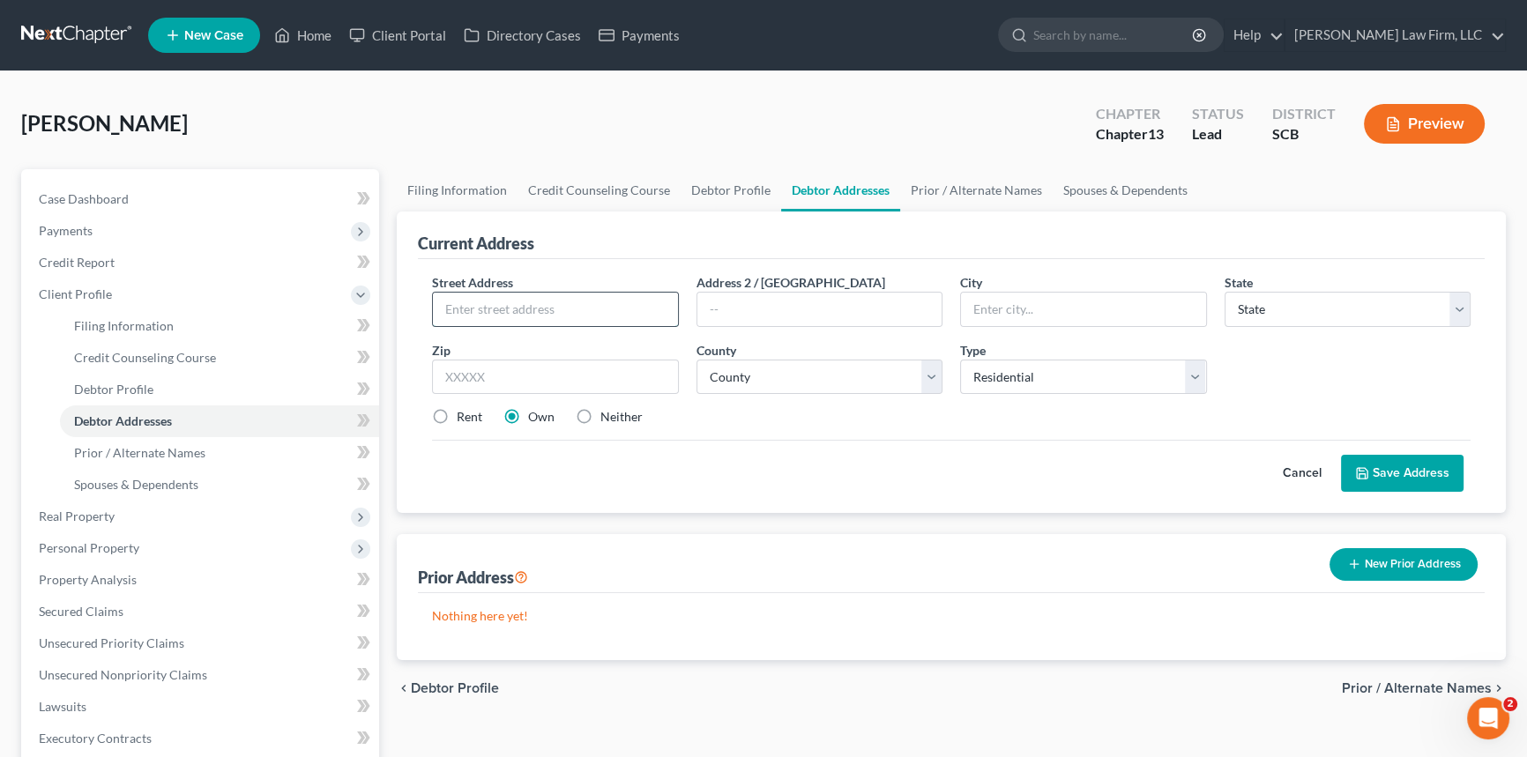
click at [456, 312] on input "text" at bounding box center [555, 309] width 245 height 33
type input "[STREET_ADDRESS]"
type input "N"
type input "Mt. [GEOGRAPHIC_DATA]"
select select "42"
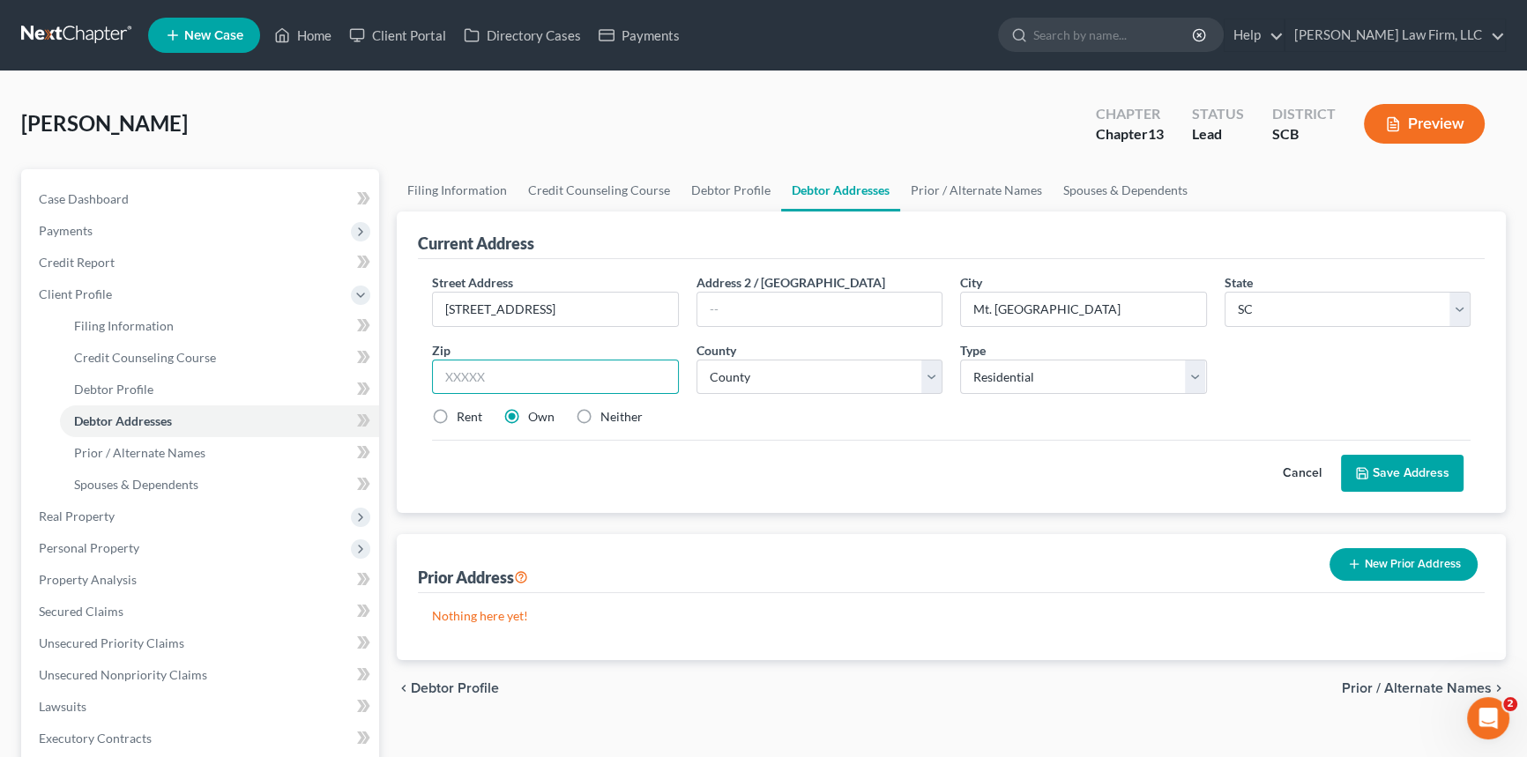
click at [449, 368] on input "text" at bounding box center [555, 377] width 247 height 35
type input "29464"
type input "[GEOGRAPHIC_DATA]"
drag, startPoint x: 766, startPoint y: 361, endPoint x: 773, endPoint y: 388, distance: 27.4
click at [766, 361] on select "County [GEOGRAPHIC_DATA] [GEOGRAPHIC_DATA] [GEOGRAPHIC_DATA] [GEOGRAPHIC_DATA] …" at bounding box center [819, 377] width 247 height 35
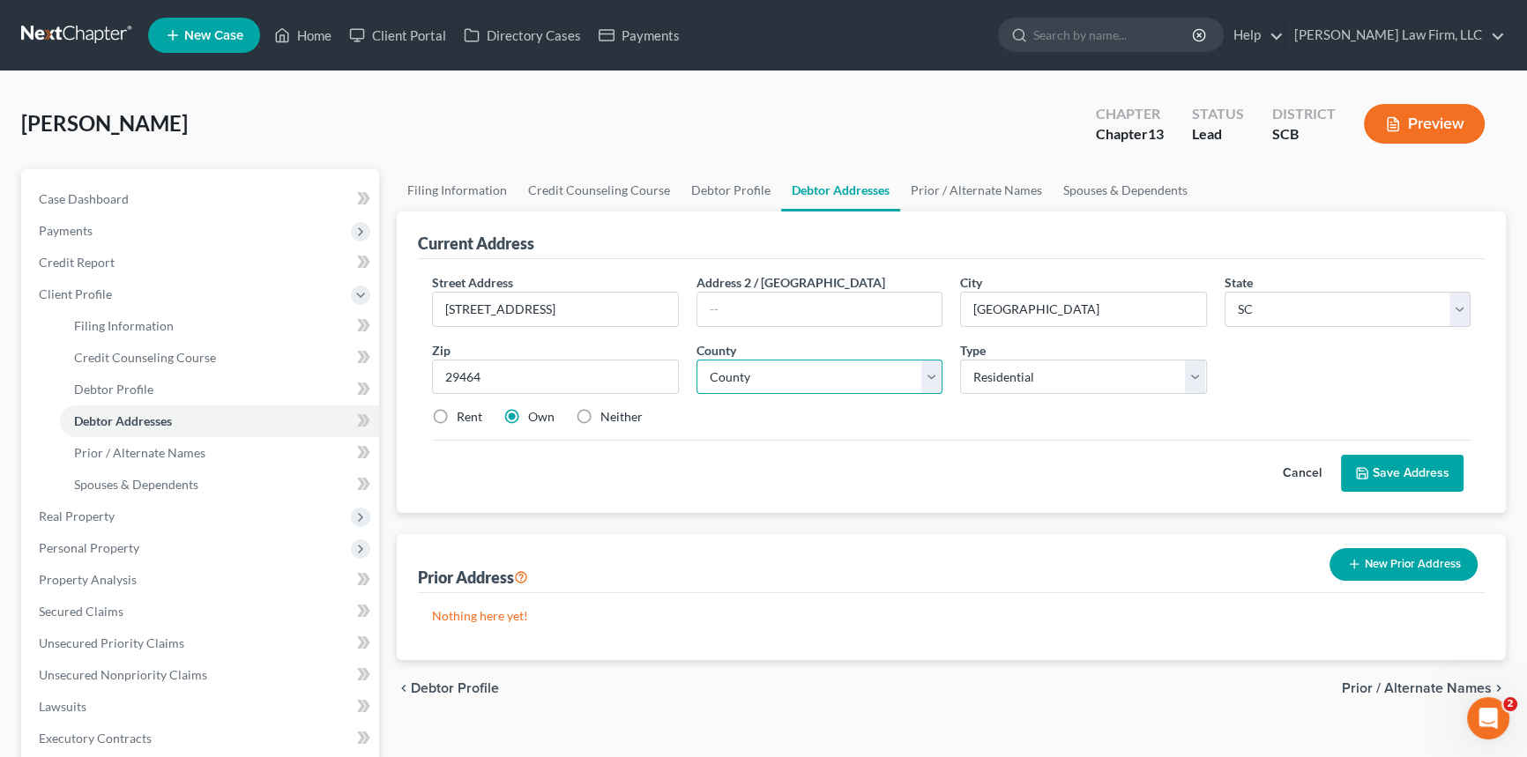
select select "9"
click at [696, 360] on select "County [GEOGRAPHIC_DATA] [GEOGRAPHIC_DATA] [GEOGRAPHIC_DATA] [GEOGRAPHIC_DATA] …" at bounding box center [819, 377] width 247 height 35
click at [1403, 465] on button "Save Address" at bounding box center [1402, 473] width 123 height 37
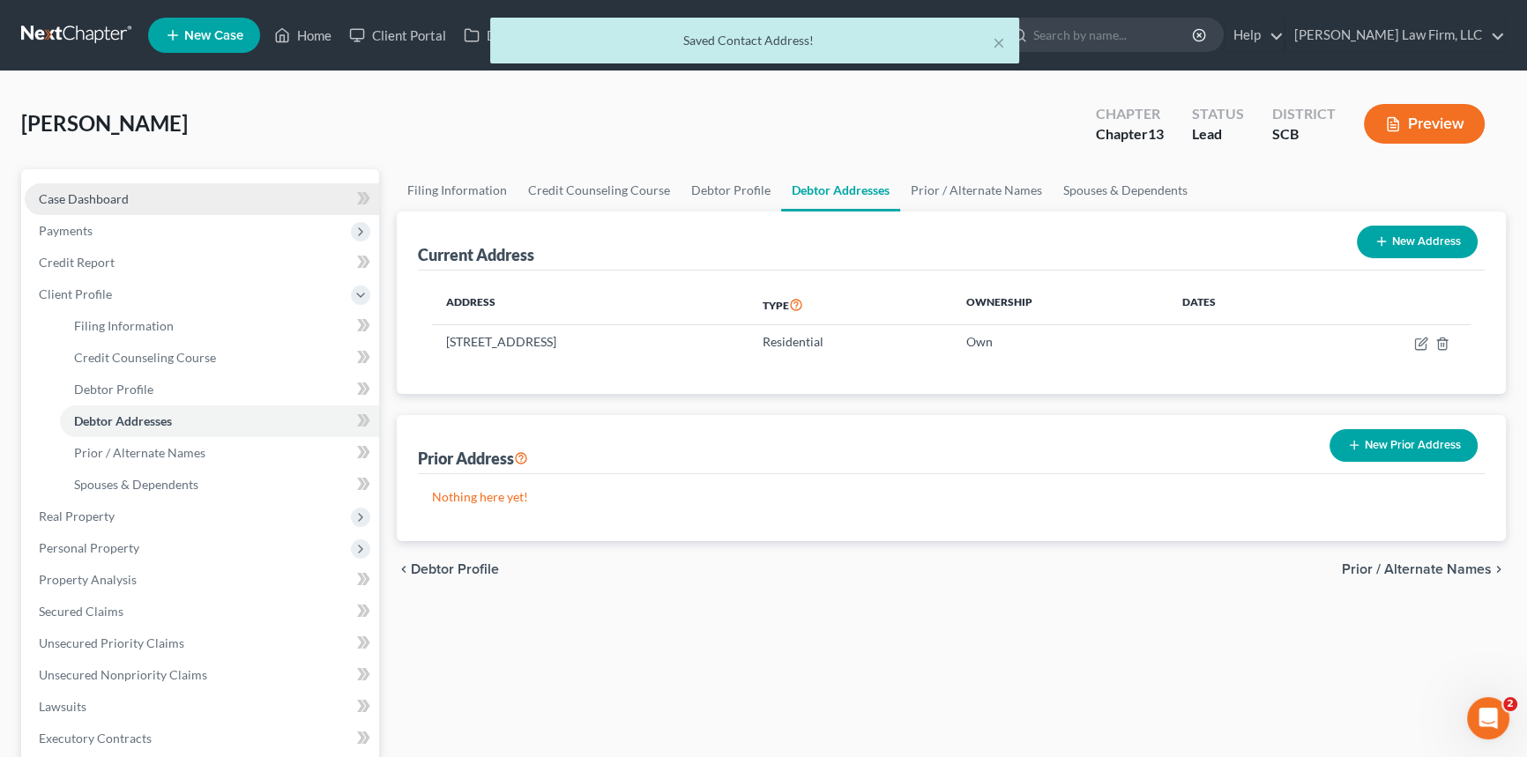
click at [117, 187] on link "Case Dashboard" at bounding box center [202, 199] width 354 height 32
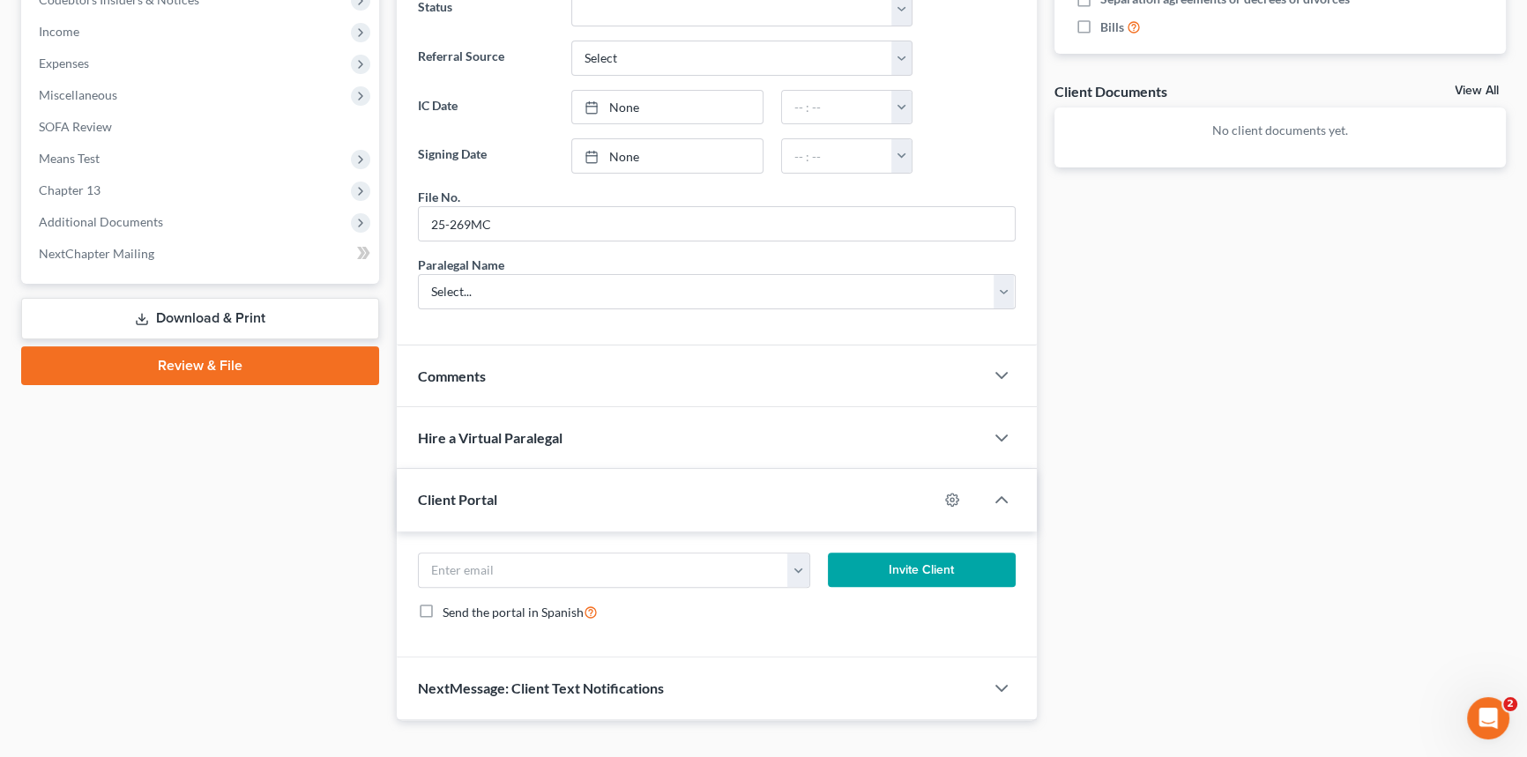
scroll to position [606, 0]
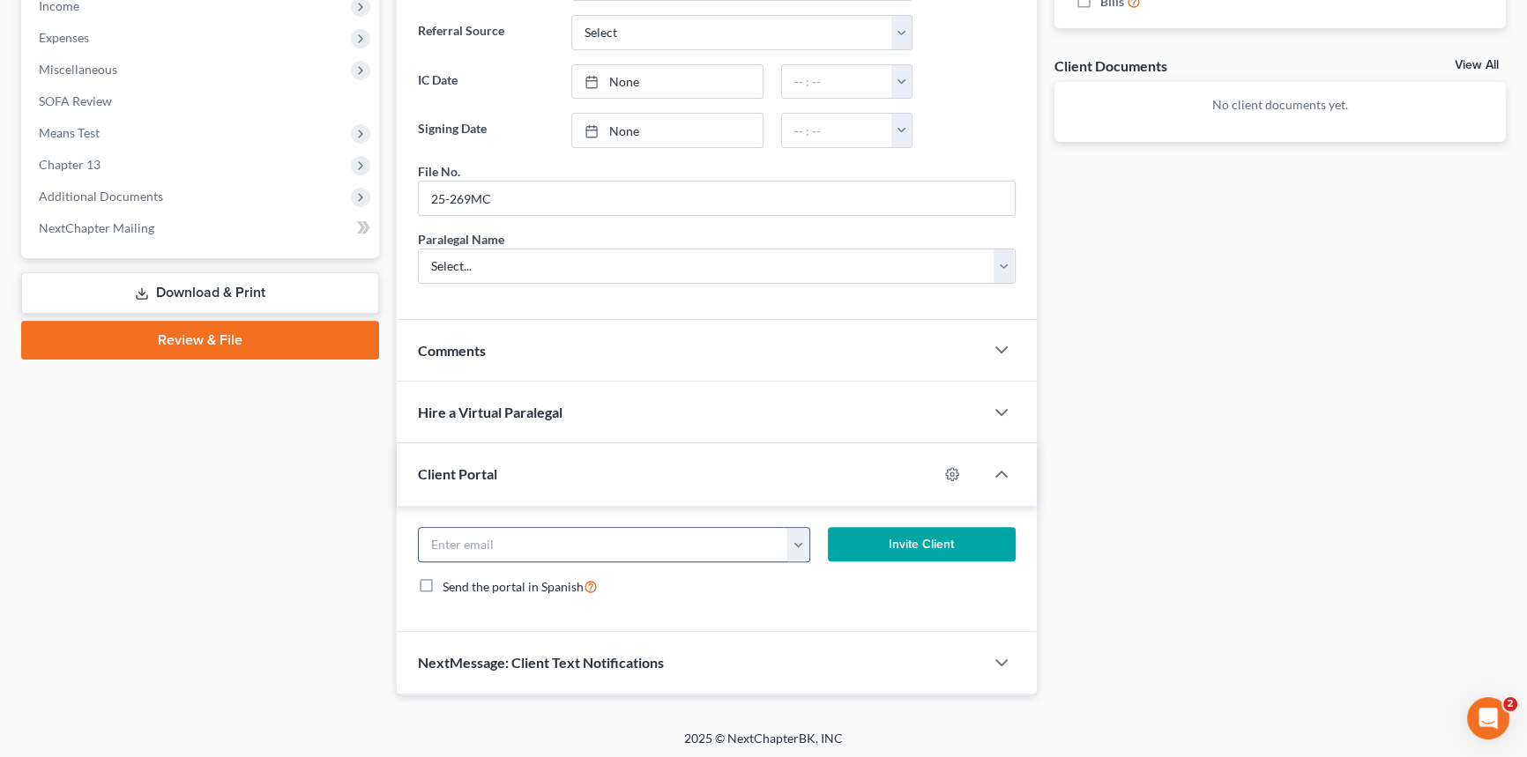
click at [446, 537] on input "email" at bounding box center [603, 544] width 369 height 33
type input "[EMAIL_ADDRESS][DOMAIN_NAME]"
click at [898, 545] on button "Invite Client" at bounding box center [922, 544] width 188 height 35
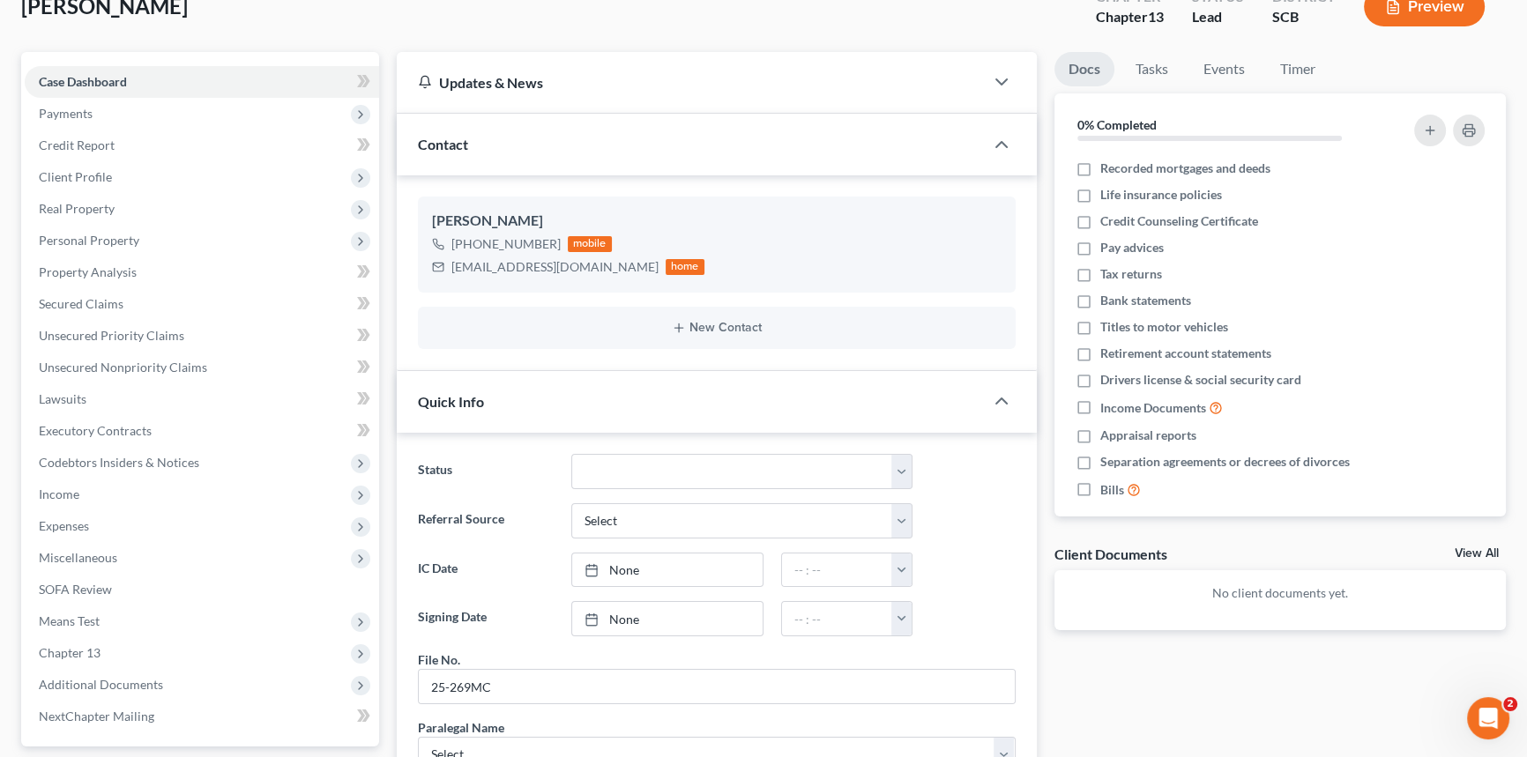
scroll to position [28, 0]
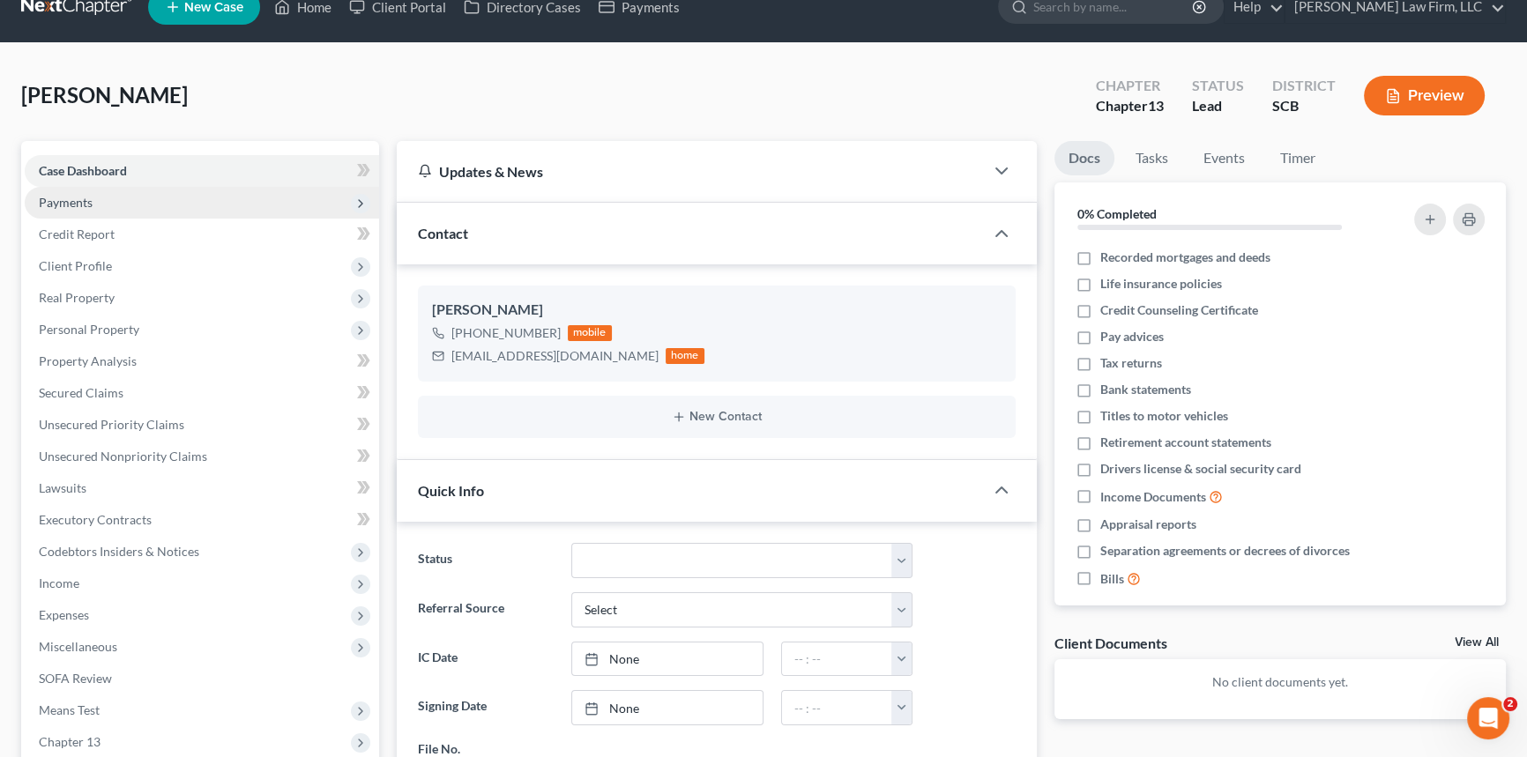
click at [71, 197] on span "Payments" at bounding box center [66, 202] width 54 height 15
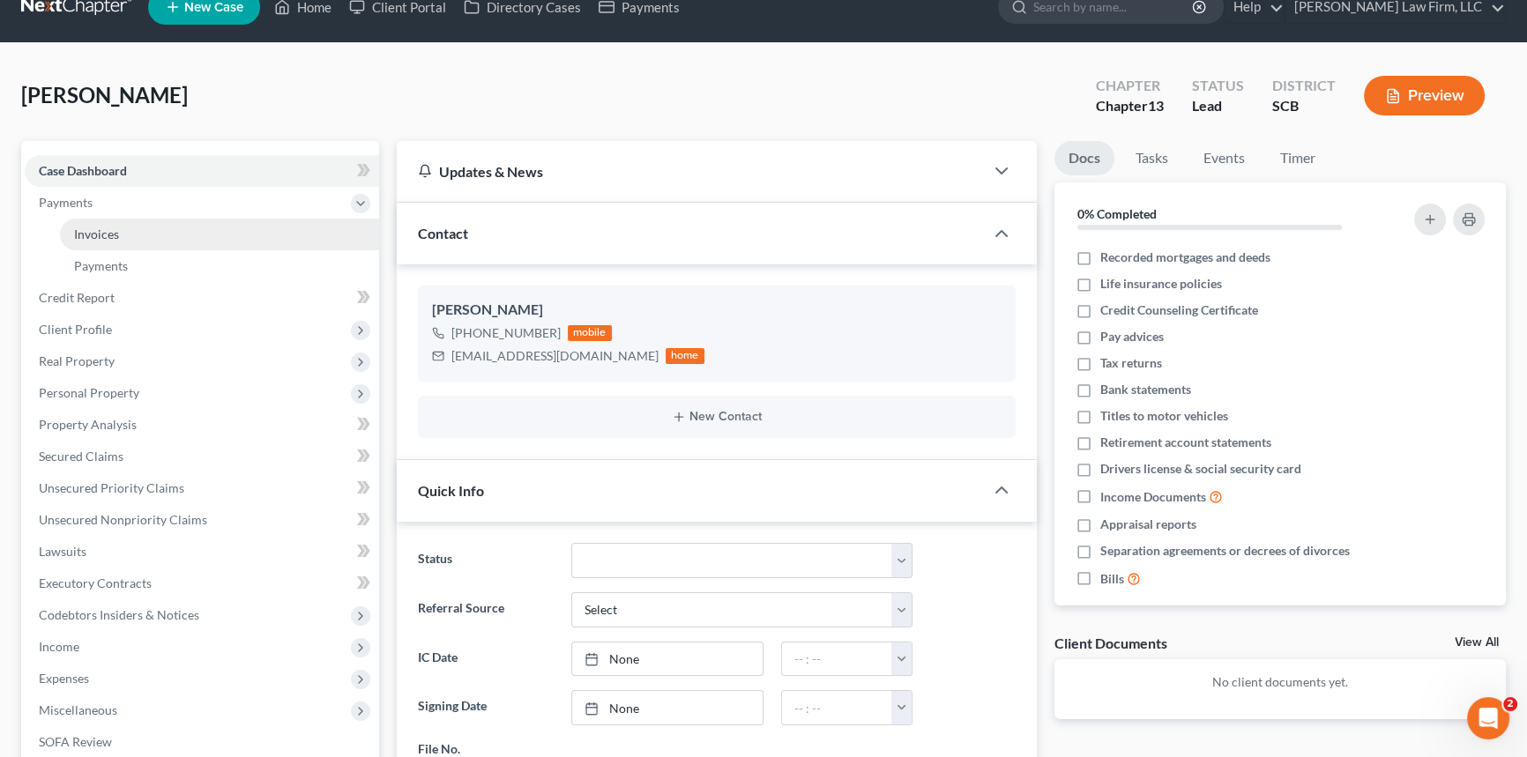
click at [98, 228] on span "Invoices" at bounding box center [96, 234] width 45 height 15
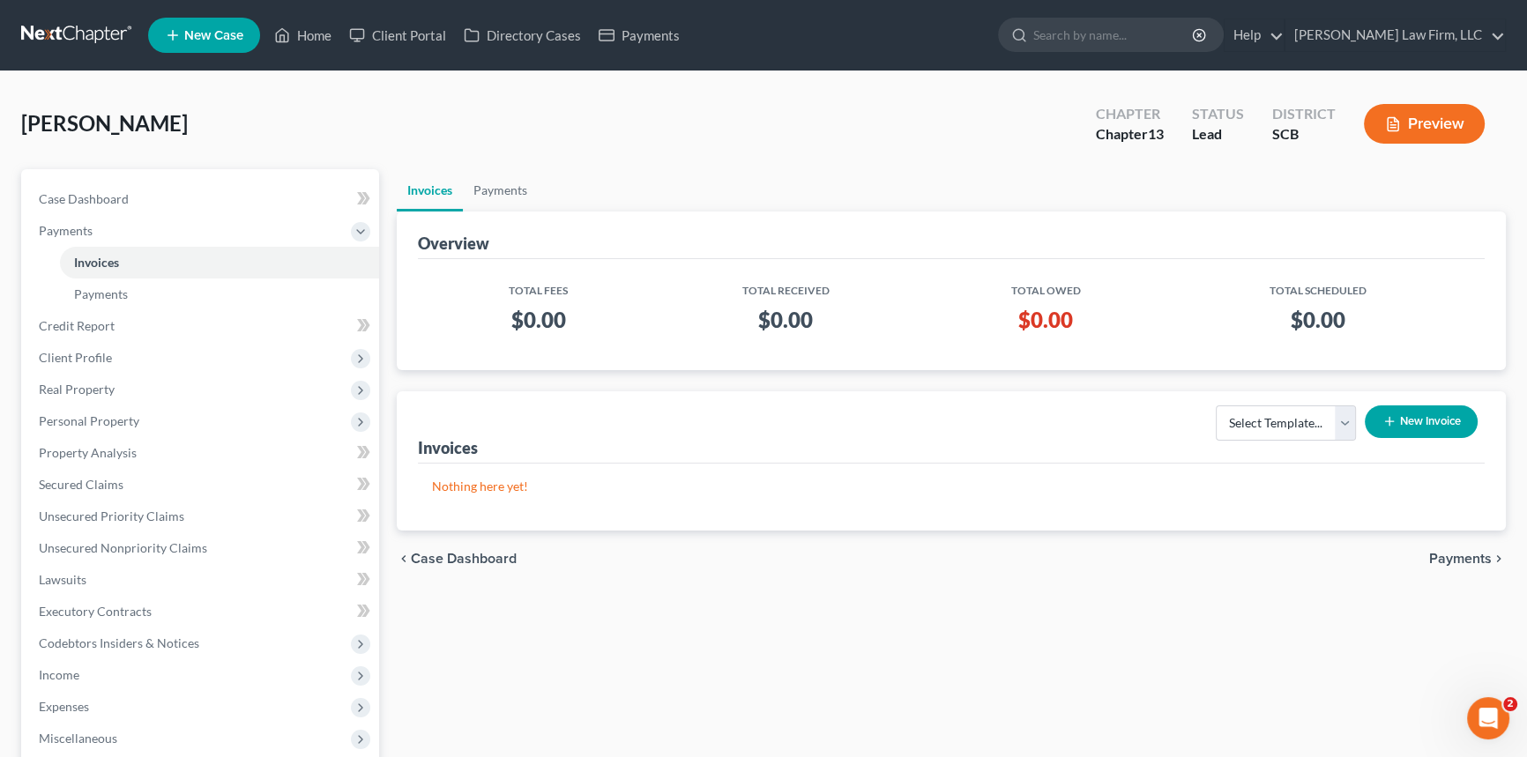
click at [1404, 418] on button "New Invoice" at bounding box center [1421, 422] width 113 height 33
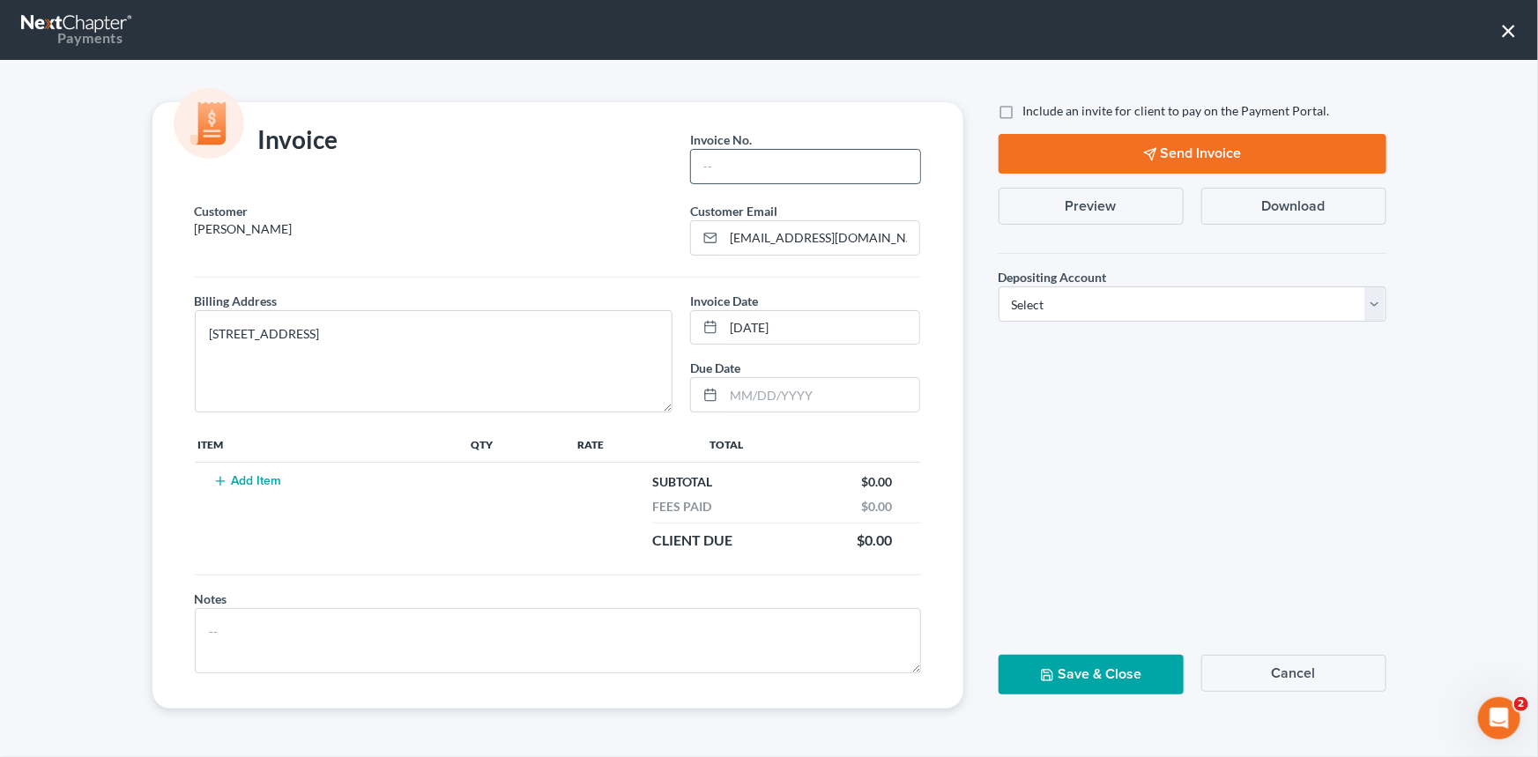
click at [720, 165] on input "text" at bounding box center [805, 166] width 228 height 33
type input "25-269MC"
click at [261, 476] on button "Add Item" at bounding box center [248, 481] width 78 height 14
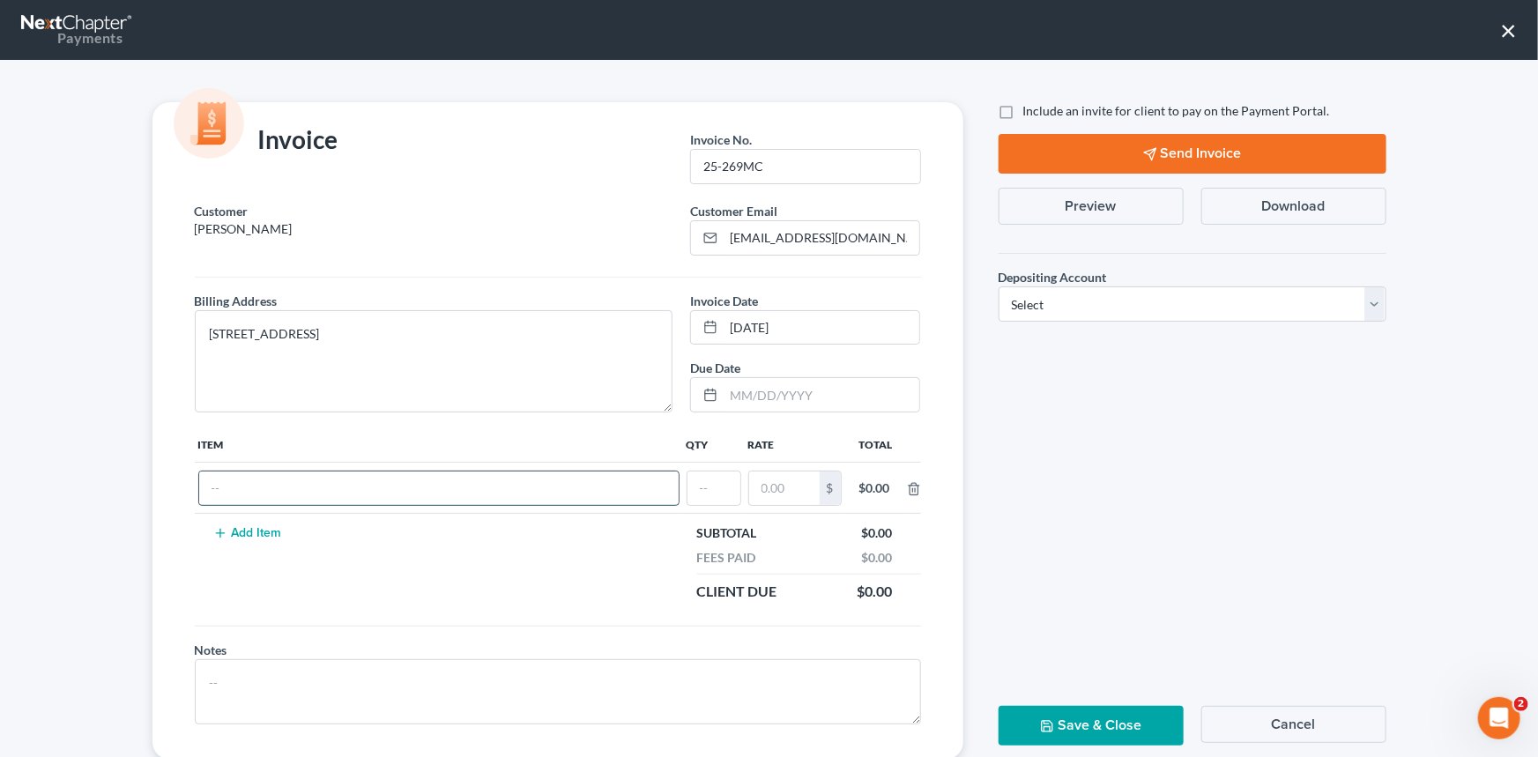
click at [282, 472] on input "text" at bounding box center [439, 488] width 480 height 33
type input "Chapter 13 Fees"
type input "1"
type input "1,500.00"
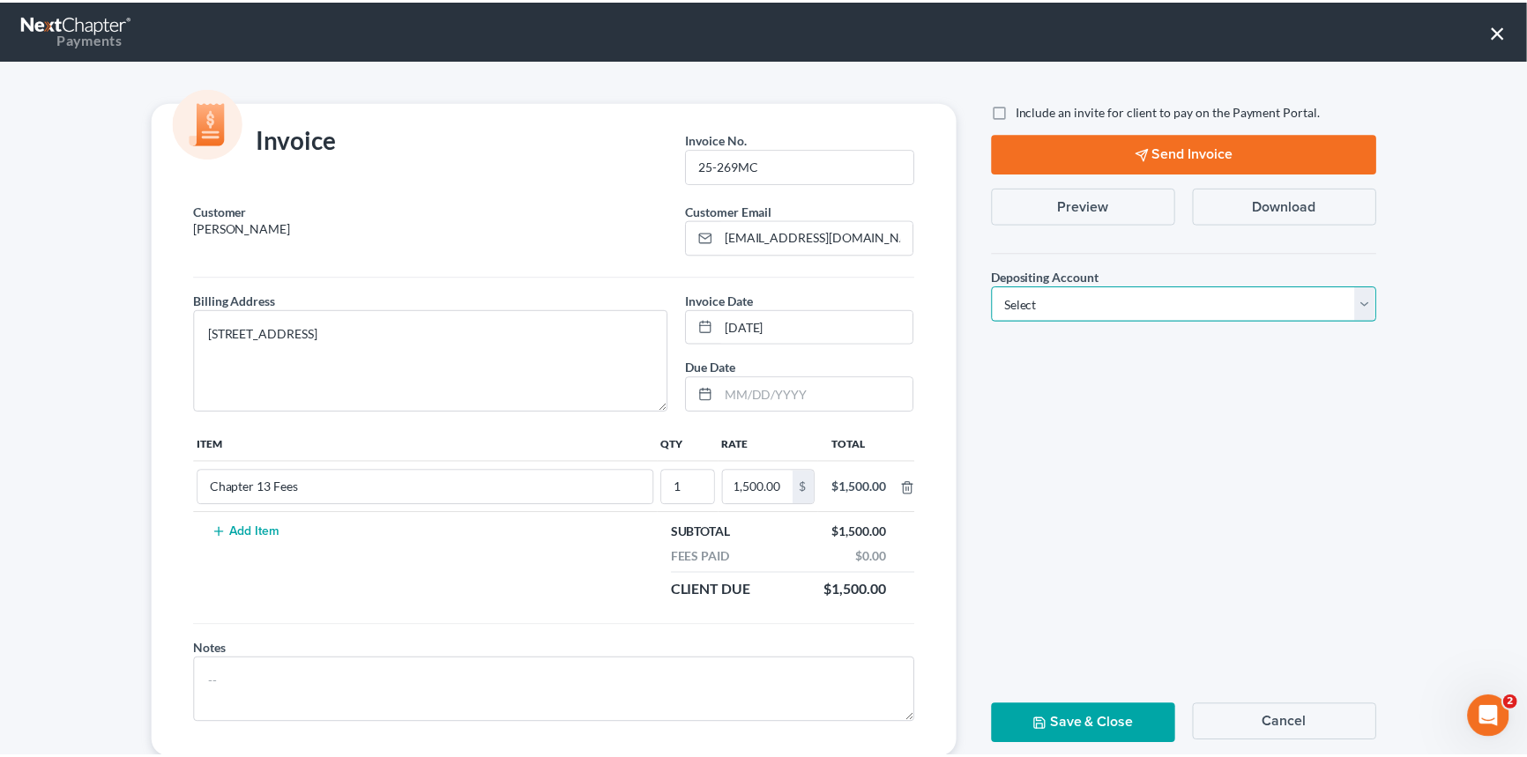
scroll to position [0, 0]
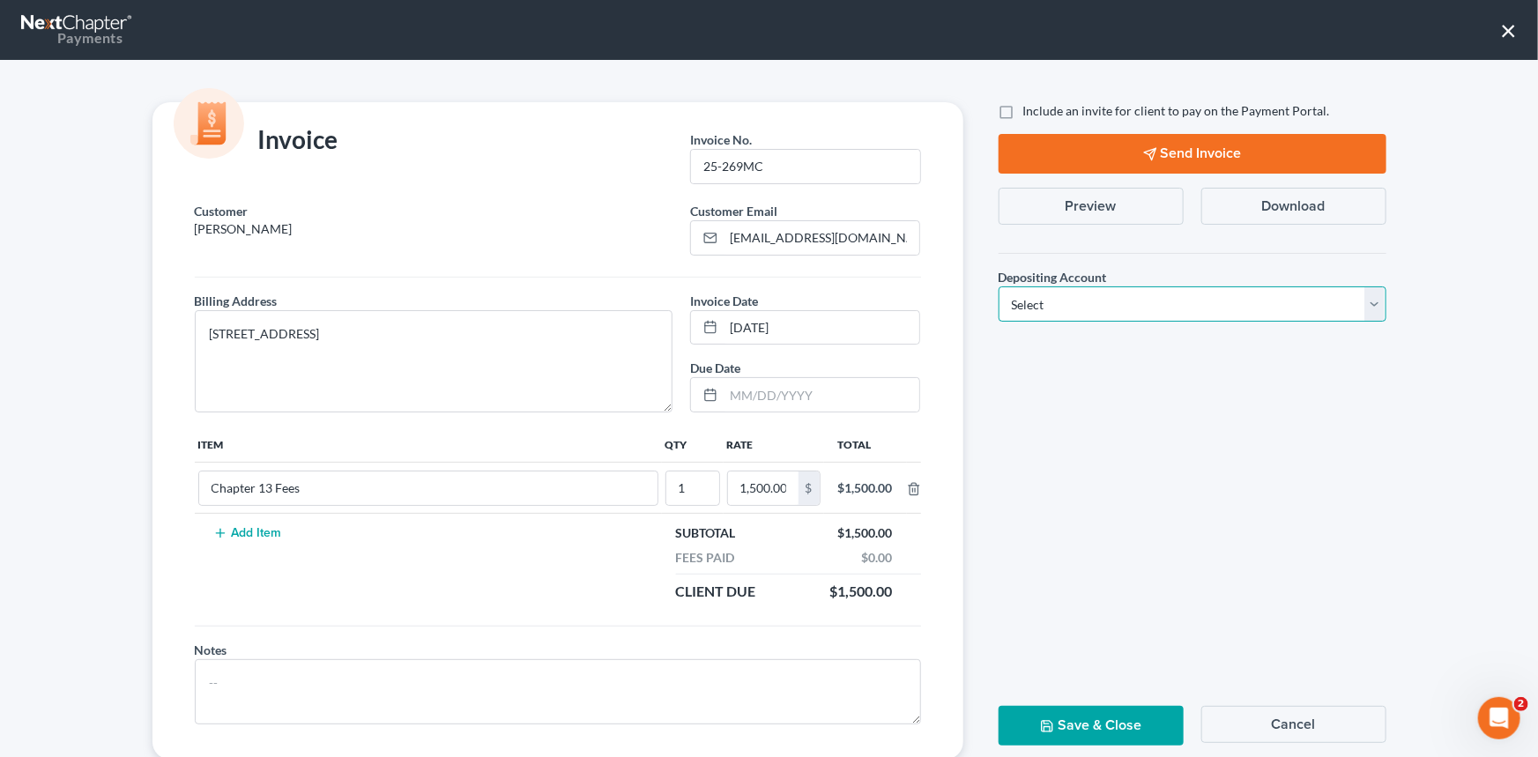
drag, startPoint x: 1367, startPoint y: 296, endPoint x: 1190, endPoint y: 320, distance: 178.8
click at [1367, 296] on select "Select Operation Trust" at bounding box center [1193, 304] width 388 height 35
select select "1"
click at [999, 287] on select "Select Operation Trust" at bounding box center [1193, 304] width 388 height 35
click at [1078, 718] on button "Save & Close" at bounding box center [1091, 726] width 185 height 40
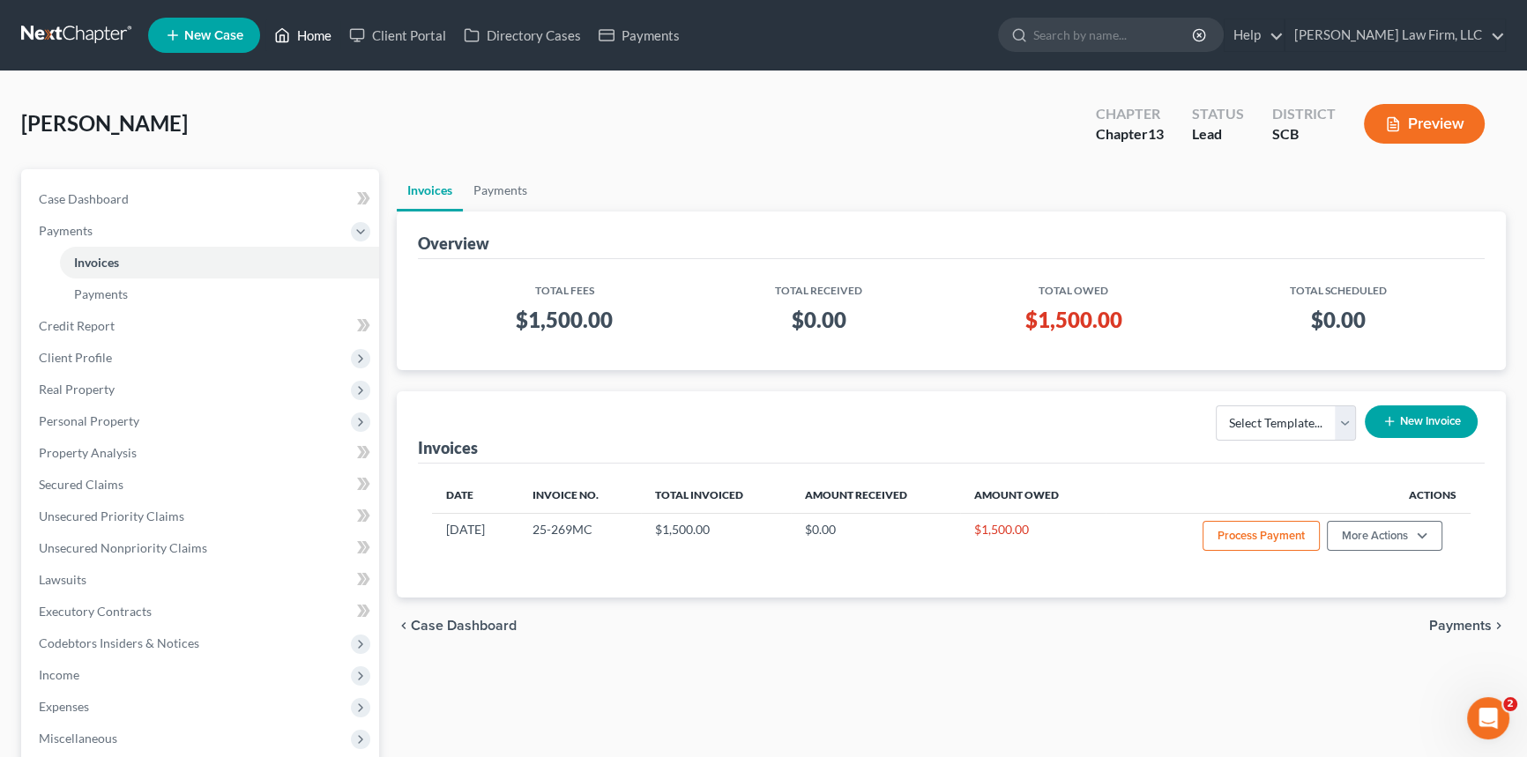
drag, startPoint x: 309, startPoint y: 33, endPoint x: 229, endPoint y: 35, distance: 80.3
click at [309, 33] on link "Home" at bounding box center [302, 35] width 75 height 32
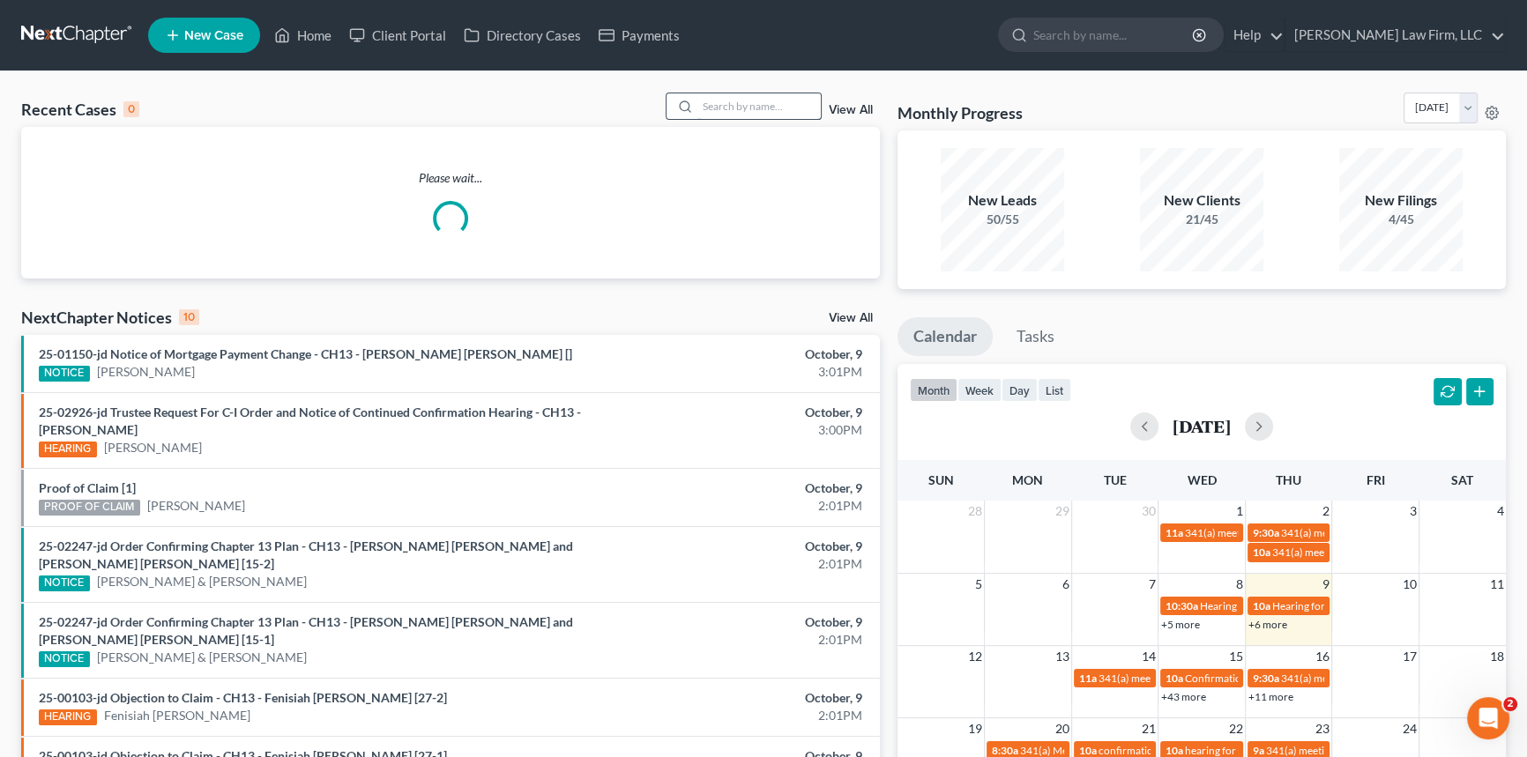
click at [713, 103] on input "search" at bounding box center [758, 106] width 123 height 26
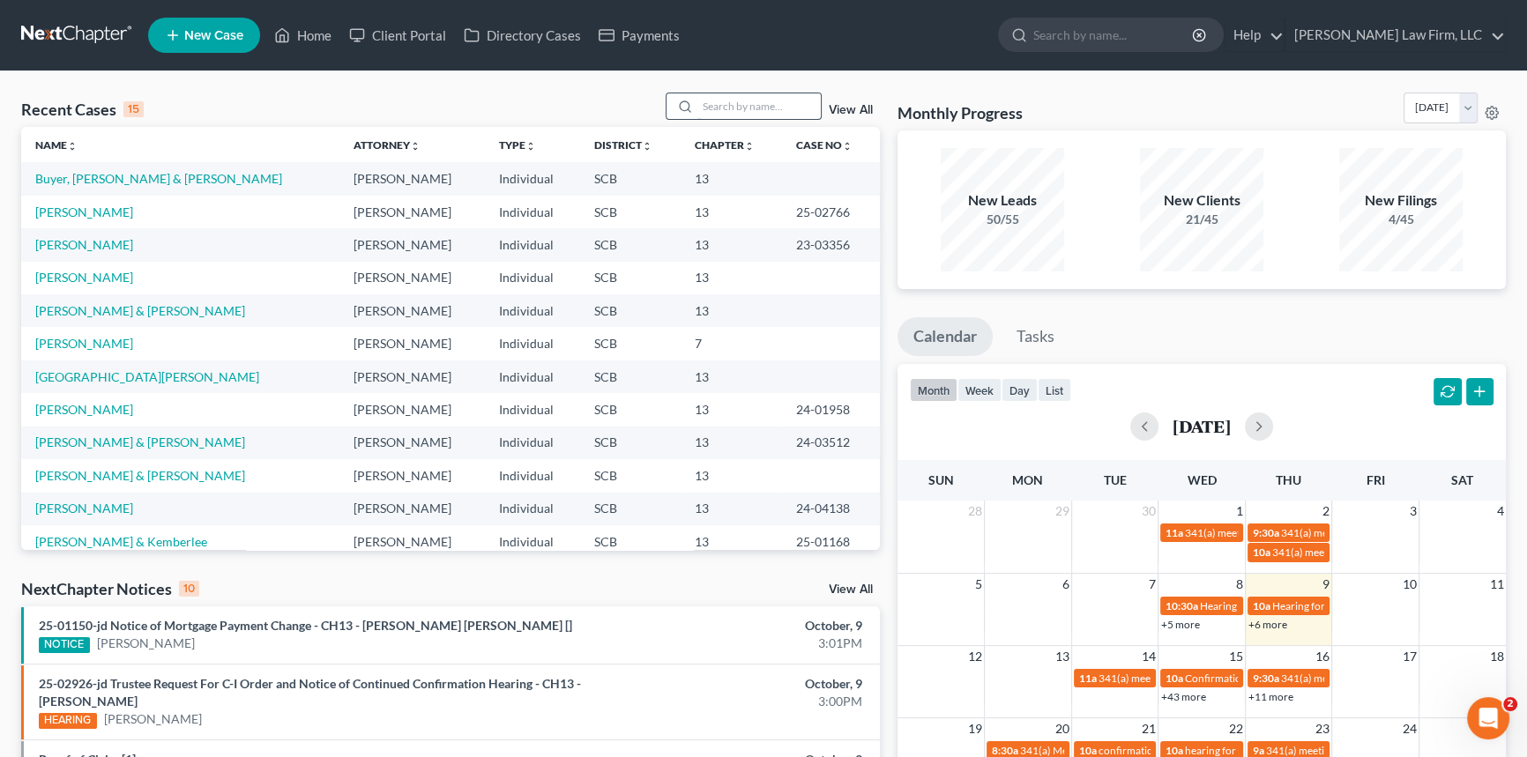
click at [697, 99] on input "search" at bounding box center [758, 106] width 123 height 26
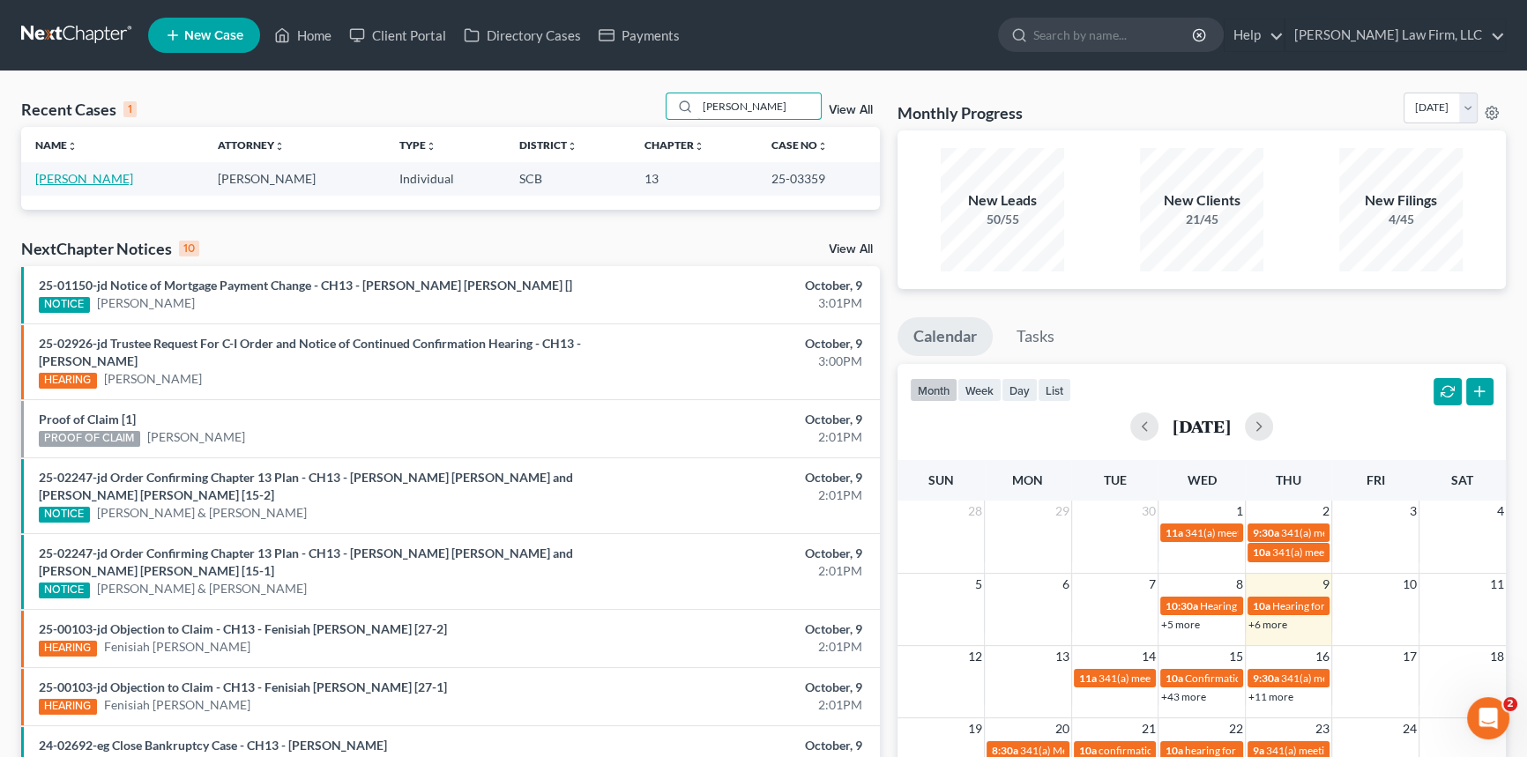
type input "[PERSON_NAME]"
click at [81, 177] on link "[PERSON_NAME]" at bounding box center [84, 178] width 98 height 15
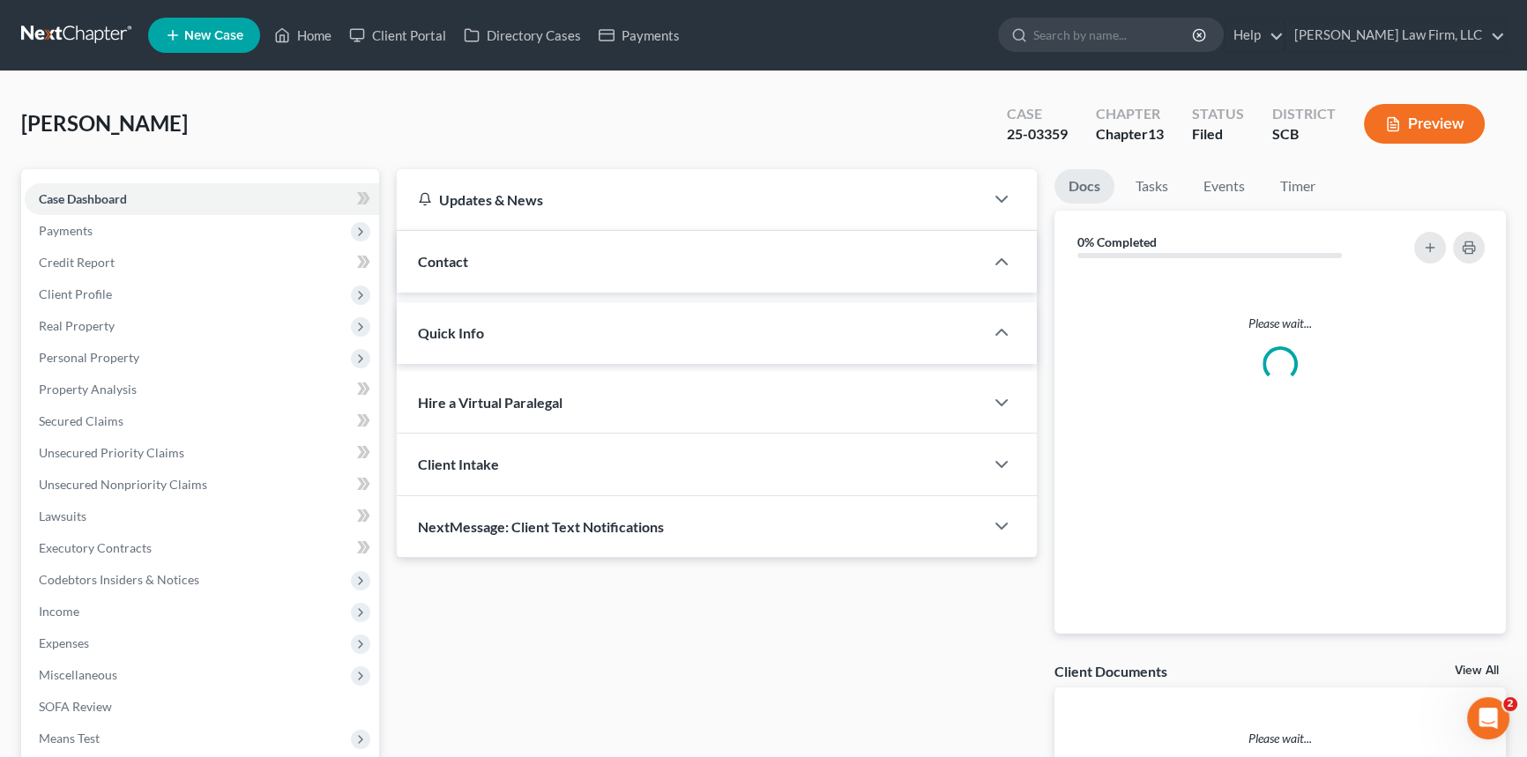
select select "2"
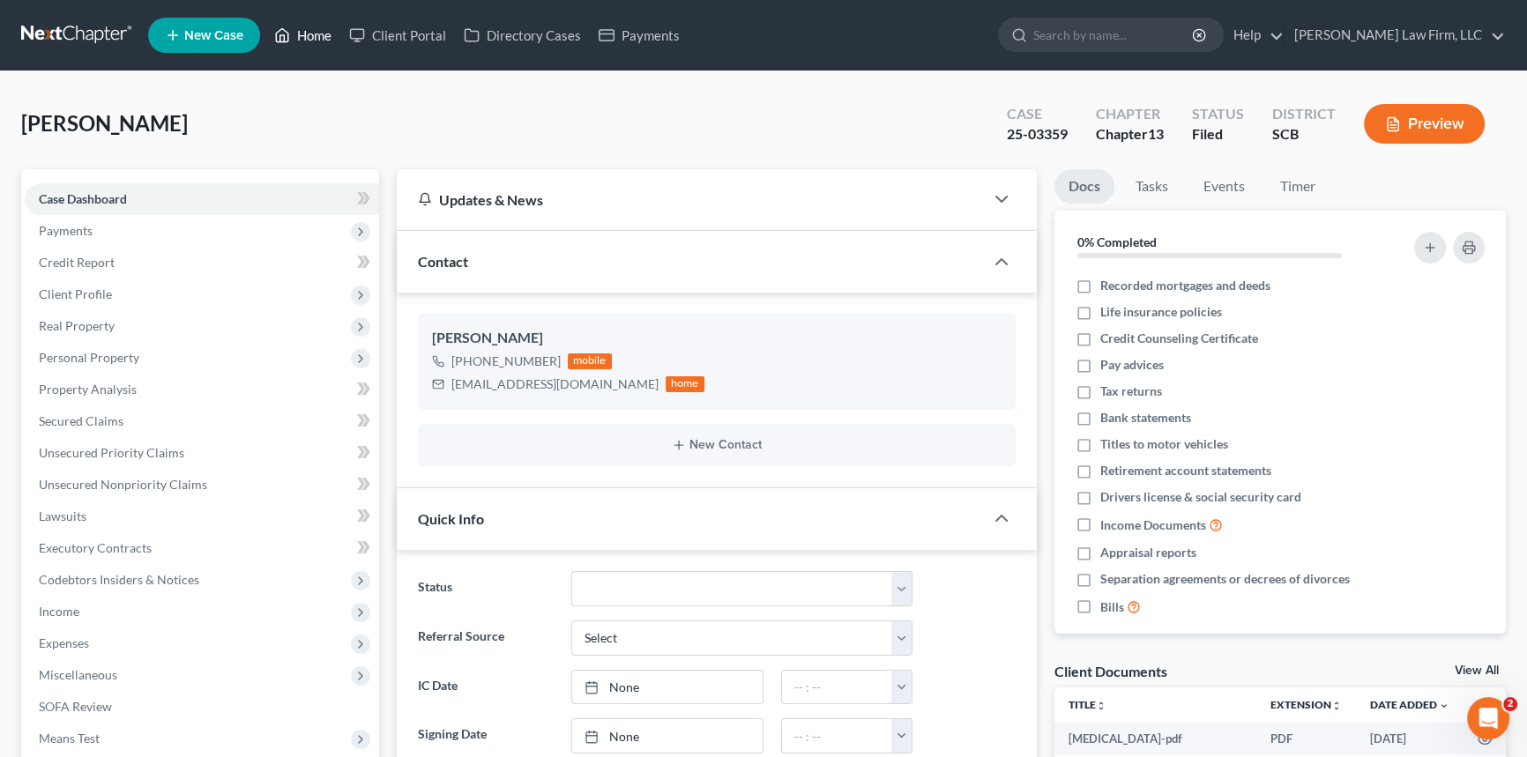
click at [314, 32] on link "Home" at bounding box center [302, 35] width 75 height 32
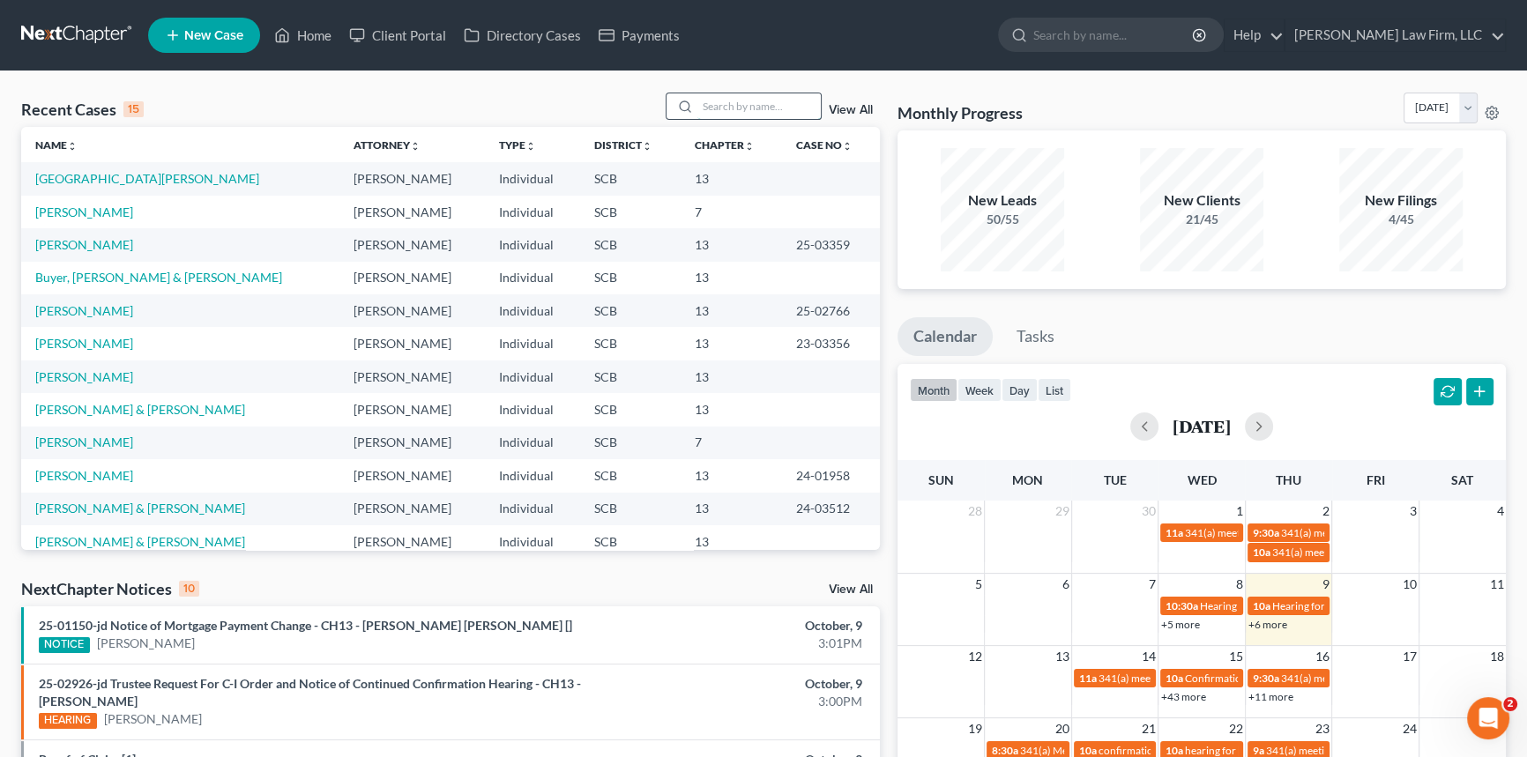
click at [714, 107] on input "search" at bounding box center [758, 106] width 123 height 26
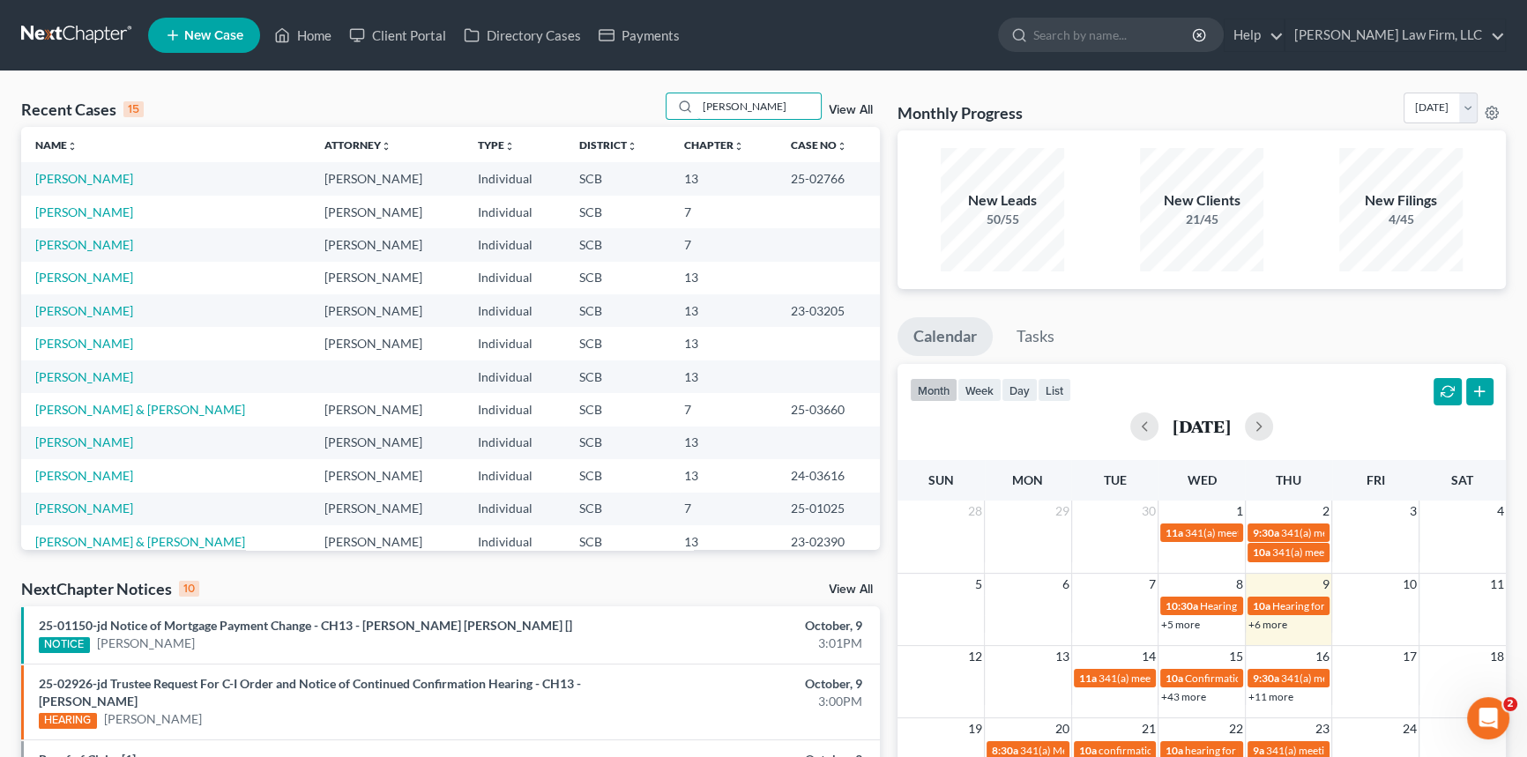
type input "[PERSON_NAME]"
click at [232, 25] on link "New Case" at bounding box center [204, 35] width 112 height 35
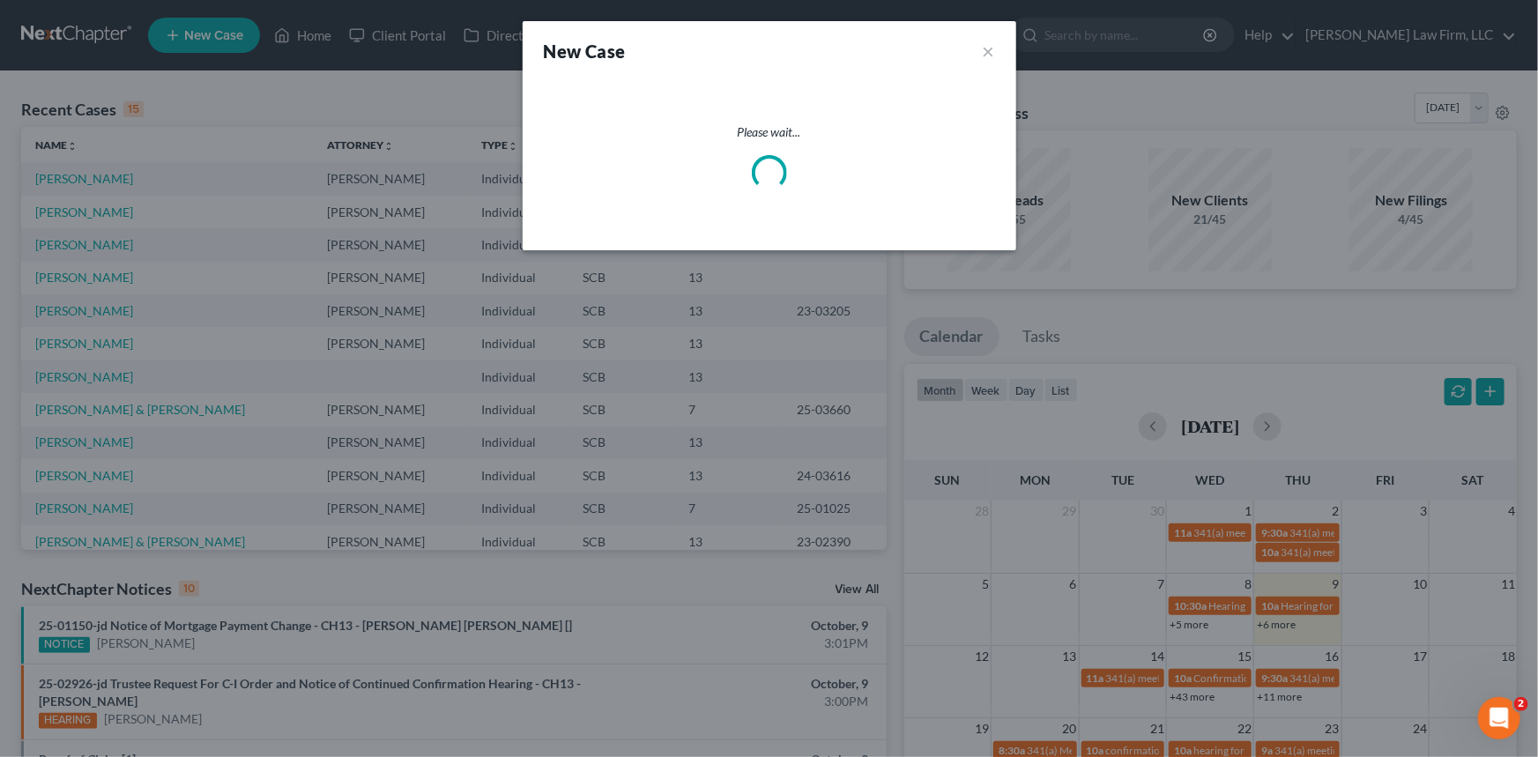
select select "72"
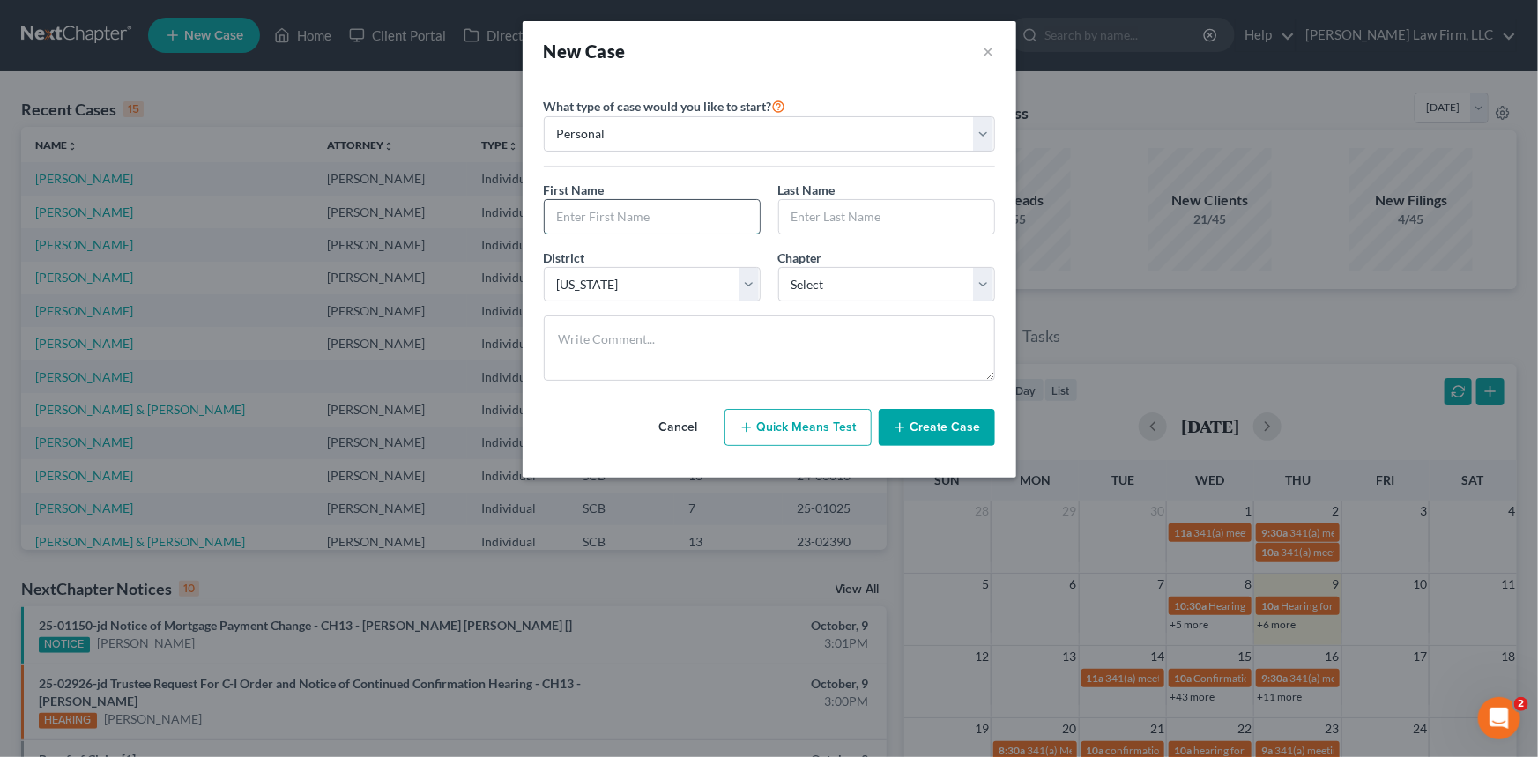
click at [569, 209] on input "text" at bounding box center [652, 216] width 215 height 33
type input "Chuwinia"
type input "[PERSON_NAME]"
click at [816, 285] on select "Select 7 11 12 13" at bounding box center [886, 284] width 217 height 35
select select "3"
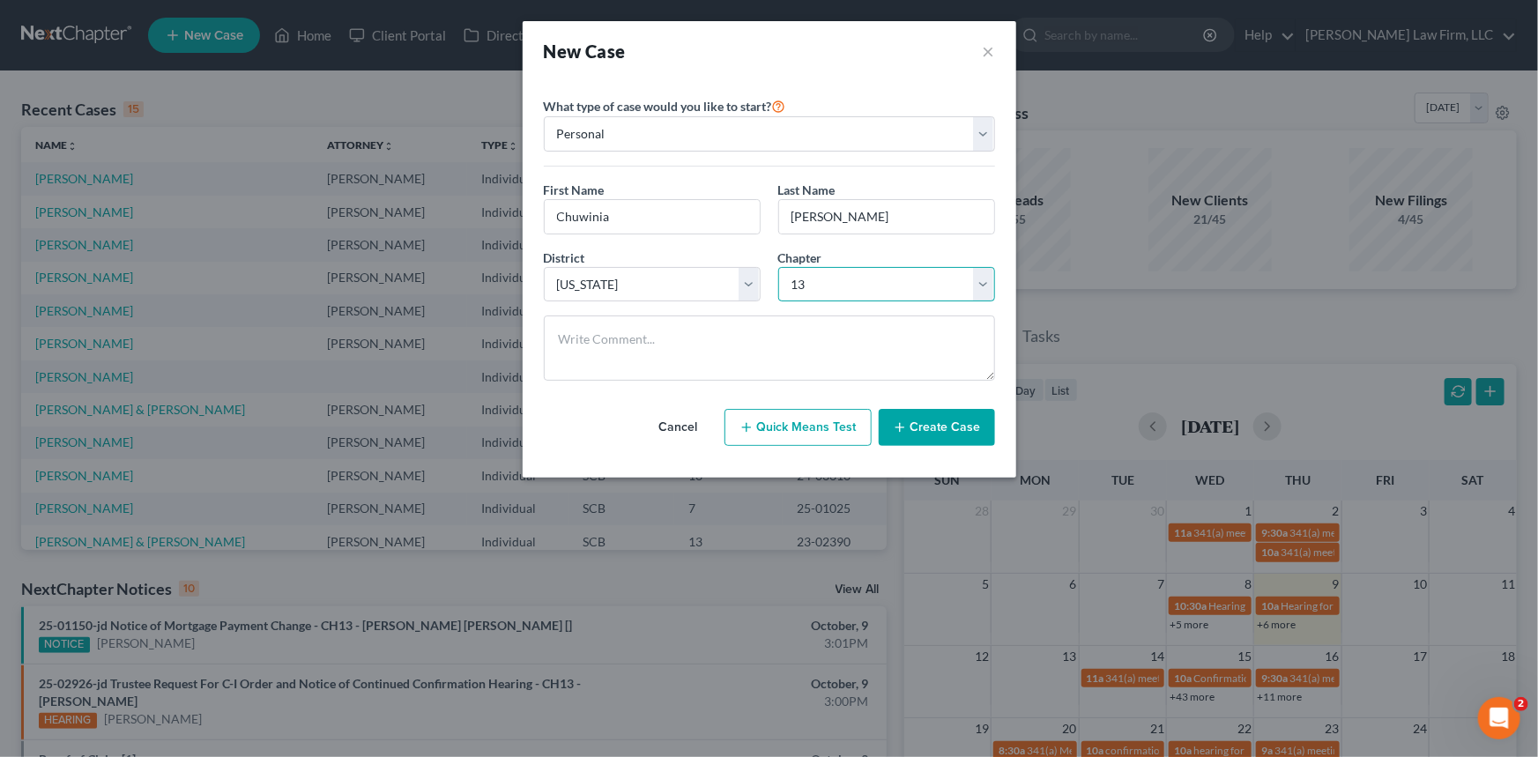
click at [778, 267] on select "Select 7 11 12 13" at bounding box center [886, 284] width 217 height 35
click at [941, 425] on button "Create Case" at bounding box center [937, 427] width 116 height 37
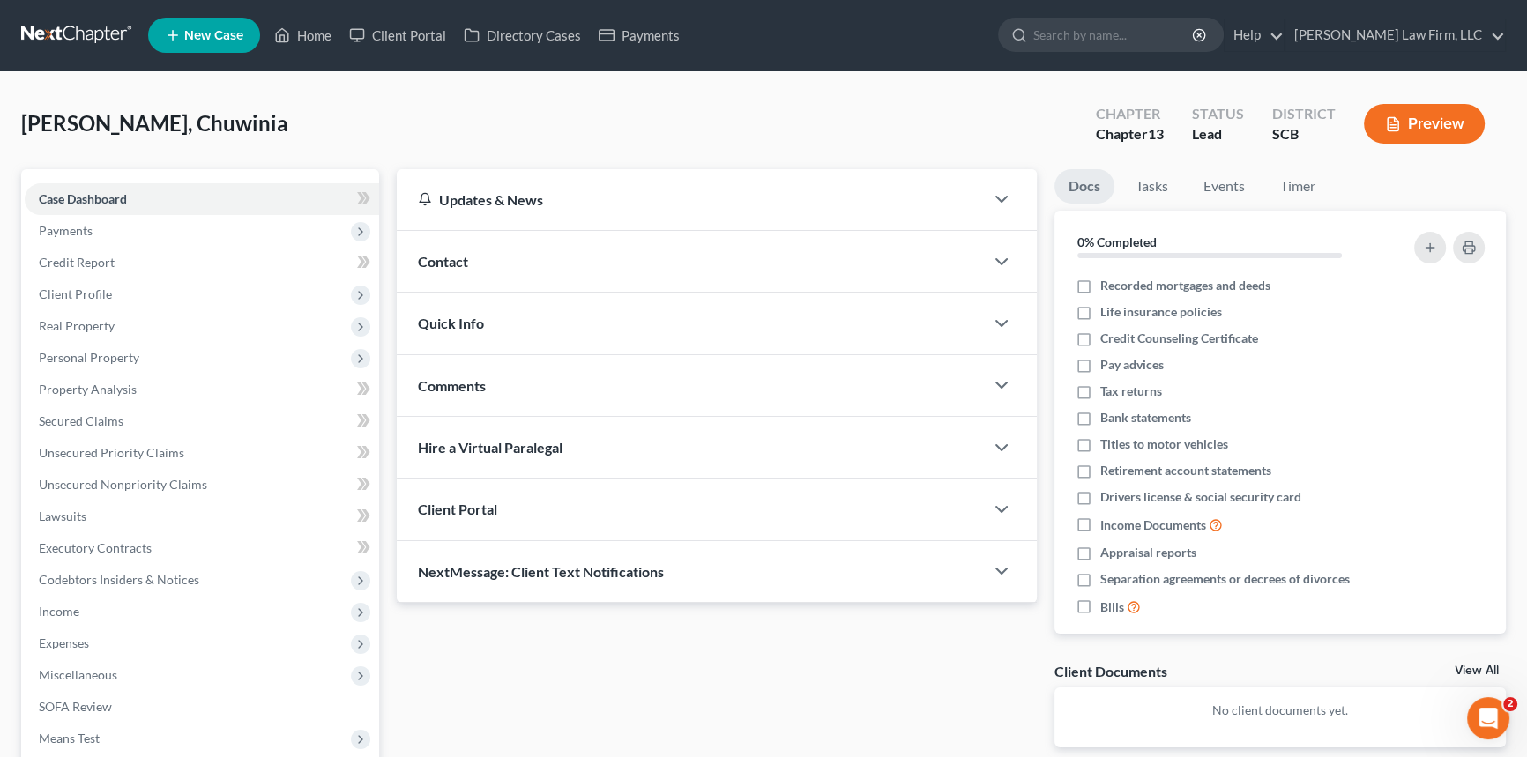
click at [451, 259] on span "Contact" at bounding box center [443, 261] width 50 height 17
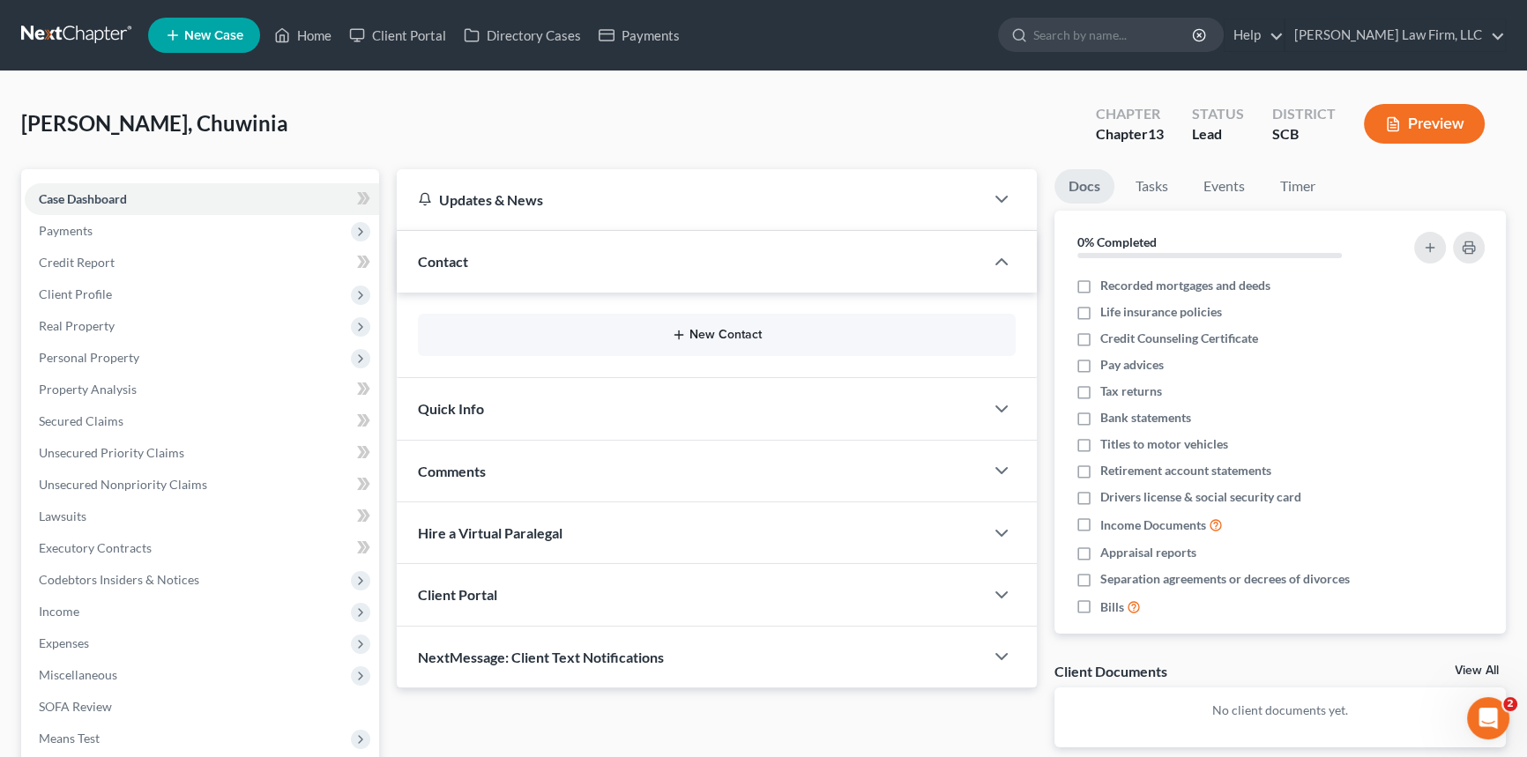
click at [731, 328] on button "New Contact" at bounding box center [716, 335] width 569 height 14
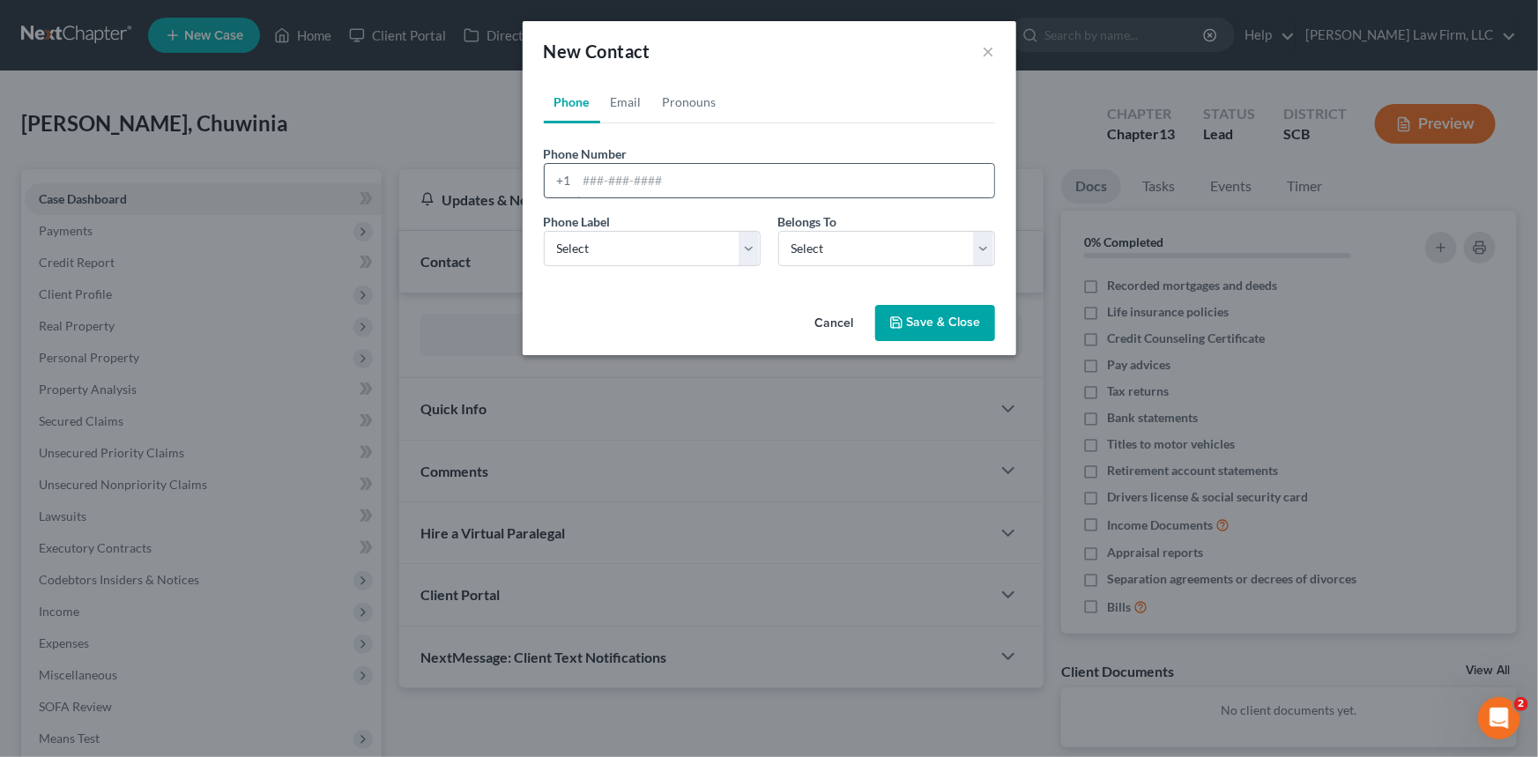
click at [577, 176] on input "tel" at bounding box center [785, 180] width 417 height 33
type input "[PHONE_NUMBER]"
drag, startPoint x: 599, startPoint y: 239, endPoint x: 590, endPoint y: 264, distance: 27.3
click at [599, 239] on select "Select Mobile Home Work Other" at bounding box center [652, 248] width 217 height 35
select select "0"
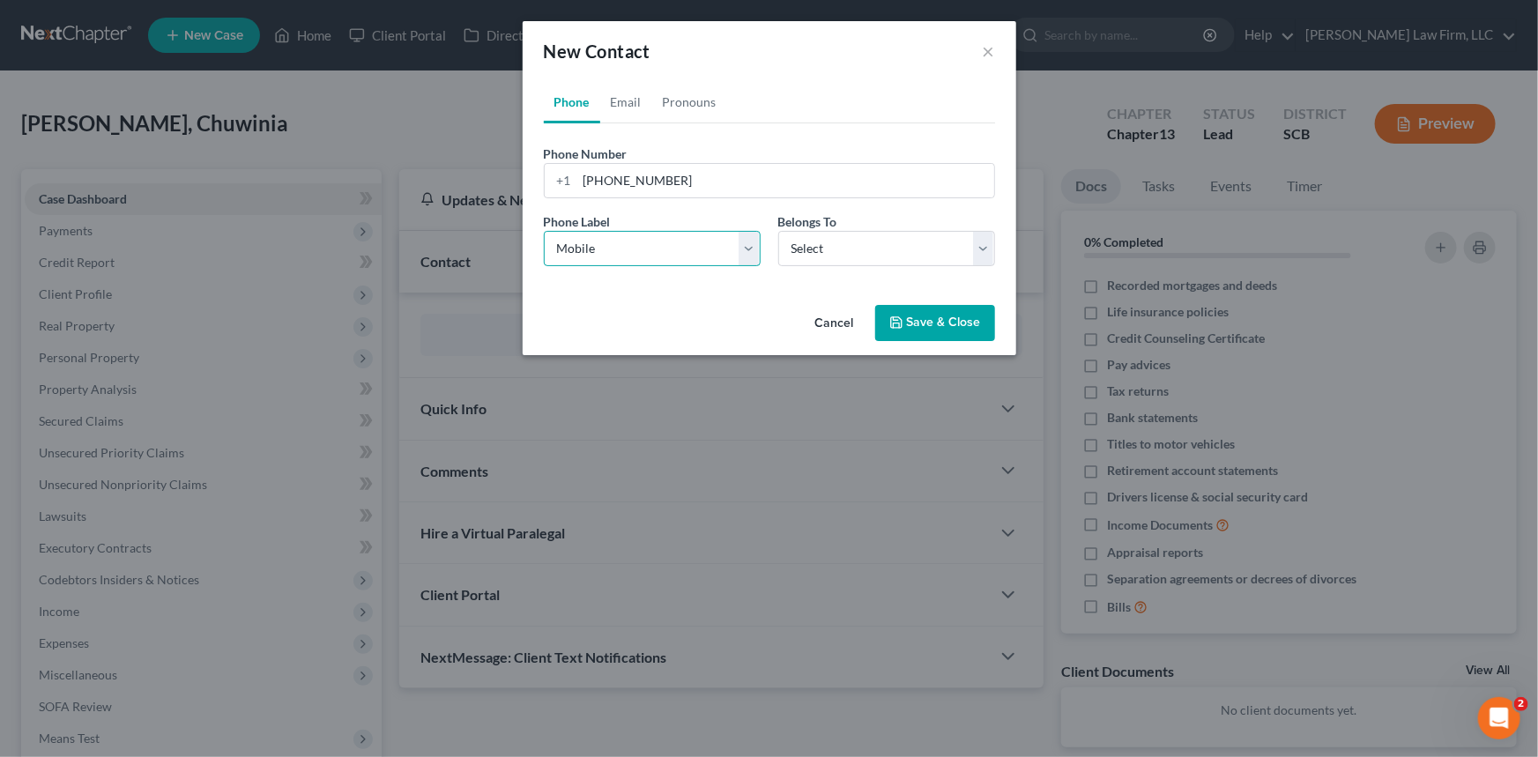
click at [544, 231] on select "Select Mobile Home Work Other" at bounding box center [652, 248] width 217 height 35
drag, startPoint x: 889, startPoint y: 242, endPoint x: 890, endPoint y: 260, distance: 18.5
click at [890, 242] on select "Select Client Other" at bounding box center [886, 248] width 217 height 35
select select "0"
click at [778, 231] on select "Select Client Other" at bounding box center [886, 248] width 217 height 35
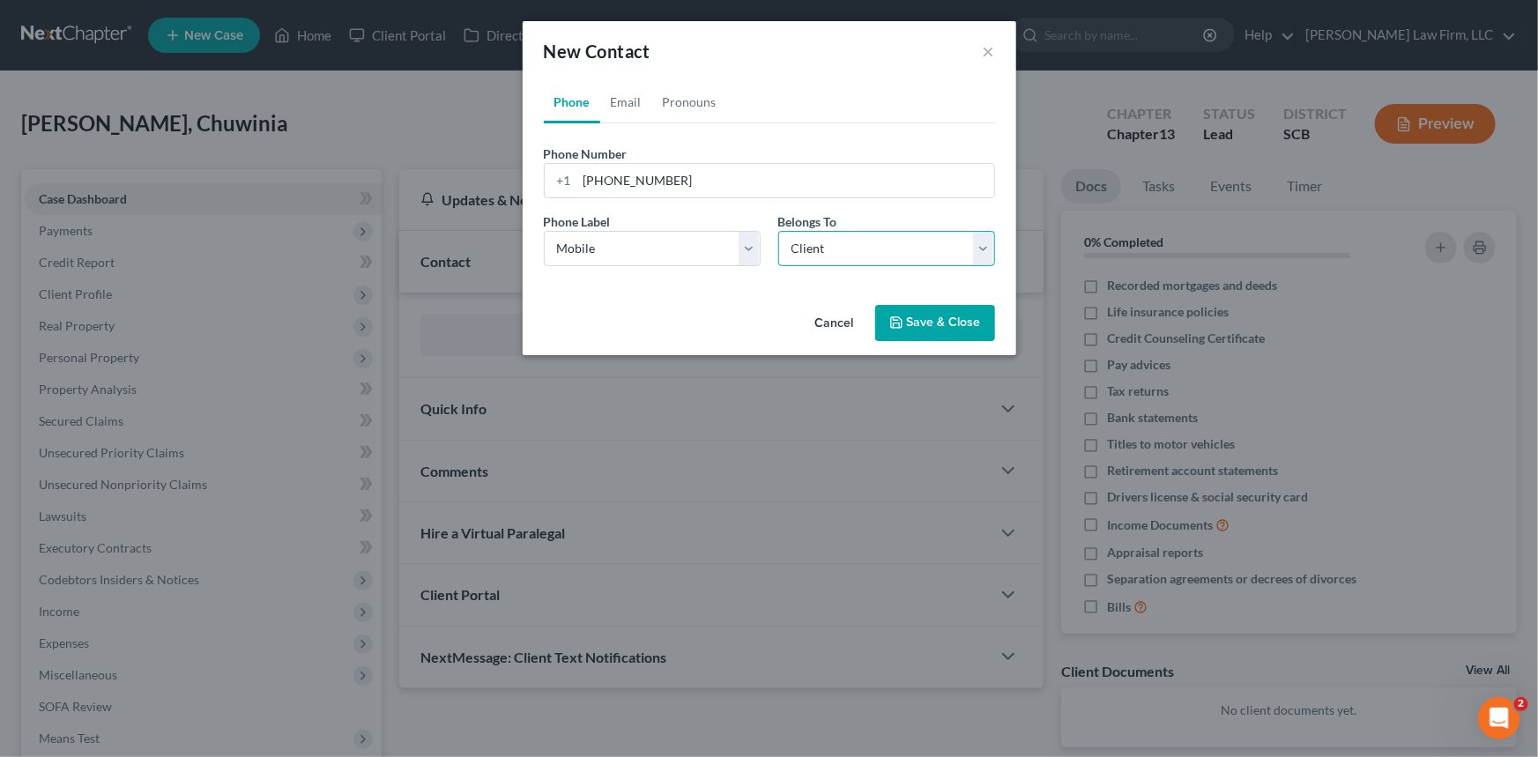
select select "0"
click at [623, 94] on link "Email" at bounding box center [626, 102] width 52 height 42
click at [585, 178] on input "email" at bounding box center [785, 180] width 417 height 33
type input "[EMAIL_ADDRESS][DOMAIN_NAME]"
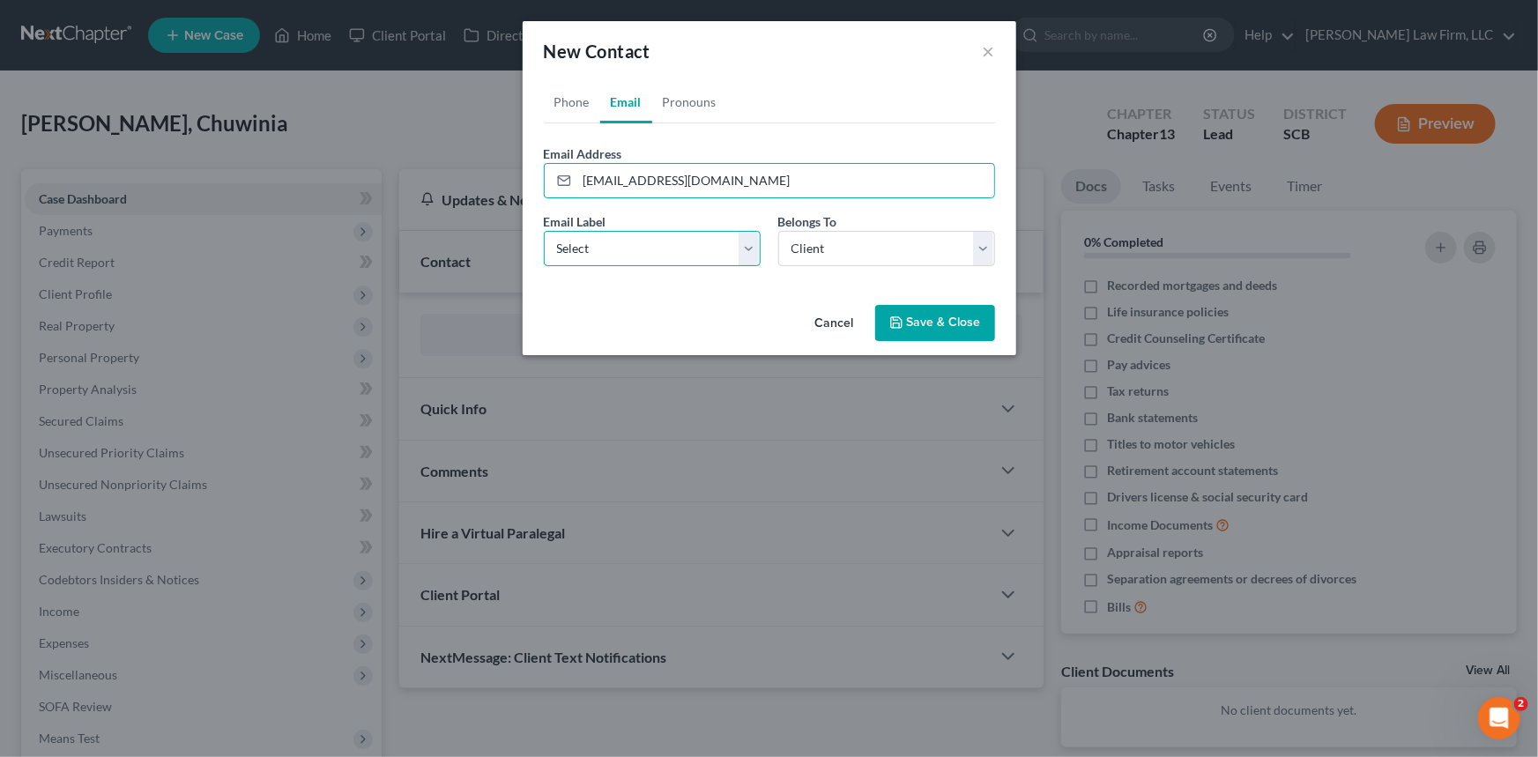
drag, startPoint x: 573, startPoint y: 252, endPoint x: 572, endPoint y: 264, distance: 11.5
click at [573, 252] on select "Select Home Work Other" at bounding box center [652, 248] width 217 height 35
select select "0"
click at [544, 231] on select "Select Home Work Other" at bounding box center [652, 248] width 217 height 35
drag, startPoint x: 942, startPoint y: 320, endPoint x: 903, endPoint y: 300, distance: 44.6
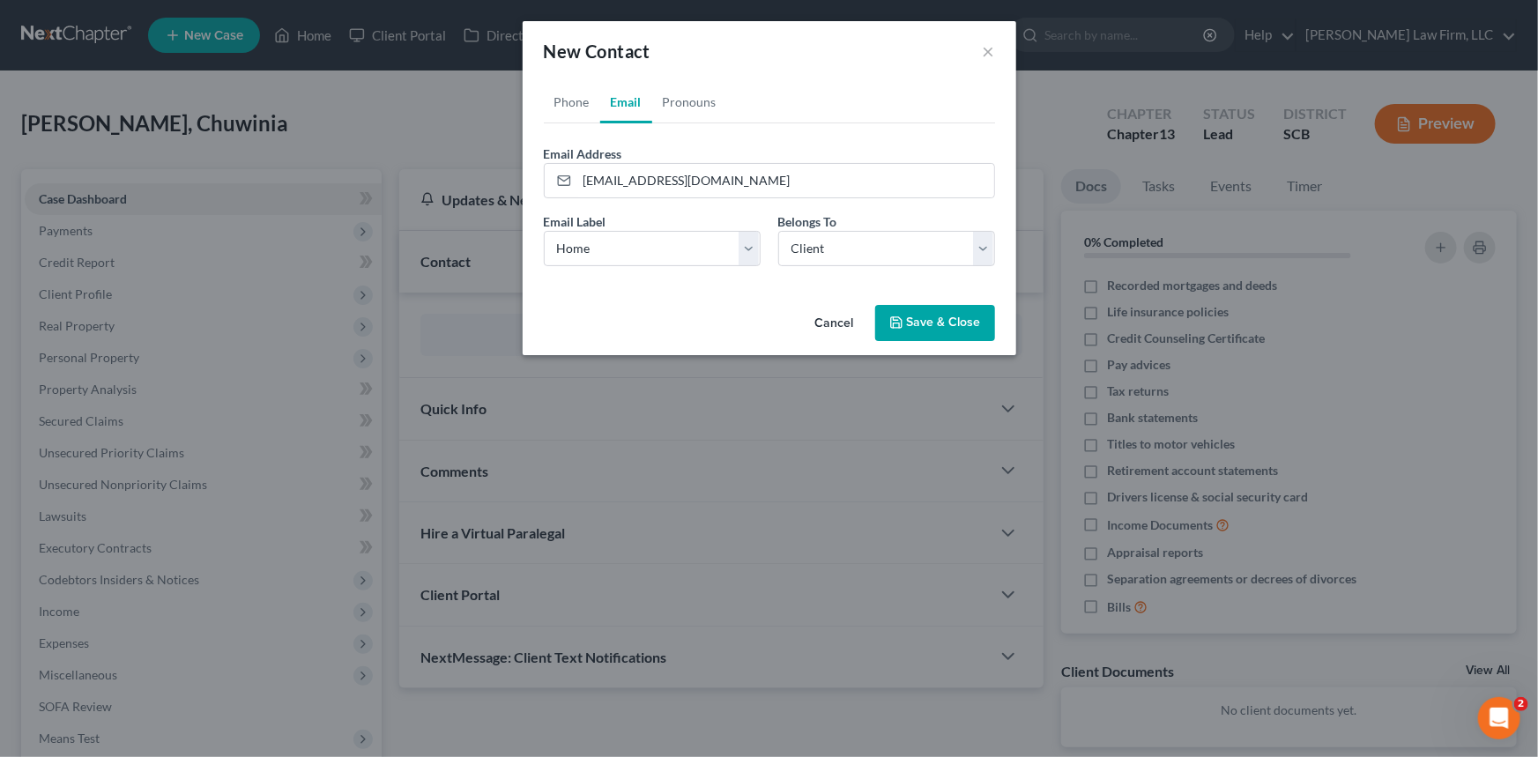
click at [942, 319] on button "Save & Close" at bounding box center [935, 323] width 120 height 37
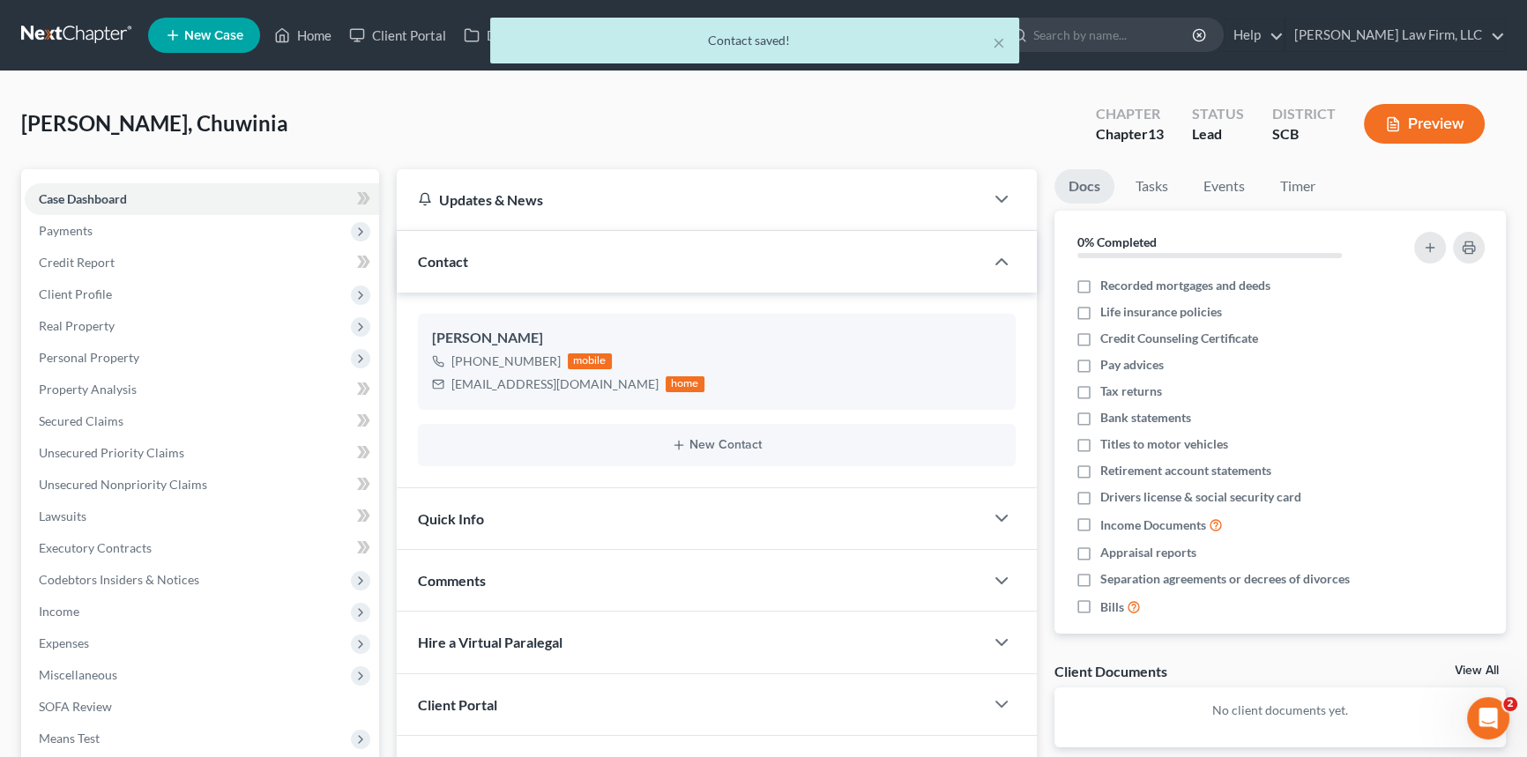
click at [457, 510] on span "Quick Info" at bounding box center [451, 518] width 66 height 17
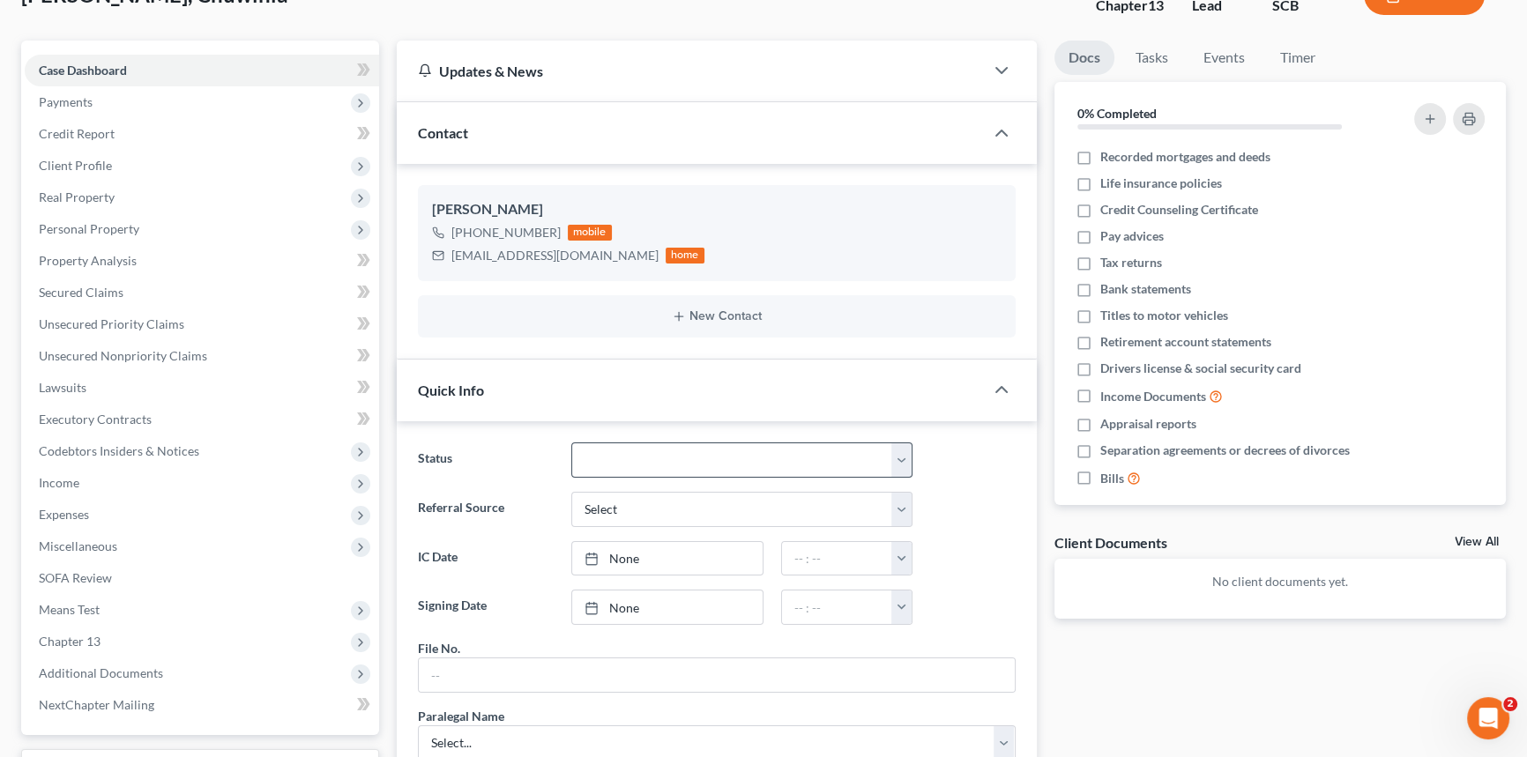
scroll to position [240, 0]
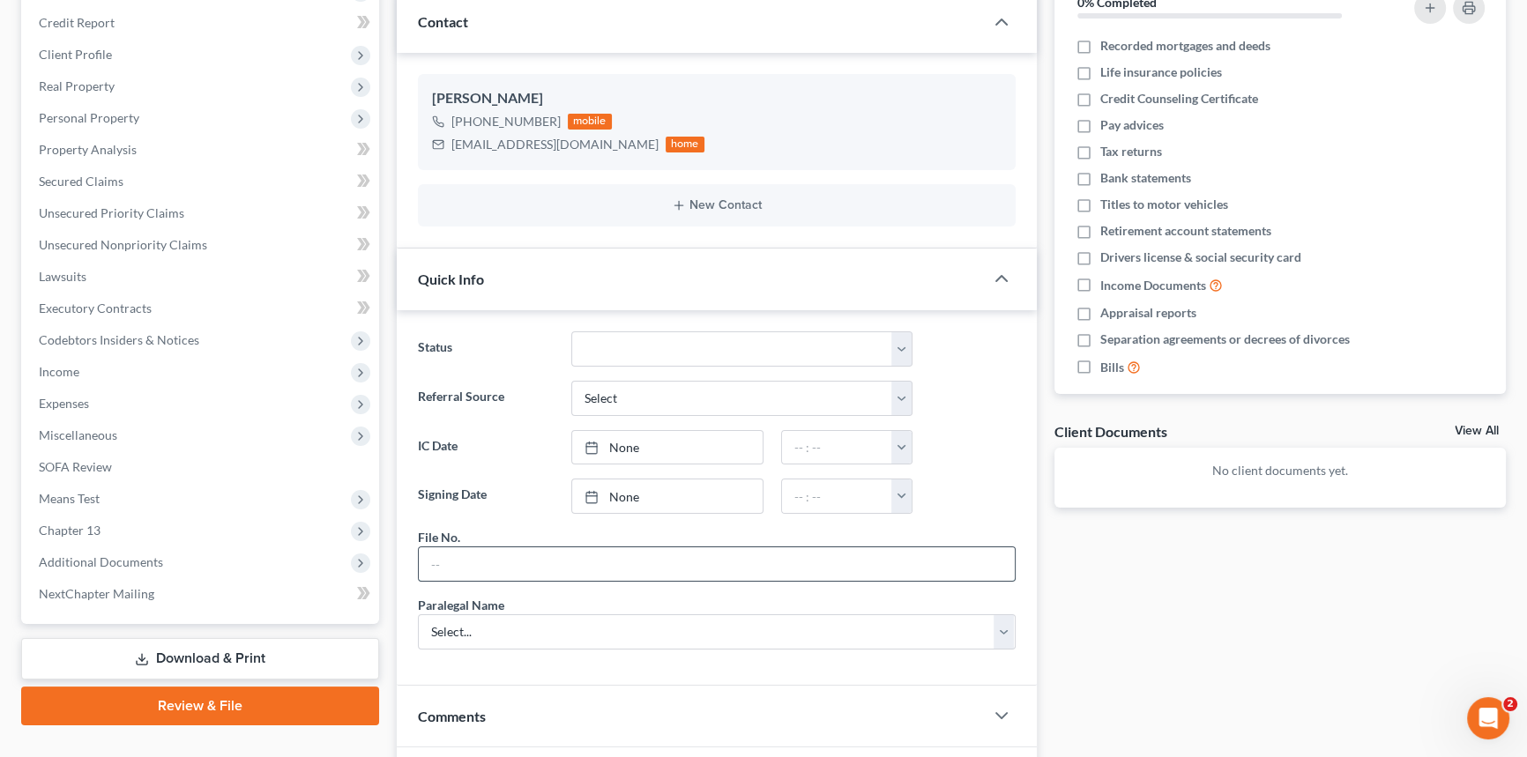
click at [460, 554] on input "text" at bounding box center [717, 563] width 596 height 33
type input "25-270chs"
click at [489, 626] on select "Select... [PERSON_NAME] [PERSON_NAME] [PERSON_NAME] [PERSON_NAME]" at bounding box center [717, 631] width 598 height 35
select select "0"
click at [418, 614] on select "Select... [PERSON_NAME] [PERSON_NAME] [PERSON_NAME] [PERSON_NAME]" at bounding box center [717, 631] width 598 height 35
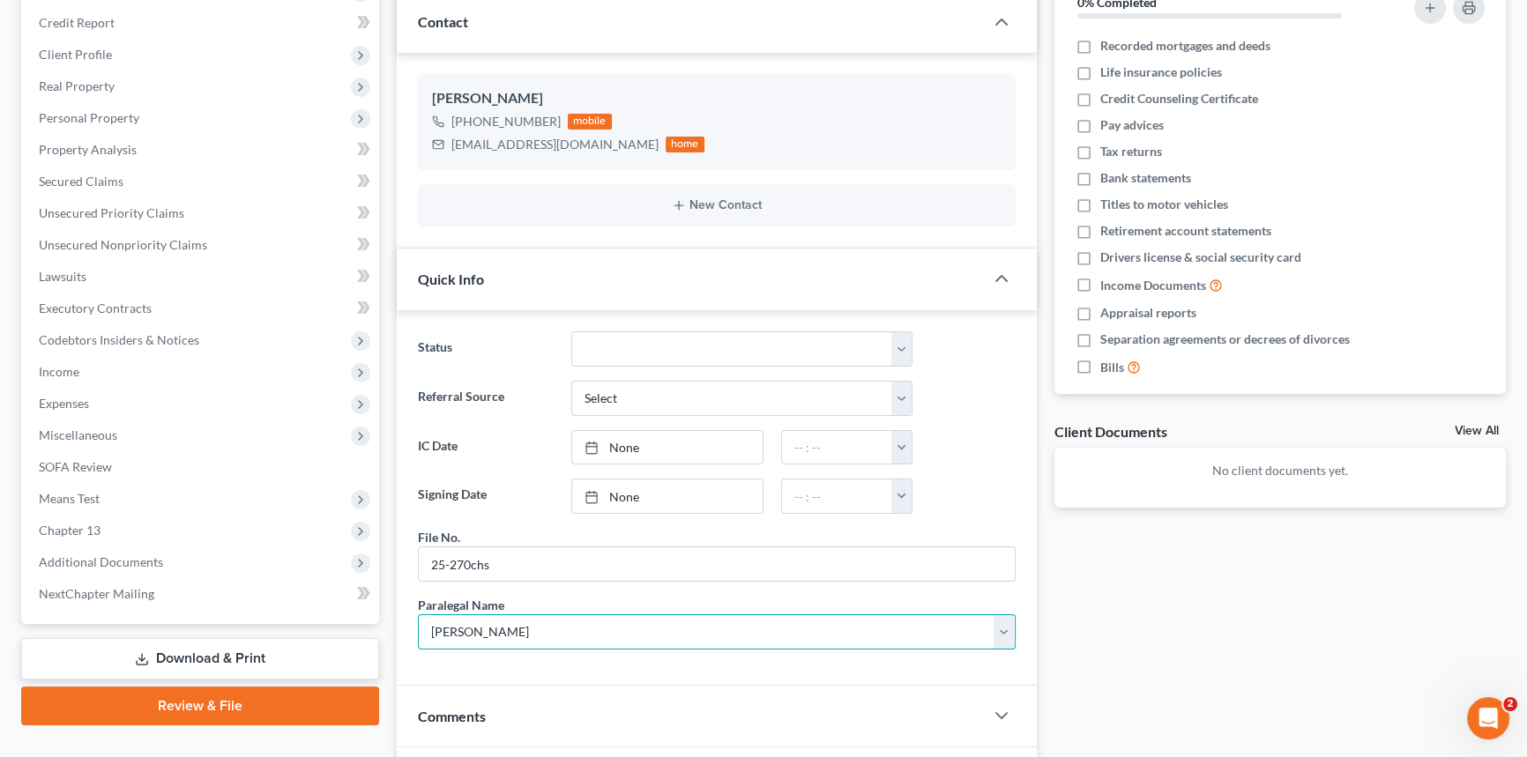
scroll to position [480, 0]
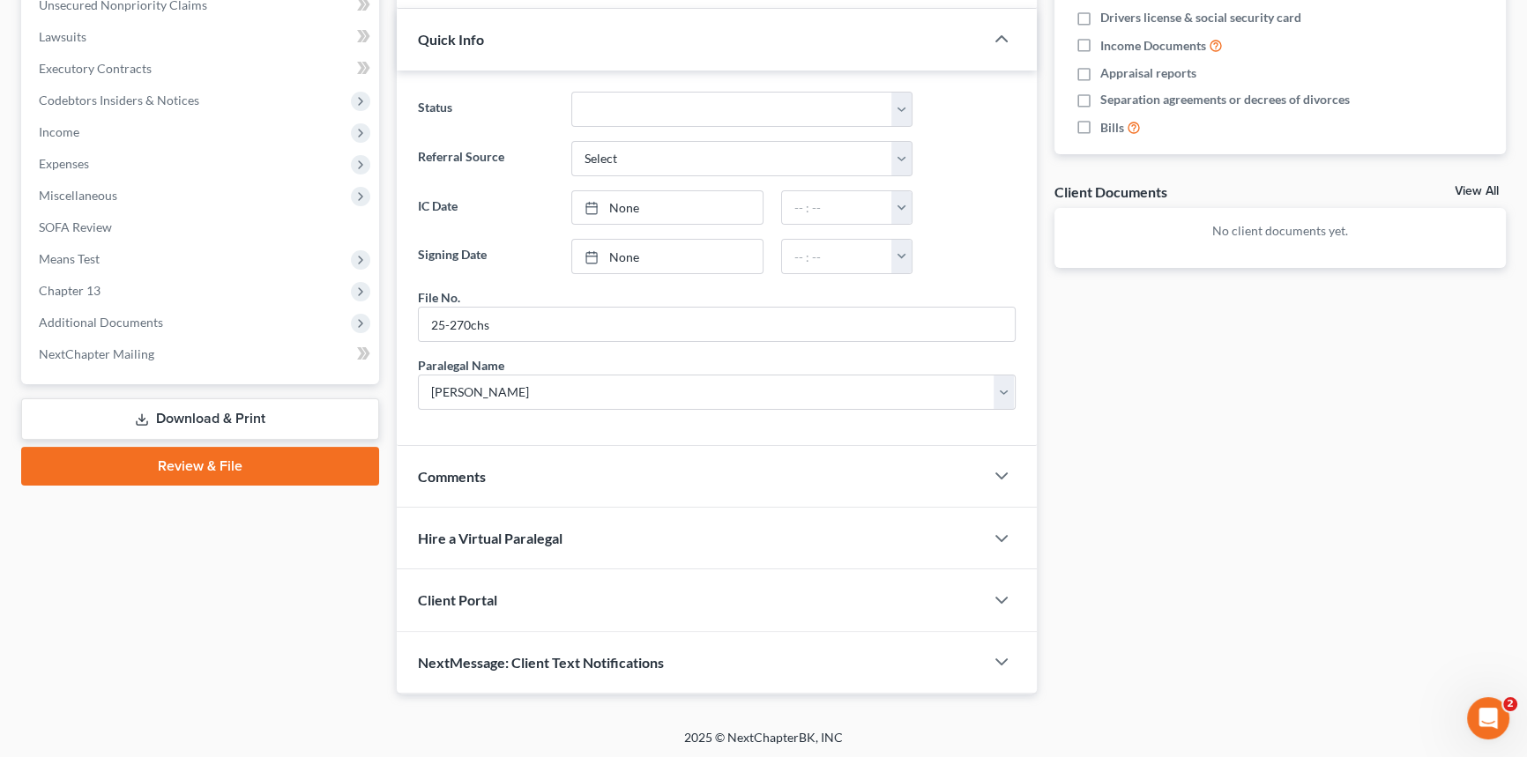
click at [462, 596] on span "Client Portal" at bounding box center [457, 600] width 79 height 17
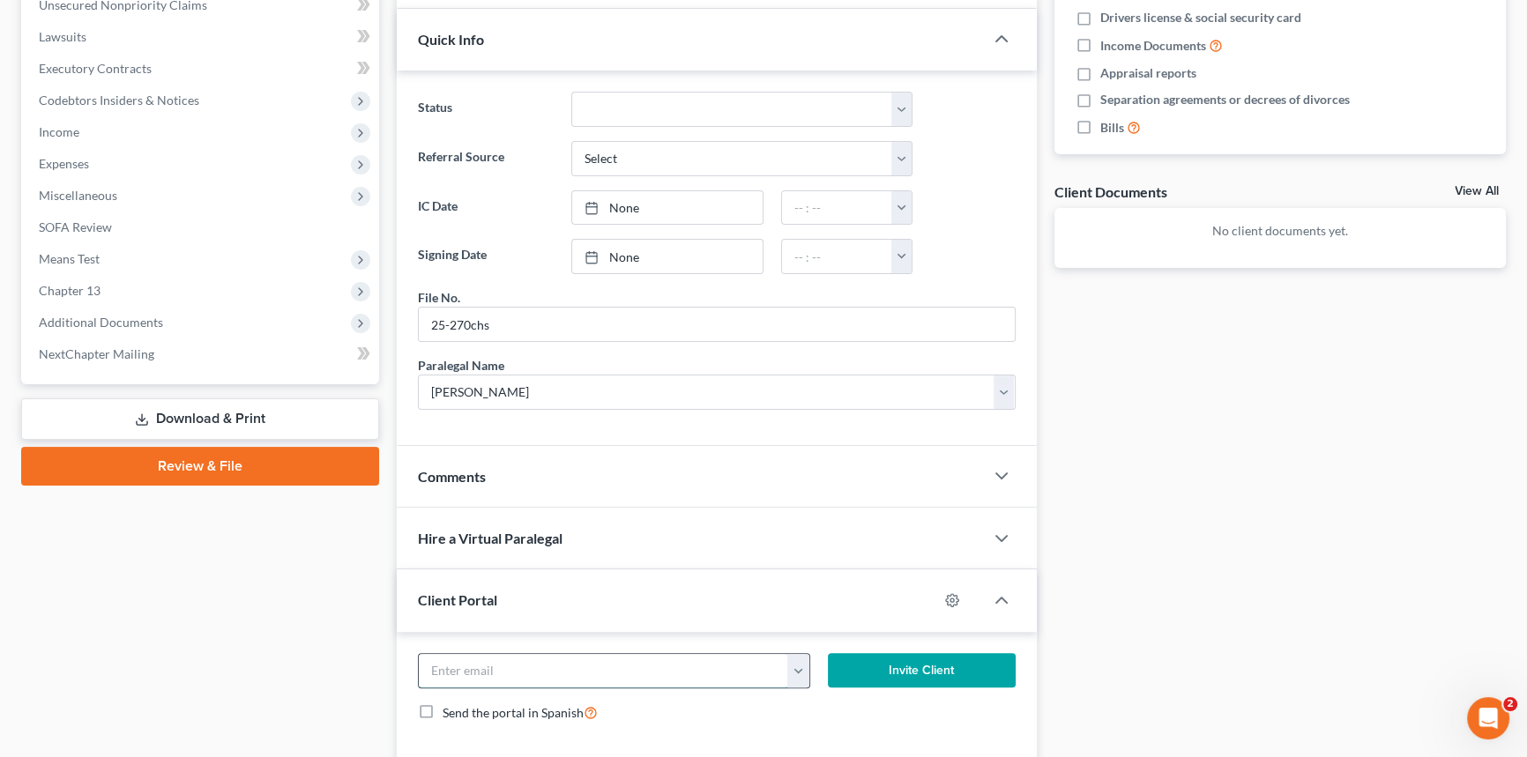
click at [446, 674] on input "email" at bounding box center [603, 670] width 369 height 33
type input "C"
type input "[EMAIL_ADDRESS][DOMAIN_NAME]"
click at [979, 653] on button "Invite Client" at bounding box center [922, 670] width 188 height 35
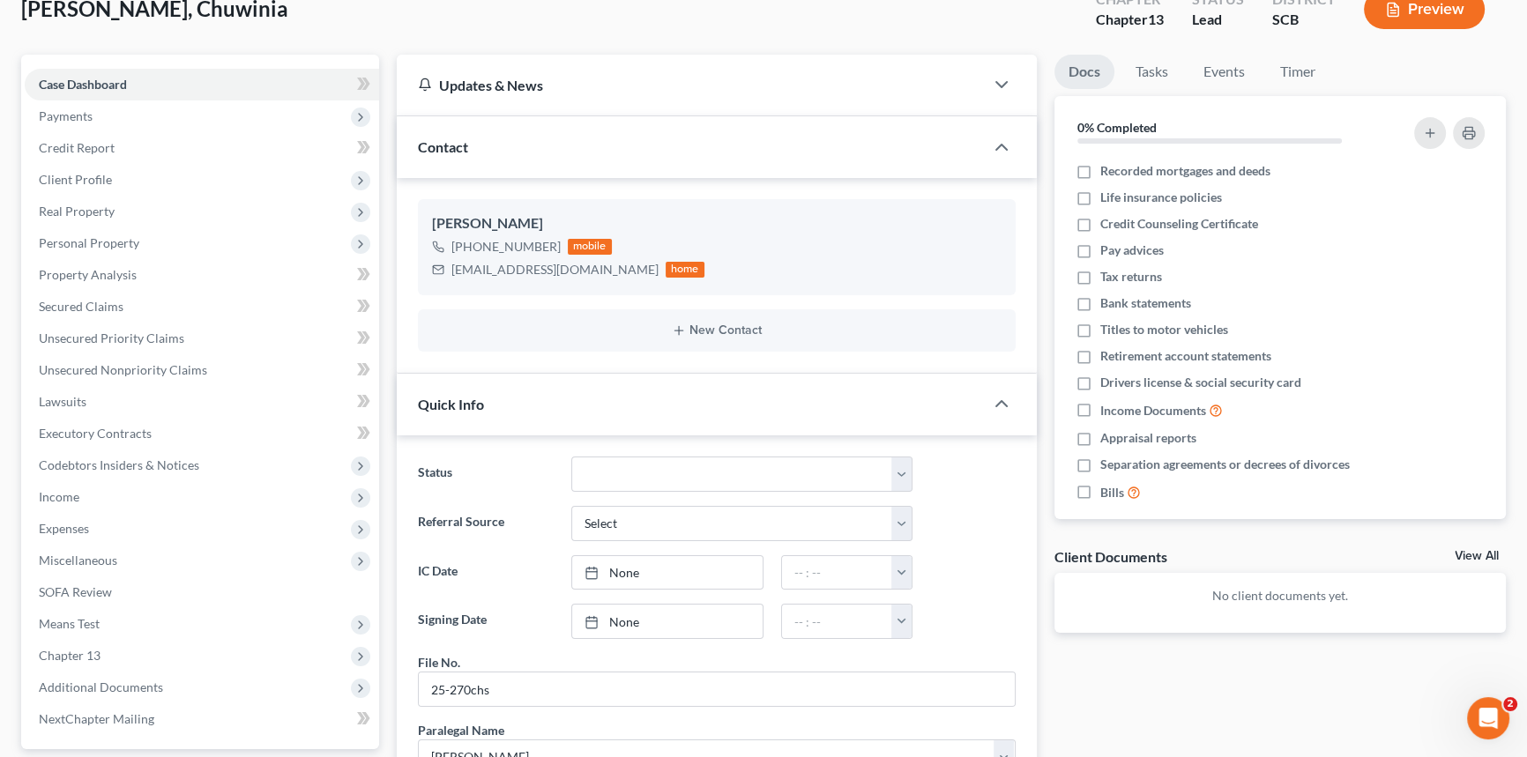
scroll to position [0, 0]
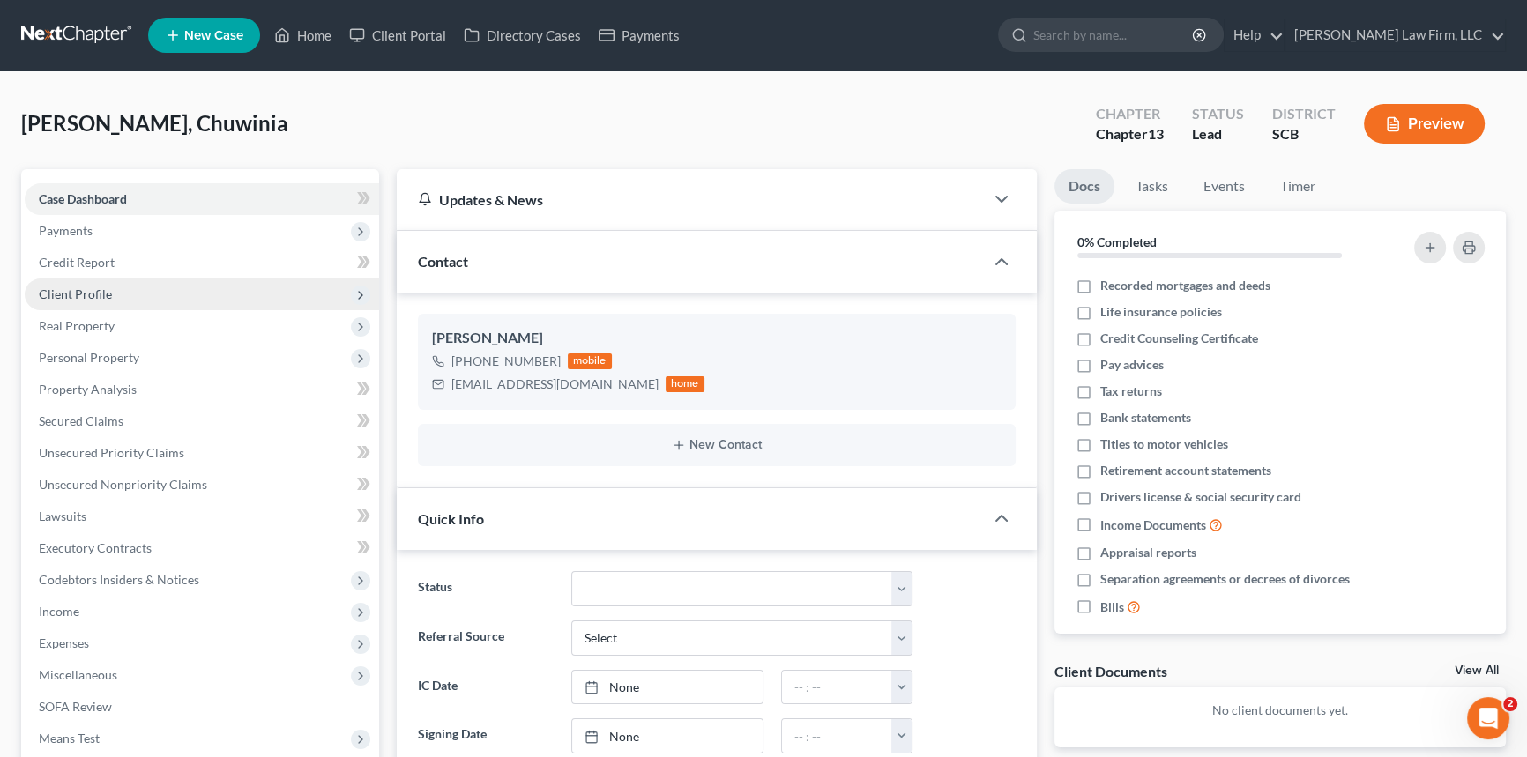
click at [78, 287] on span "Client Profile" at bounding box center [75, 294] width 73 height 15
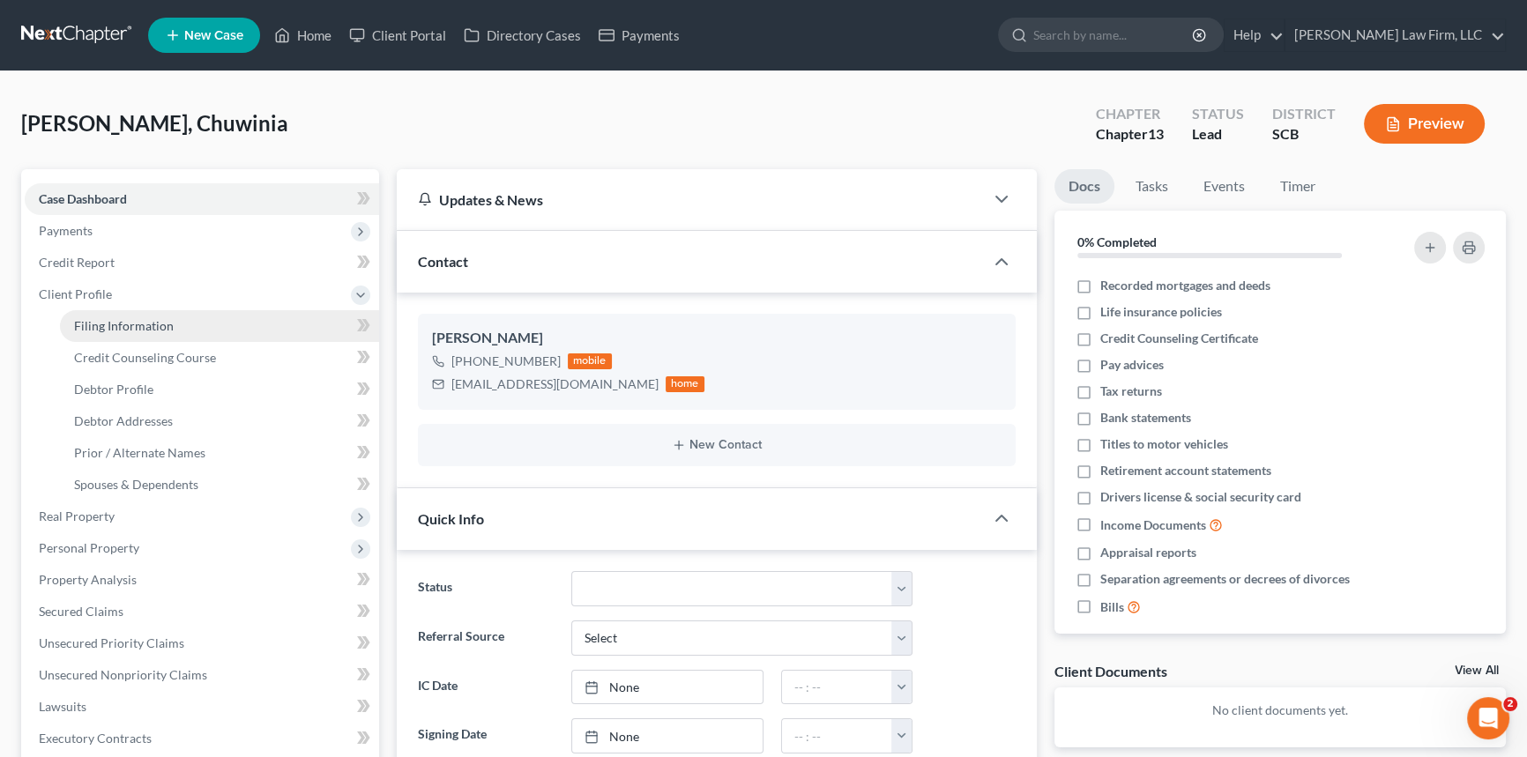
click at [139, 316] on link "Filing Information" at bounding box center [219, 326] width 319 height 32
select select "1"
select select "0"
select select "3"
select select "72"
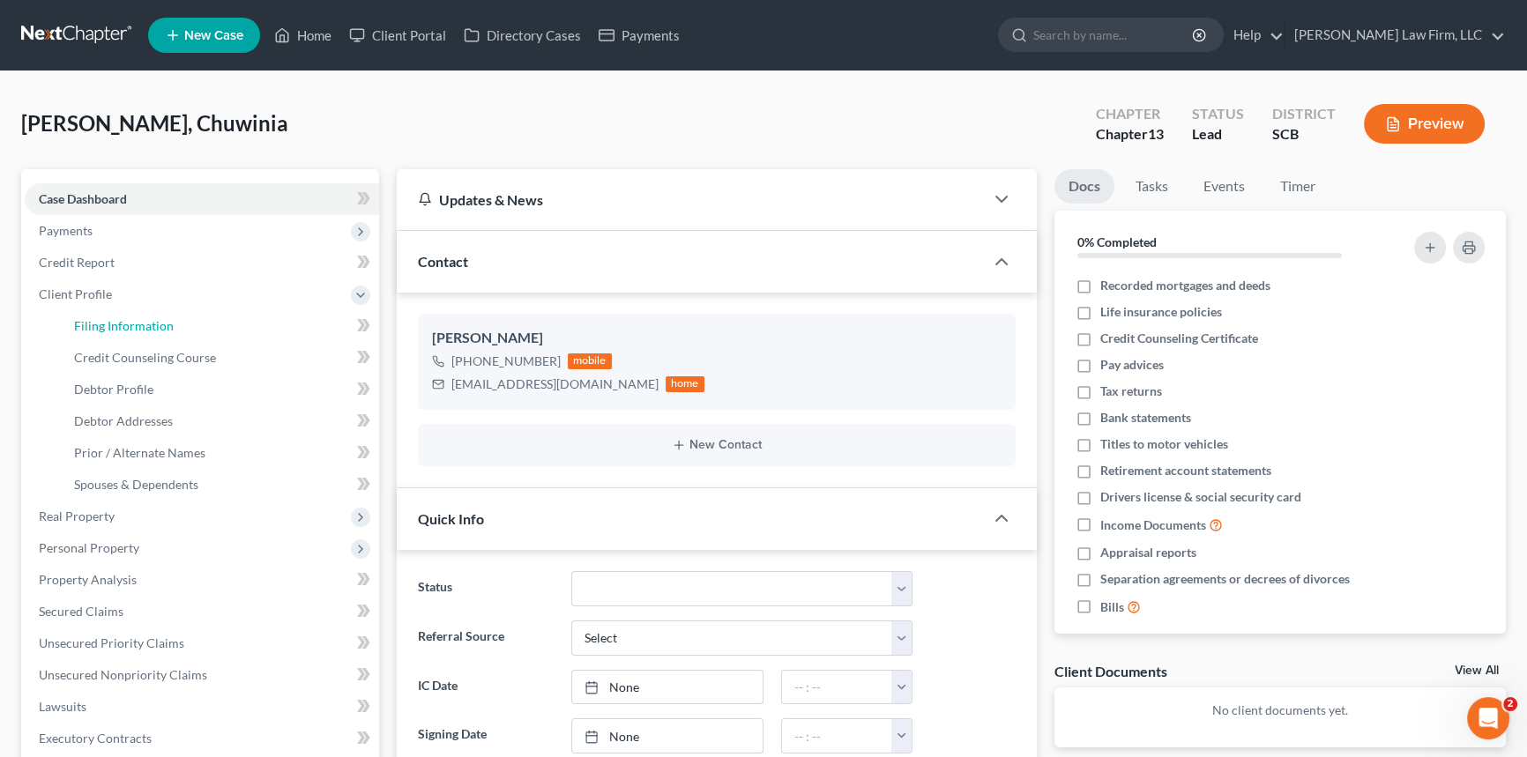
select select "42"
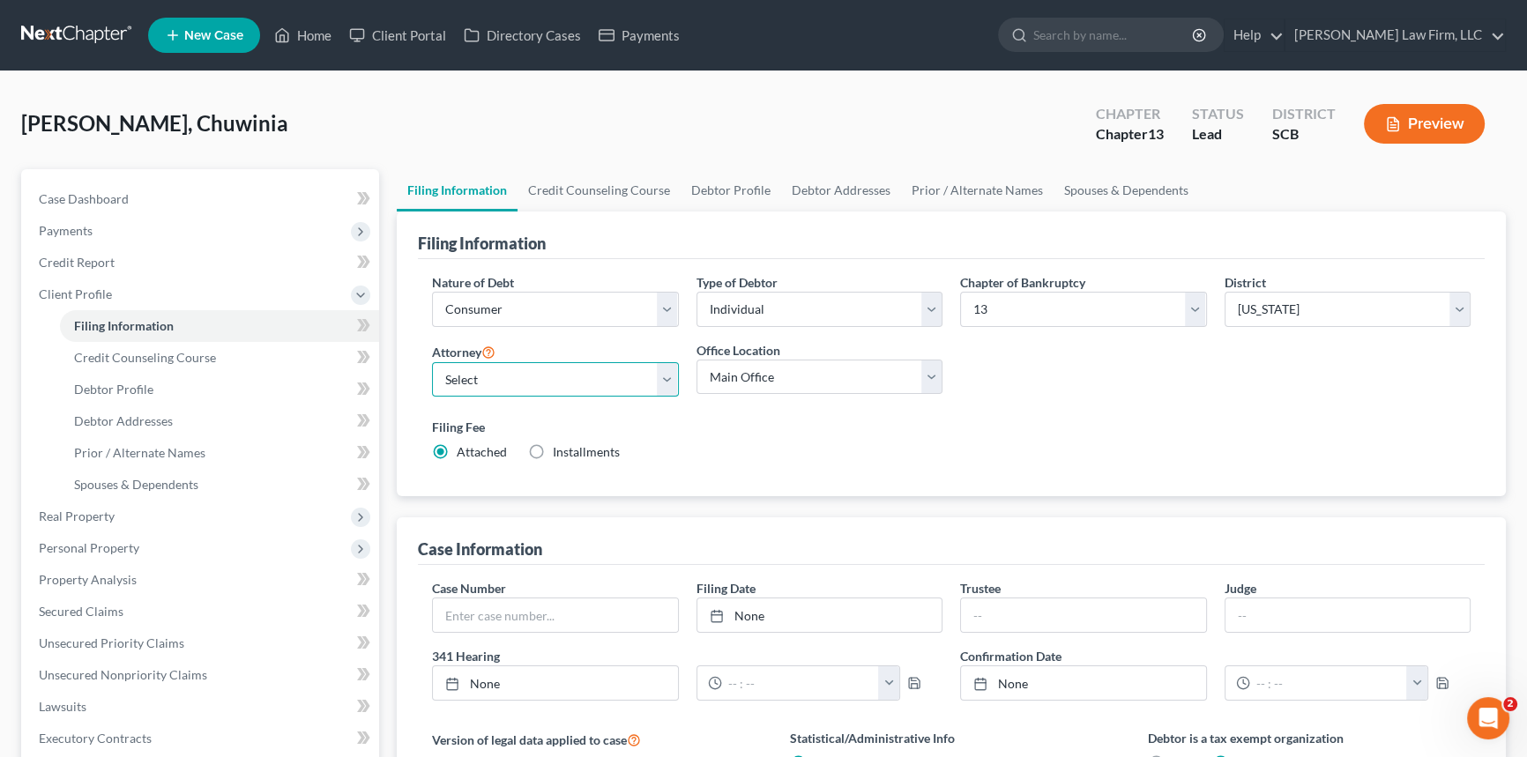
click at [666, 377] on select "Select [PERSON_NAME] - SCB [PERSON_NAME] - SCB" at bounding box center [555, 379] width 247 height 35
select select "1"
click at [432, 362] on select "Select [PERSON_NAME] - SCB [PERSON_NAME] - SCB" at bounding box center [555, 379] width 247 height 35
click at [133, 386] on span "Debtor Profile" at bounding box center [113, 389] width 79 height 15
select select "0"
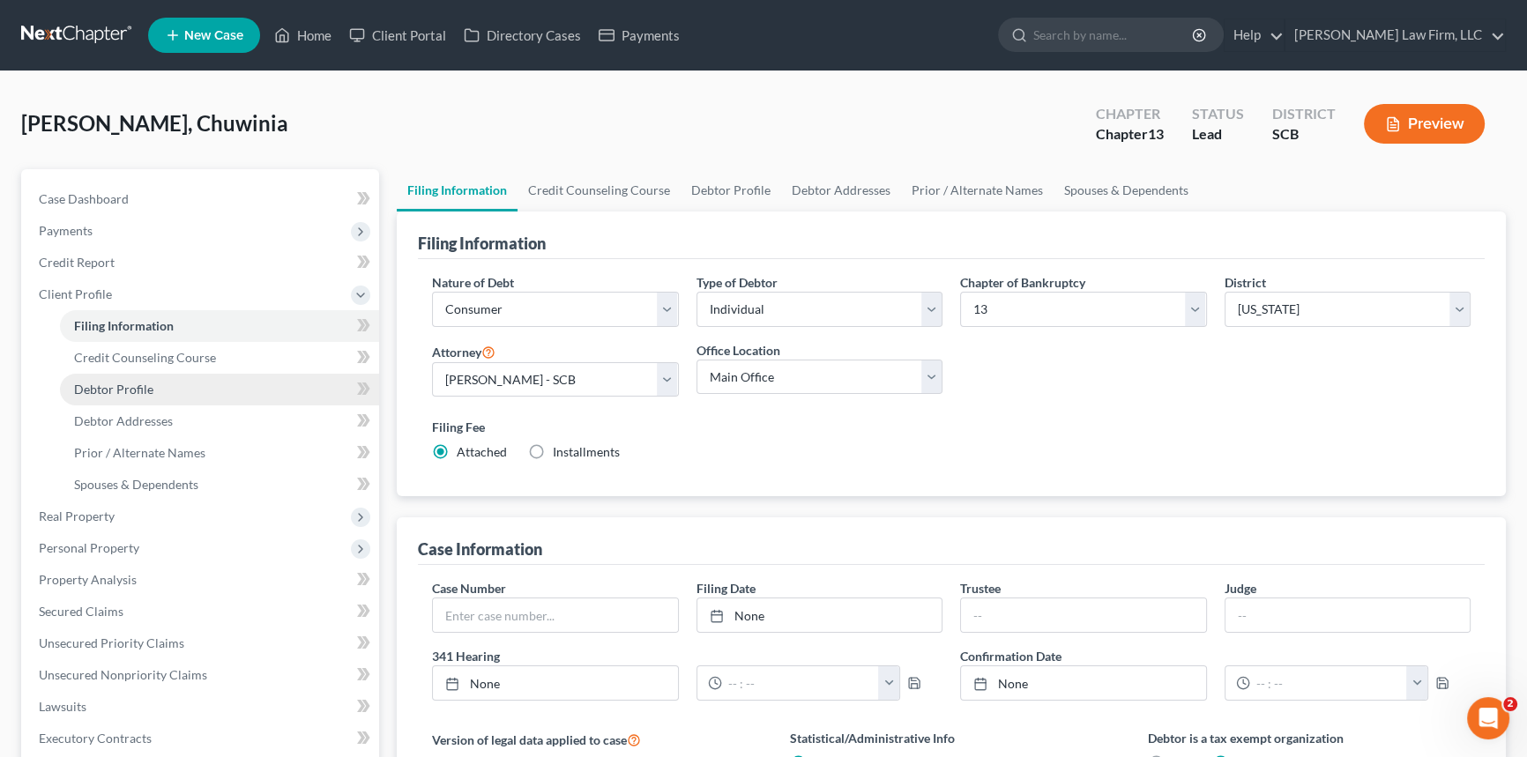
select select "0"
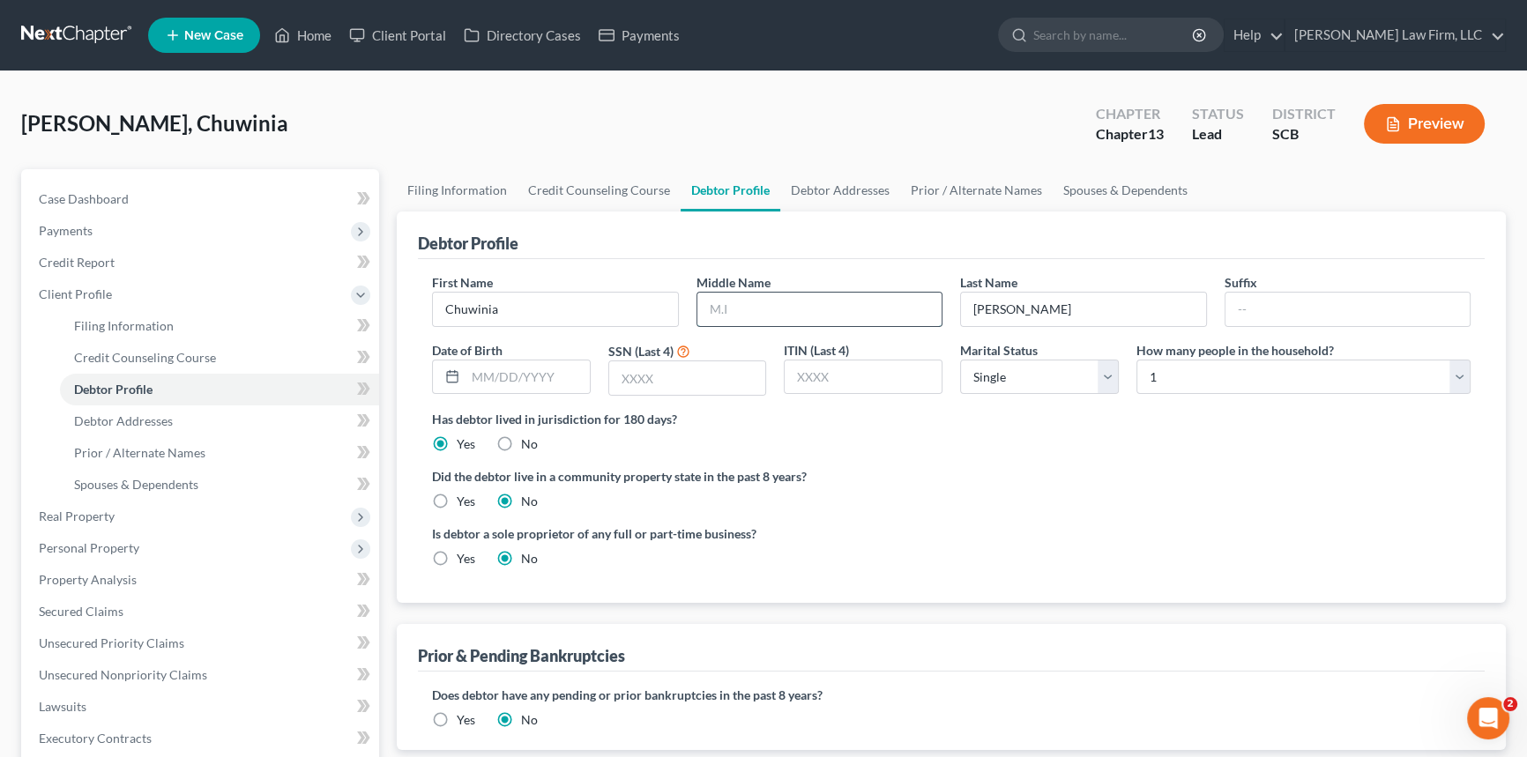
click at [711, 312] on input "text" at bounding box center [819, 309] width 245 height 33
type input "[PERSON_NAME]"
click at [138, 417] on span "Debtor Addresses" at bounding box center [123, 420] width 99 height 15
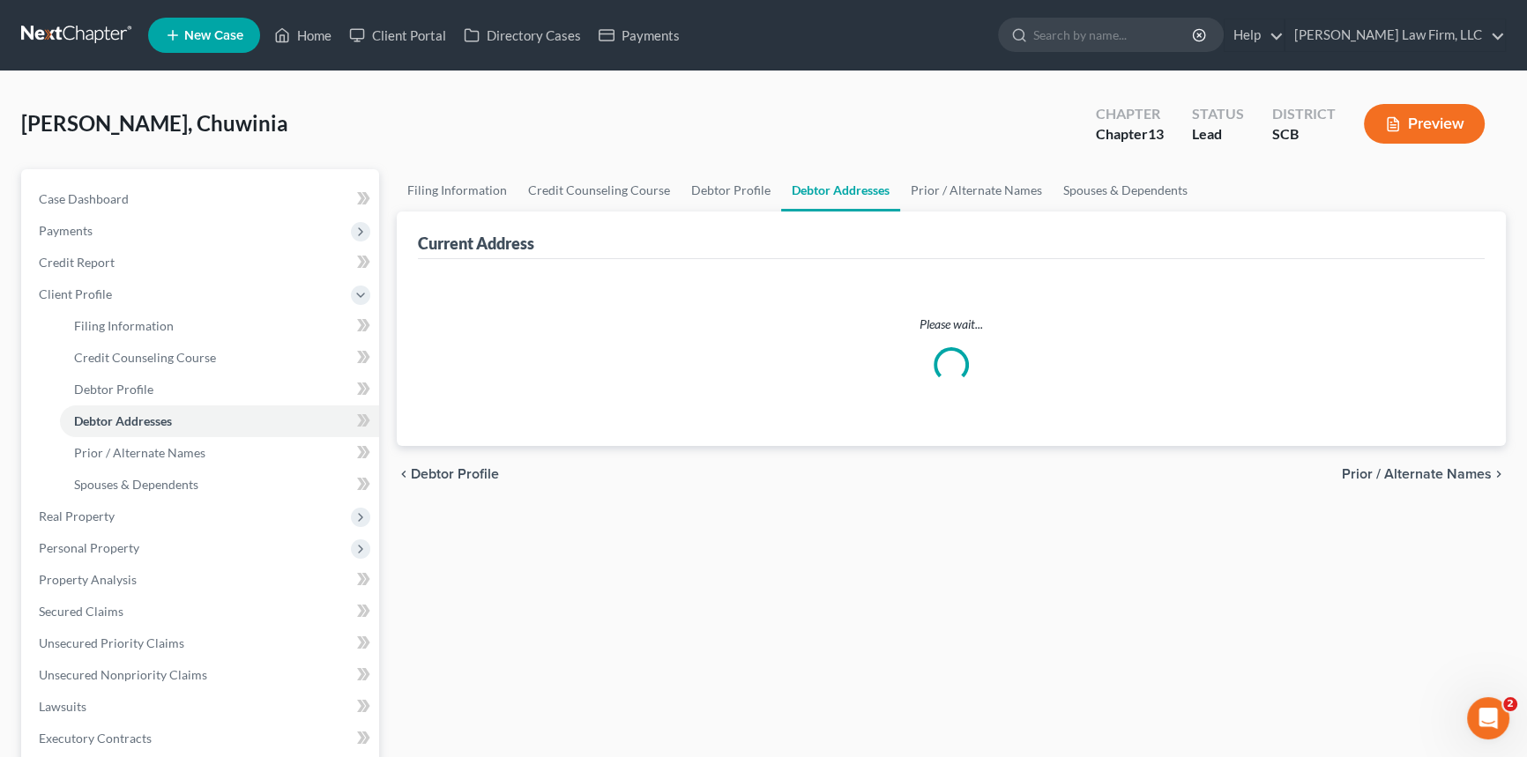
select select "0"
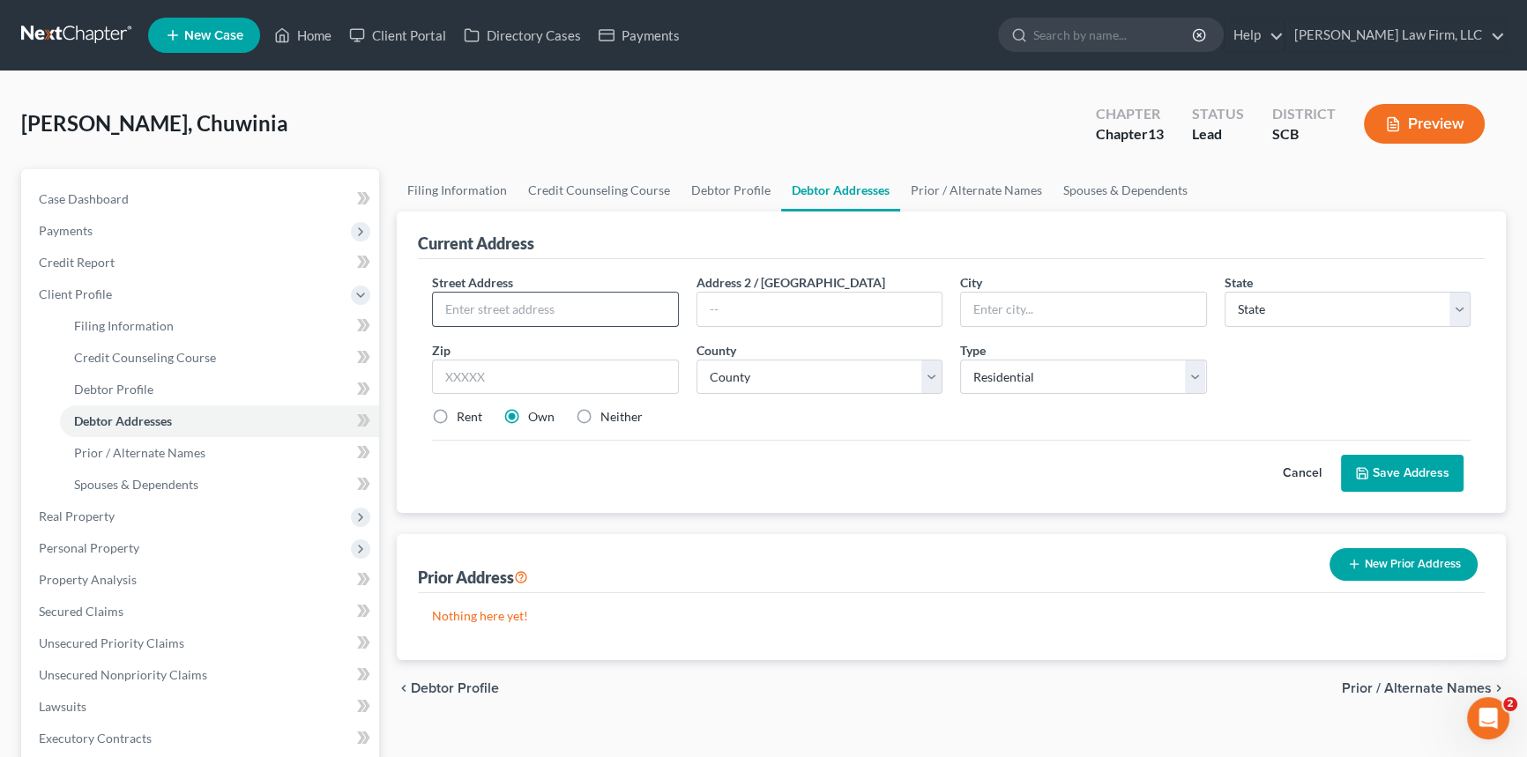
click at [458, 307] on input "text" at bounding box center [555, 309] width 245 height 33
type input "[STREET_ADDRESS]"
type input "[GEOGRAPHIC_DATA]"
select select "42"
click at [477, 387] on input "text" at bounding box center [555, 377] width 247 height 35
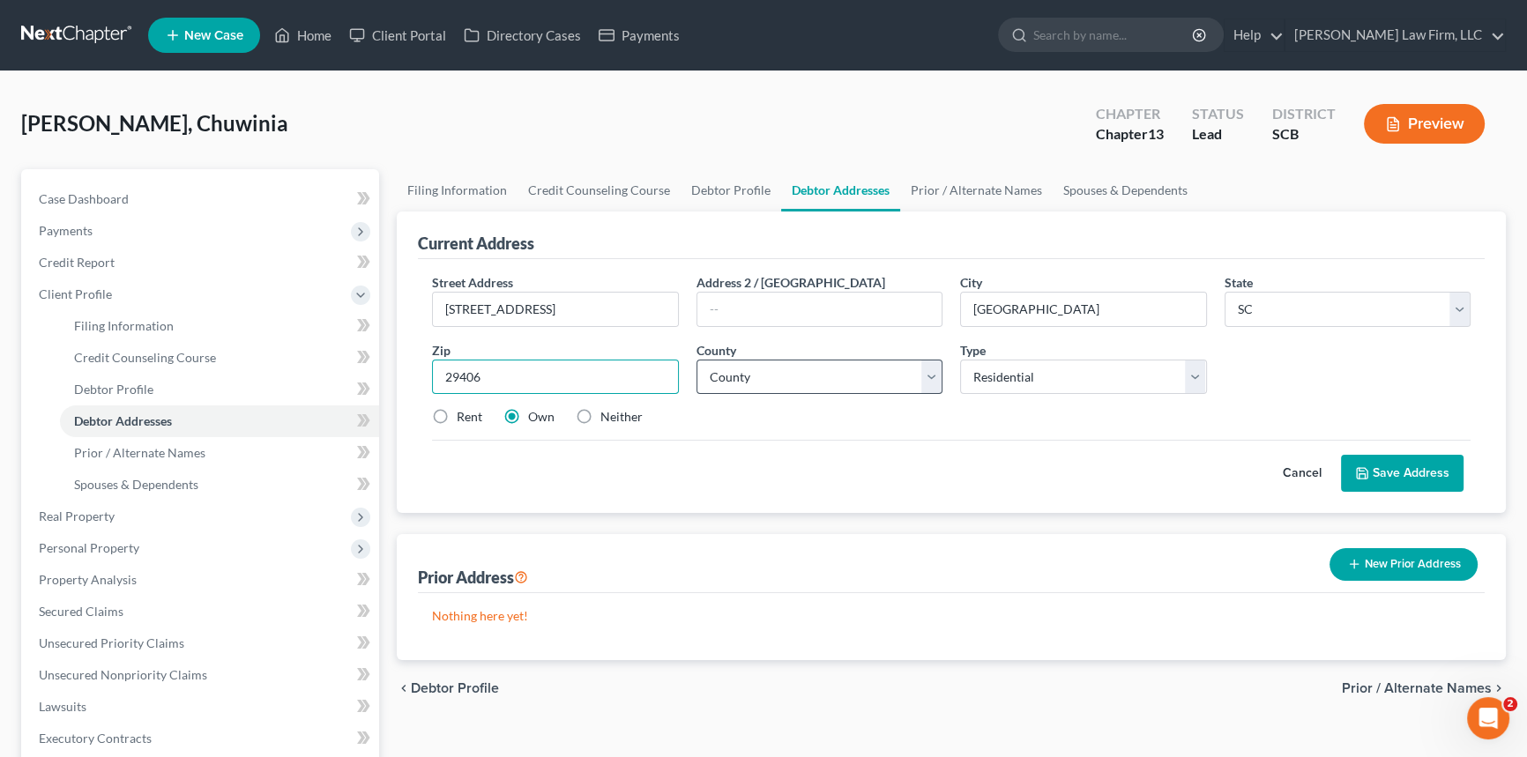
type input "29406"
type input "[GEOGRAPHIC_DATA]"
click at [723, 372] on select "County [GEOGRAPHIC_DATA] [GEOGRAPHIC_DATA] [GEOGRAPHIC_DATA] [GEOGRAPHIC_DATA] …" at bounding box center [819, 377] width 247 height 35
select select "9"
click at [696, 360] on select "County [GEOGRAPHIC_DATA] [GEOGRAPHIC_DATA] [GEOGRAPHIC_DATA] [GEOGRAPHIC_DATA] …" at bounding box center [819, 377] width 247 height 35
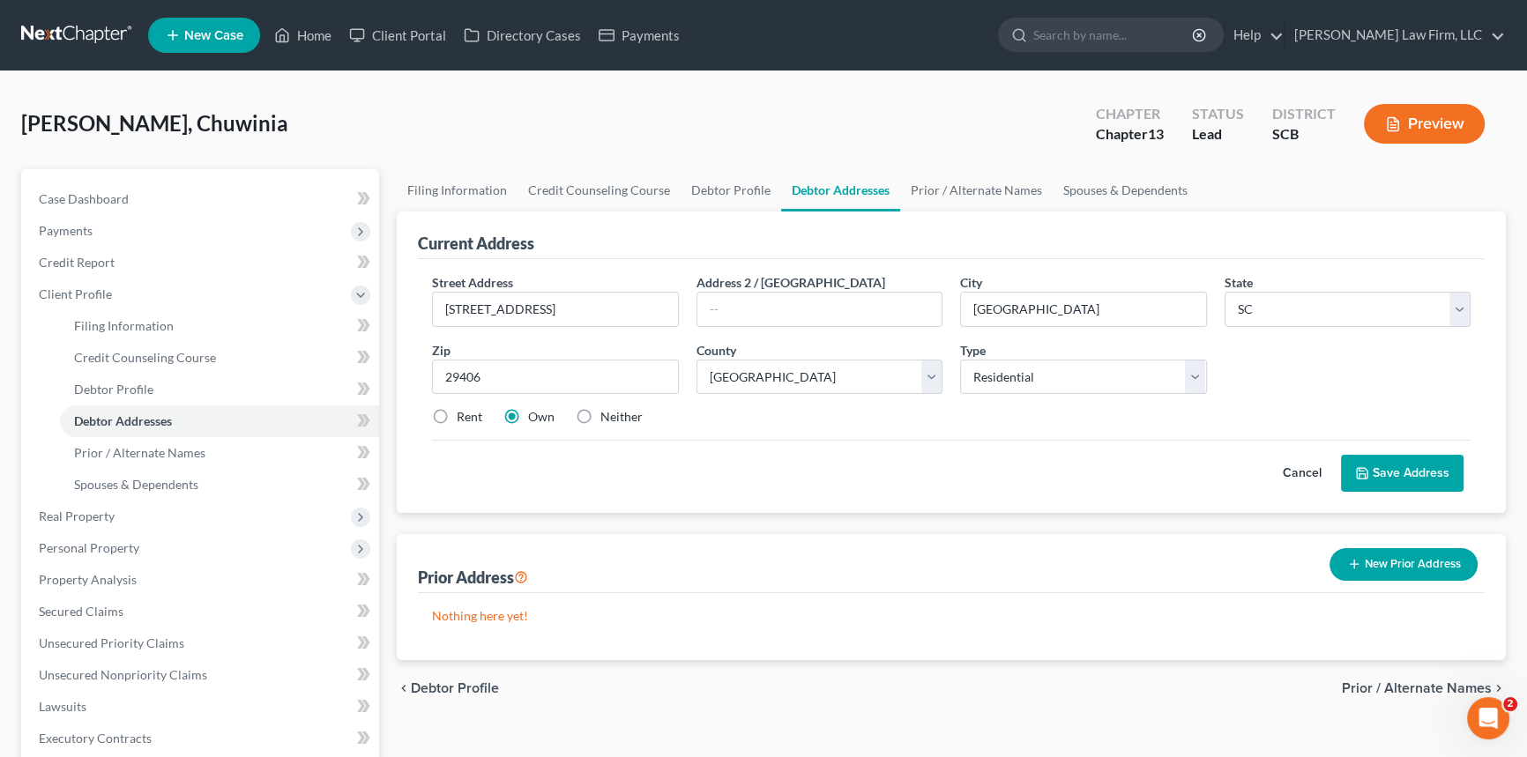
click at [457, 419] on label "Rent" at bounding box center [470, 417] width 26 height 18
click at [464, 419] on input "Rent" at bounding box center [469, 413] width 11 height 11
radio input "true"
click at [1395, 463] on button "Save Address" at bounding box center [1402, 473] width 123 height 37
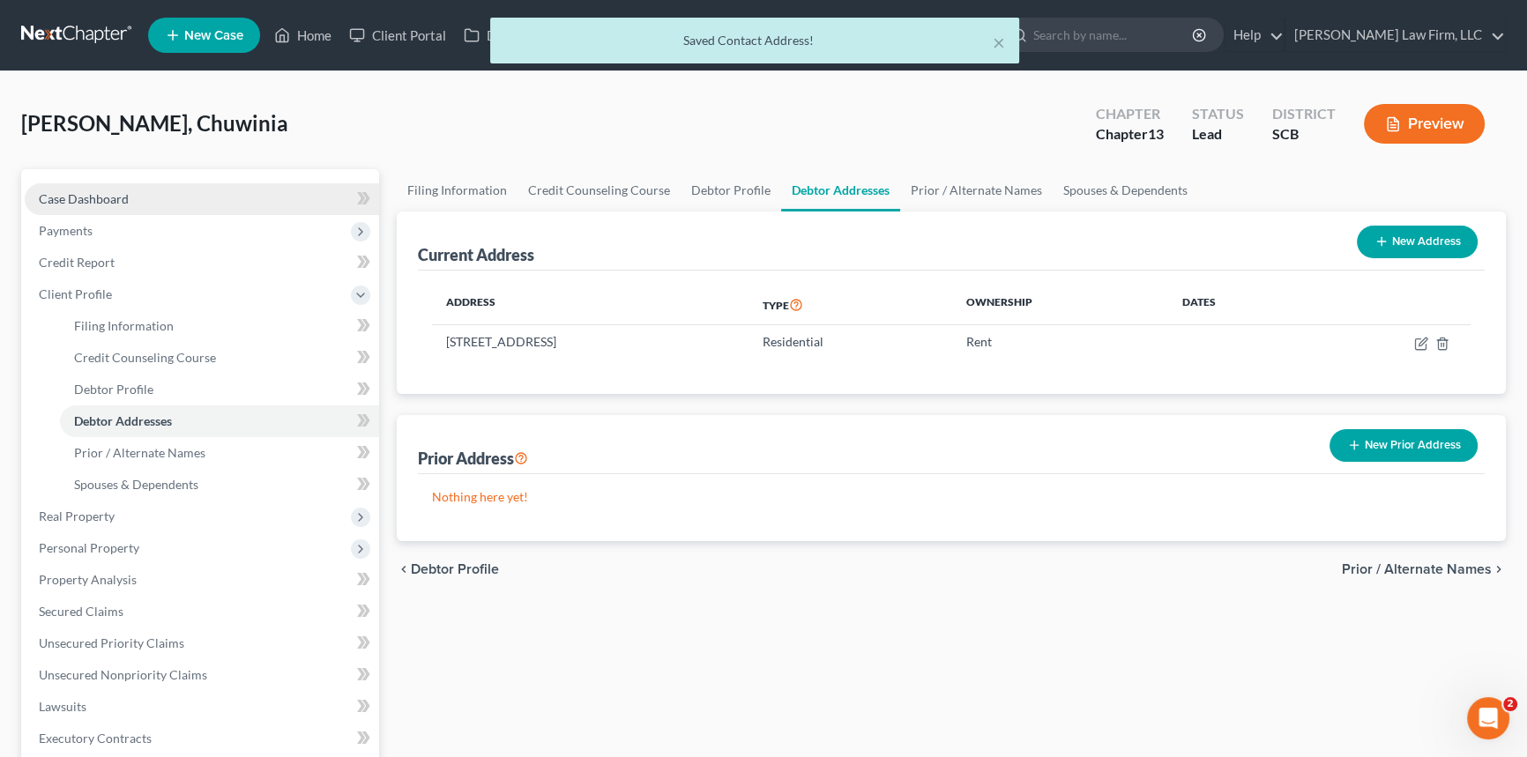
click at [91, 197] on span "Case Dashboard" at bounding box center [84, 198] width 90 height 15
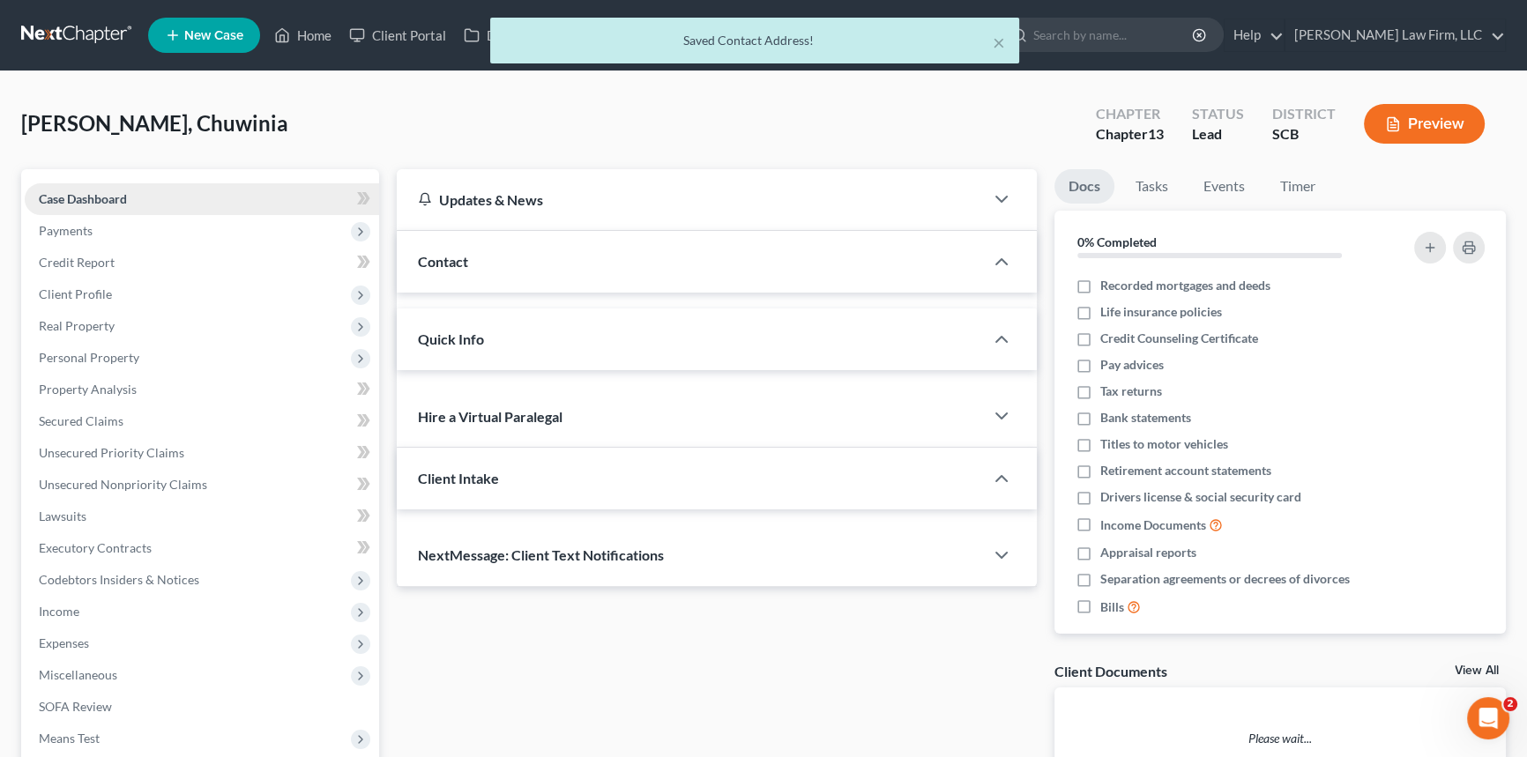
select select "0"
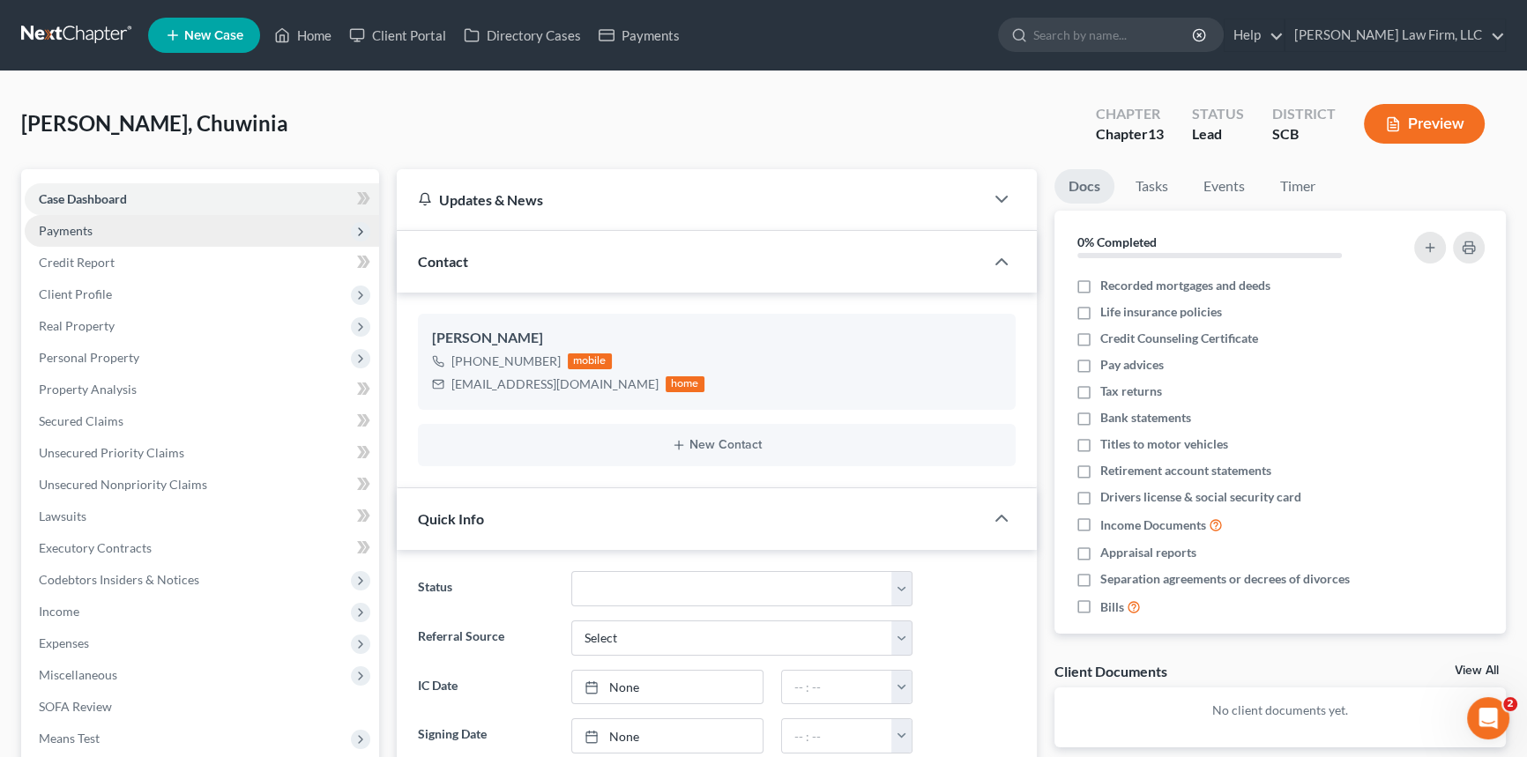
click at [66, 225] on span "Payments" at bounding box center [66, 230] width 54 height 15
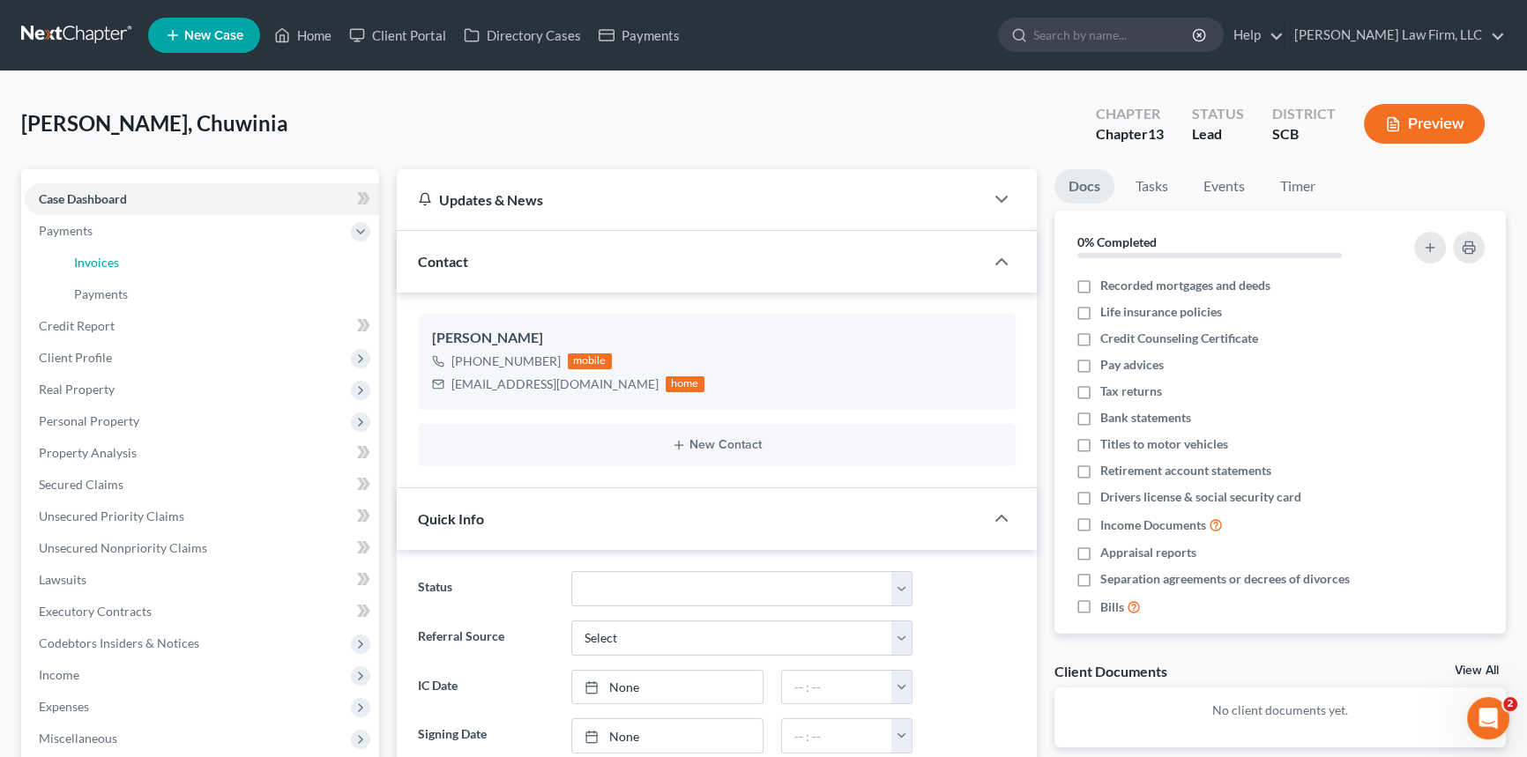
drag, startPoint x: 116, startPoint y: 257, endPoint x: 585, endPoint y: 301, distance: 471.0
click at [116, 258] on span "Invoices" at bounding box center [96, 262] width 45 height 15
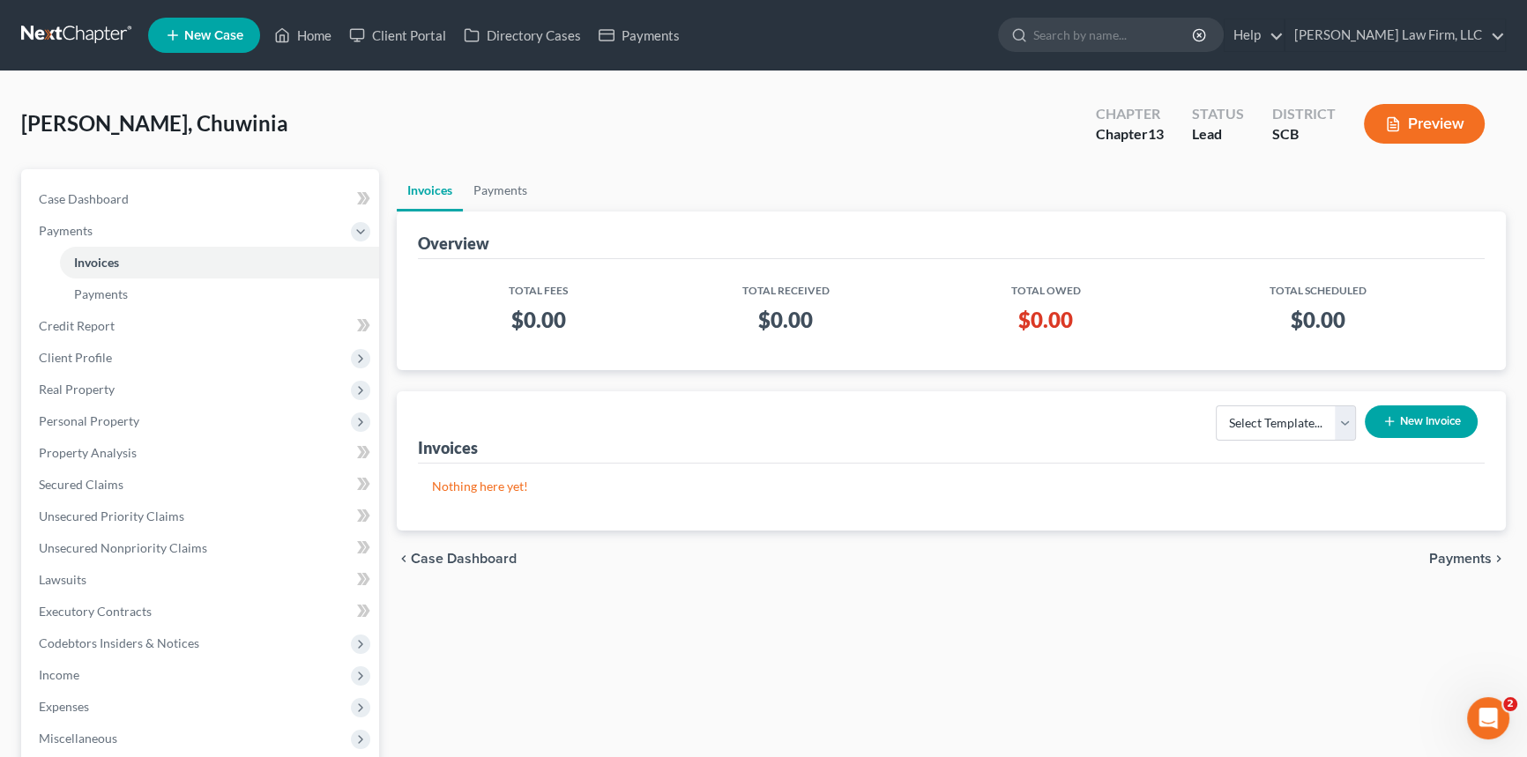
click at [1431, 422] on button "New Invoice" at bounding box center [1421, 422] width 113 height 33
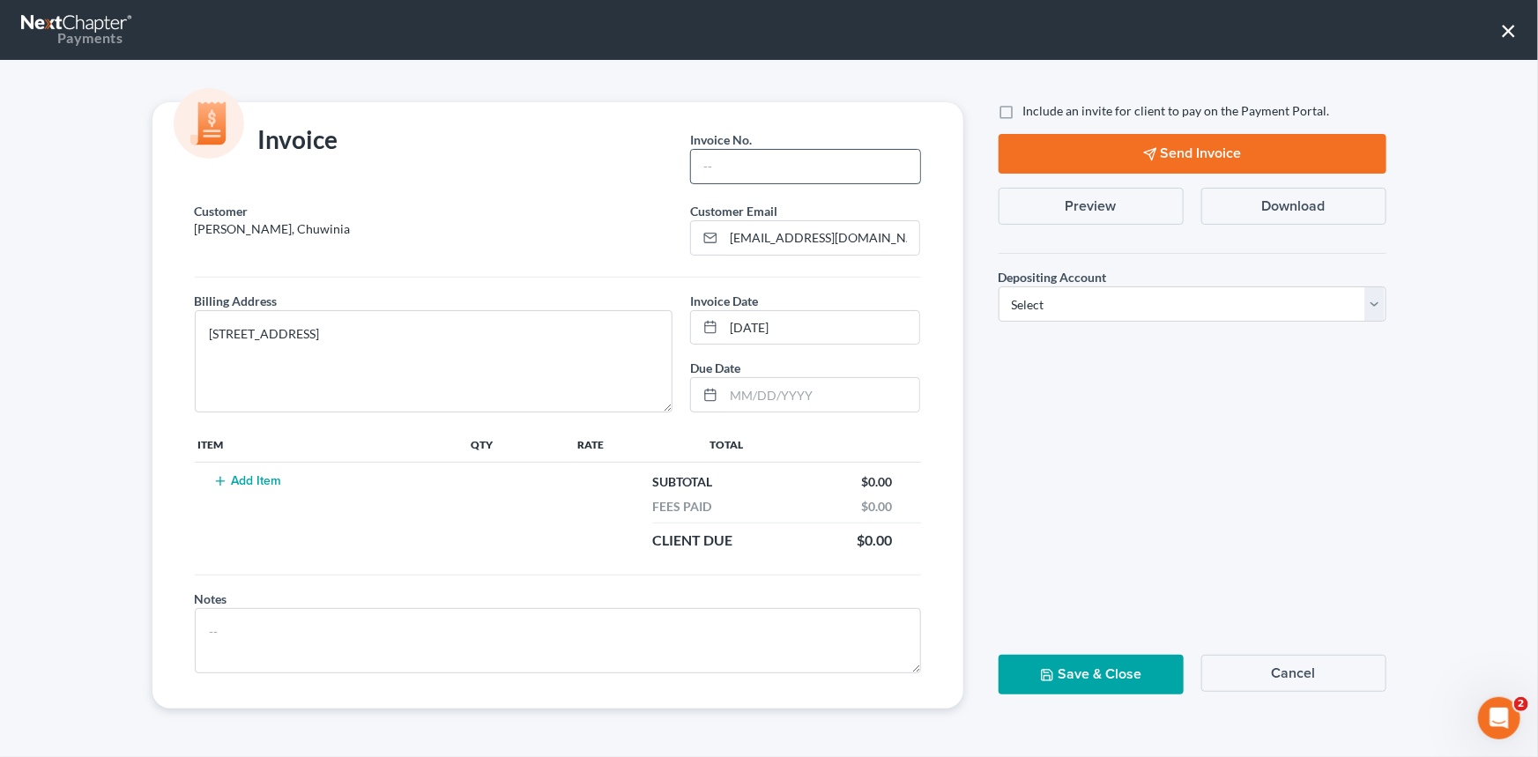
click at [738, 167] on input "text" at bounding box center [805, 166] width 228 height 33
type input "25-270Chs"
click at [245, 477] on button "Add Item" at bounding box center [248, 481] width 78 height 14
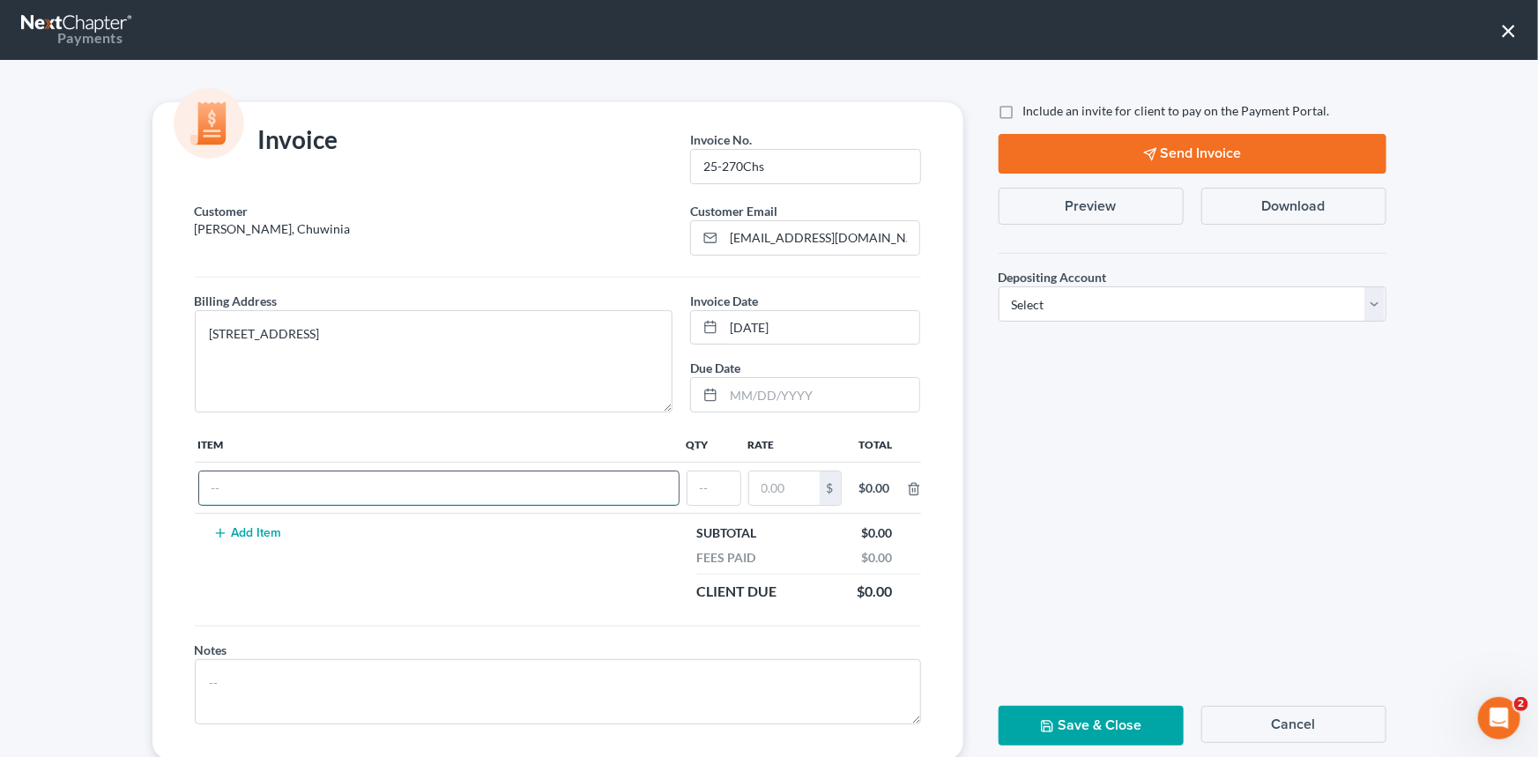
click at [238, 476] on input "text" at bounding box center [439, 488] width 480 height 33
type input "Ch 13 fees"
type input "1"
type input "1,500.00"
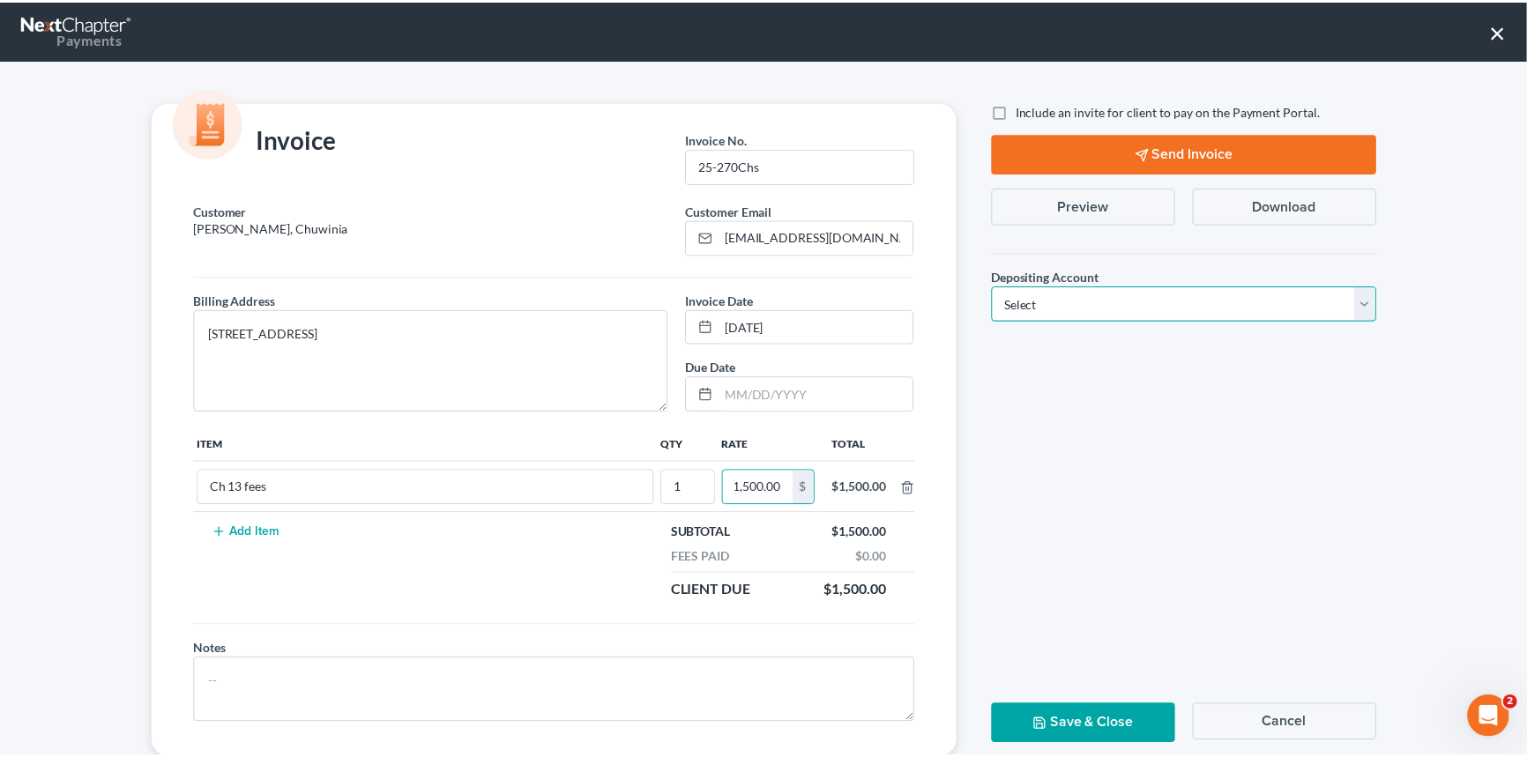
scroll to position [0, 0]
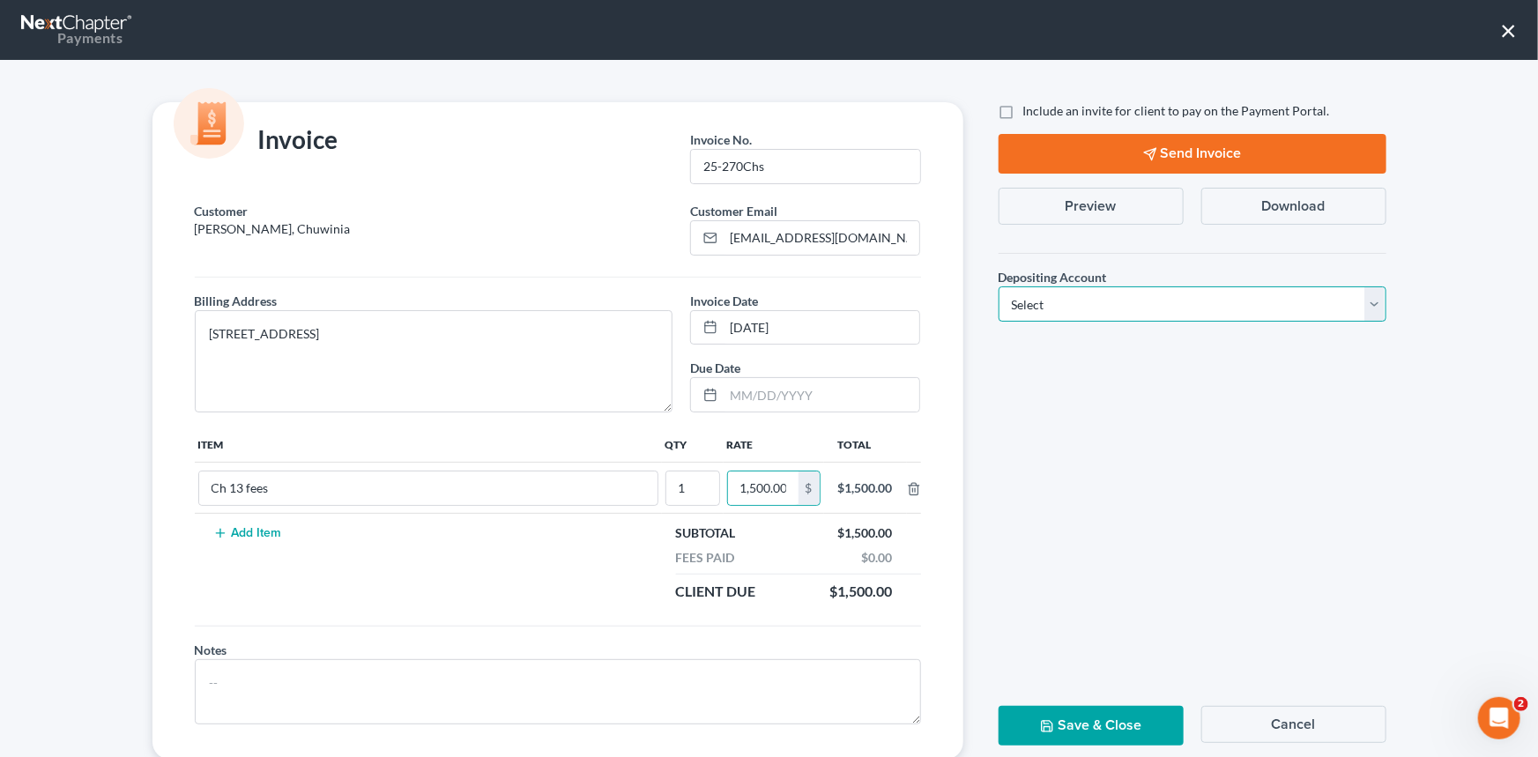
click at [1370, 302] on select "Select Operation Trust" at bounding box center [1193, 304] width 388 height 35
select select "1"
click at [999, 287] on select "Select Operation Trust" at bounding box center [1193, 304] width 388 height 35
click at [1080, 729] on button "Save & Close" at bounding box center [1091, 726] width 185 height 40
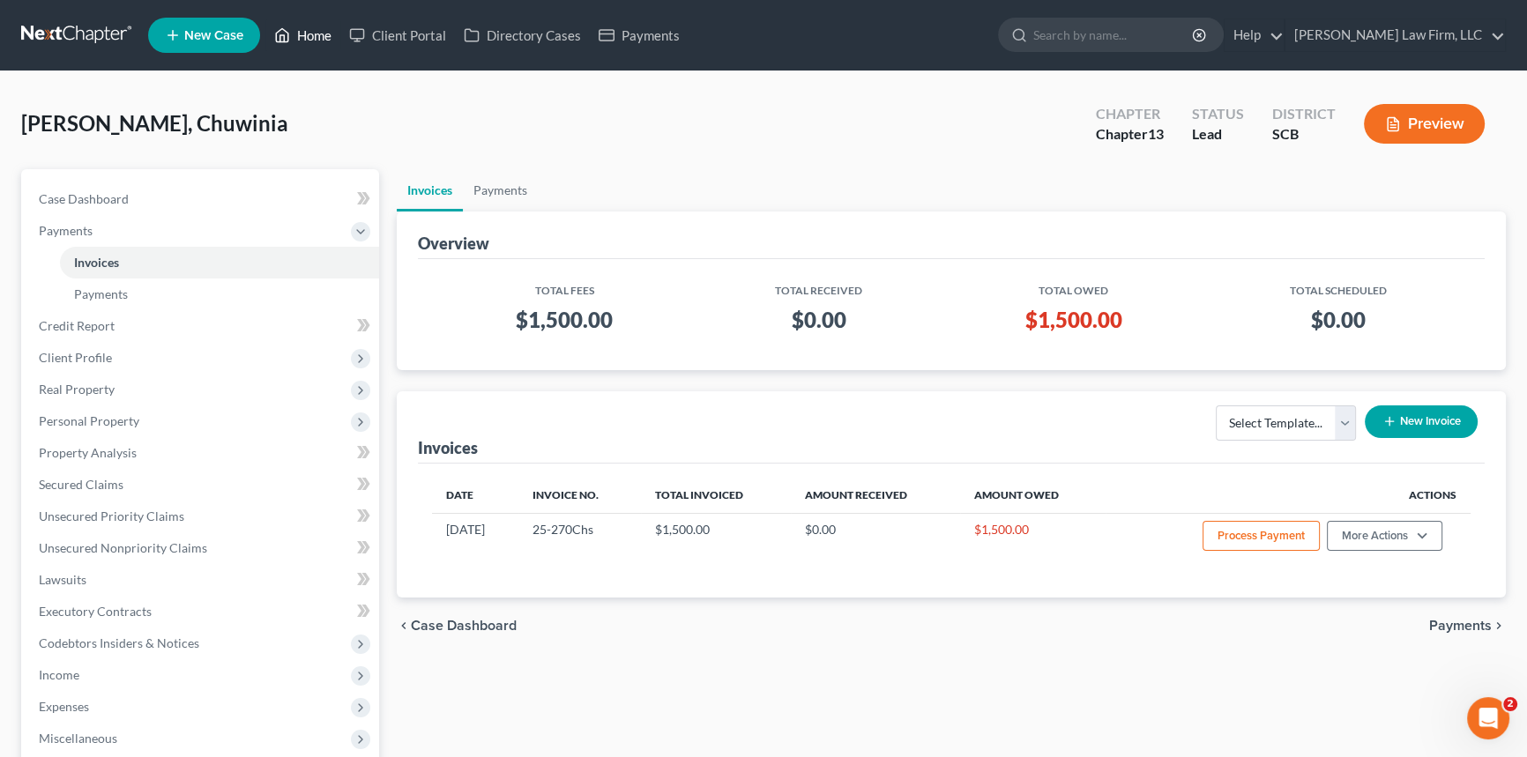
click at [312, 32] on link "Home" at bounding box center [302, 35] width 75 height 32
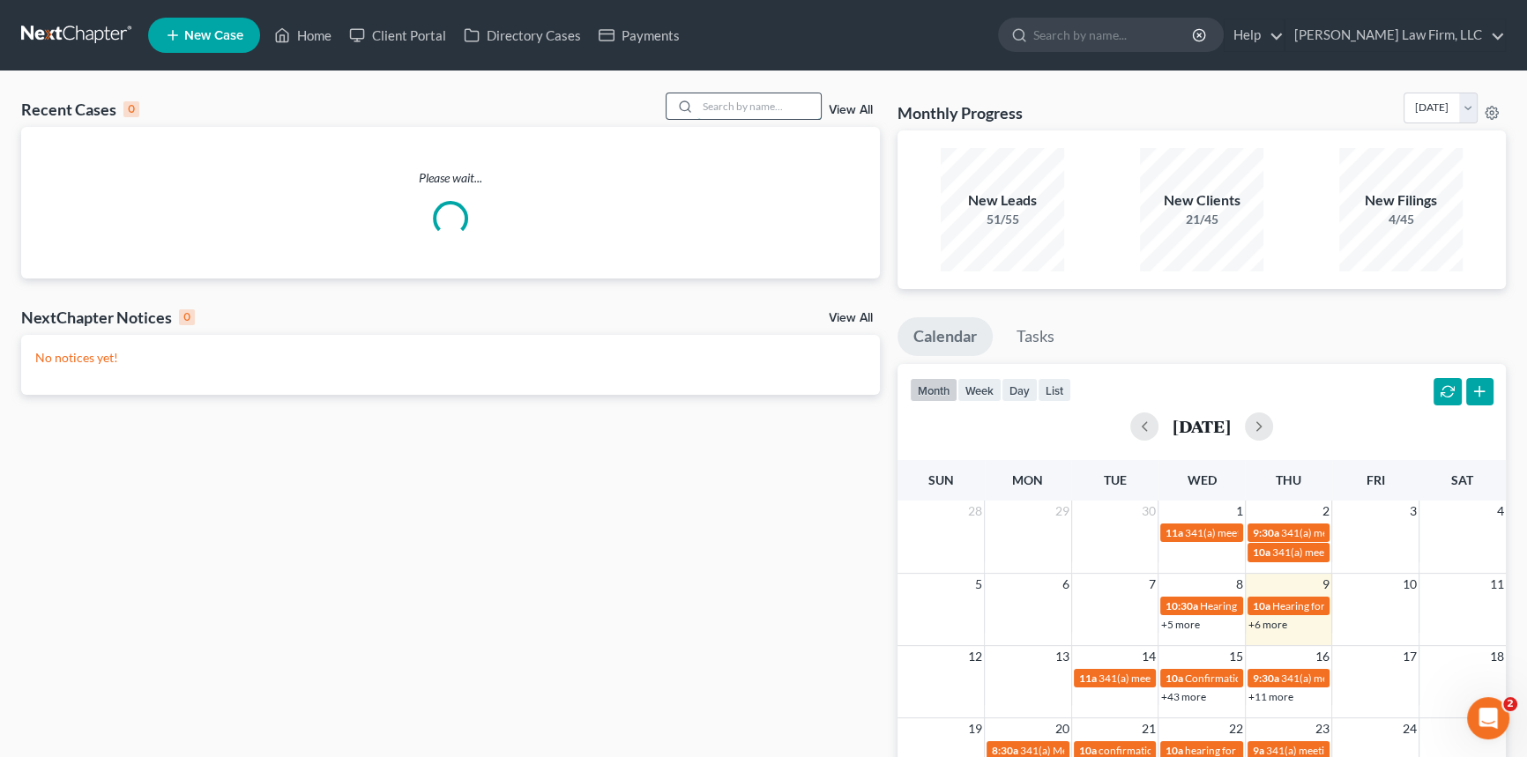
click at [716, 110] on input "search" at bounding box center [758, 106] width 123 height 26
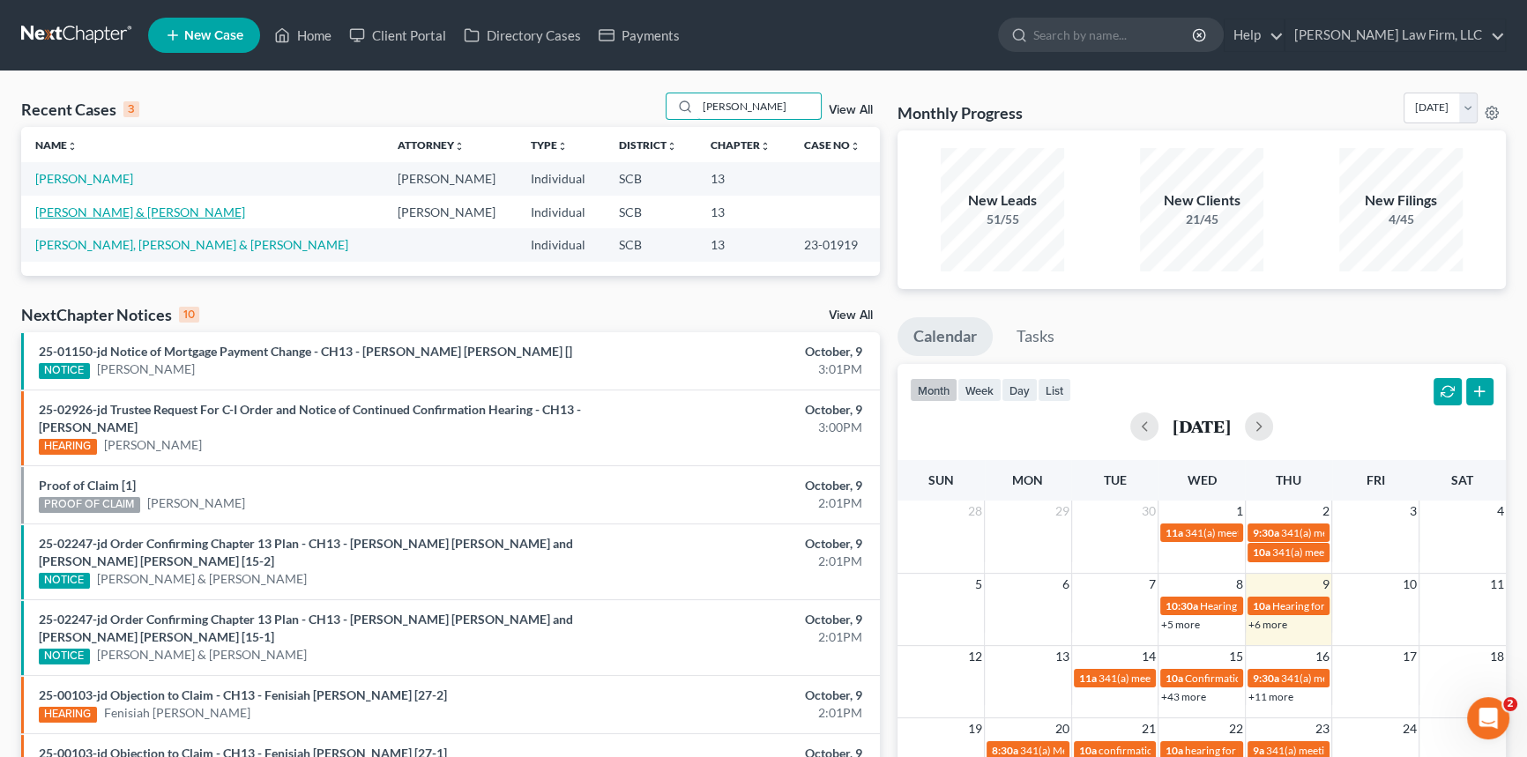
type input "[PERSON_NAME]"
click at [56, 206] on link "[PERSON_NAME] & [PERSON_NAME]" at bounding box center [140, 212] width 210 height 15
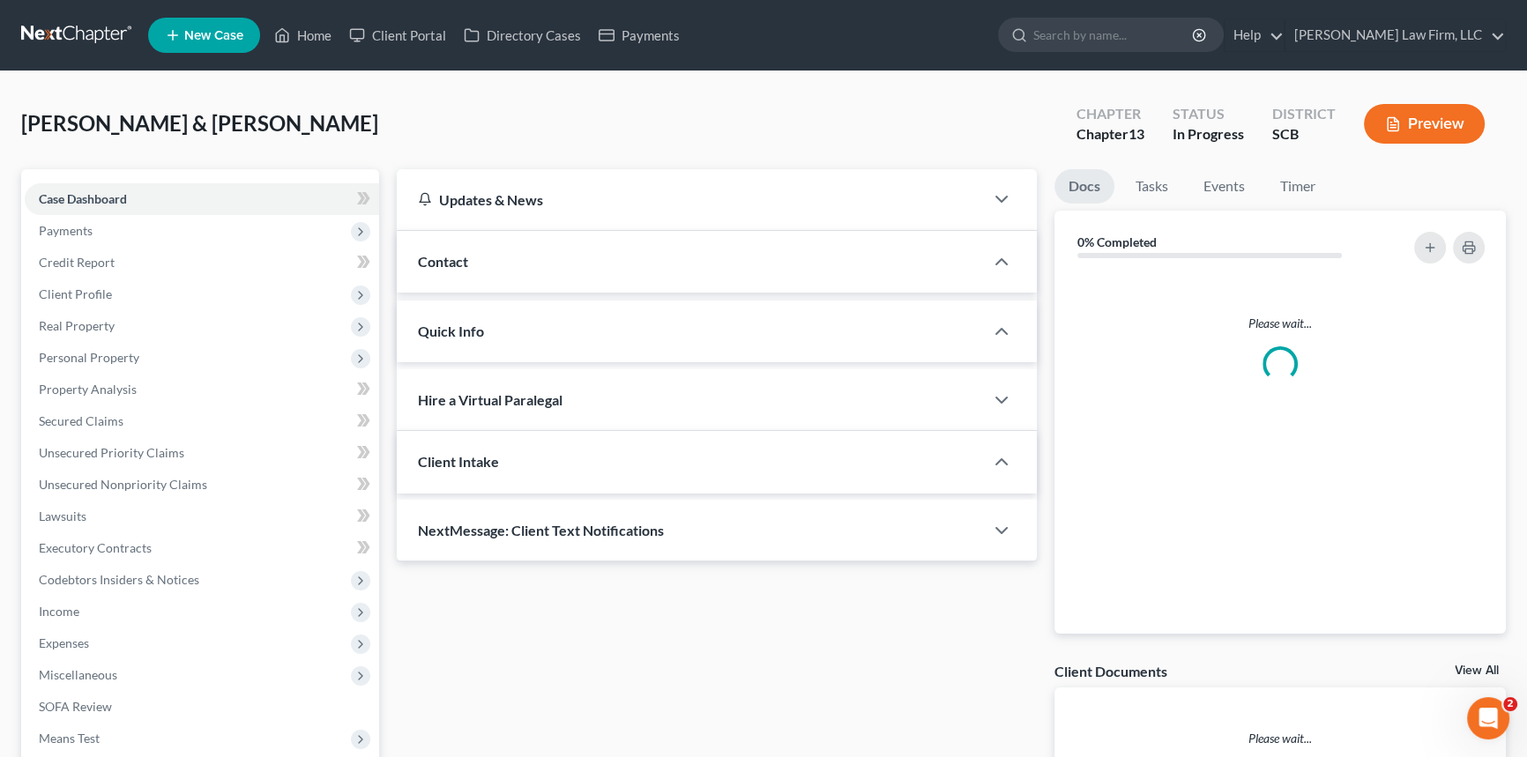
select select "0"
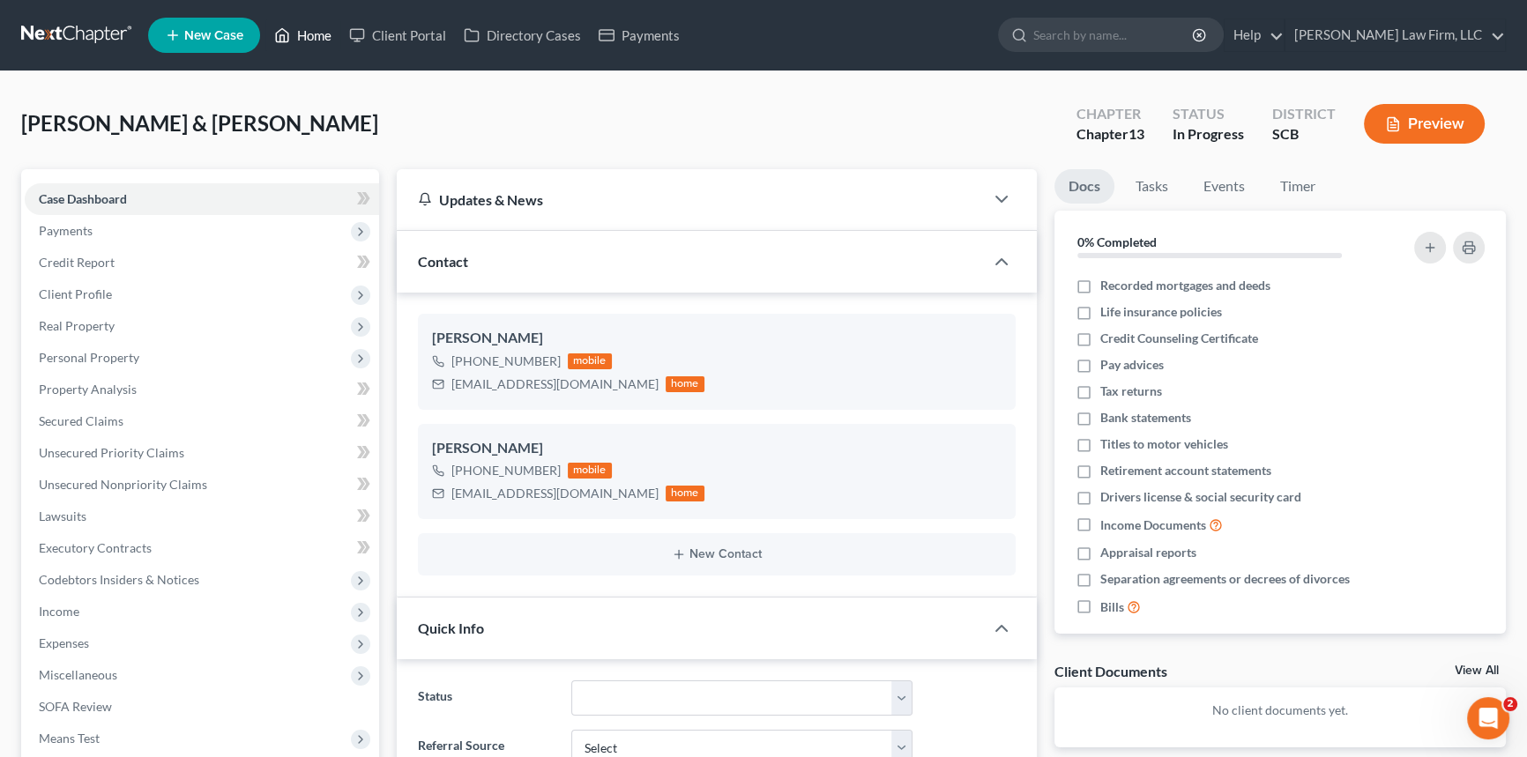
click at [305, 30] on link "Home" at bounding box center [302, 35] width 75 height 32
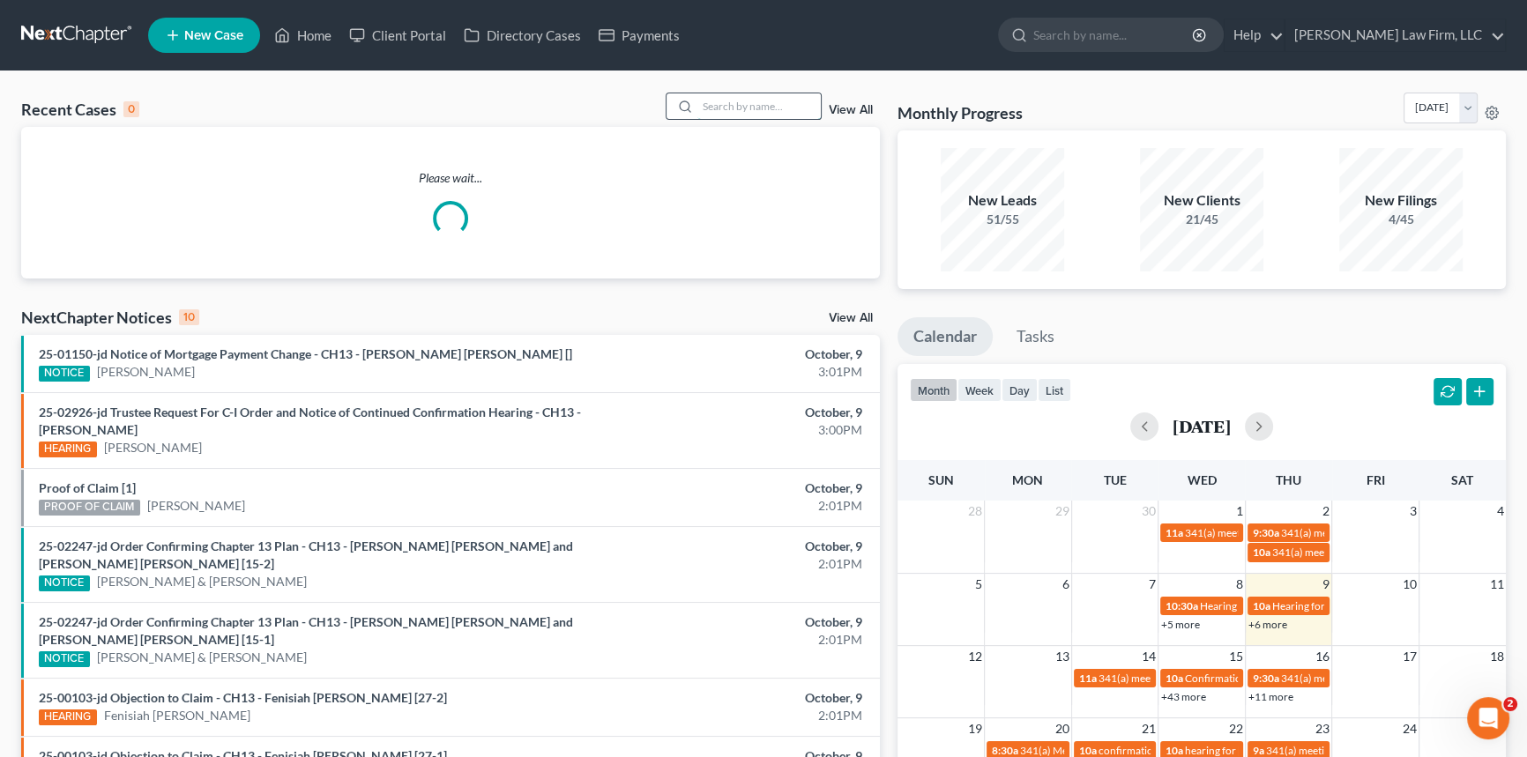
click at [714, 102] on input "search" at bounding box center [758, 106] width 123 height 26
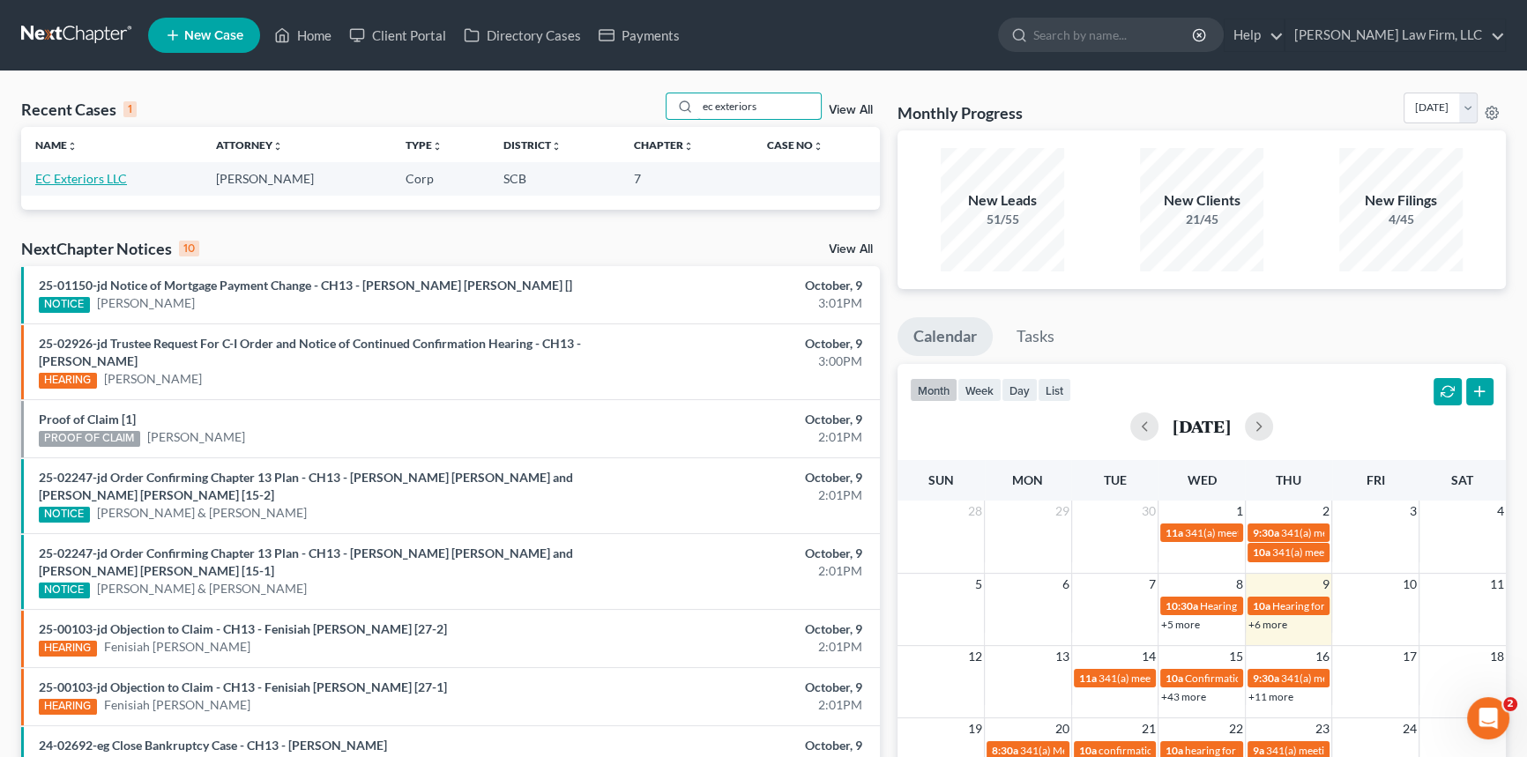
type input "ec exteriors"
click at [99, 172] on link "EC Exteriors LLC" at bounding box center [81, 178] width 92 height 15
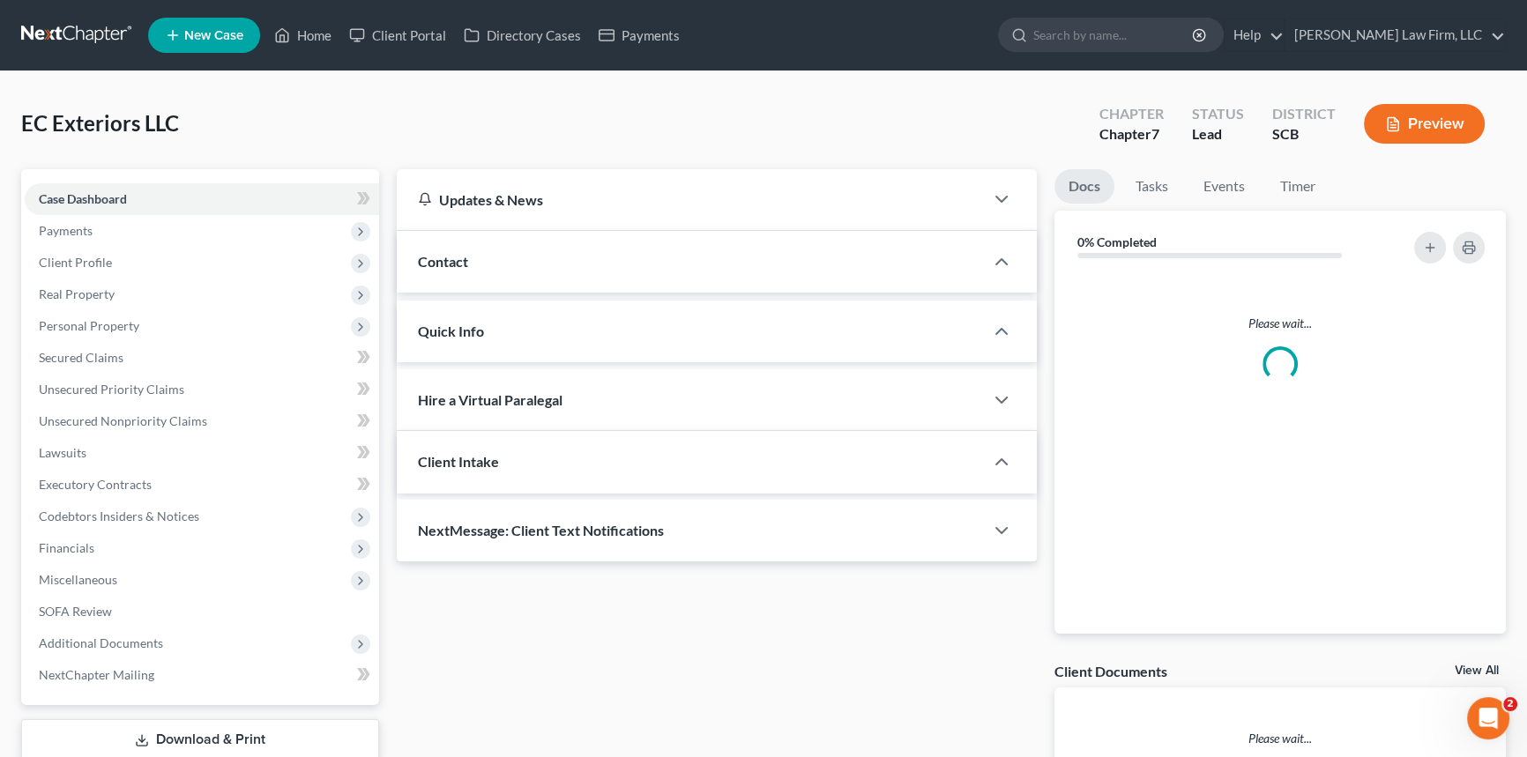
select select "0"
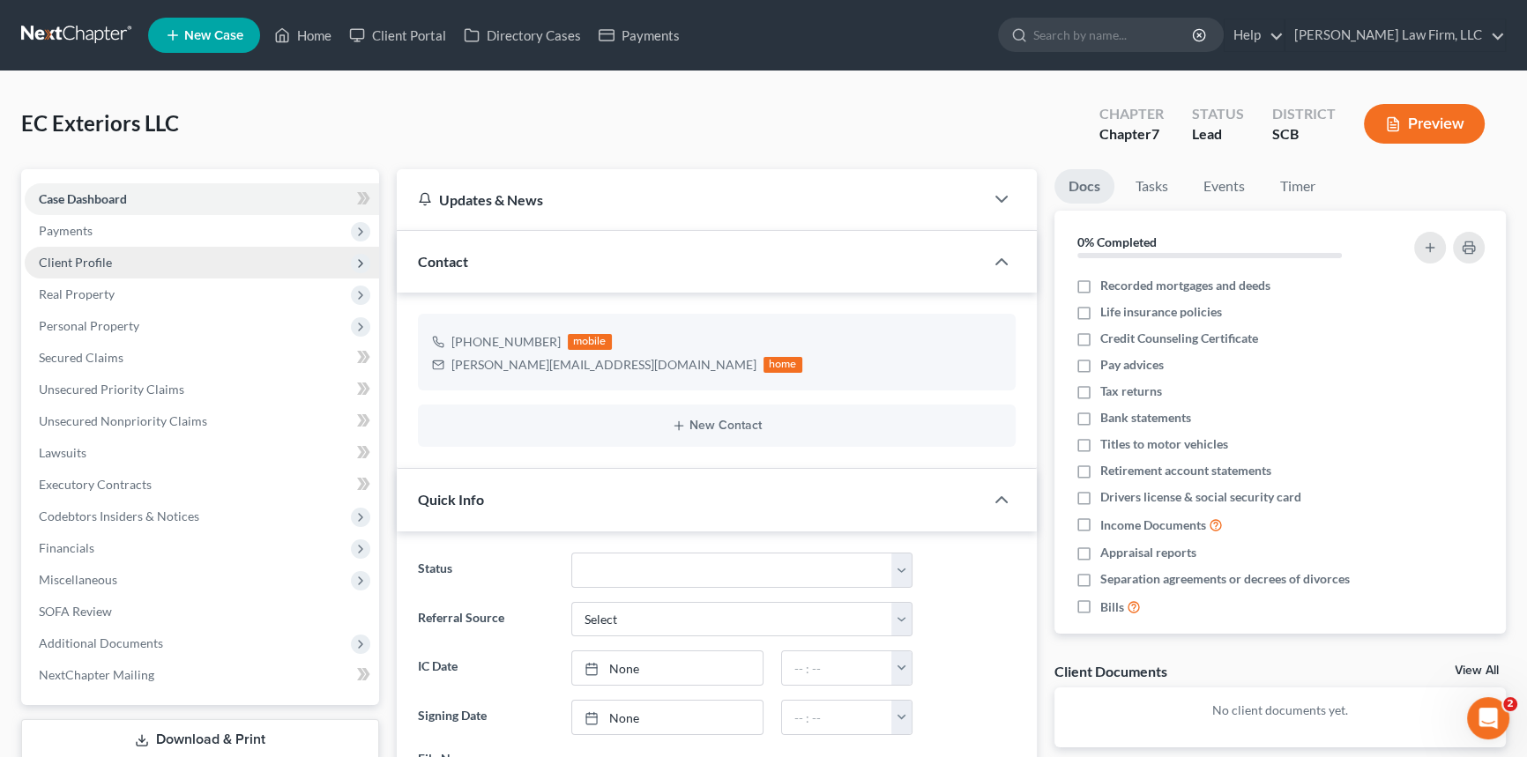
click at [69, 257] on span "Client Profile" at bounding box center [75, 262] width 73 height 15
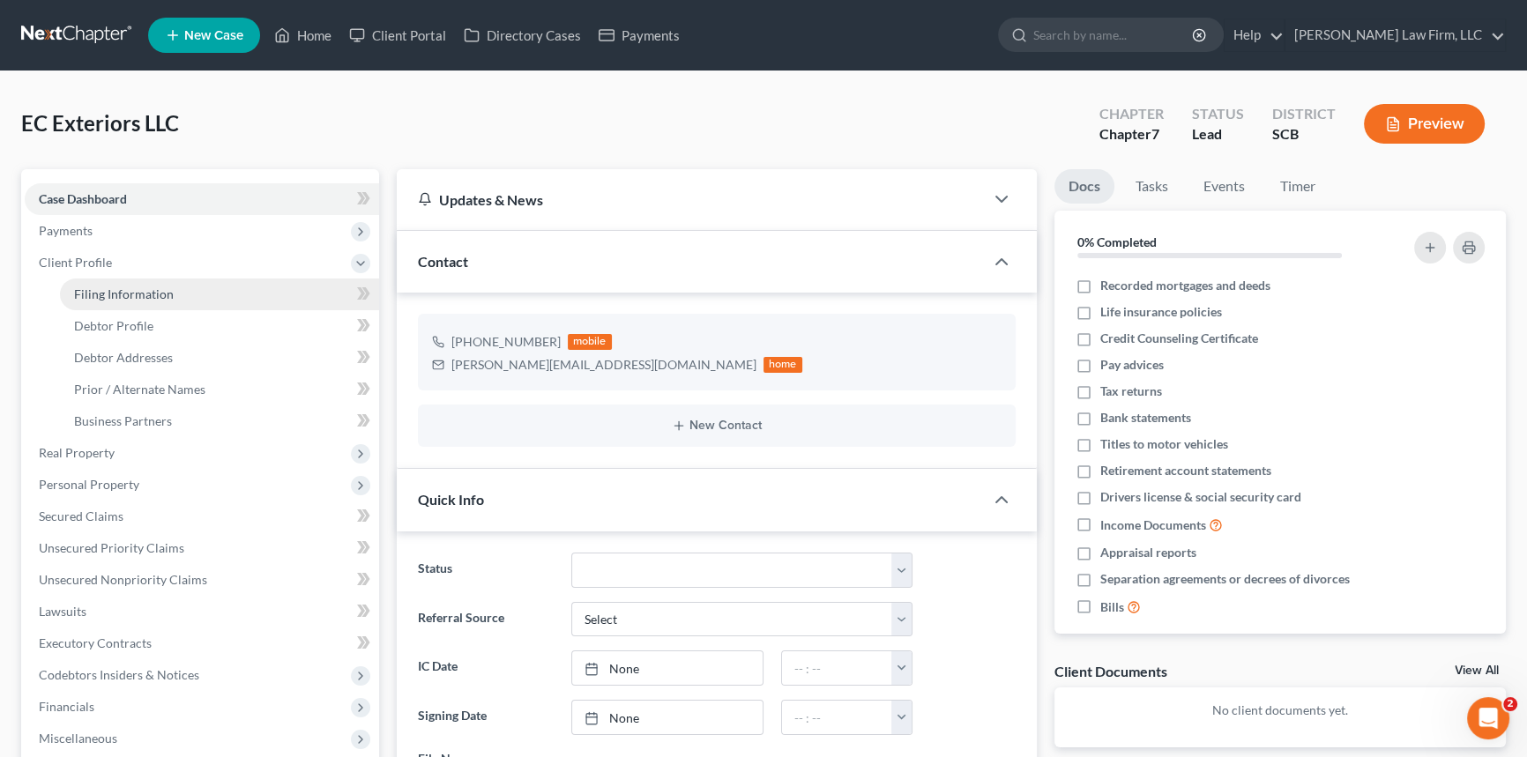
click at [111, 289] on span "Filing Information" at bounding box center [124, 294] width 100 height 15
select select "3"
select select "1"
select select "0"
select select "72"
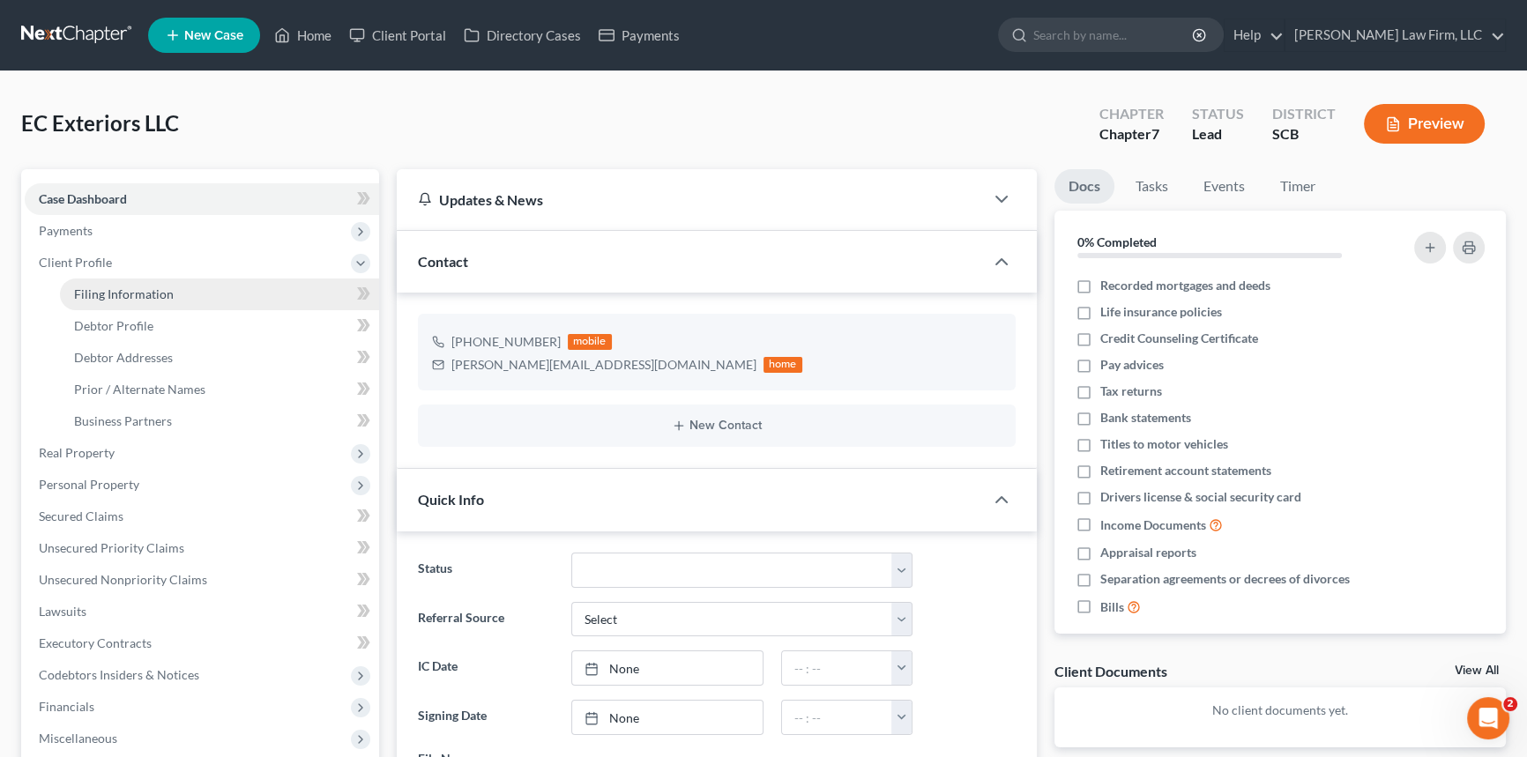
select select "0"
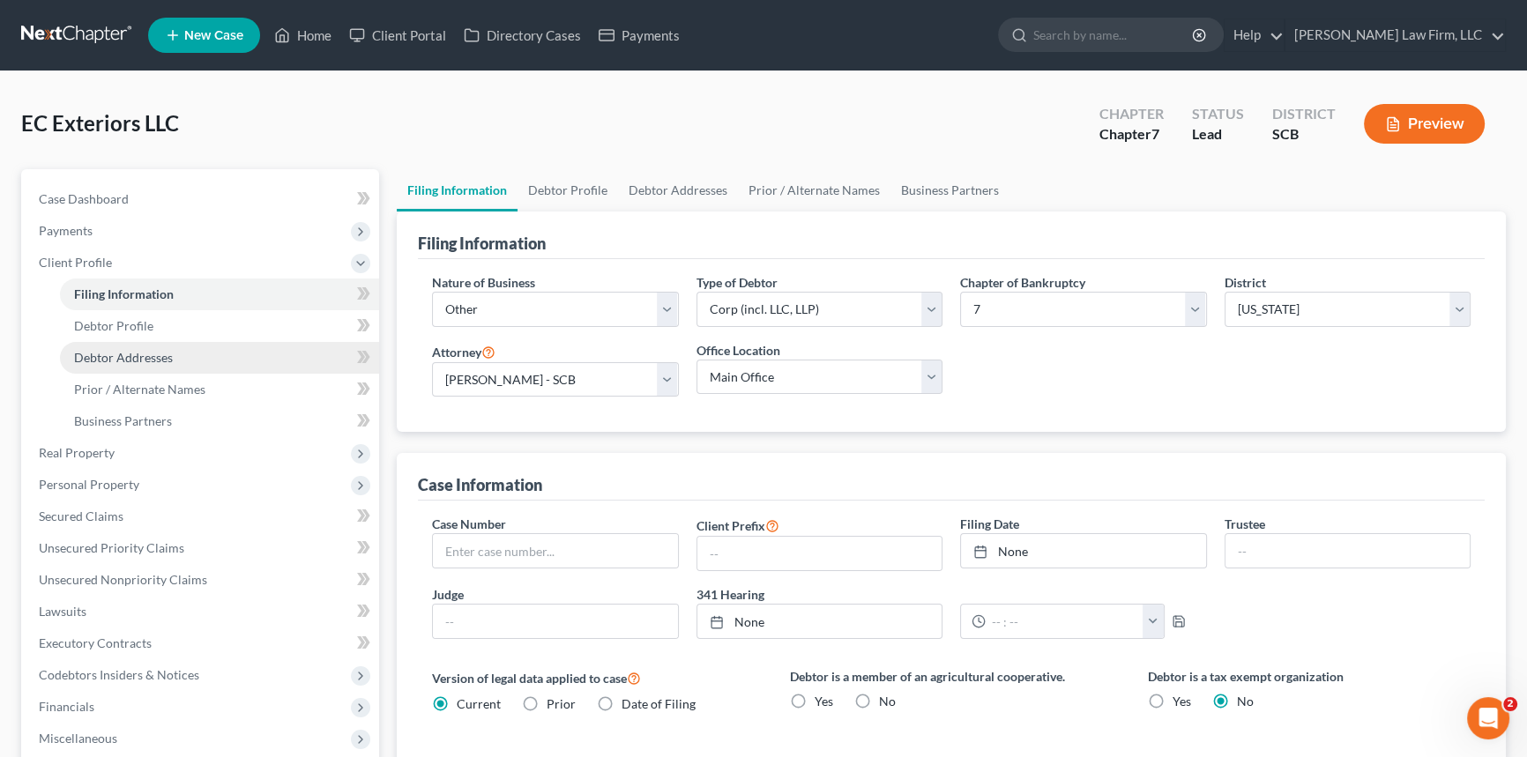
click at [136, 351] on span "Debtor Addresses" at bounding box center [123, 357] width 99 height 15
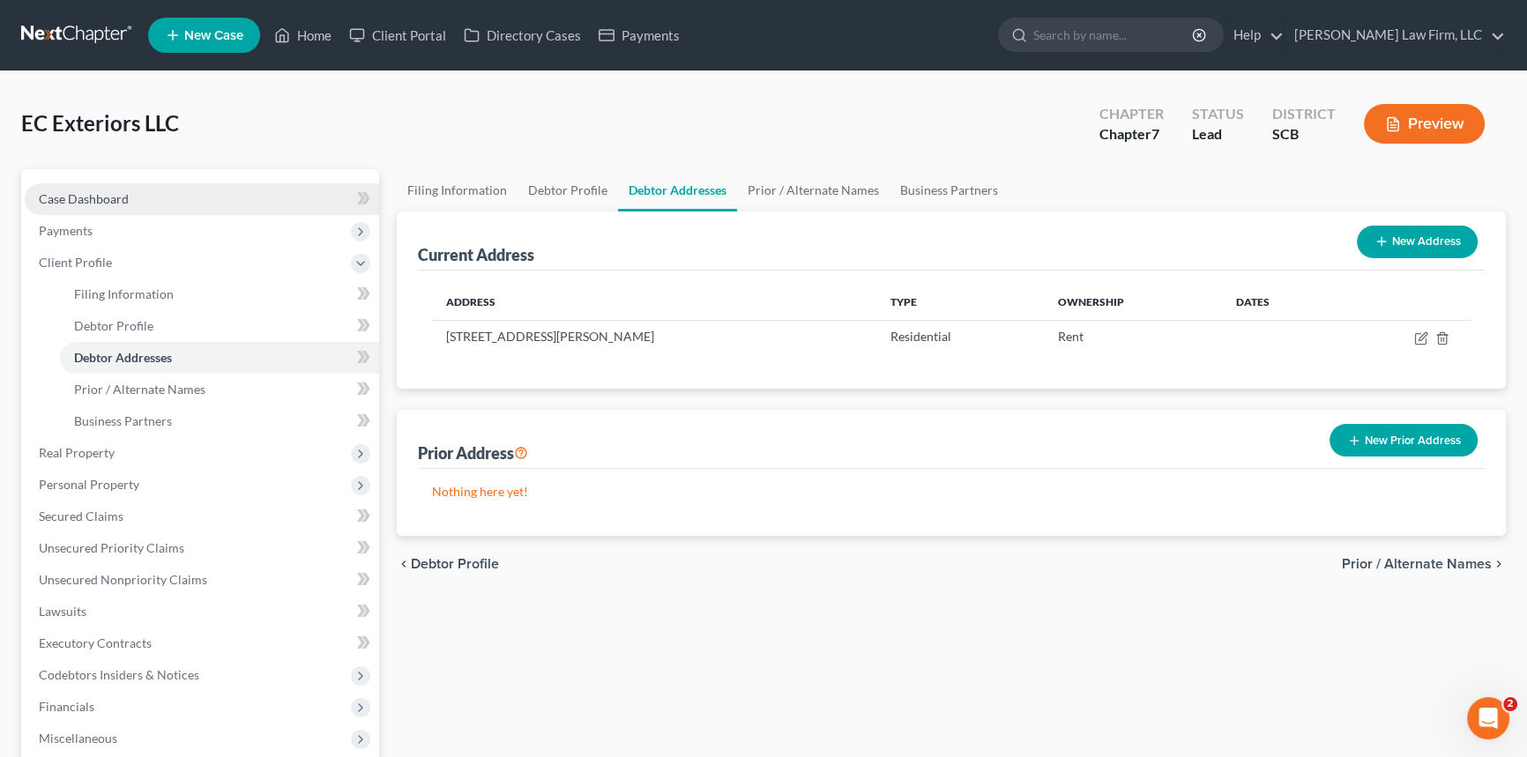
click at [100, 197] on span "Case Dashboard" at bounding box center [84, 198] width 90 height 15
select select "0"
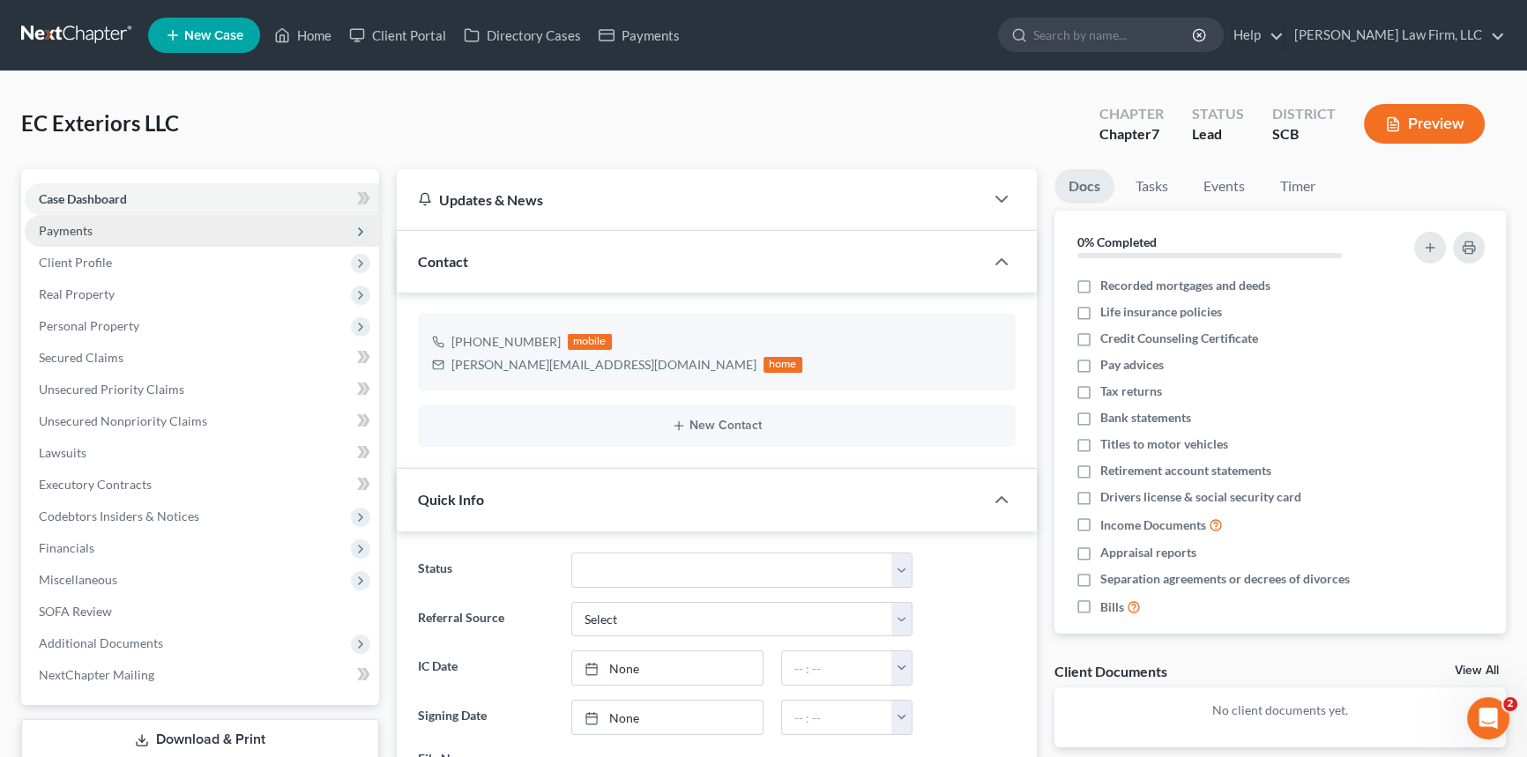
click at [71, 226] on span "Payments" at bounding box center [66, 230] width 54 height 15
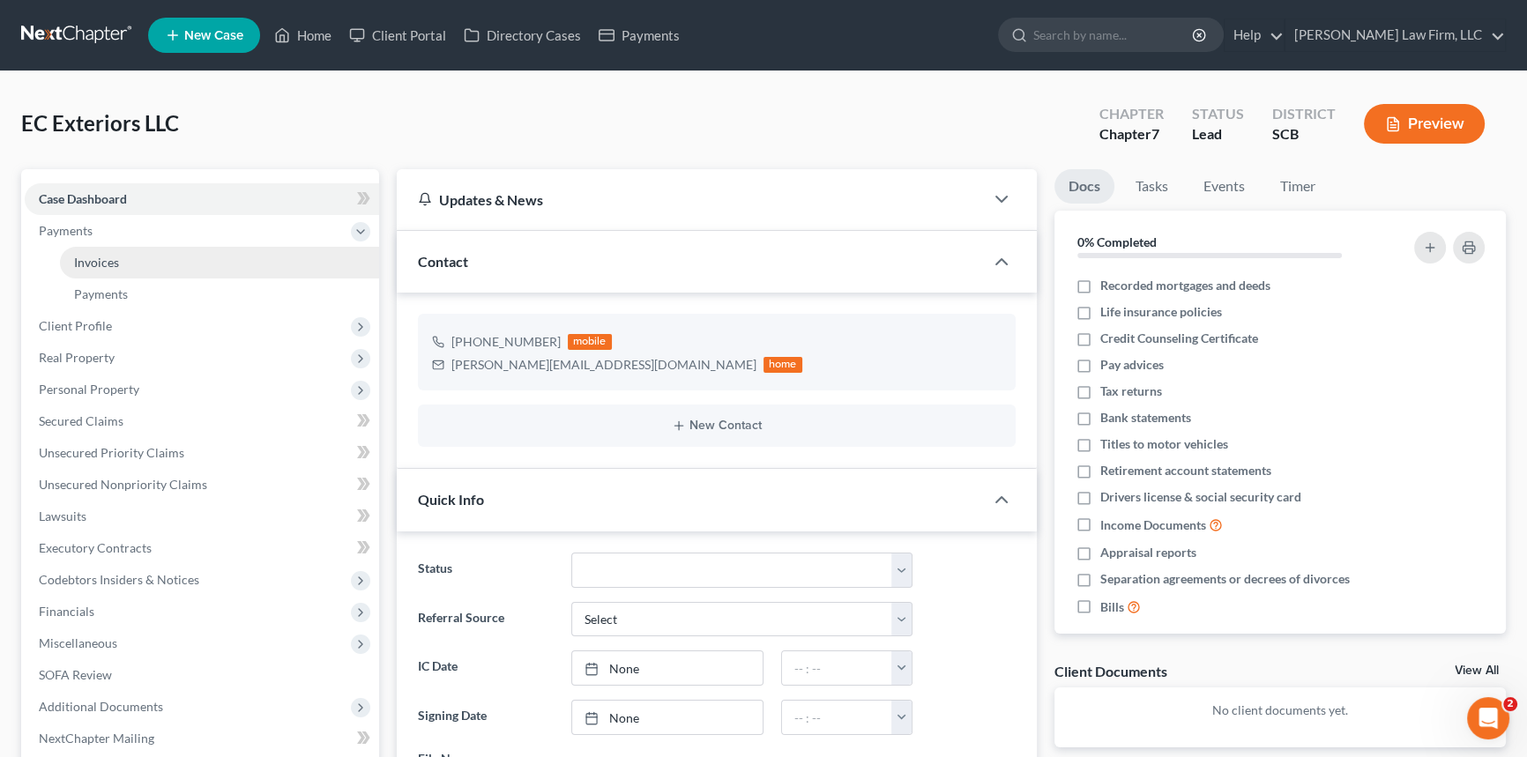
click at [97, 248] on link "Invoices" at bounding box center [219, 263] width 319 height 32
